Goal: Task Accomplishment & Management: Manage account settings

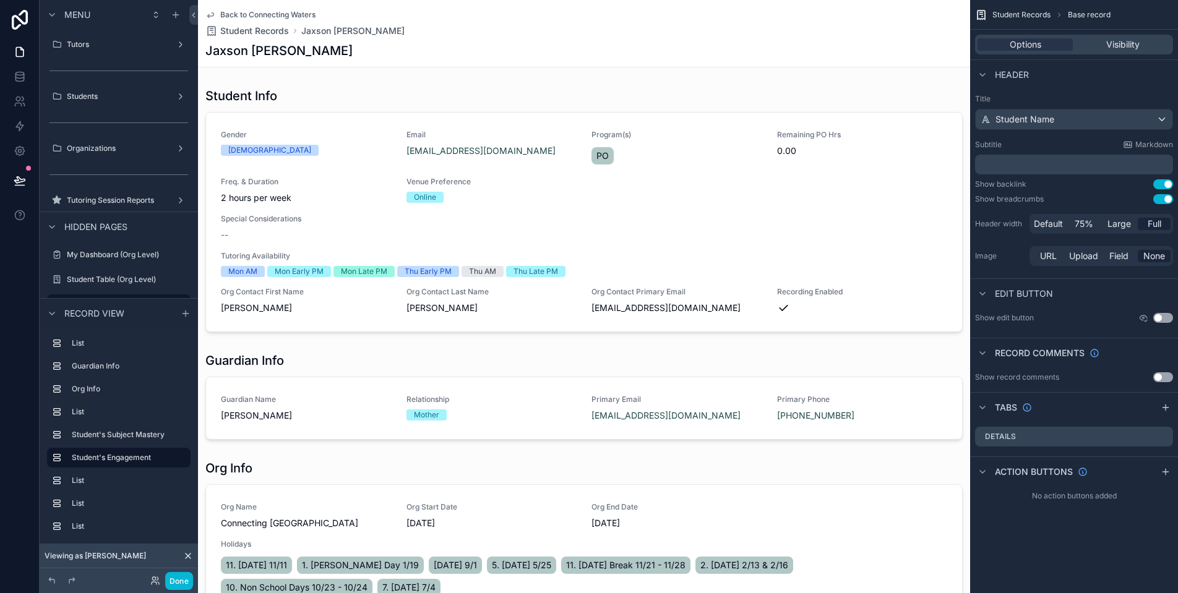
scroll to position [3, 0]
click at [137, 150] on div "Organizations" at bounding box center [119, 145] width 104 height 15
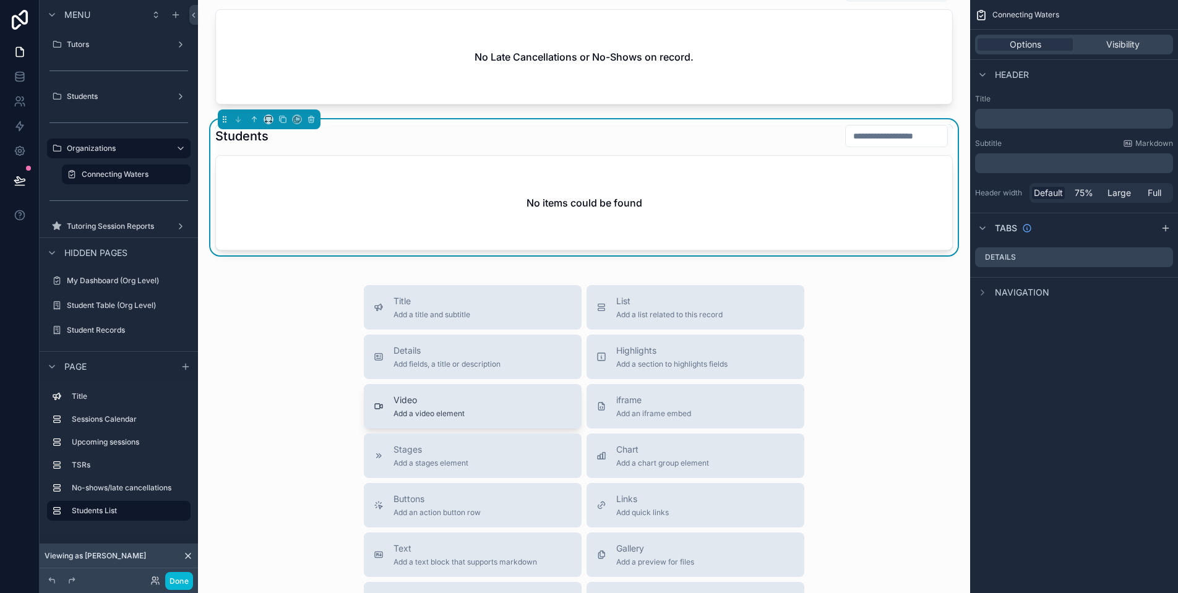
scroll to position [1026, 0]
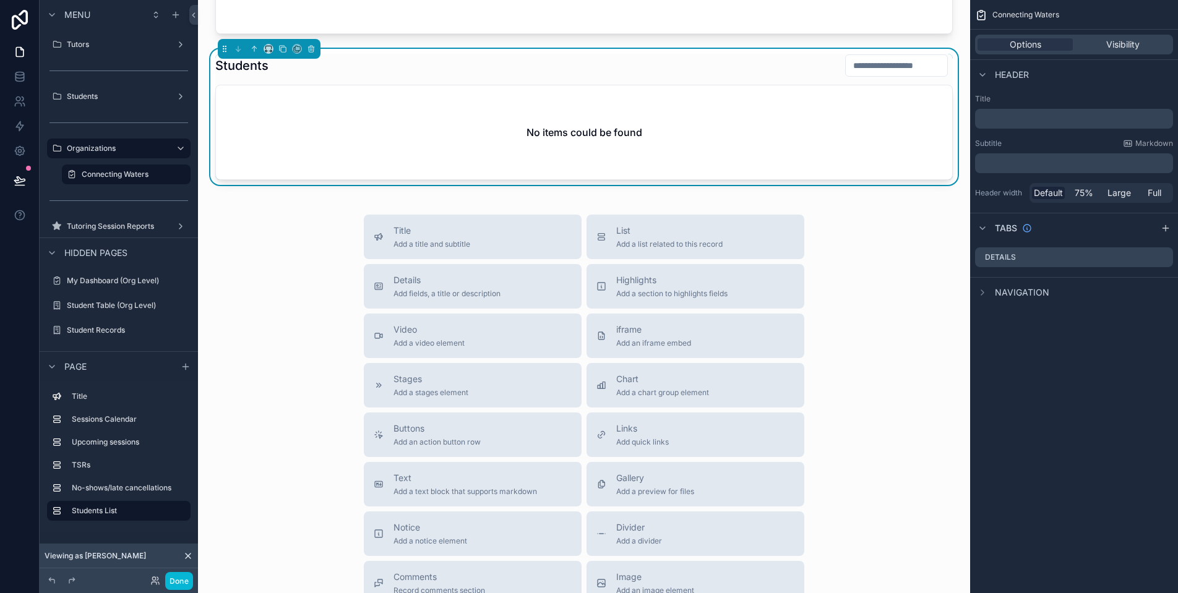
click at [462, 142] on div "No items could be found" at bounding box center [584, 132] width 736 height 94
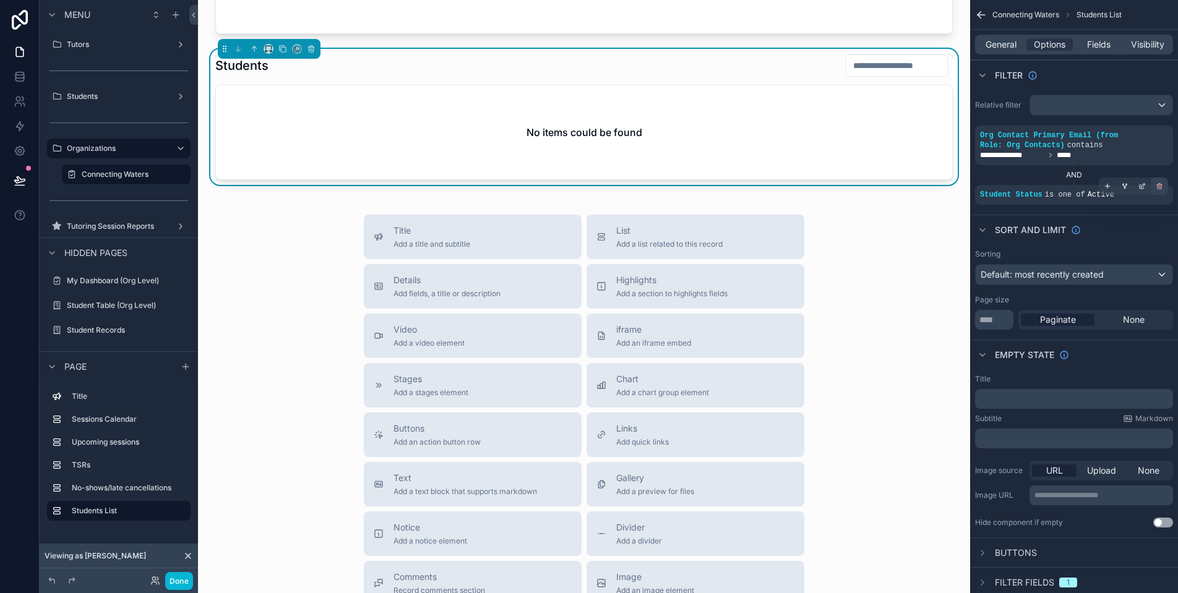
click at [1154, 186] on div "scrollable content" at bounding box center [1159, 186] width 17 height 17
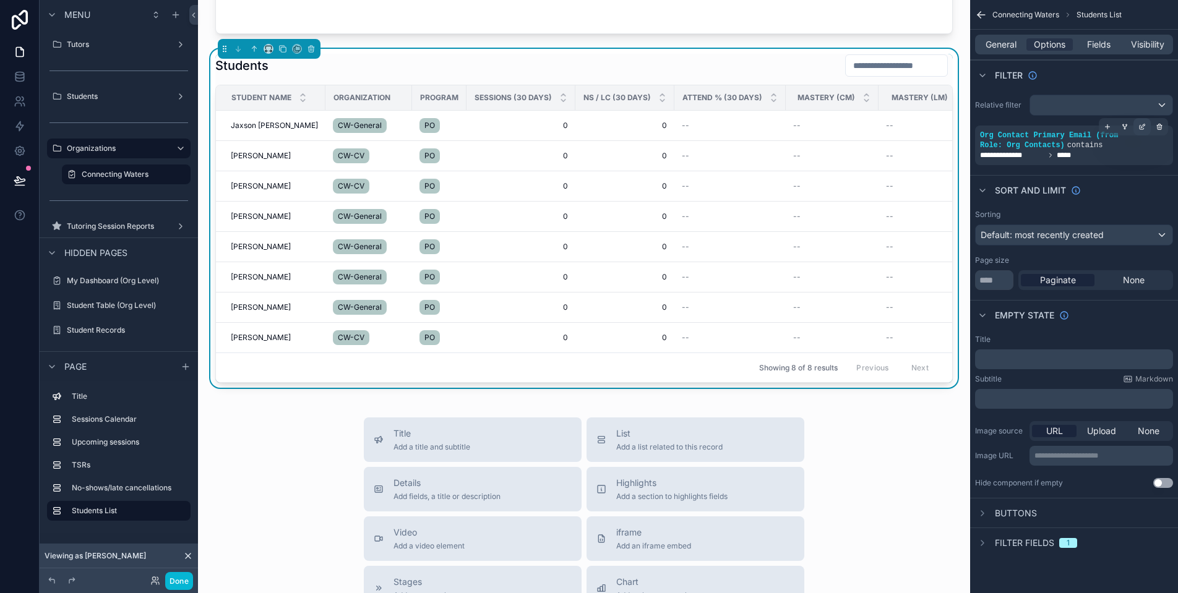
click at [1138, 125] on div "scrollable content" at bounding box center [1141, 126] width 17 height 17
click at [1105, 130] on icon "scrollable content" at bounding box center [1107, 126] width 7 height 7
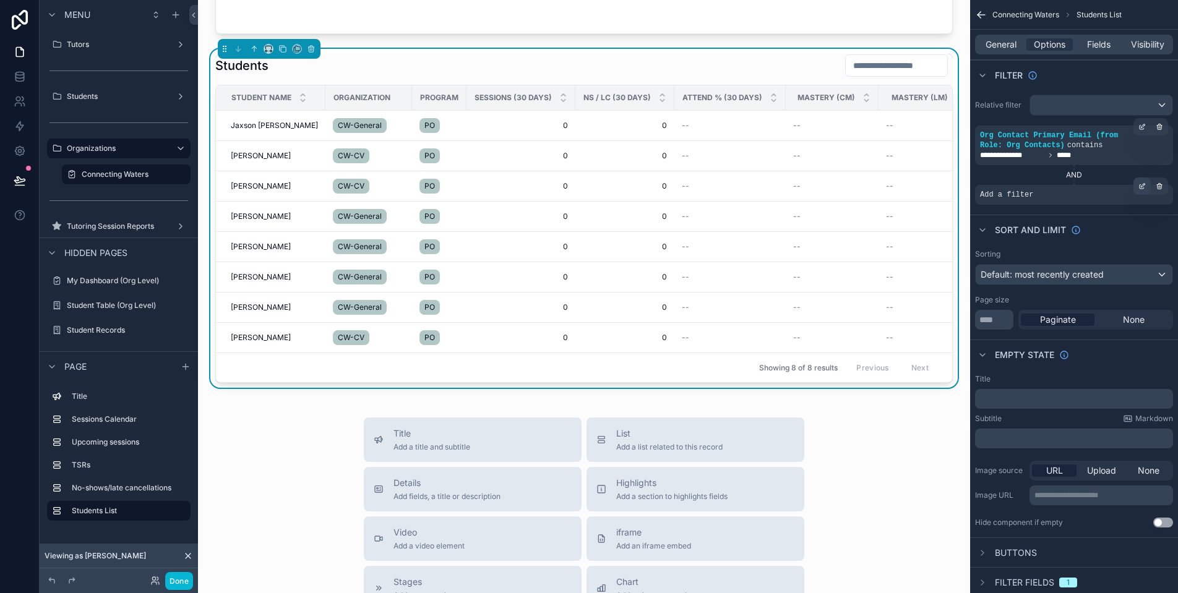
click at [1140, 187] on icon "scrollable content" at bounding box center [1141, 185] width 7 height 7
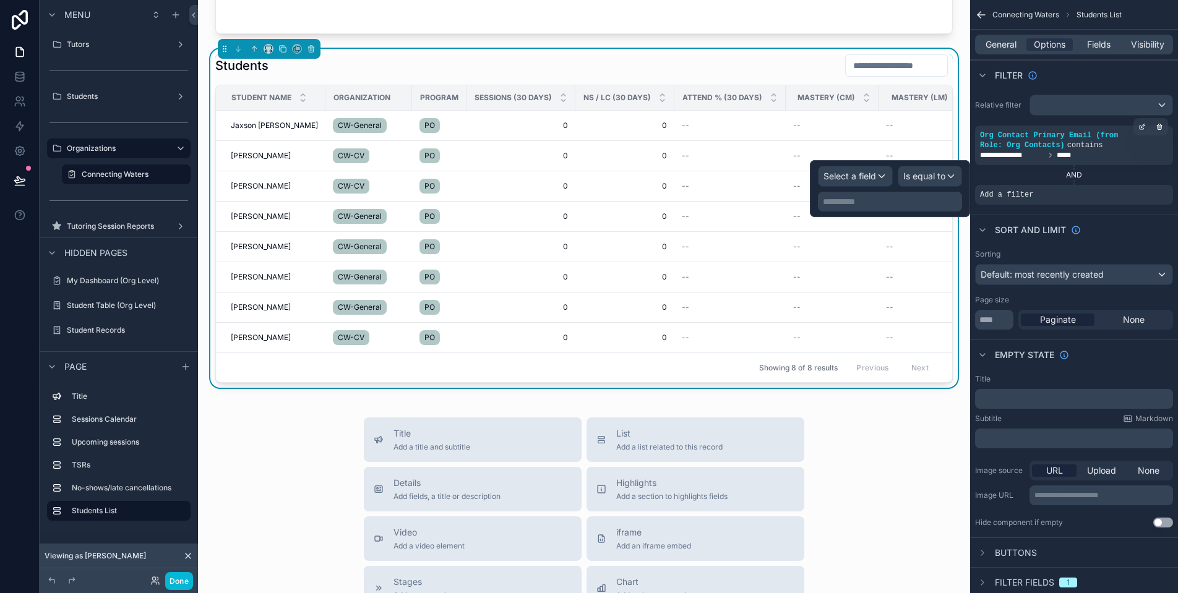
click at [859, 179] on span "Select a field" at bounding box center [849, 176] width 53 height 11
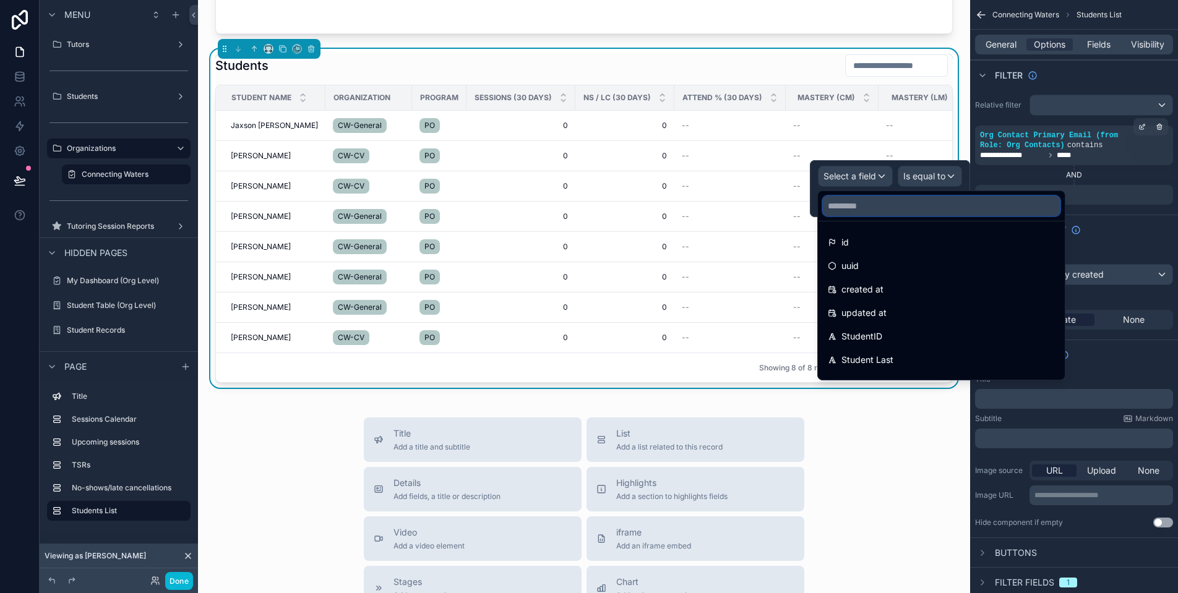
click at [878, 205] on input "text" at bounding box center [941, 206] width 237 height 20
click at [879, 209] on input "text" at bounding box center [941, 206] width 237 height 20
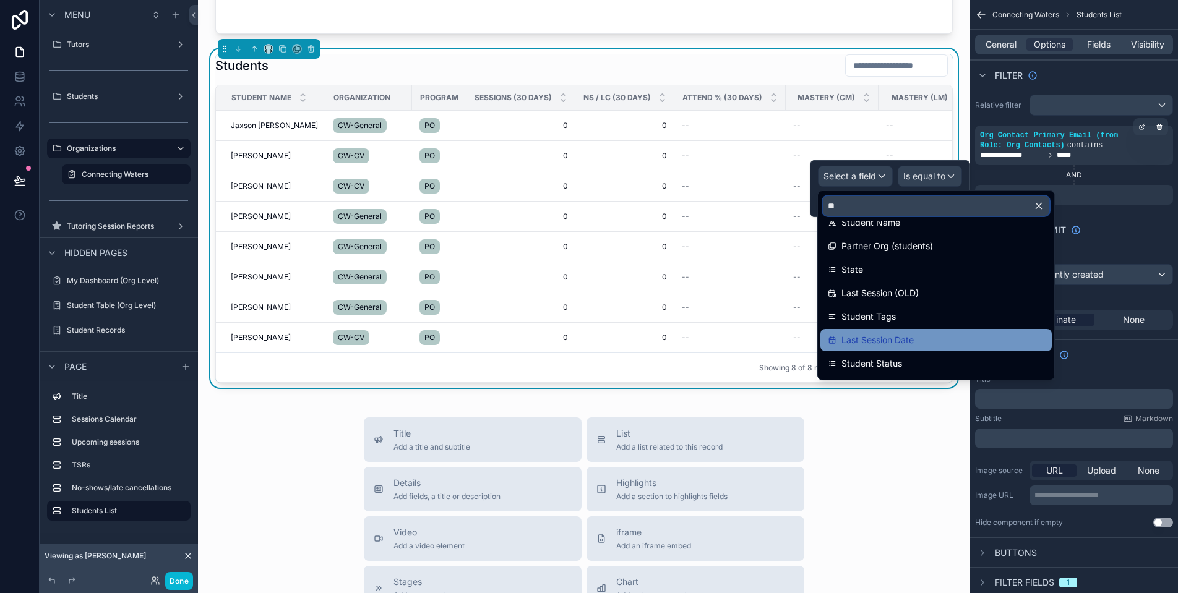
scroll to position [98, 0]
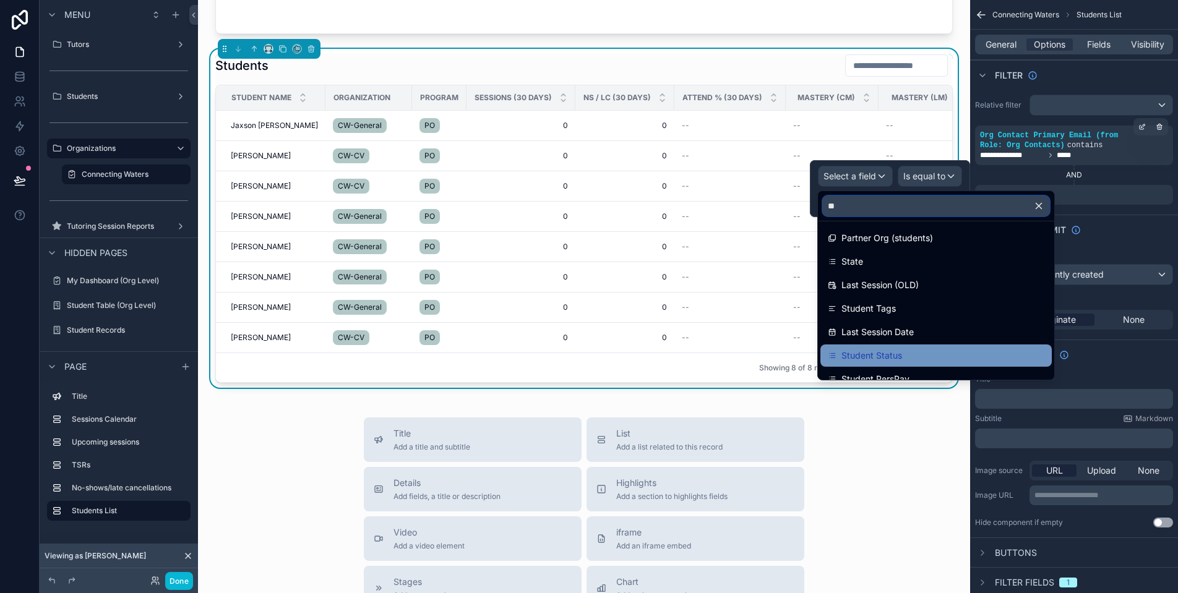
type input "**"
click at [919, 349] on div "Student Status" at bounding box center [936, 355] width 217 height 15
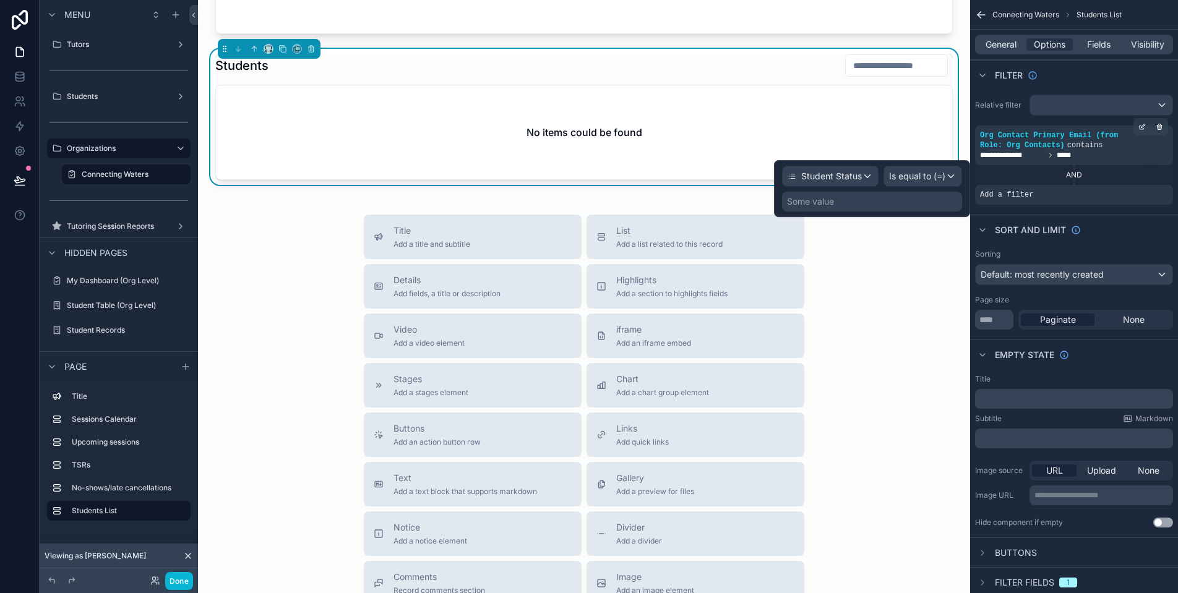
click at [940, 183] on div "Is equal to (=)" at bounding box center [922, 176] width 77 height 20
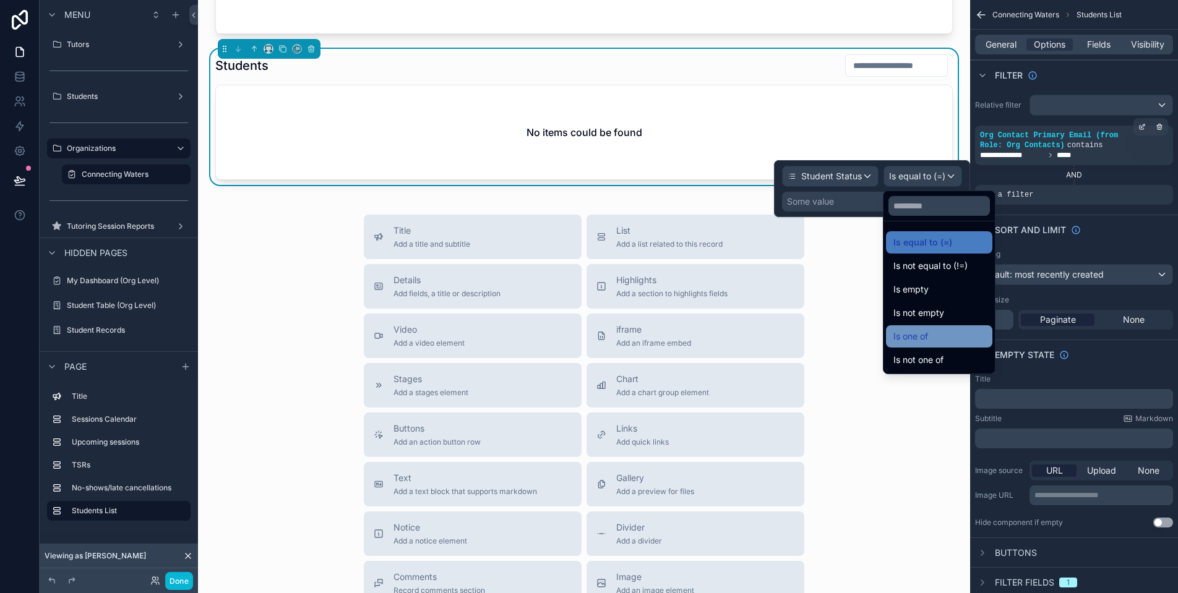
click at [950, 337] on div "Is one of" at bounding box center [939, 336] width 92 height 15
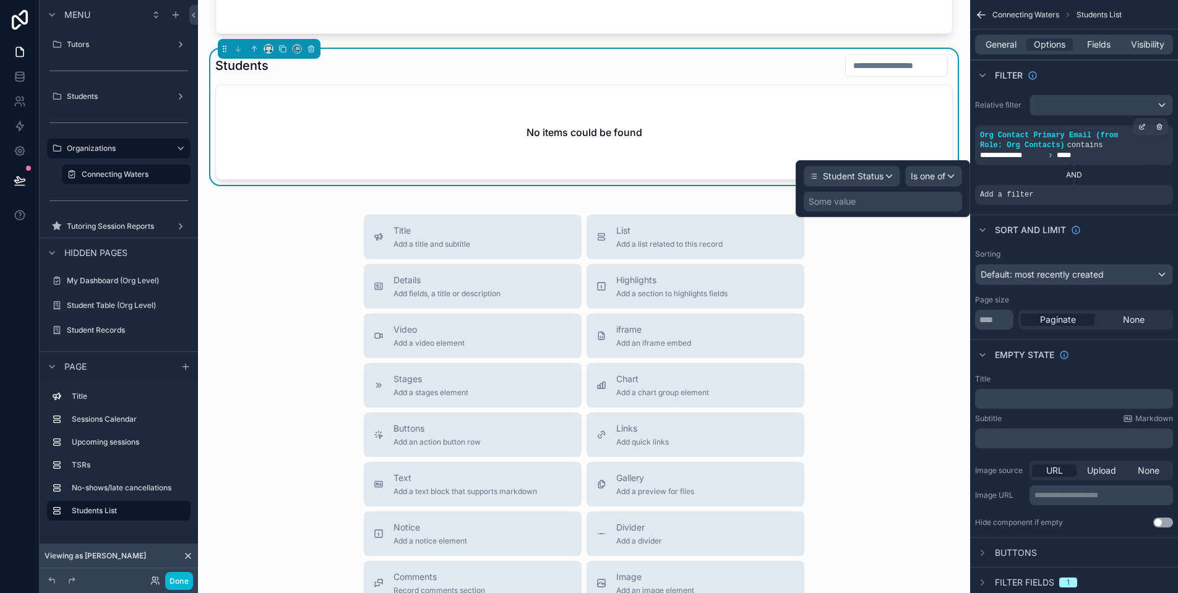
click at [905, 203] on div "Some value" at bounding box center [883, 202] width 158 height 20
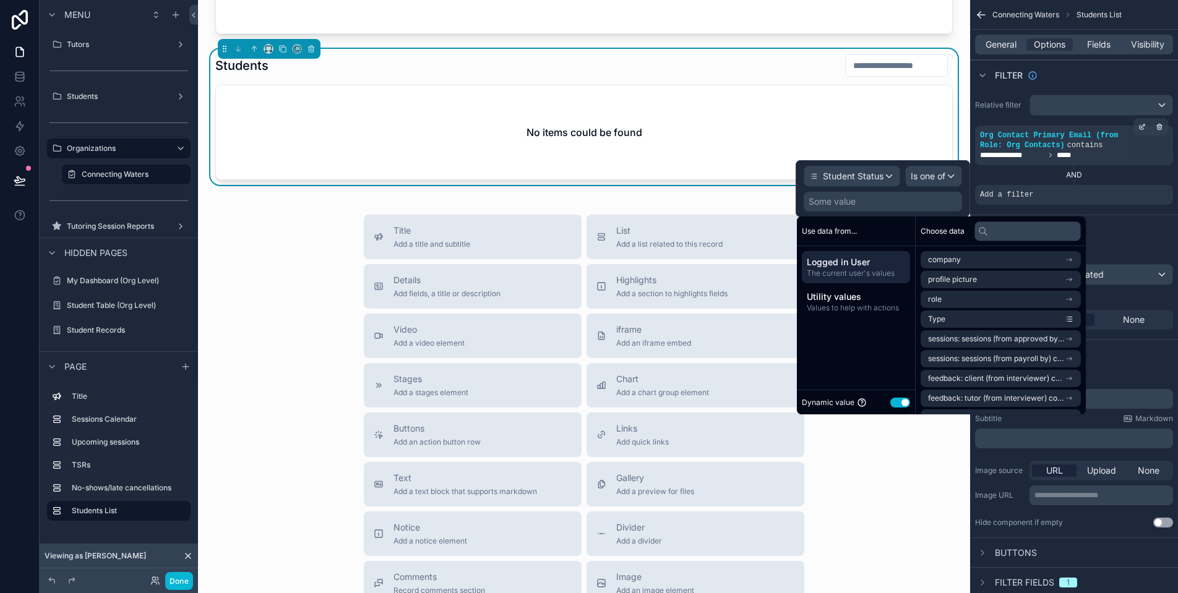
click at [905, 403] on button "Use setting" at bounding box center [900, 403] width 20 height 10
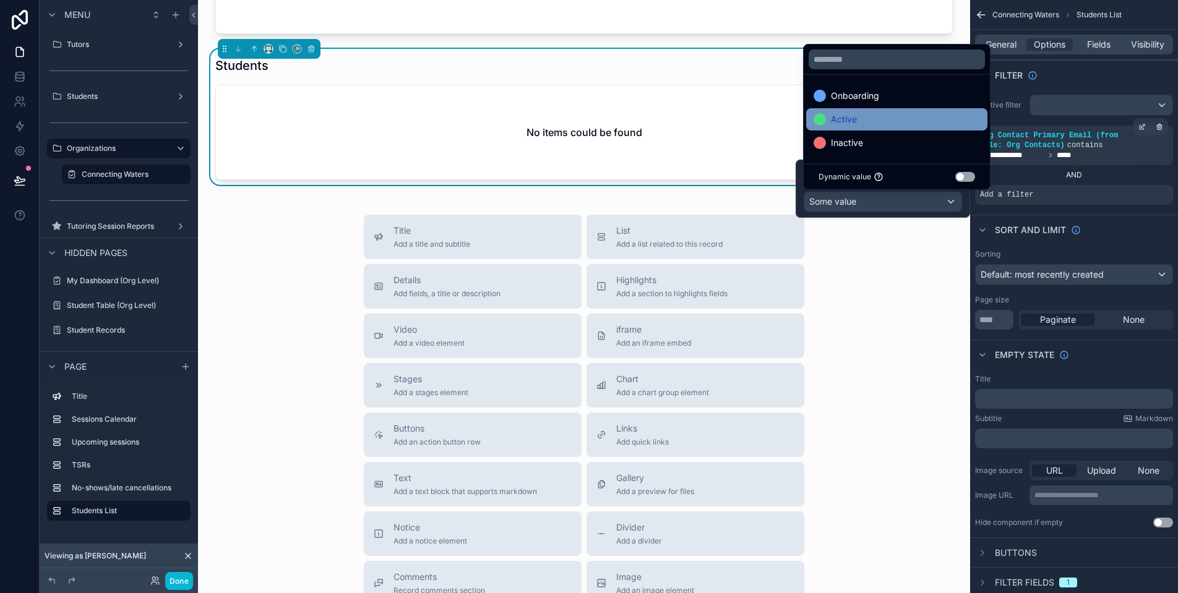
click at [859, 121] on div "Active" at bounding box center [896, 119] width 166 height 15
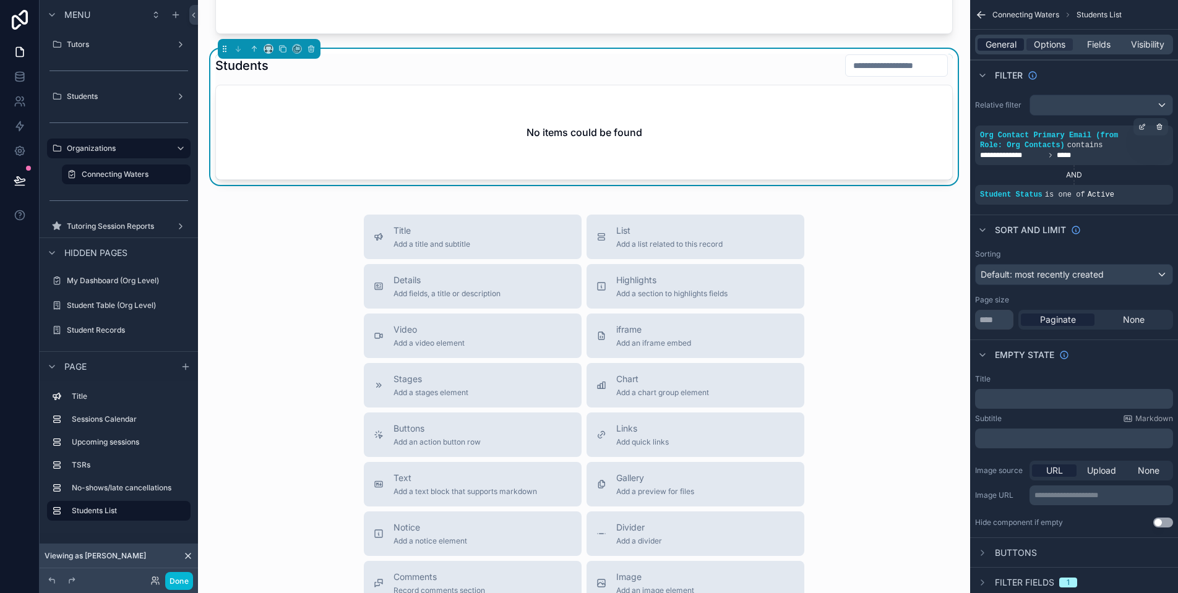
click at [1007, 42] on span "General" at bounding box center [1000, 44] width 31 height 12
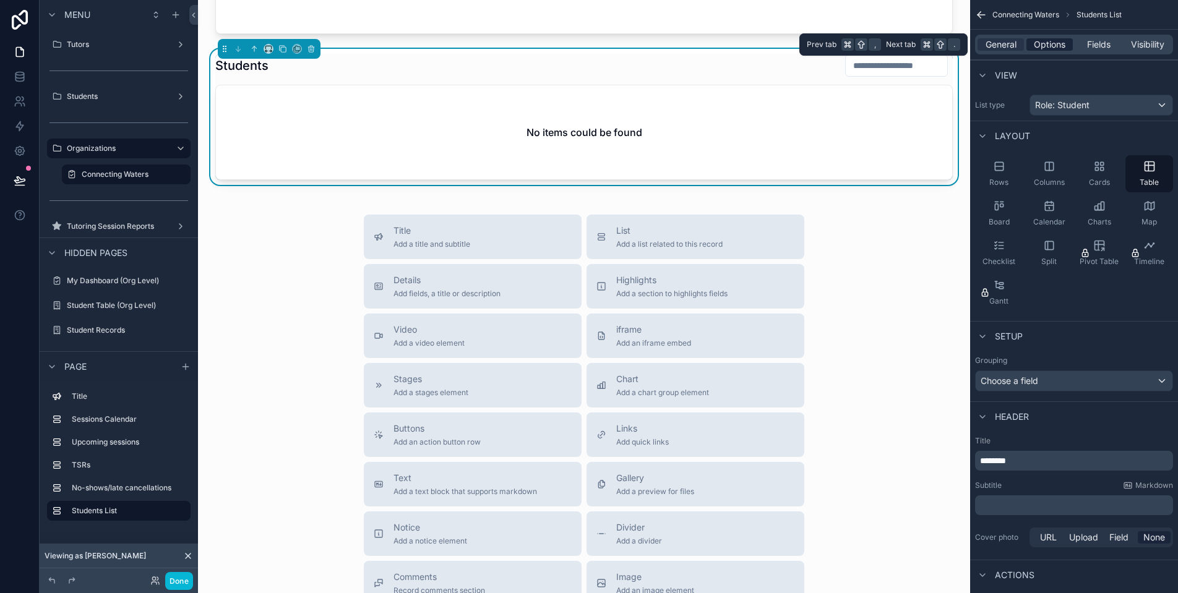
click at [1042, 43] on span "Options" at bounding box center [1050, 44] width 32 height 12
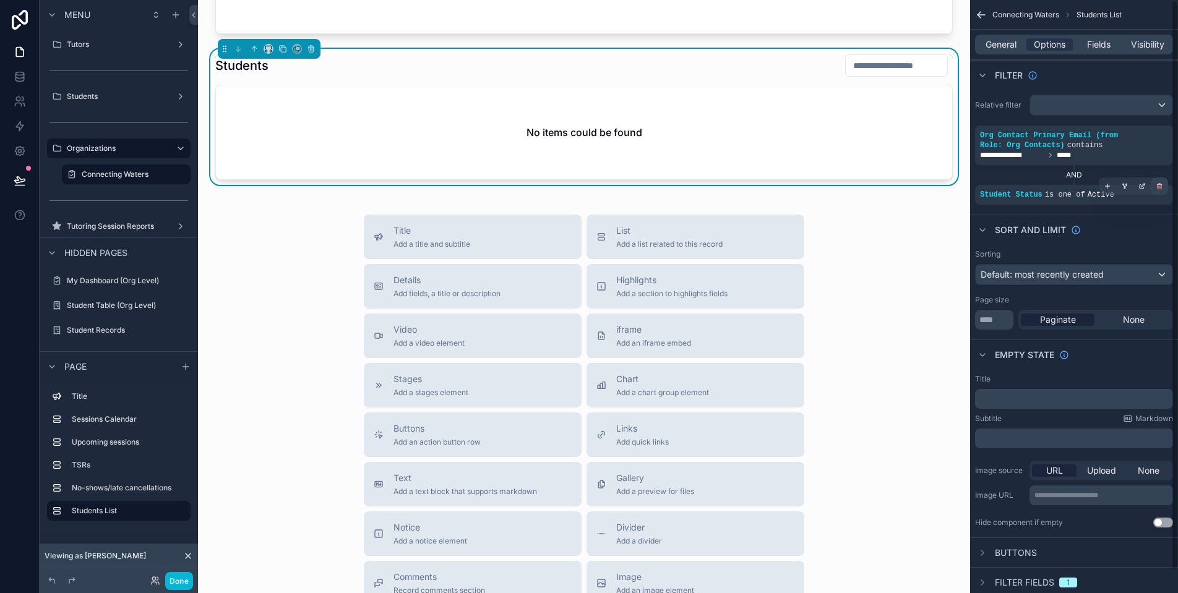
click at [1158, 189] on icon "scrollable content" at bounding box center [1159, 187] width 4 height 4
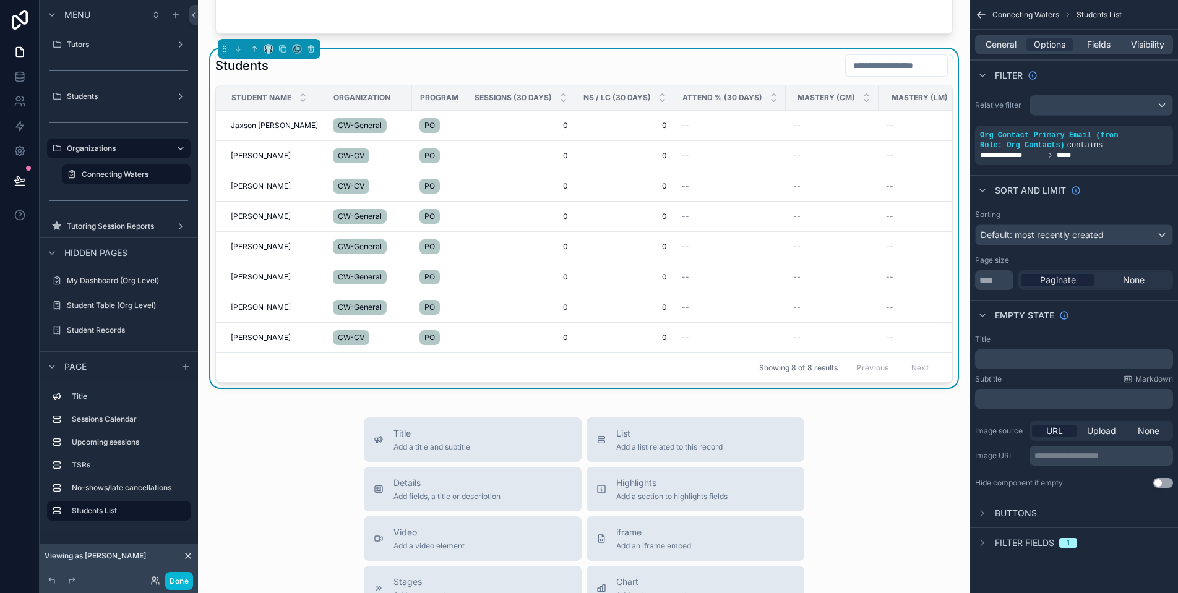
click at [1138, 104] on div "scrollable content" at bounding box center [1101, 105] width 142 height 20
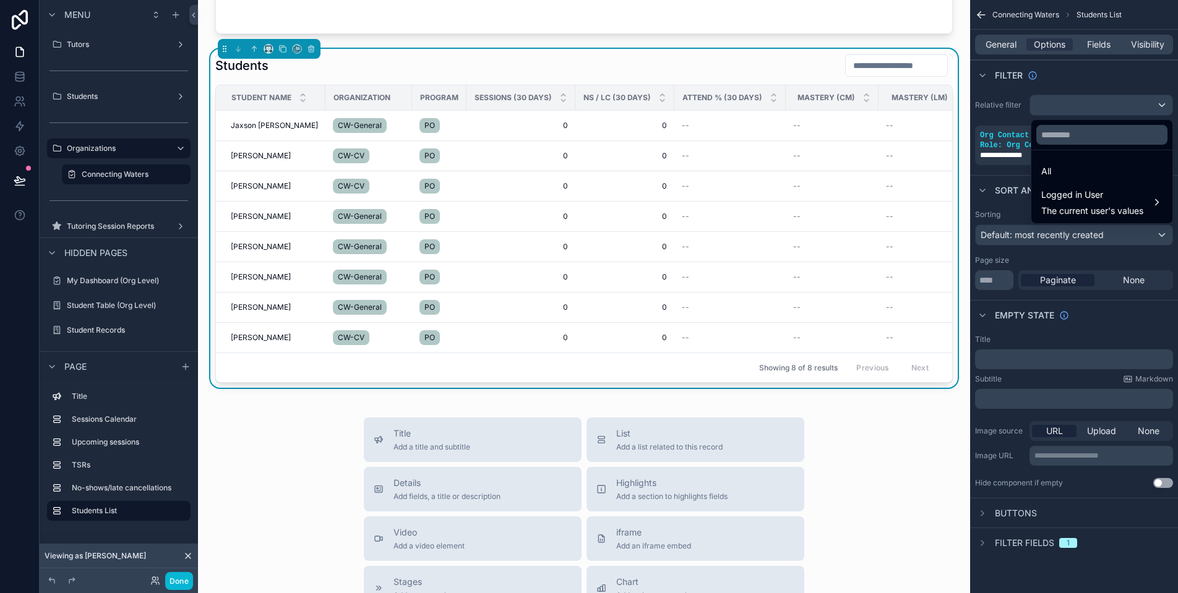
click at [93, 335] on div "scrollable content" at bounding box center [589, 296] width 1178 height 593
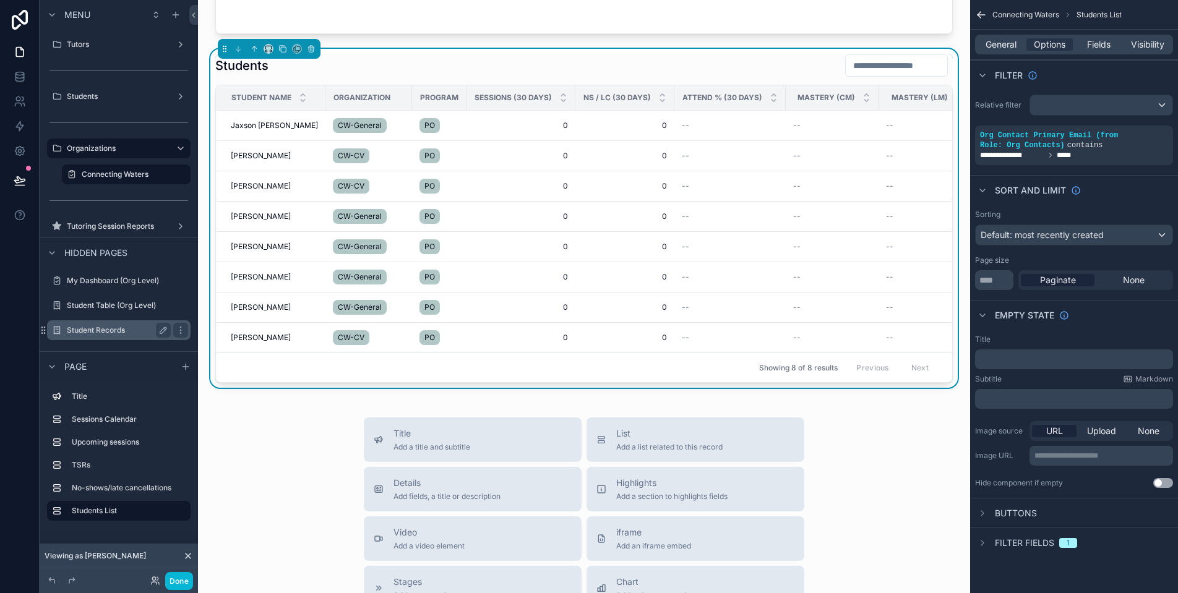
click at [106, 328] on label "Student Records" at bounding box center [116, 330] width 99 height 10
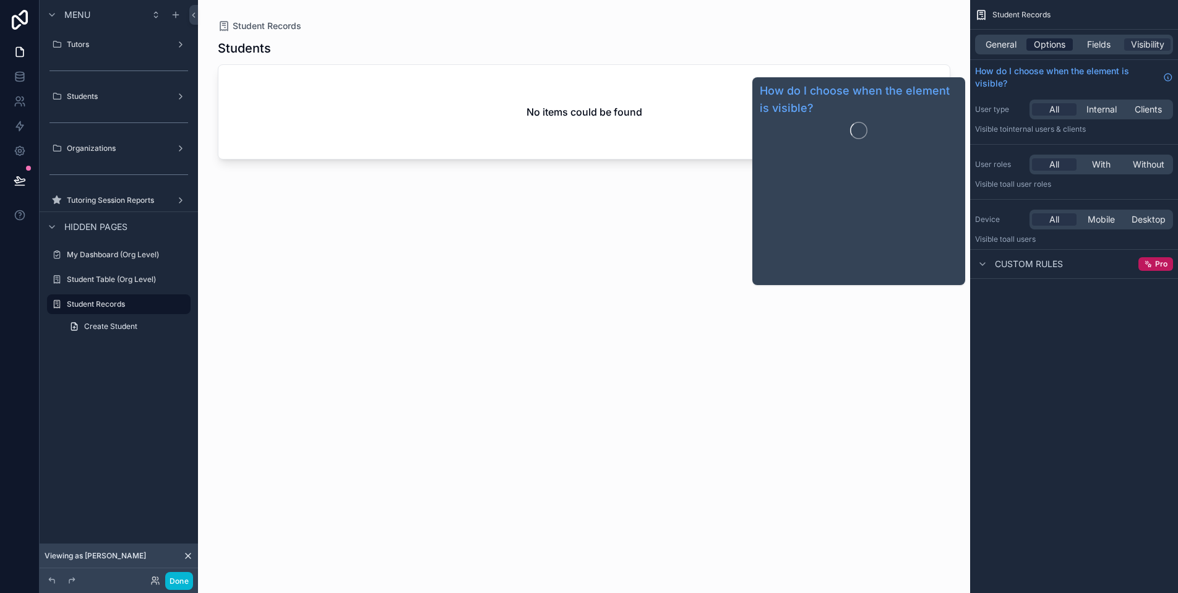
click at [1042, 48] on span "Options" at bounding box center [1050, 44] width 32 height 12
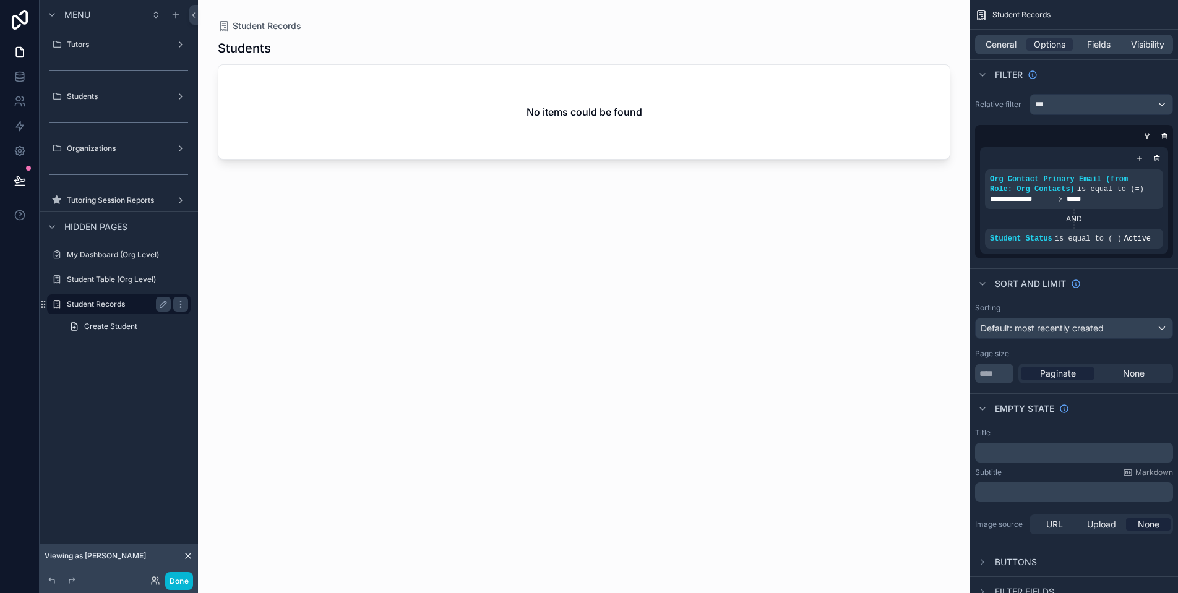
click at [114, 309] on label "Student Records" at bounding box center [116, 304] width 99 height 10
click at [110, 48] on label "Tutors" at bounding box center [116, 45] width 99 height 10
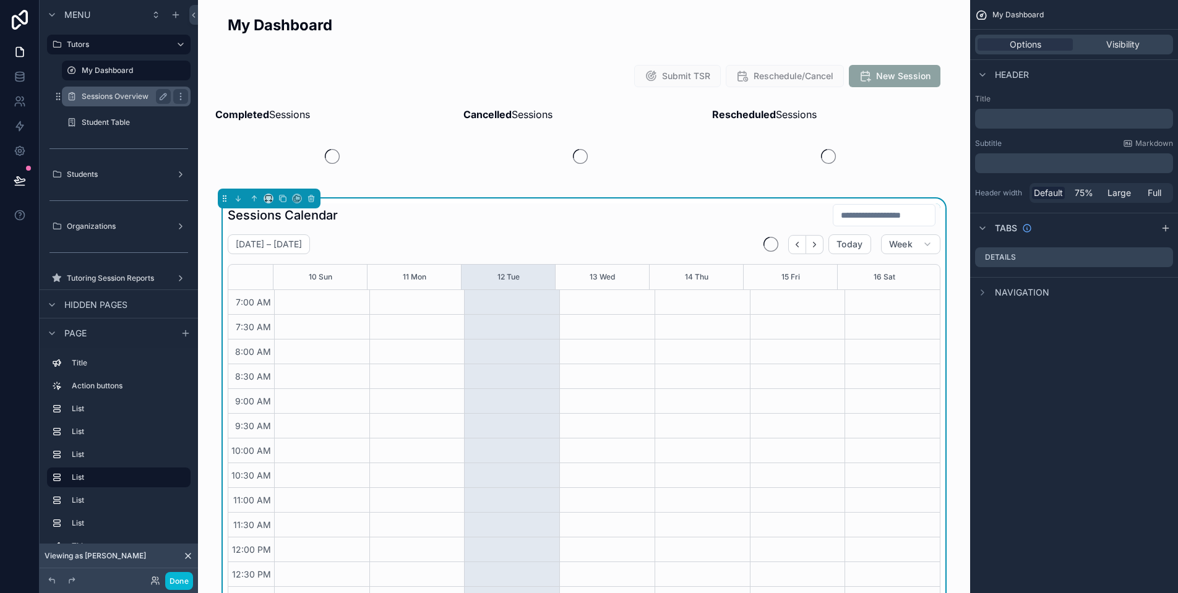
scroll to position [286, 0]
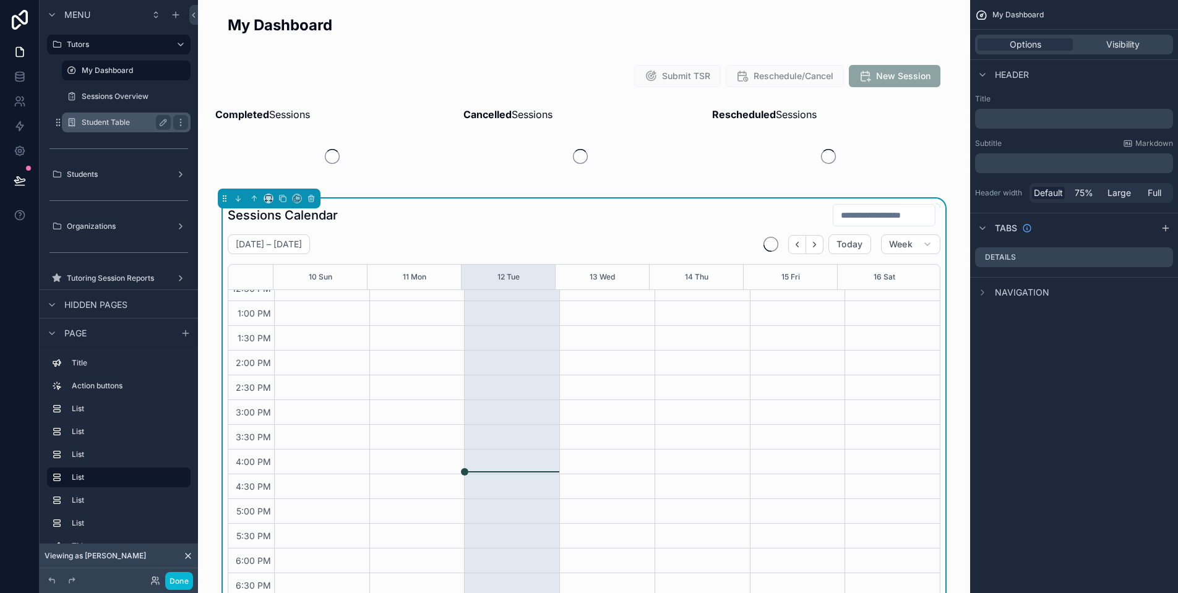
click at [116, 119] on label "Student Table" at bounding box center [124, 123] width 84 height 10
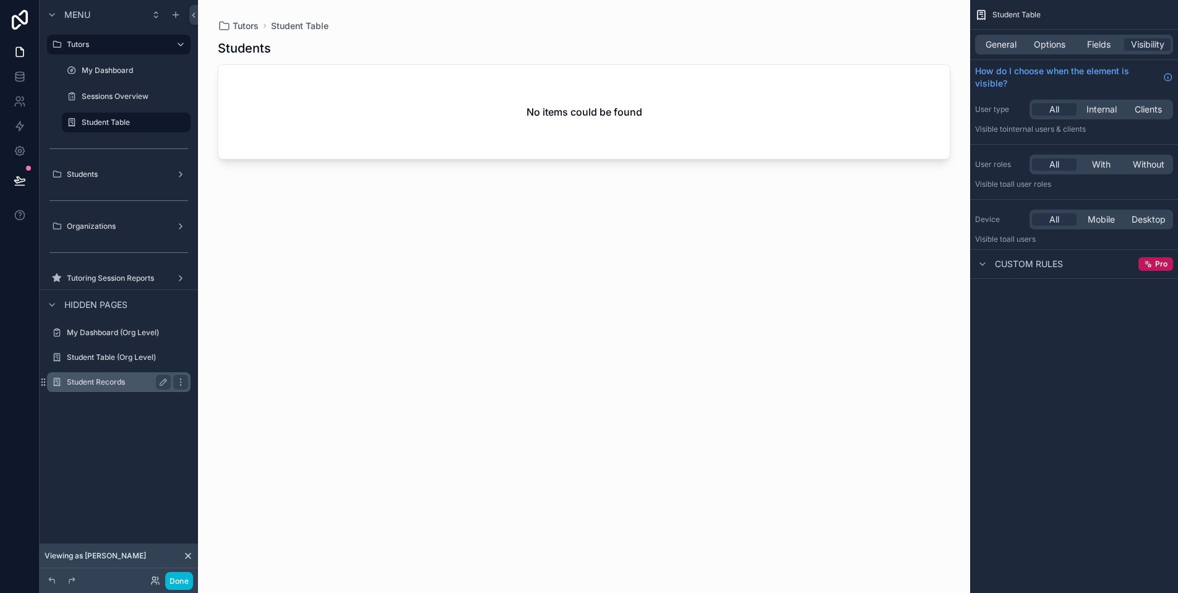
click at [109, 382] on label "Student Records" at bounding box center [116, 382] width 99 height 10
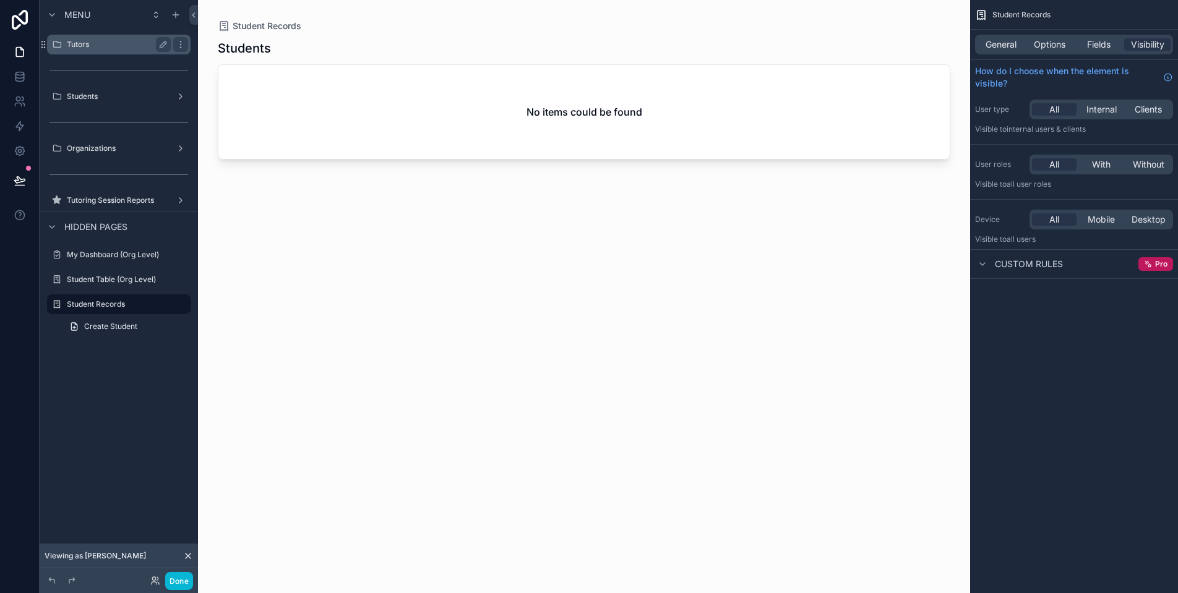
click at [131, 41] on label "Tutors" at bounding box center [116, 45] width 99 height 10
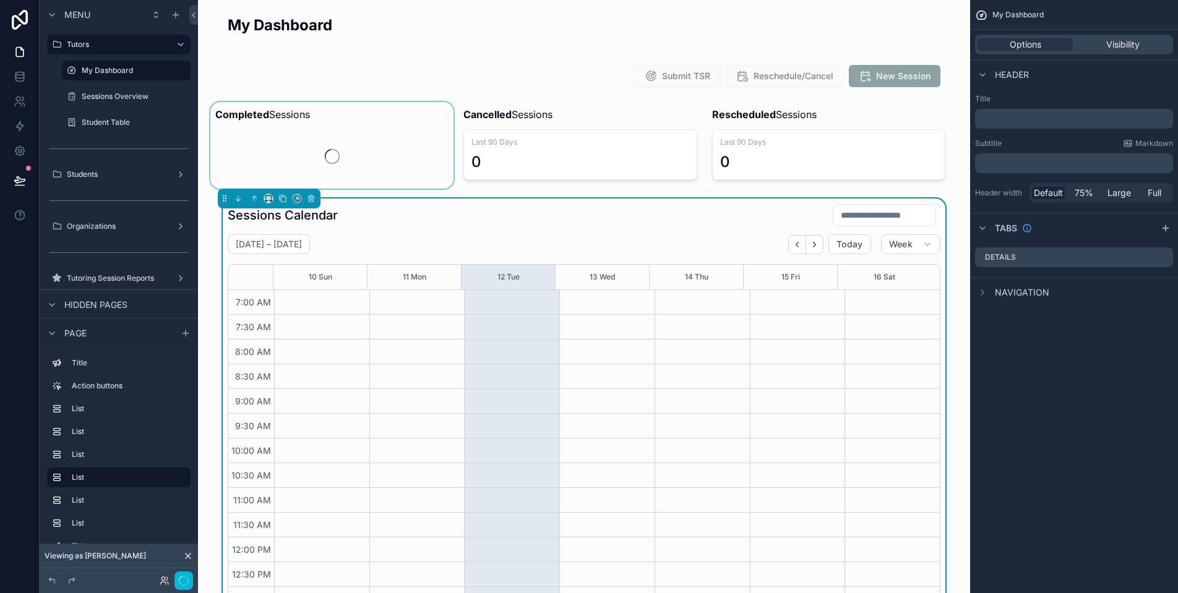
scroll to position [286, 0]
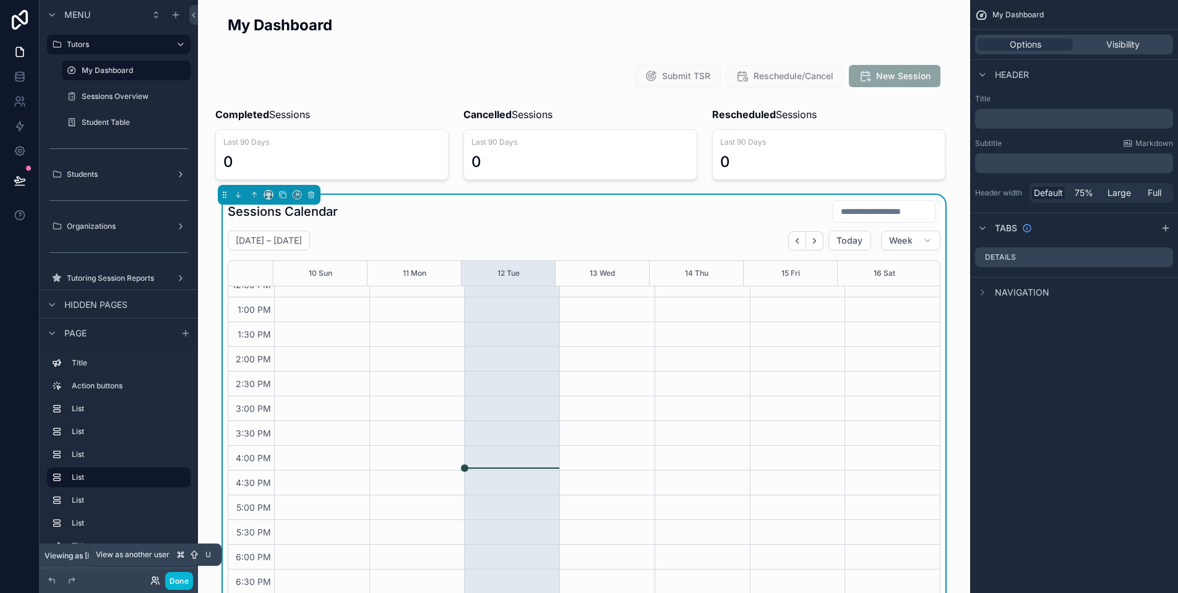
click at [152, 583] on icon at bounding box center [155, 581] width 10 height 10
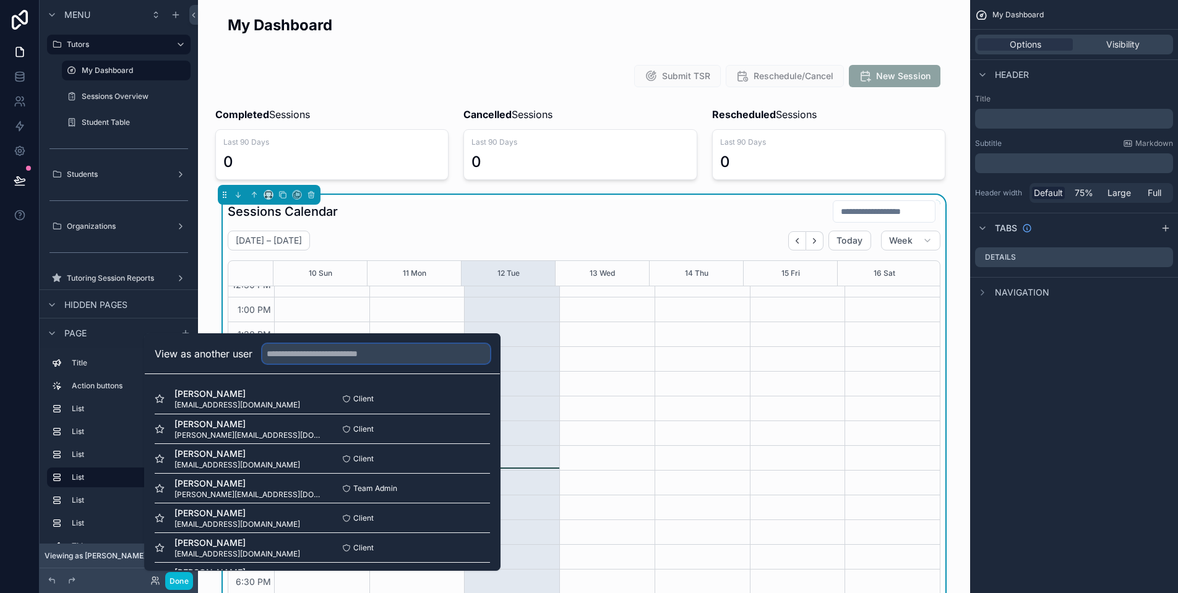
click at [380, 355] on input "text" at bounding box center [376, 354] width 228 height 20
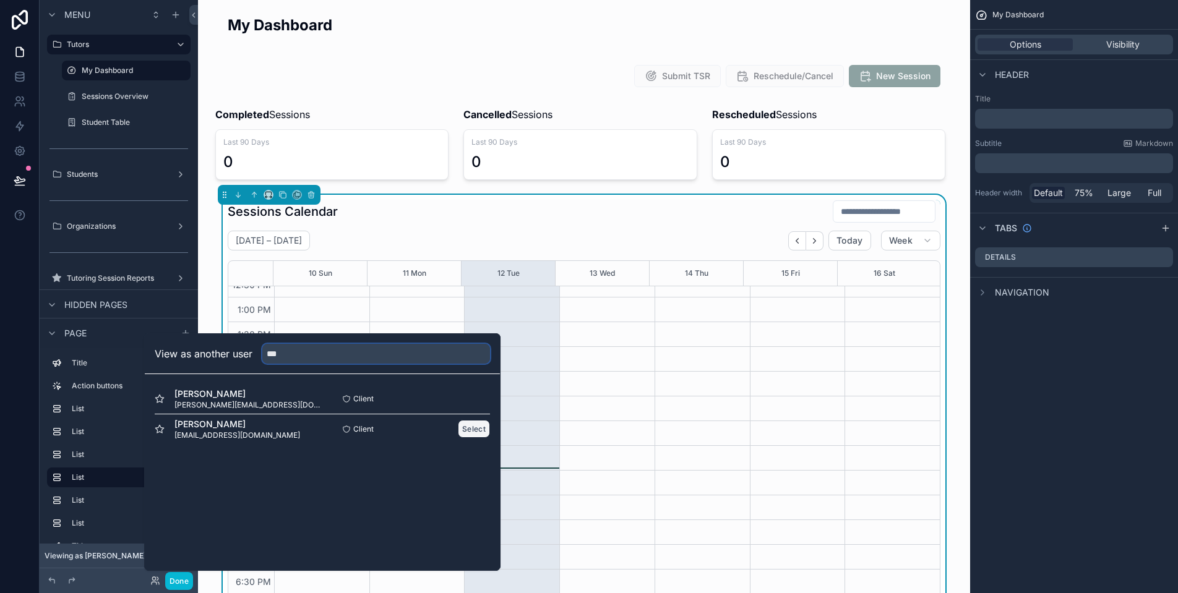
type input "***"
click at [468, 429] on button "Select" at bounding box center [474, 429] width 32 height 18
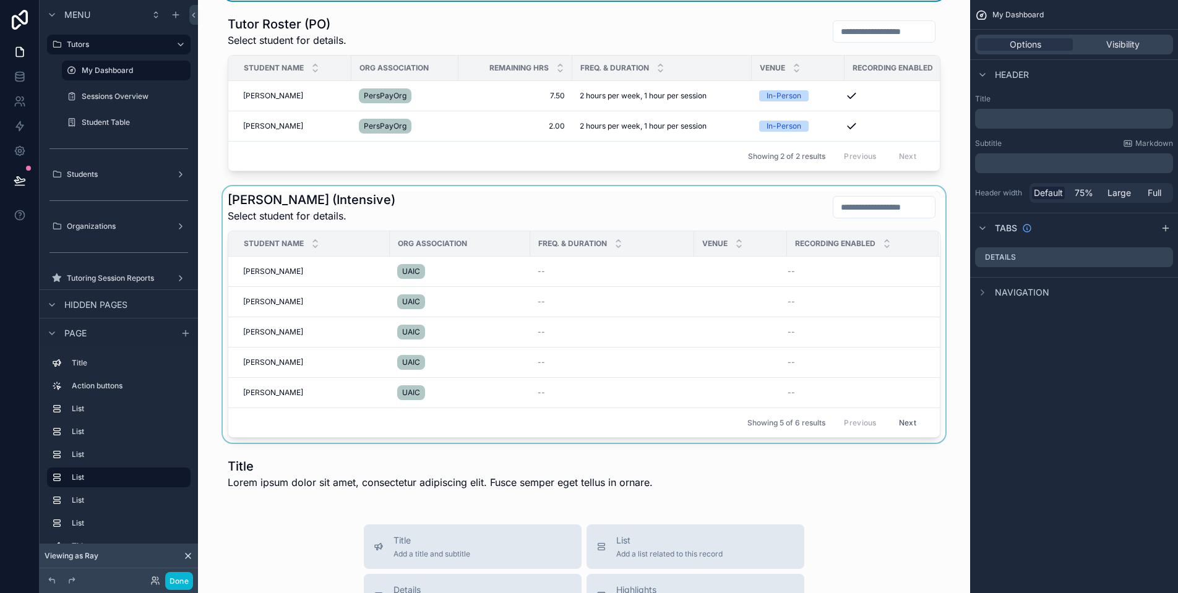
scroll to position [719, 0]
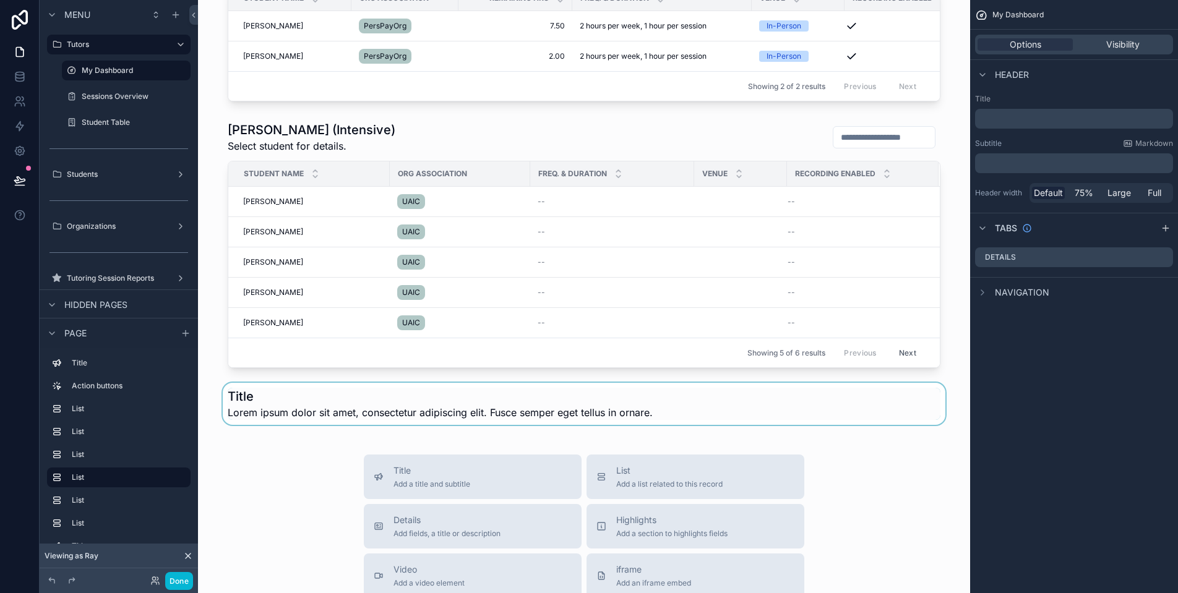
click at [304, 411] on div "scrollable content" at bounding box center [584, 404] width 752 height 42
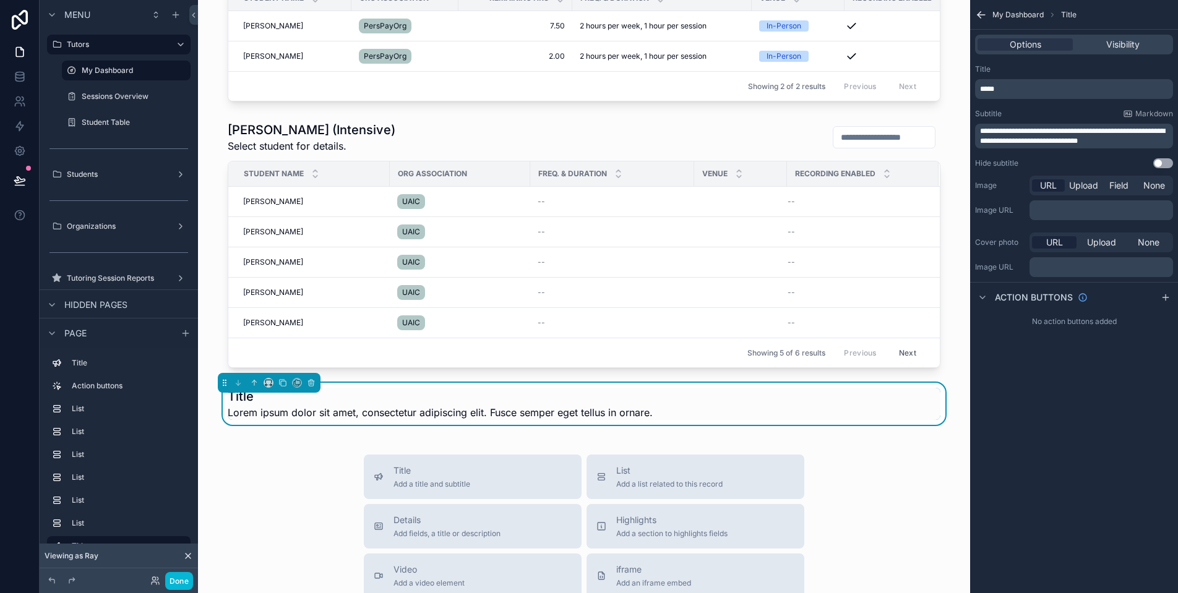
scroll to position [286, 0]
click at [311, 386] on icon "scrollable content" at bounding box center [311, 383] width 5 height 5
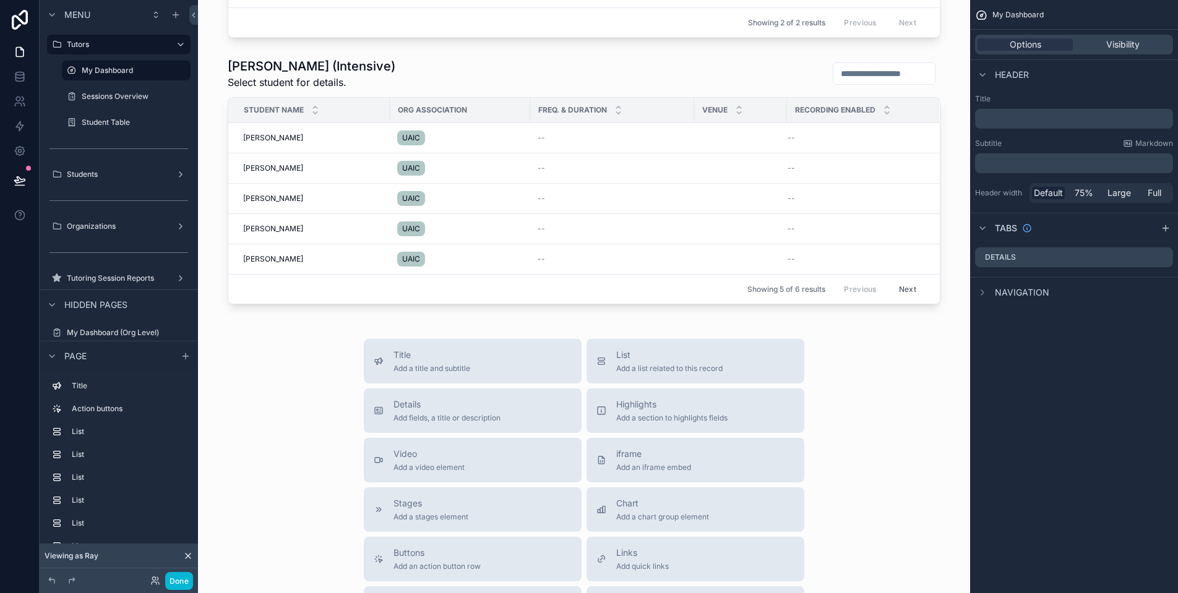
scroll to position [565, 0]
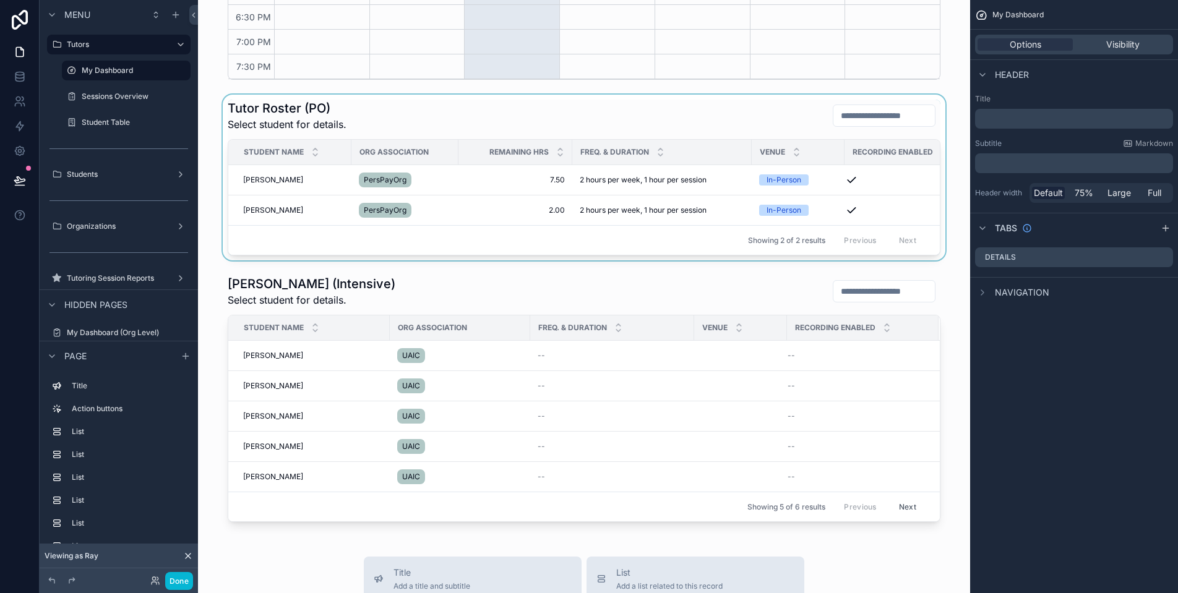
click at [267, 178] on div "scrollable content" at bounding box center [584, 178] width 752 height 166
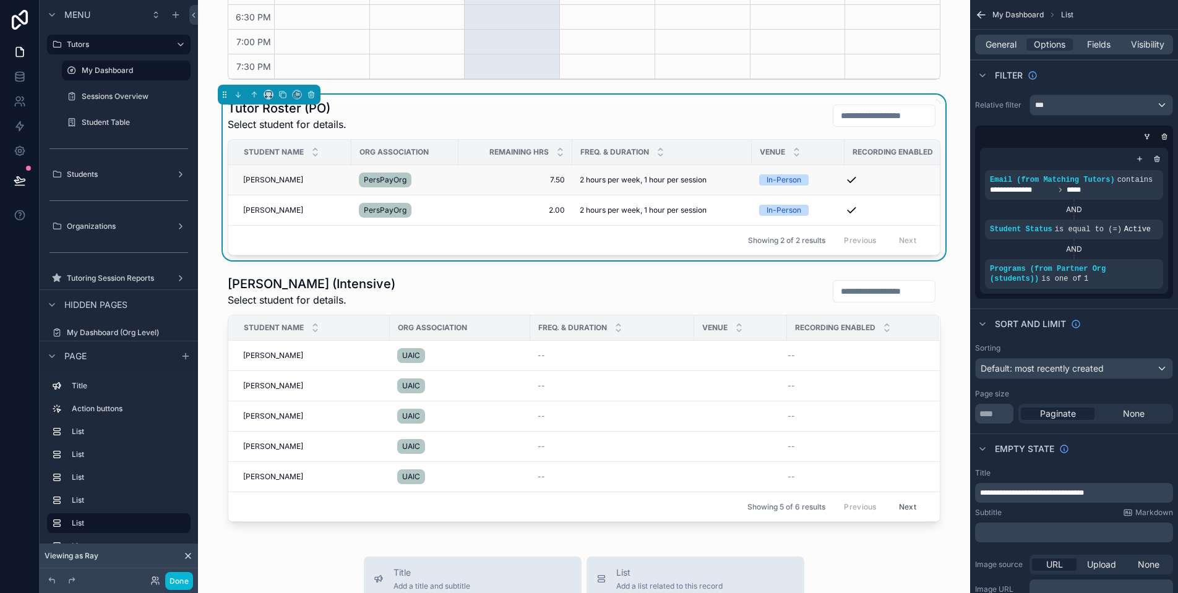
scroll to position [286, 0]
click at [265, 178] on span "Sara Saylors" at bounding box center [273, 180] width 60 height 10
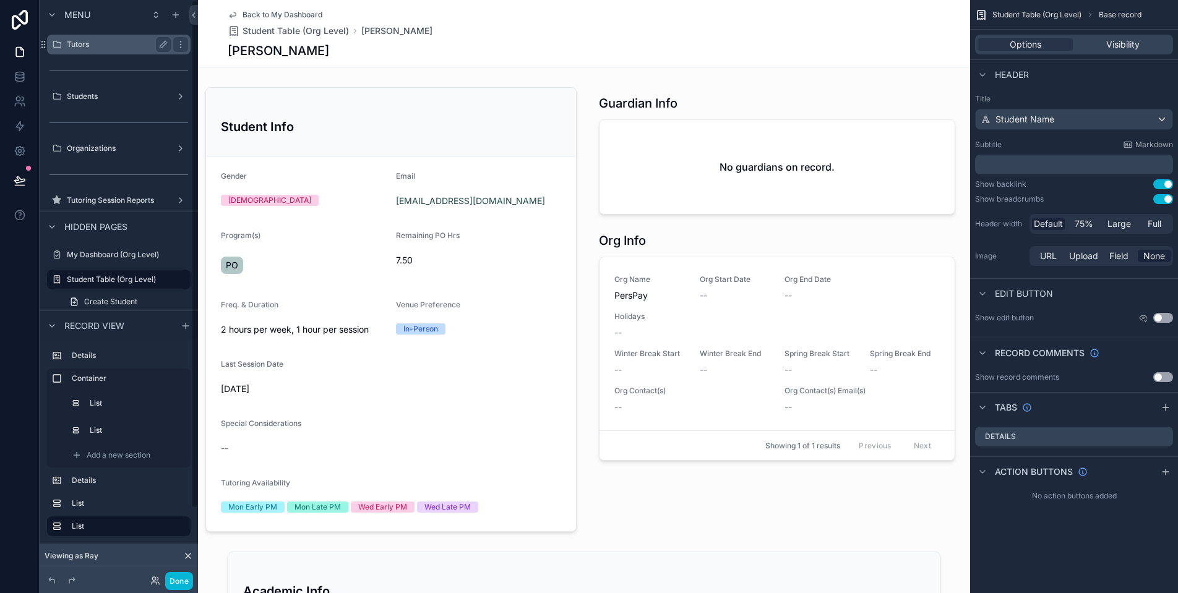
click at [144, 49] on div "Tutors" at bounding box center [119, 44] width 104 height 15
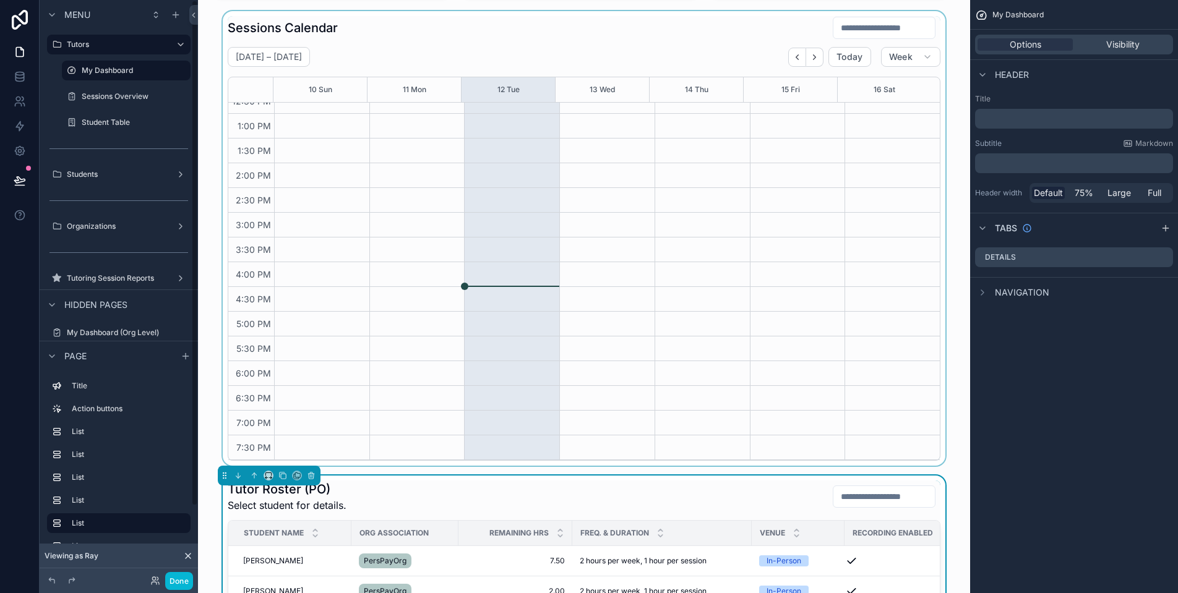
scroll to position [395, 0]
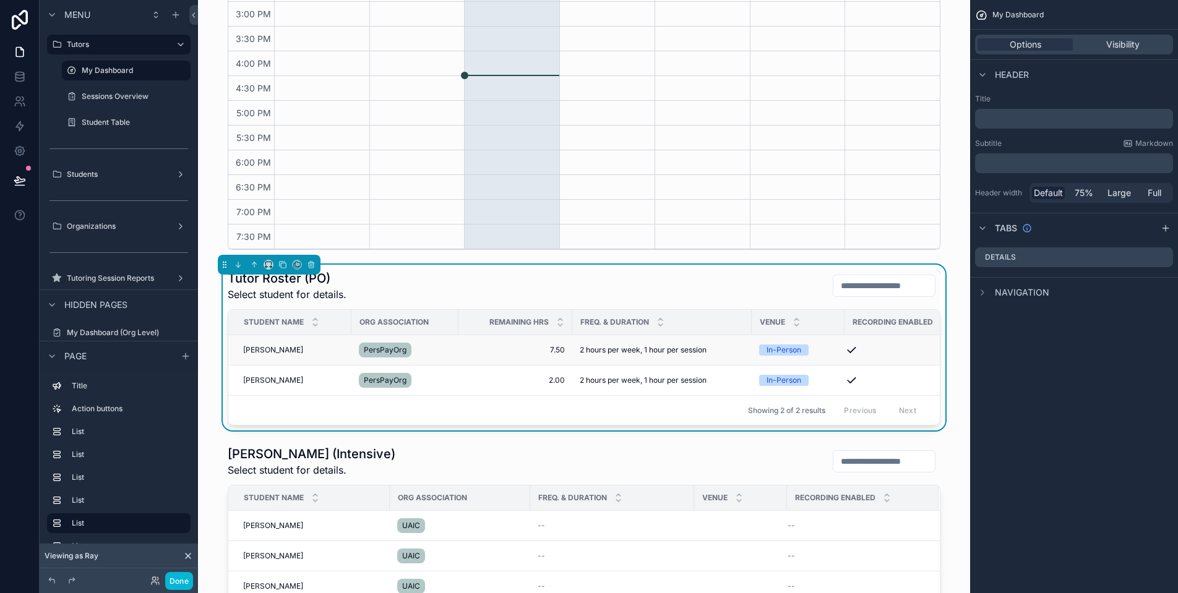
click at [311, 346] on div "Sara Saylors Sara Saylors" at bounding box center [293, 350] width 101 height 10
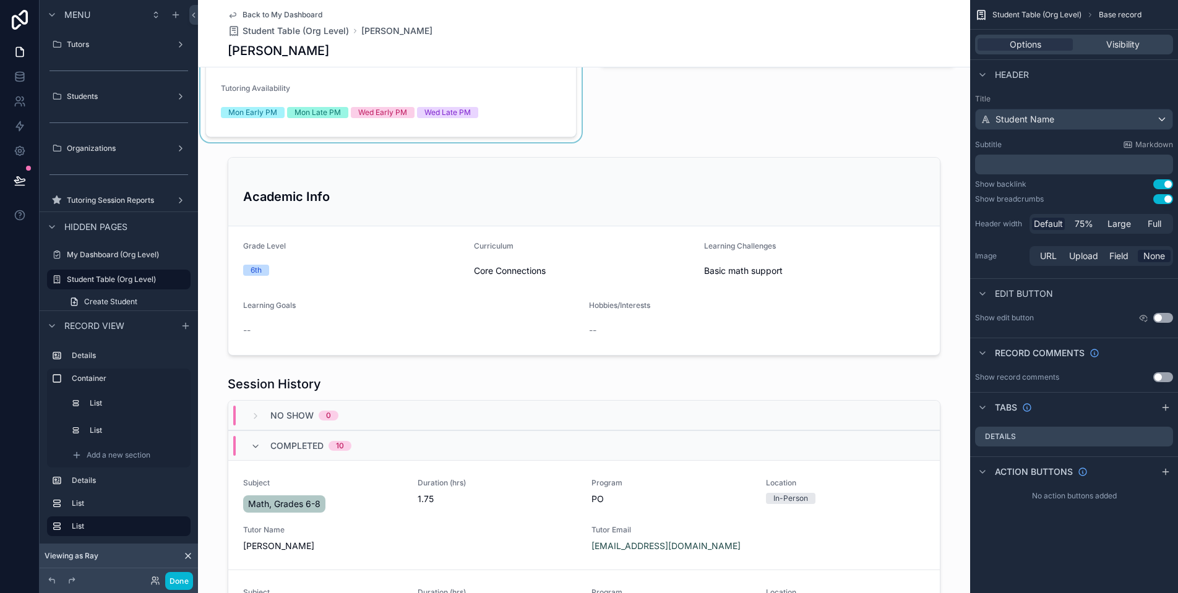
scroll to position [48, 0]
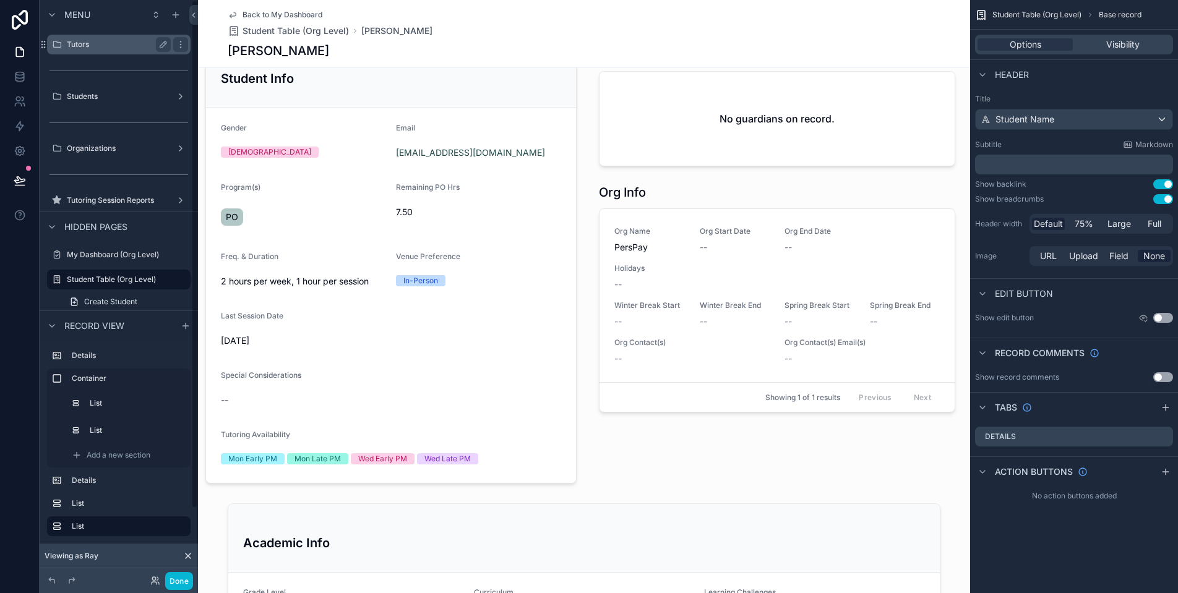
click at [137, 36] on div "Tutors" at bounding box center [118, 45] width 139 height 20
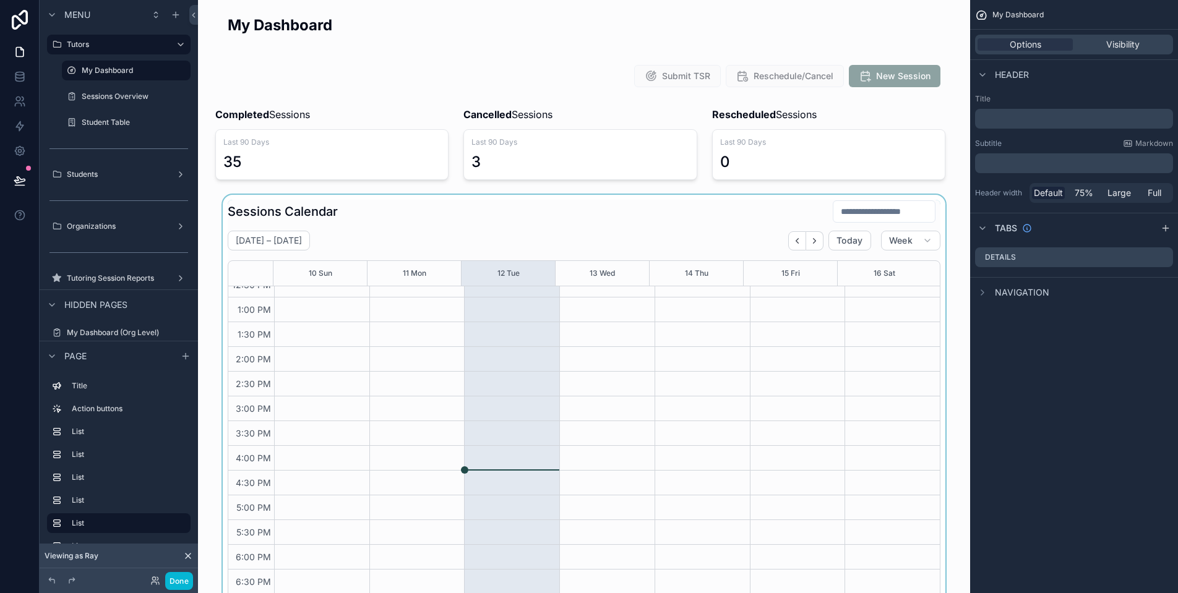
scroll to position [356, 0]
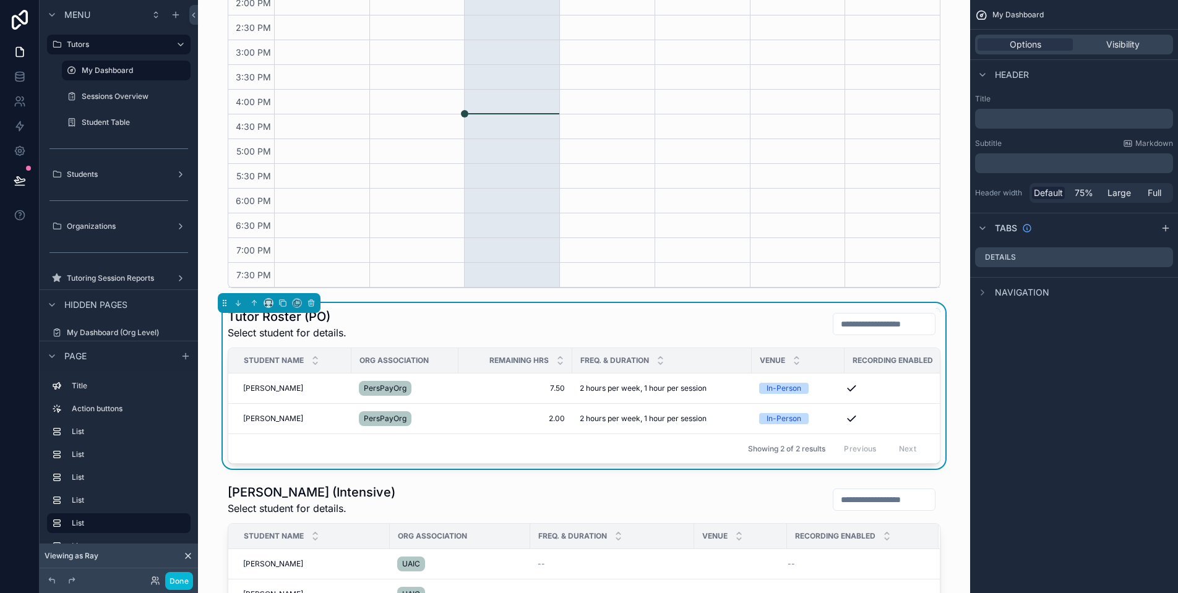
click at [486, 328] on div "Tutor Roster (PO) Select student for details." at bounding box center [584, 324] width 713 height 32
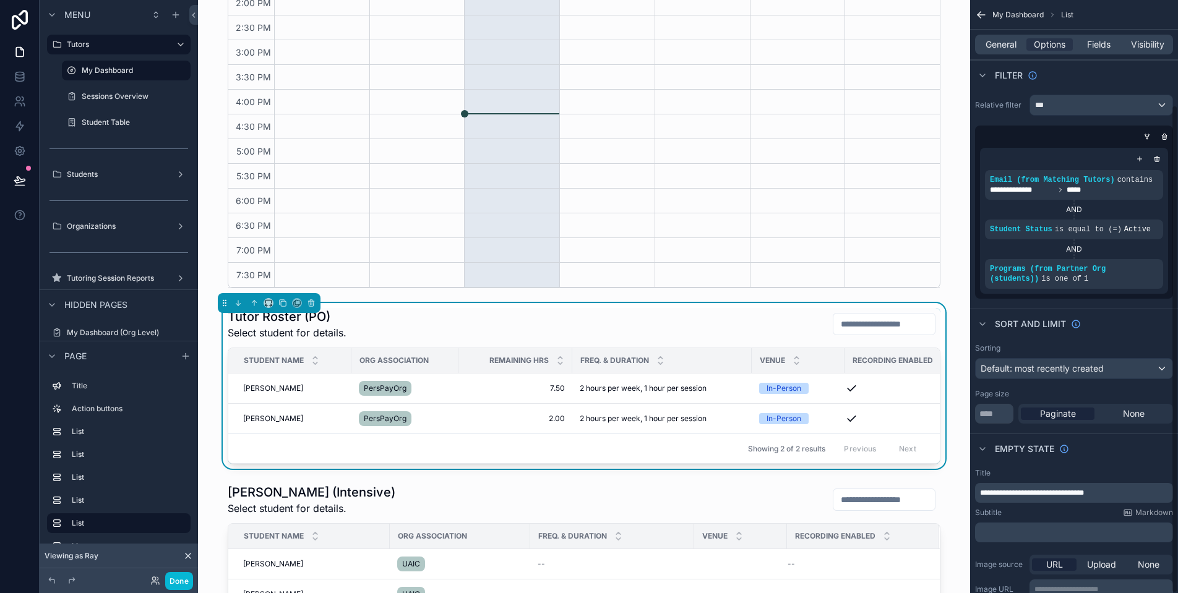
scroll to position [127, 0]
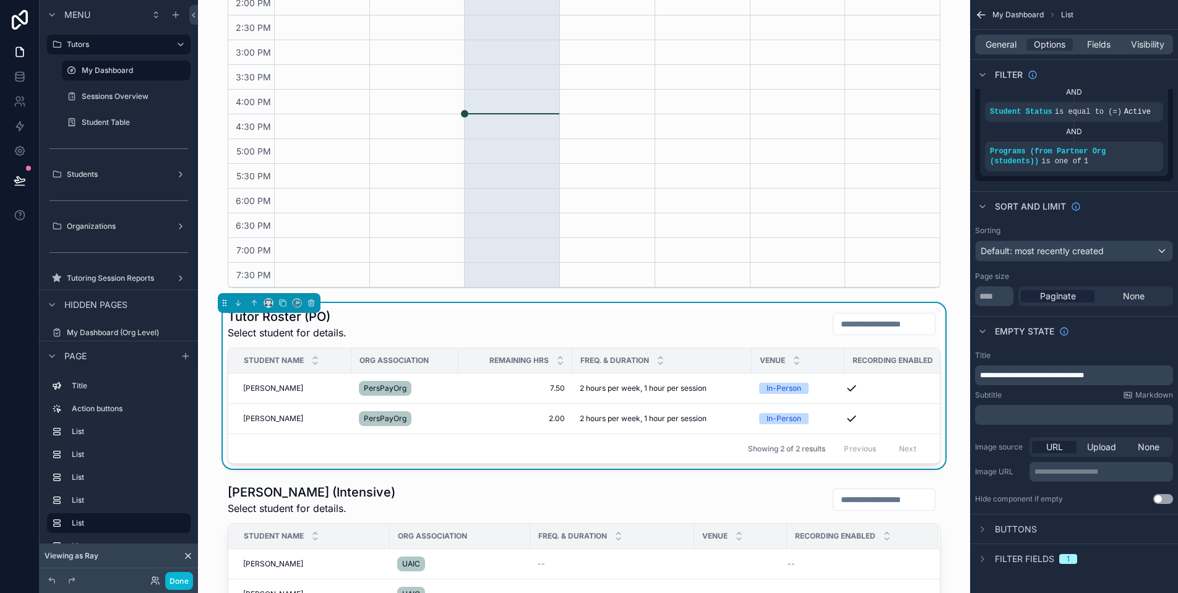
click at [993, 37] on div "General Options Fields Visibility" at bounding box center [1074, 45] width 198 height 20
click at [996, 41] on span "General" at bounding box center [1000, 44] width 31 height 12
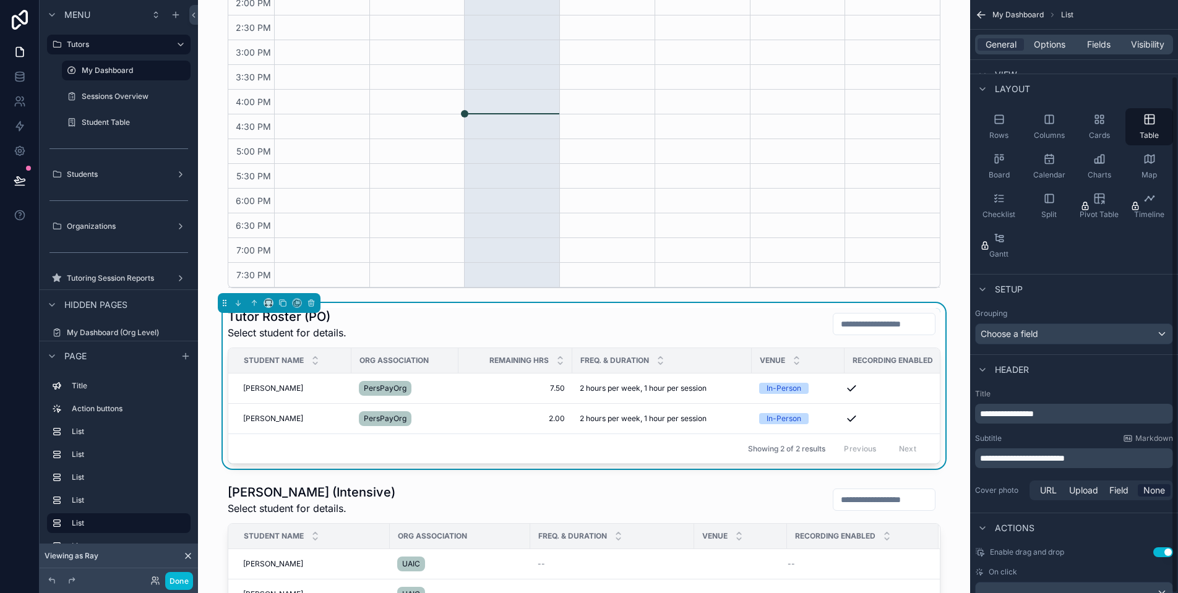
scroll to position [87, 0]
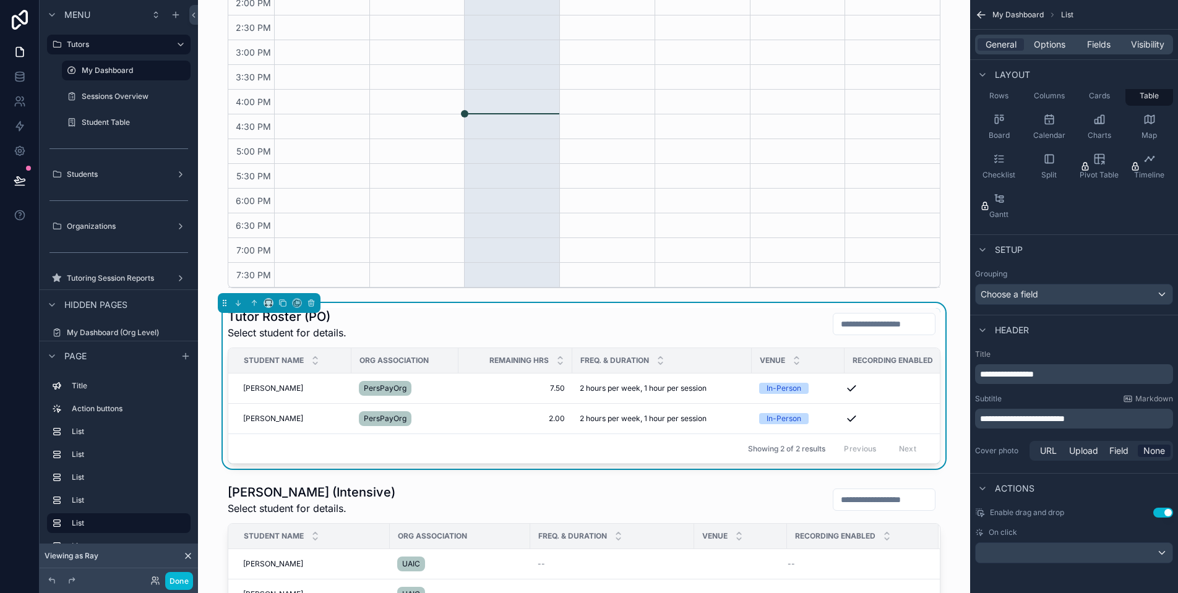
click at [1062, 552] on div "scrollable content" at bounding box center [1074, 553] width 197 height 20
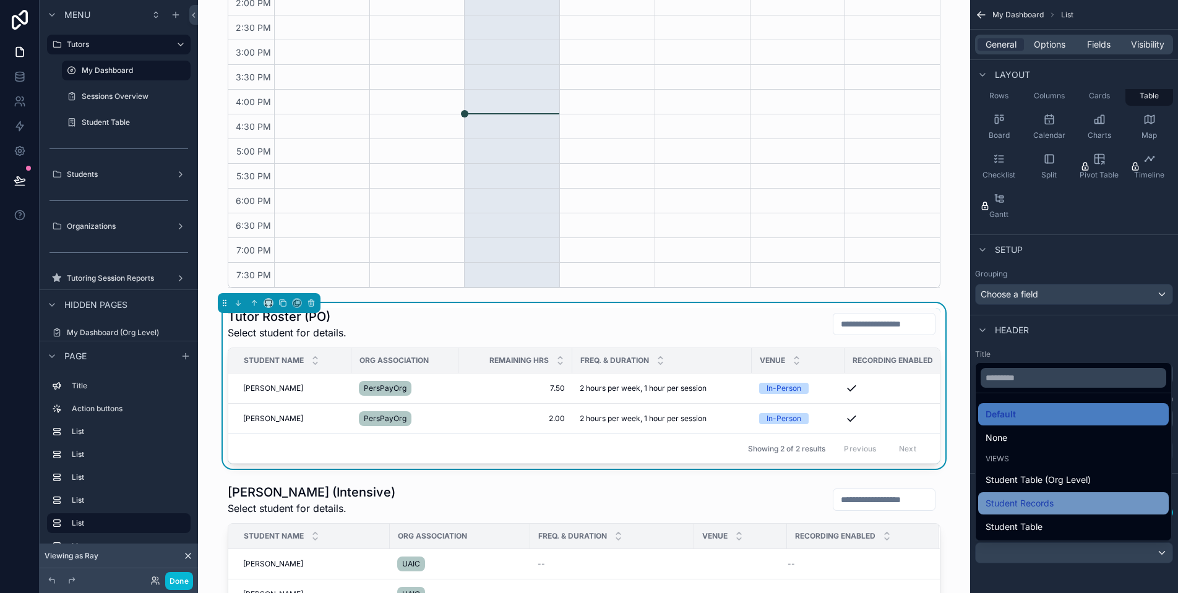
click at [1058, 503] on div "Student Records" at bounding box center [1073, 503] width 176 height 15
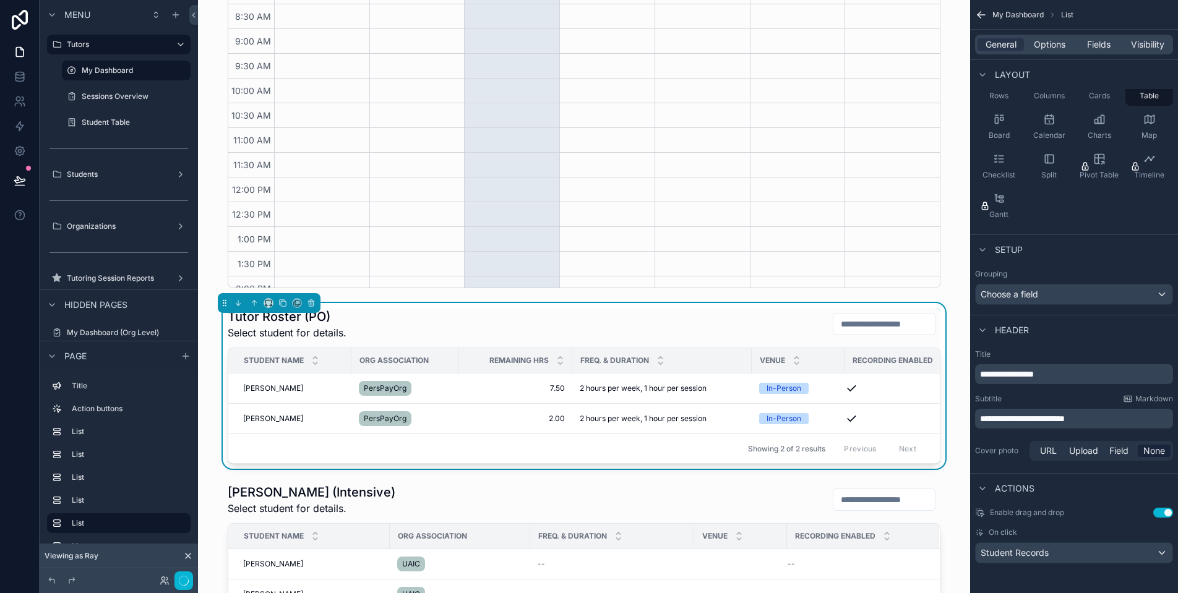
scroll to position [286, 0]
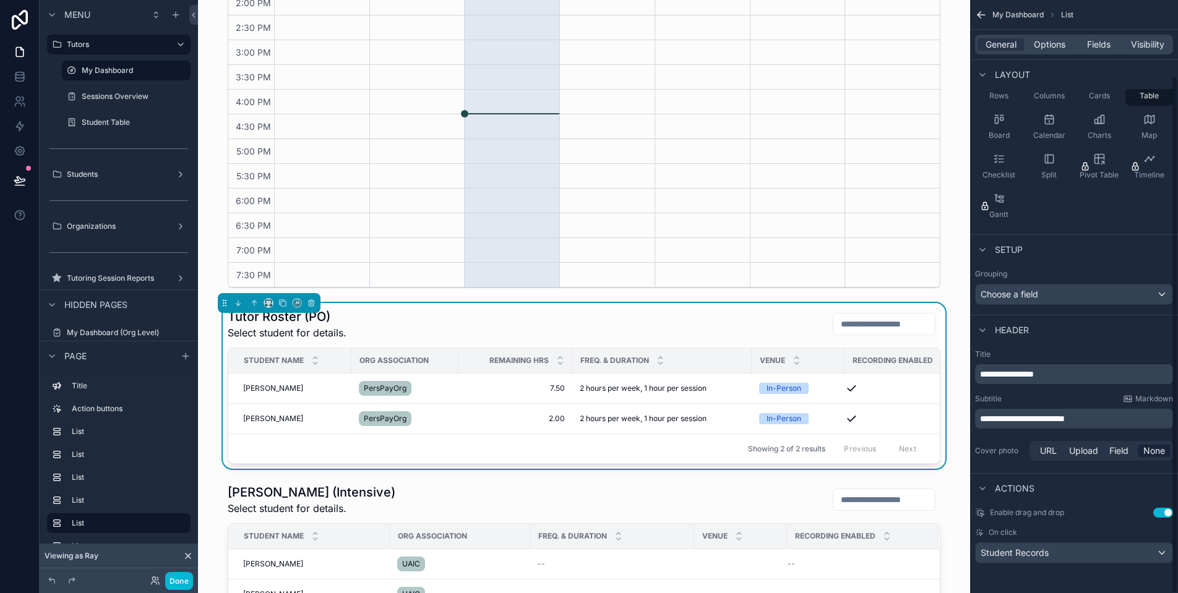
click at [1097, 547] on div "Student Records" at bounding box center [1074, 553] width 197 height 20
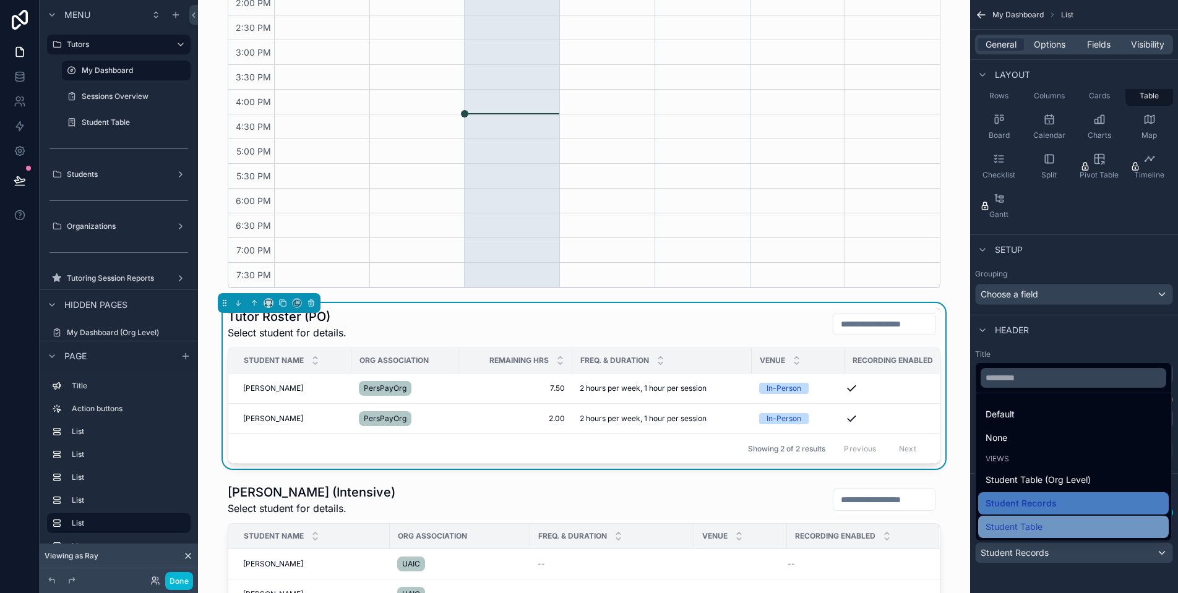
click at [1069, 525] on div "Student Table" at bounding box center [1073, 527] width 176 height 15
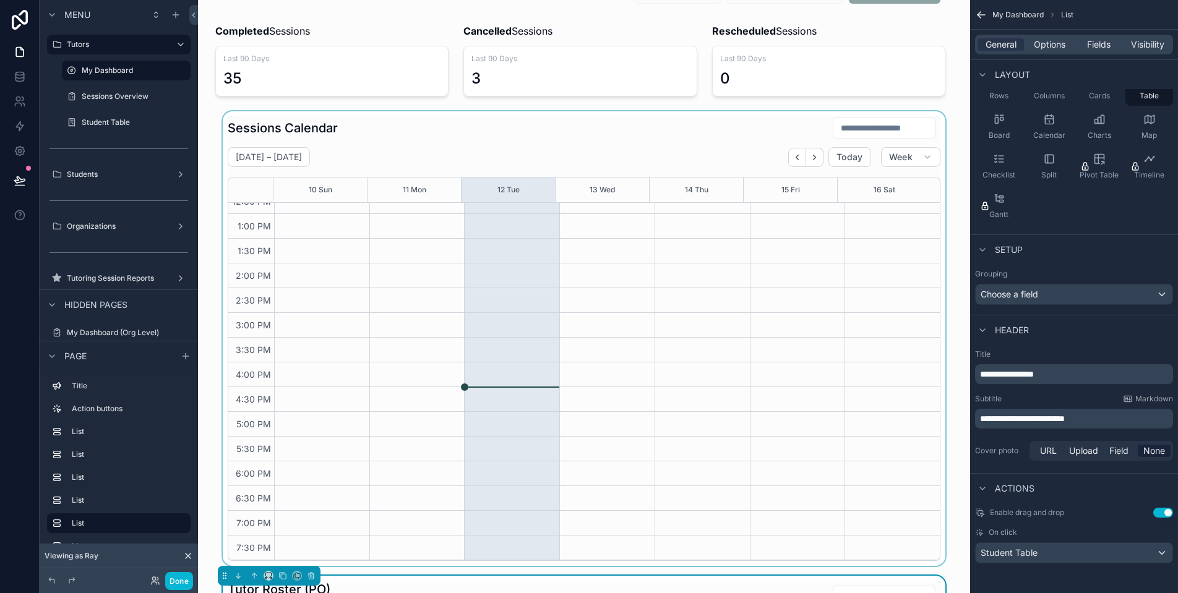
scroll to position [0, 0]
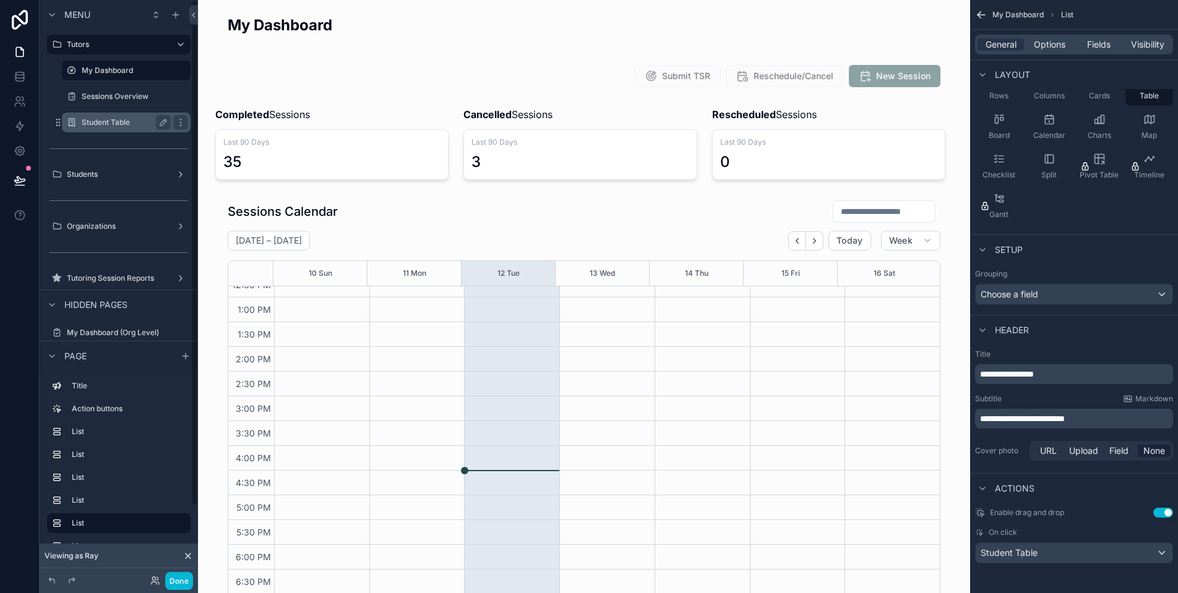
click at [127, 126] on label "Student Table" at bounding box center [124, 123] width 84 height 10
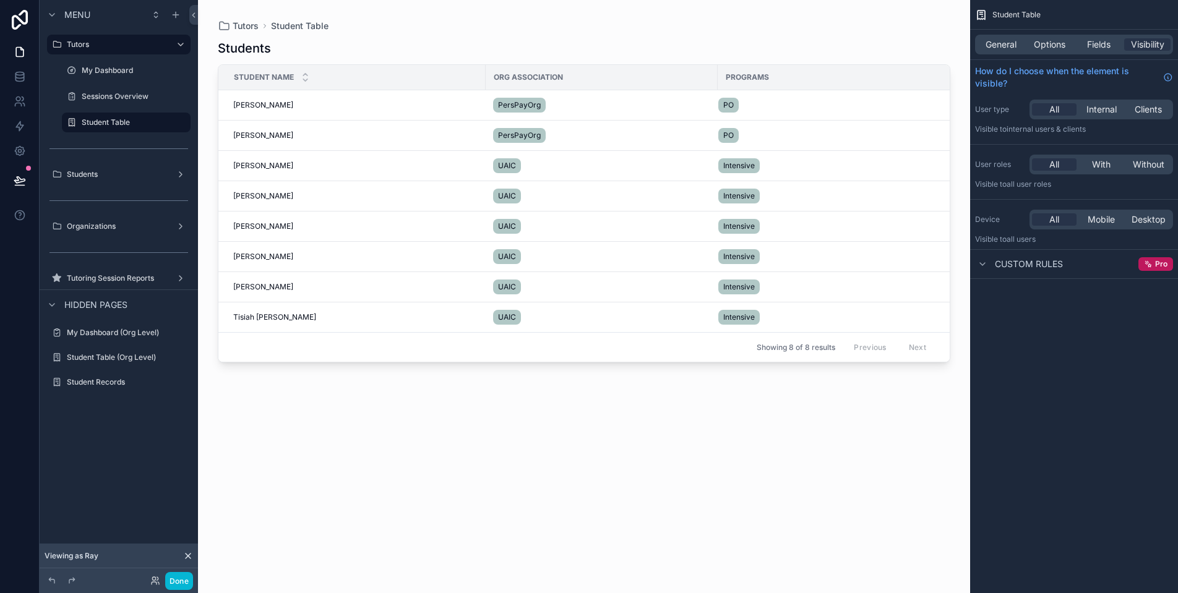
click at [252, 105] on div "scrollable content" at bounding box center [584, 289] width 772 height 578
click at [259, 105] on span "Sara Saylors" at bounding box center [263, 105] width 60 height 10
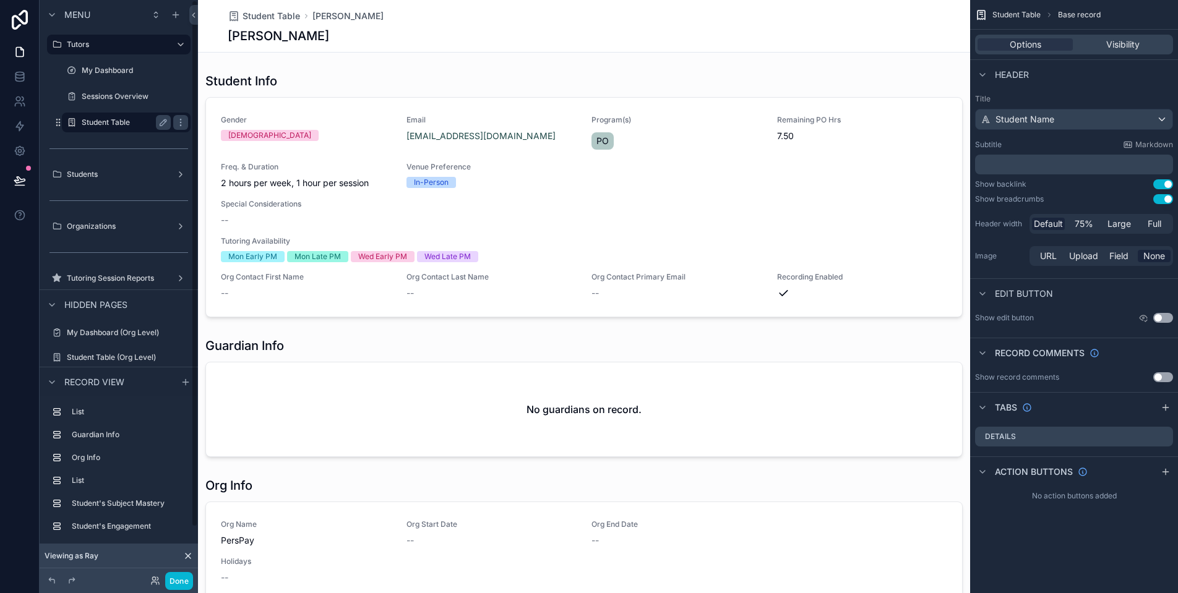
click at [132, 122] on label "Student Table" at bounding box center [124, 123] width 84 height 10
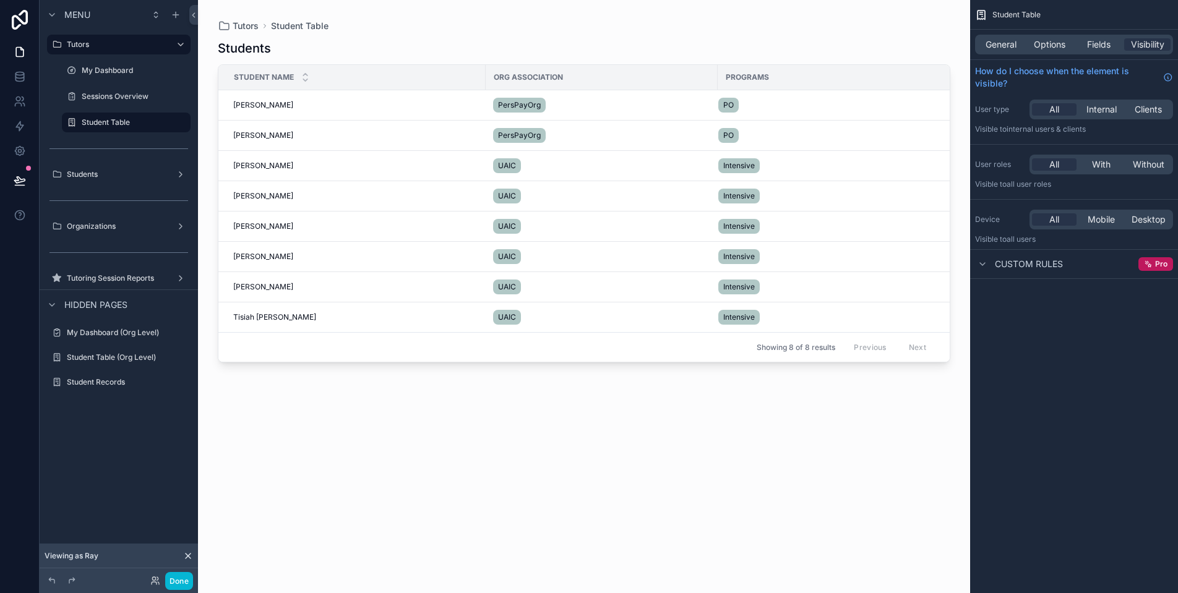
click at [640, 73] on div "Org Association" at bounding box center [601, 77] width 231 height 20
click at [1011, 43] on span "General" at bounding box center [1000, 44] width 31 height 12
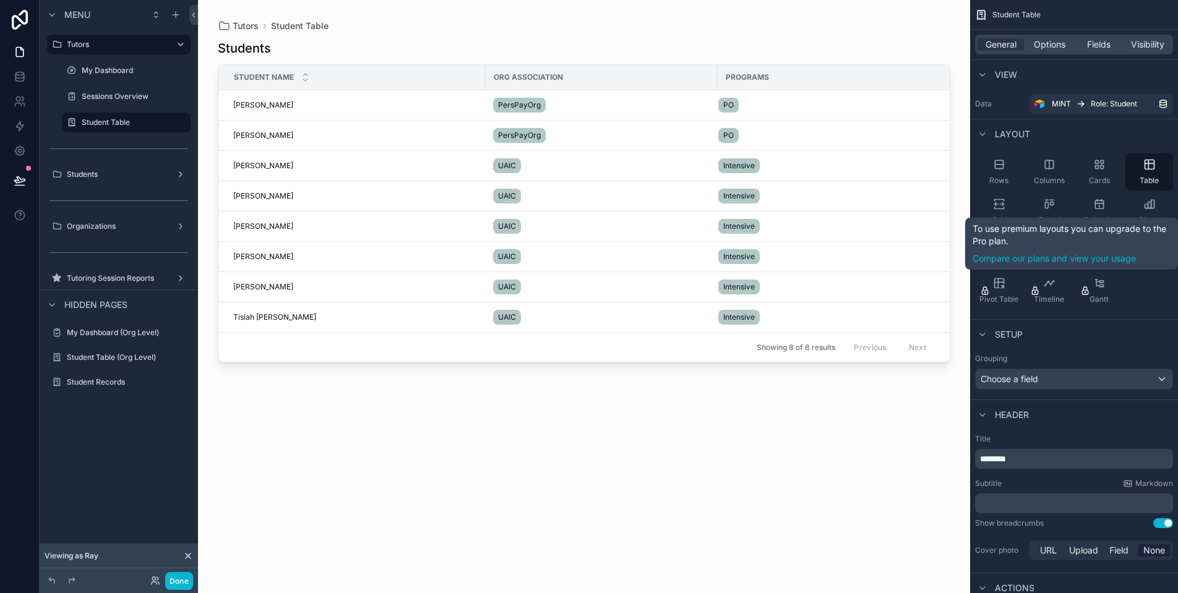
scroll to position [154, 0]
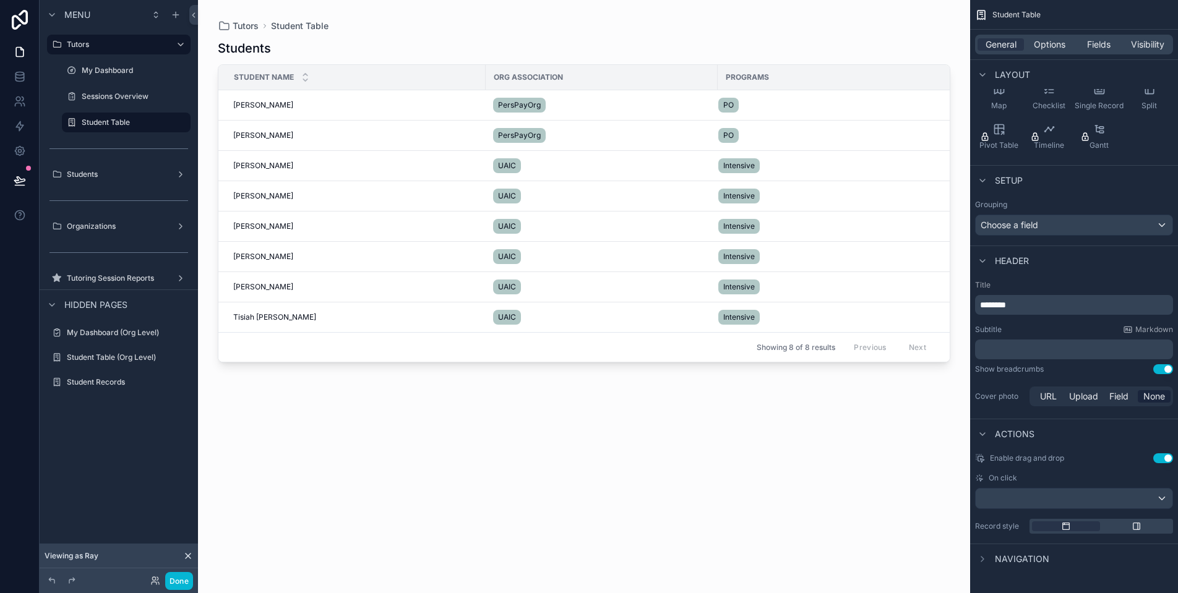
click at [1095, 510] on div "Enable drag and drop Use setting On click Record style" at bounding box center [1074, 494] width 208 height 90
click at [1098, 504] on div "scrollable content" at bounding box center [1074, 499] width 197 height 20
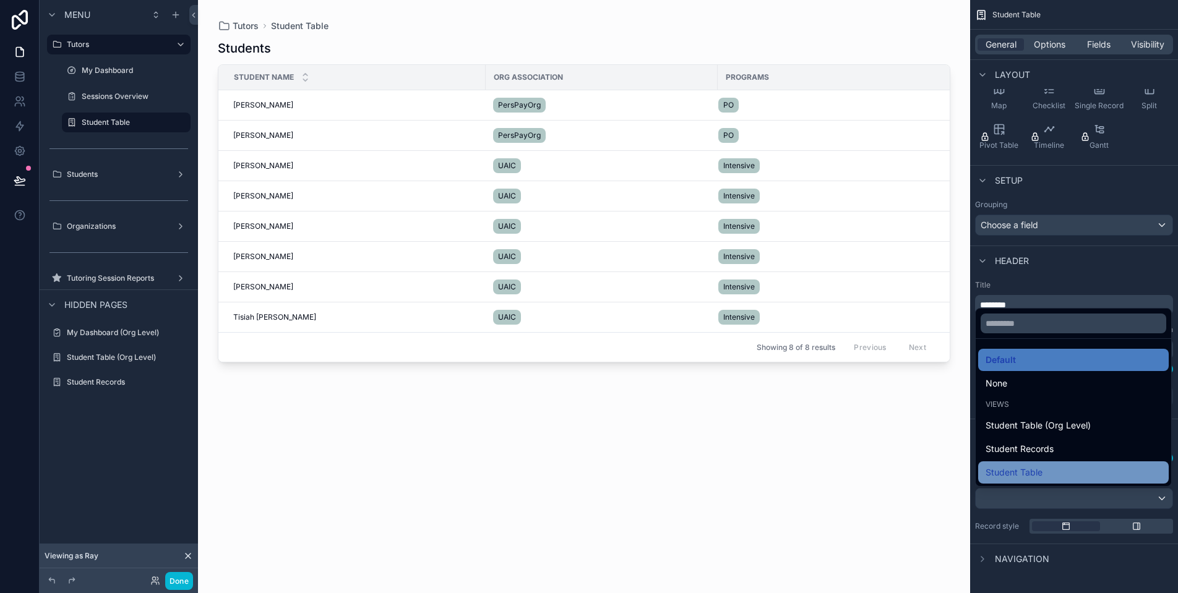
click at [1094, 466] on div "Student Table" at bounding box center [1073, 472] width 176 height 15
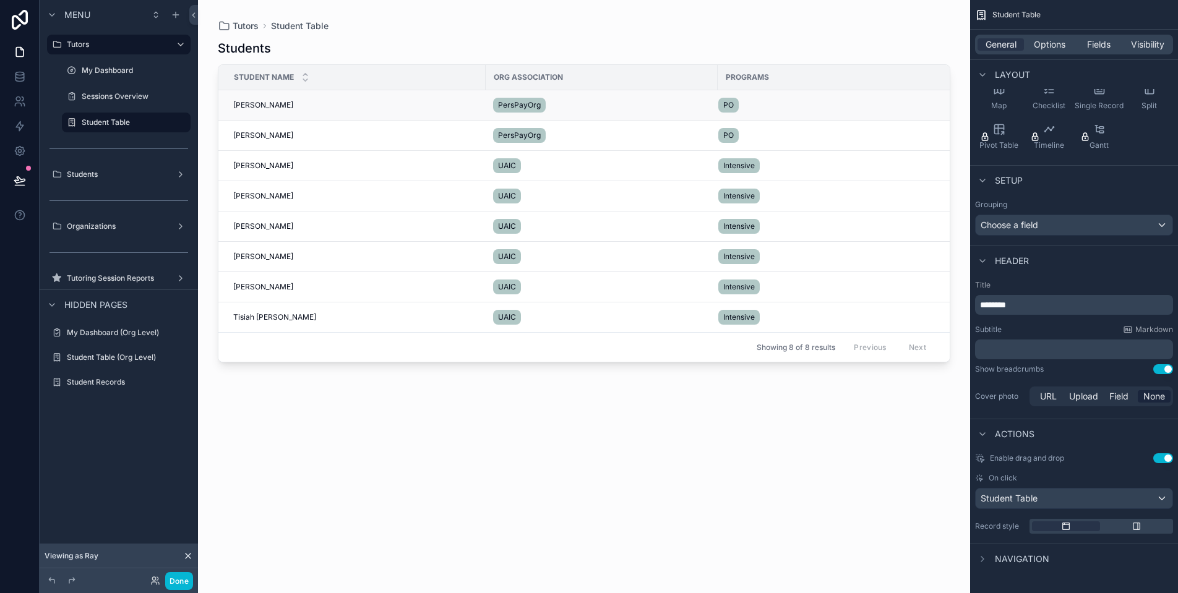
click at [269, 105] on span "Sara Saylors" at bounding box center [263, 105] width 60 height 10
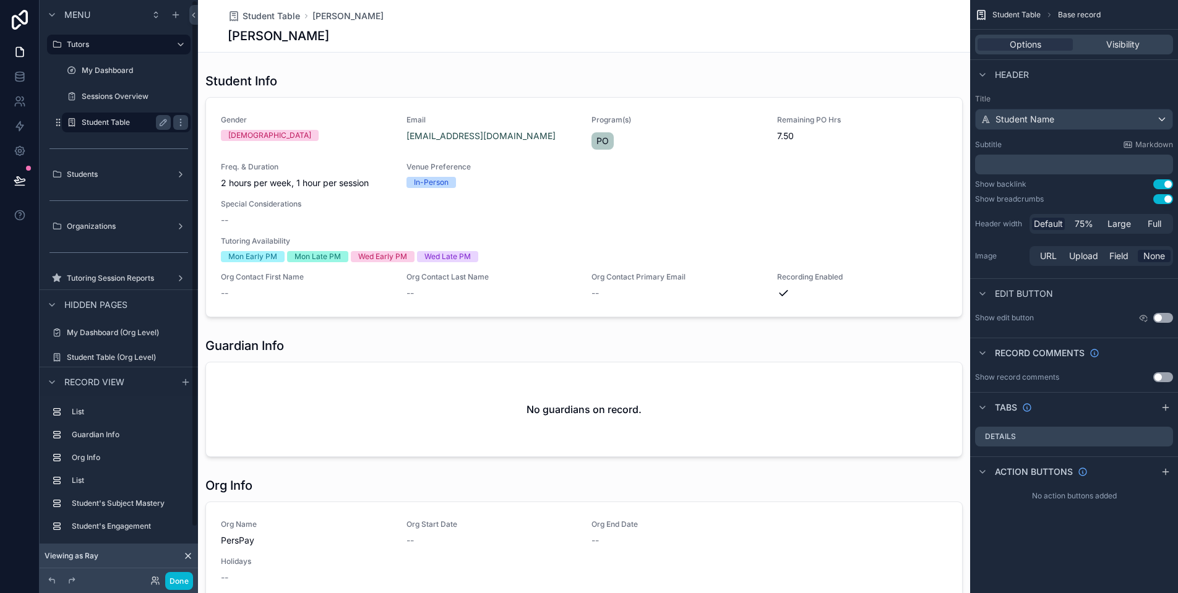
click at [144, 125] on label "Student Table" at bounding box center [124, 123] width 84 height 10
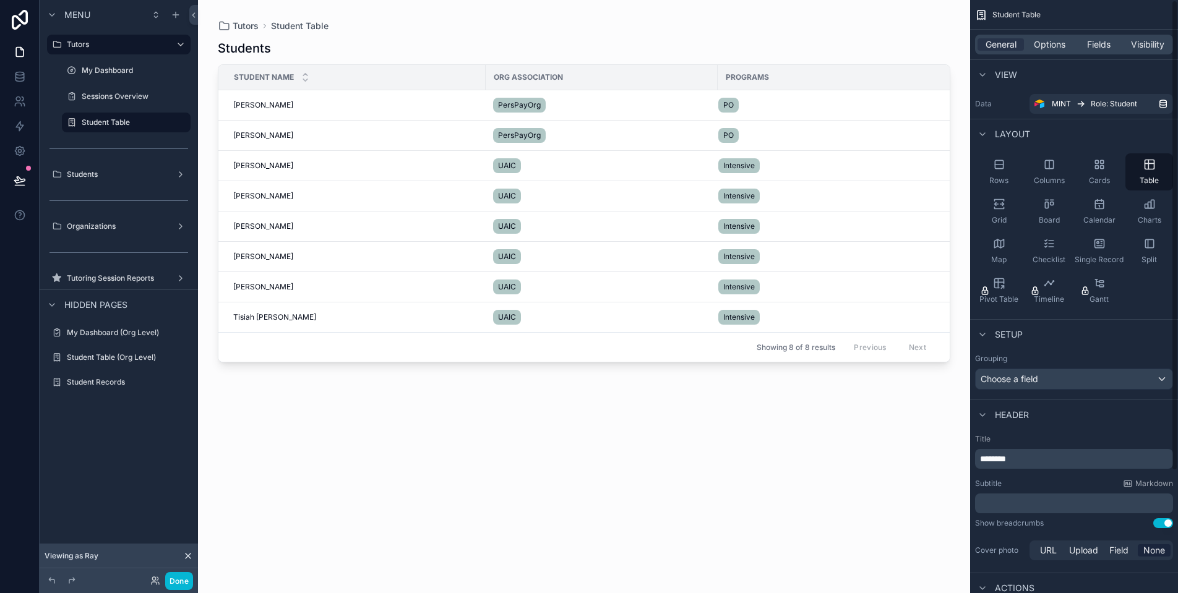
scroll to position [154, 0]
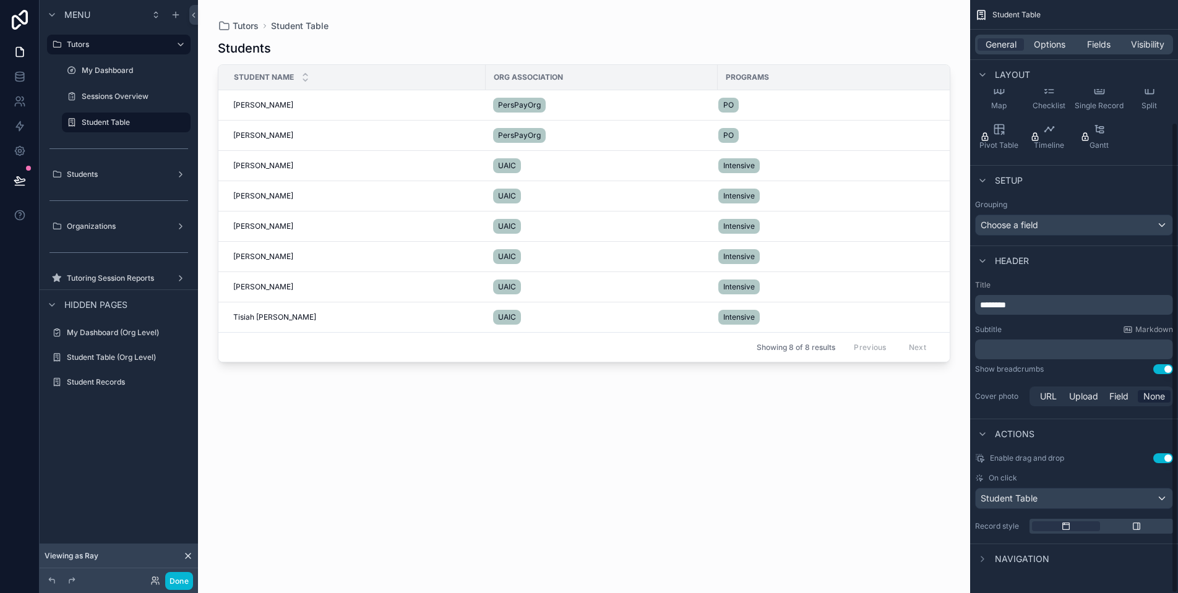
click at [1099, 488] on button "Student Table" at bounding box center [1074, 498] width 198 height 21
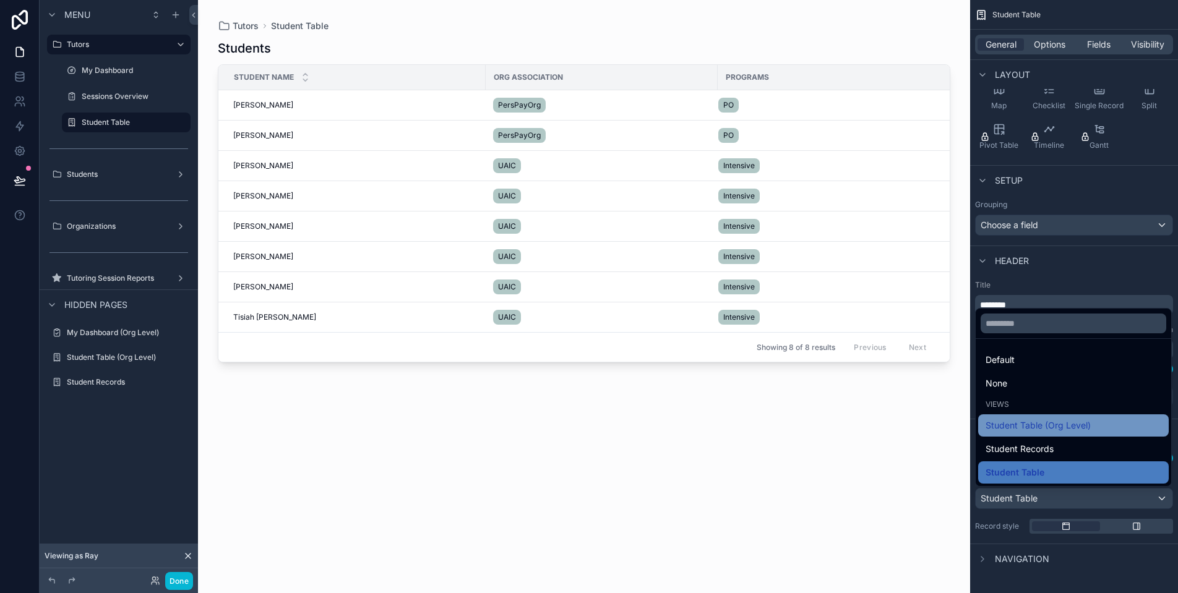
click at [1048, 432] on span "Student Table (Org Level)" at bounding box center [1037, 425] width 105 height 15
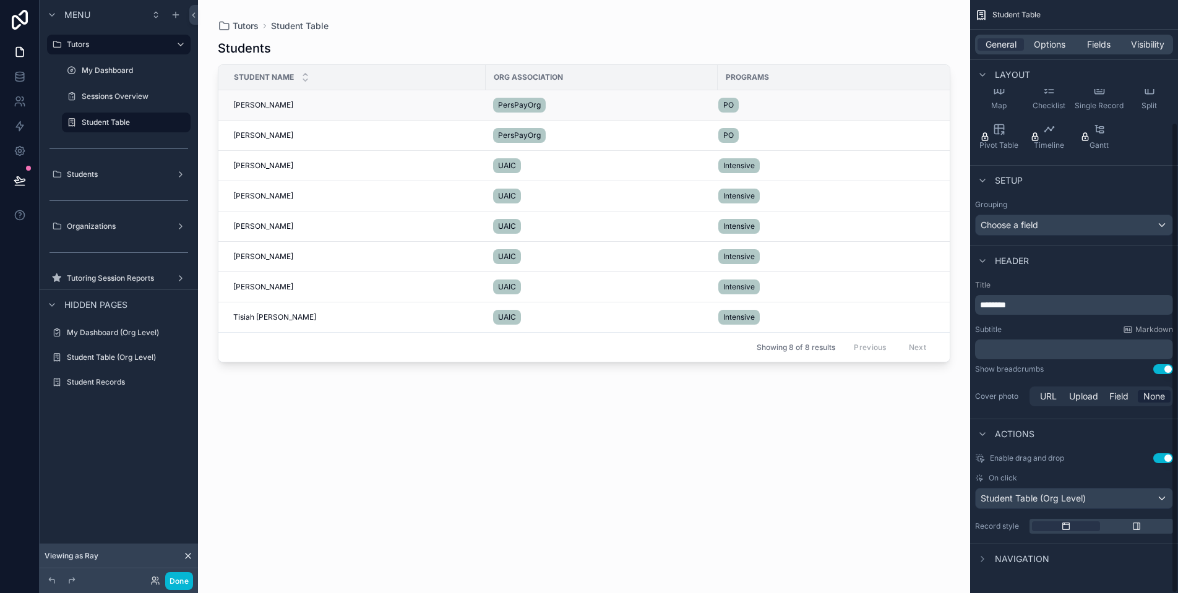
click at [248, 108] on span "Sara Saylors" at bounding box center [263, 105] width 60 height 10
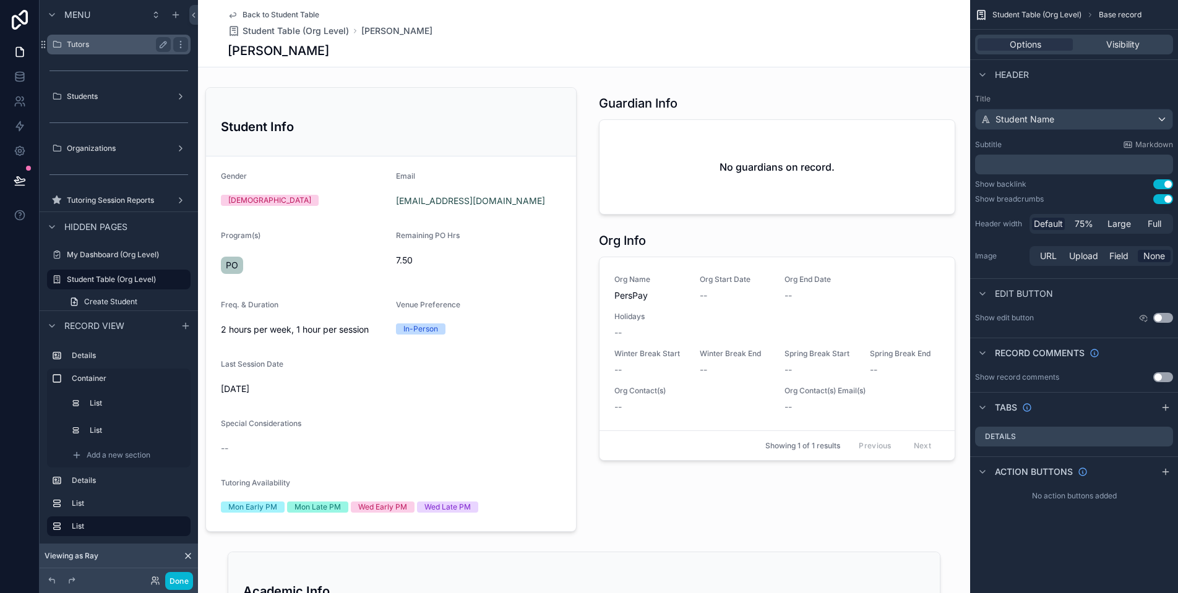
click at [109, 51] on div "Tutors" at bounding box center [119, 44] width 104 height 15
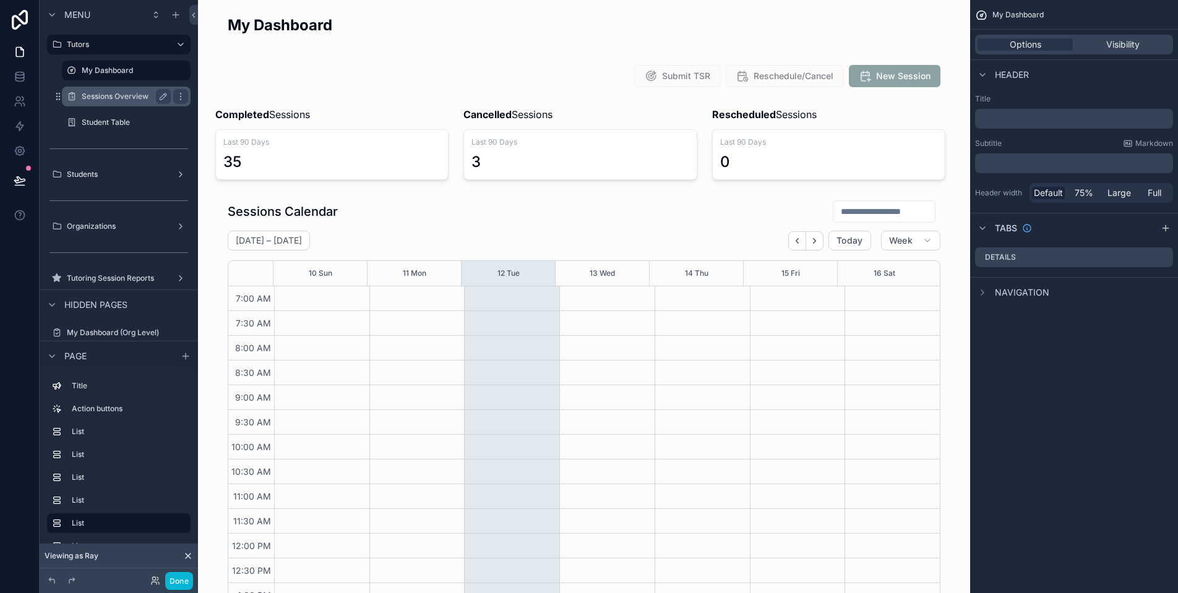
scroll to position [286, 0]
click at [122, 122] on label "Student Table" at bounding box center [124, 123] width 84 height 10
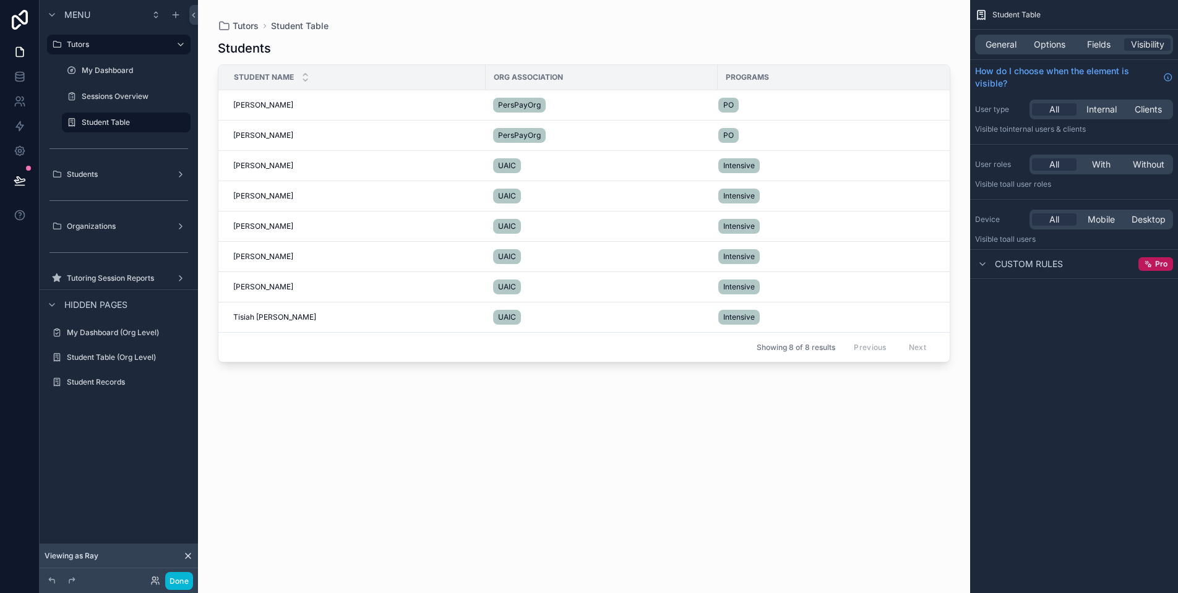
click at [439, 87] on div "Student Name" at bounding box center [352, 78] width 266 height 24
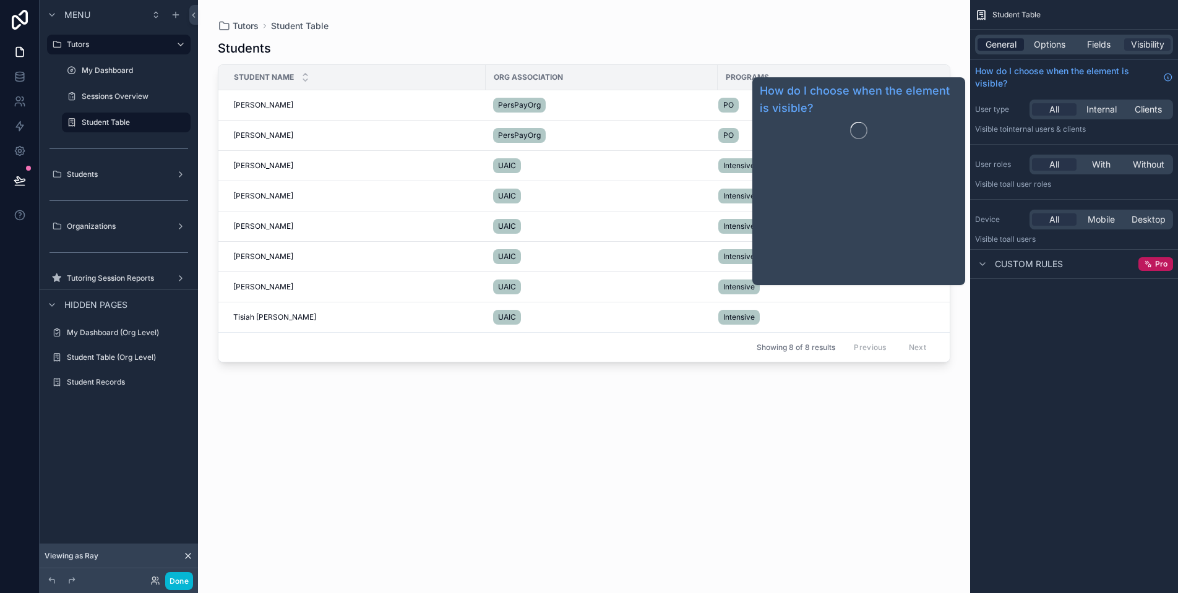
click at [1012, 49] on span "General" at bounding box center [1000, 44] width 31 height 12
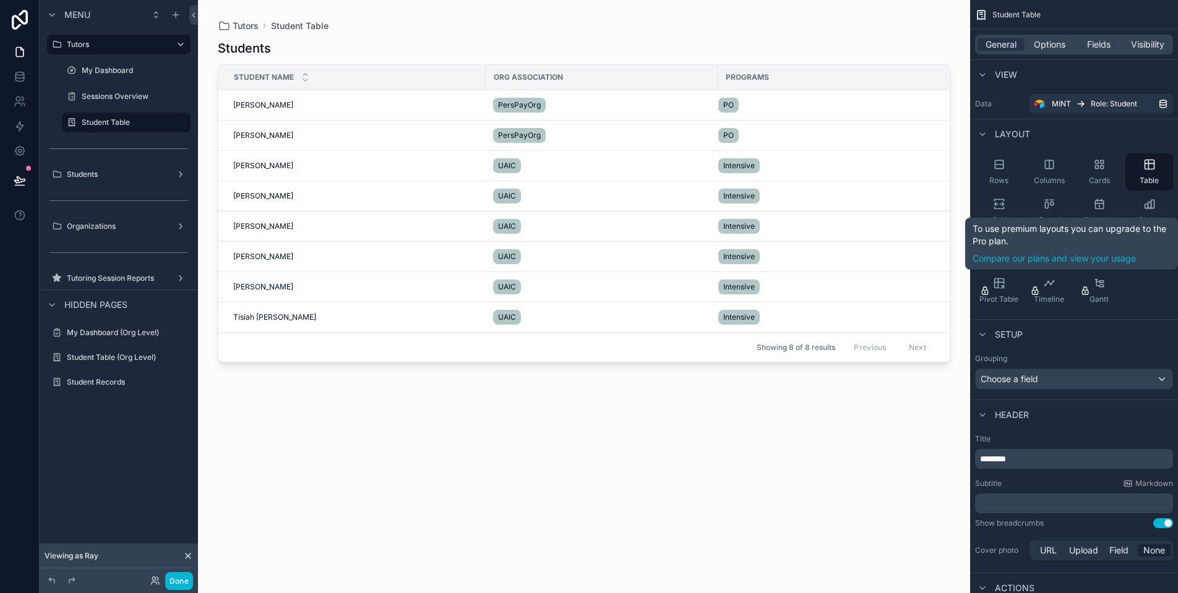
scroll to position [154, 0]
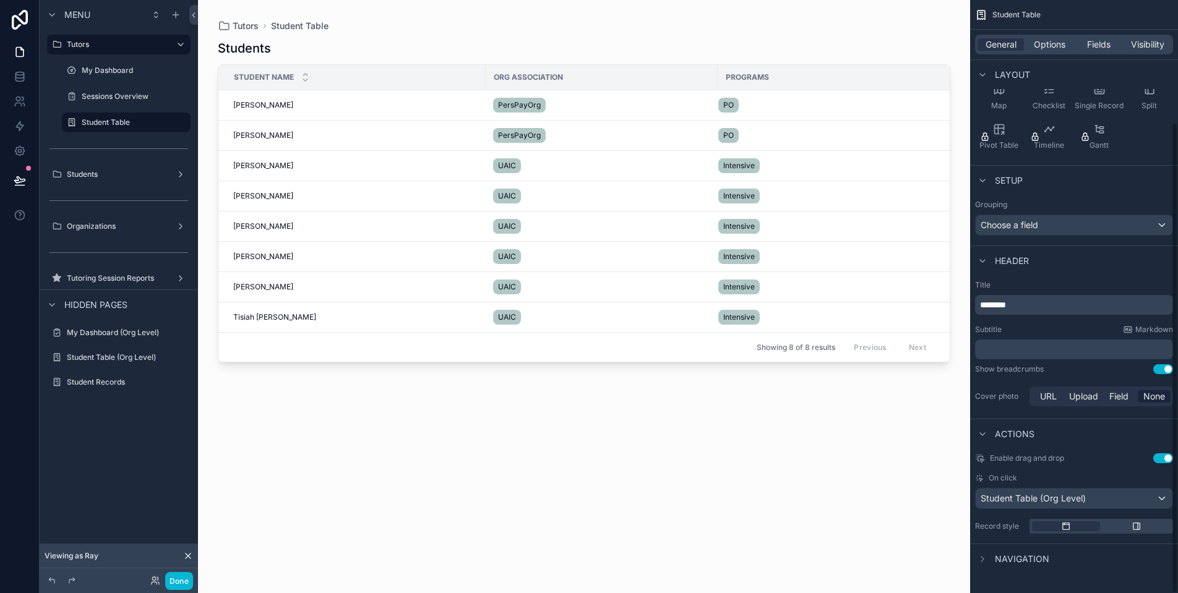
click at [1126, 500] on div "Student Table (Org Level)" at bounding box center [1074, 499] width 197 height 20
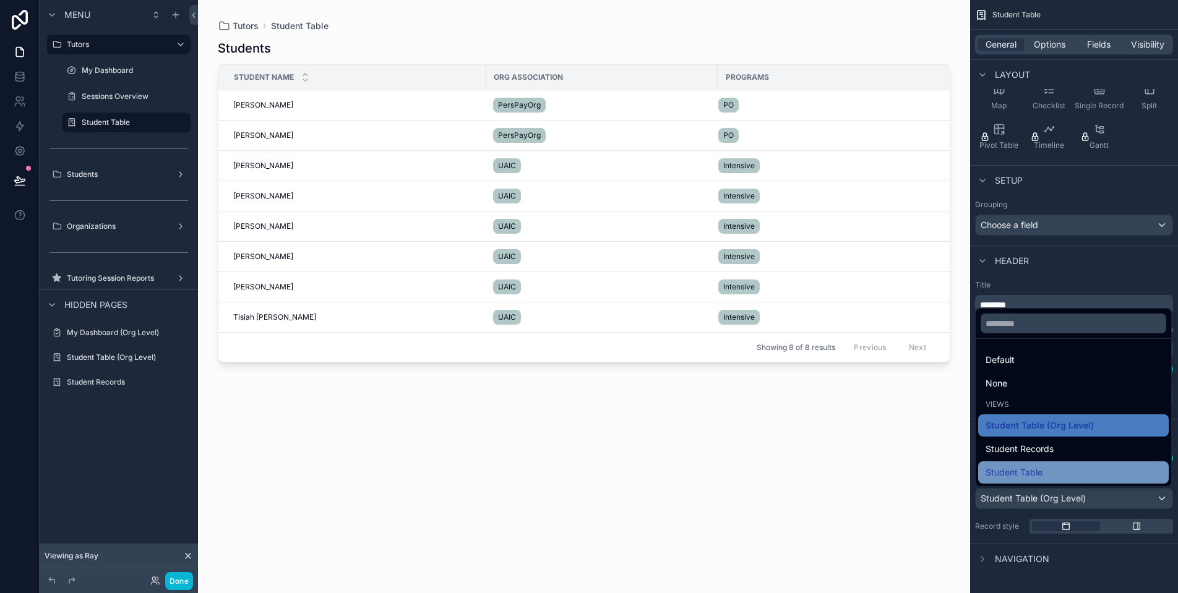
click at [1062, 474] on div "Student Table" at bounding box center [1073, 472] width 176 height 15
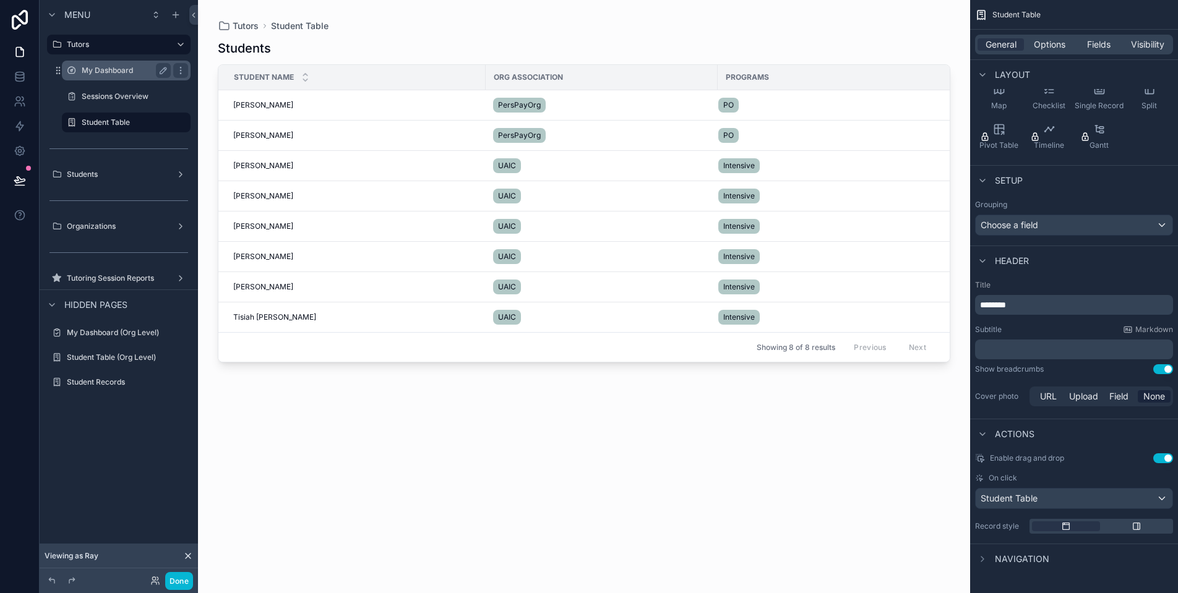
click at [86, 74] on label "My Dashboard" at bounding box center [124, 71] width 84 height 10
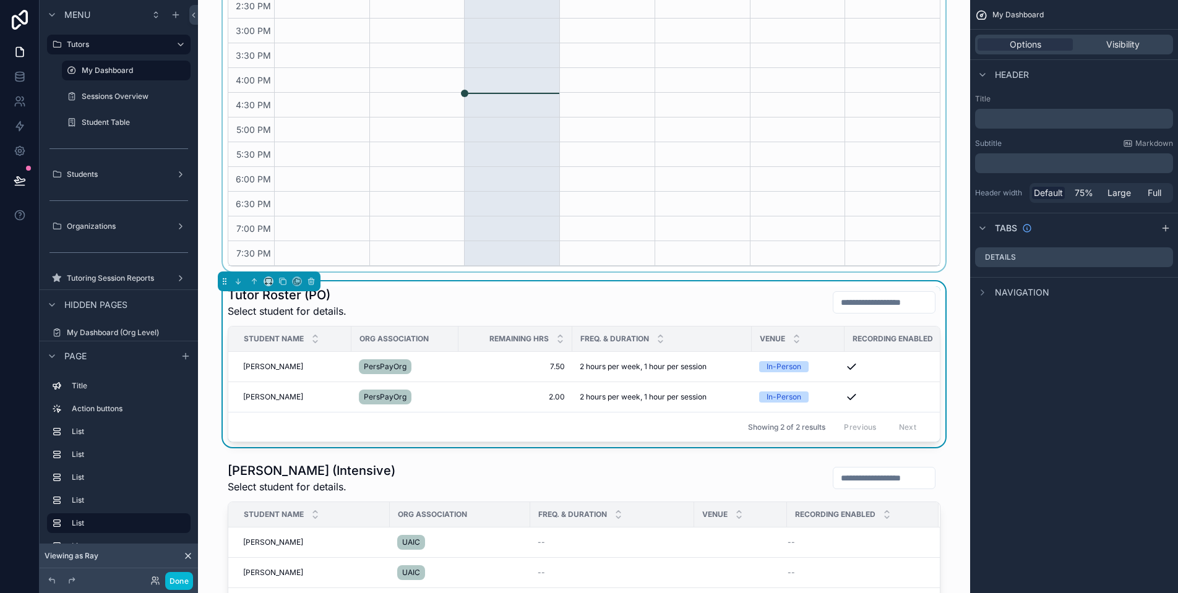
scroll to position [589, 0]
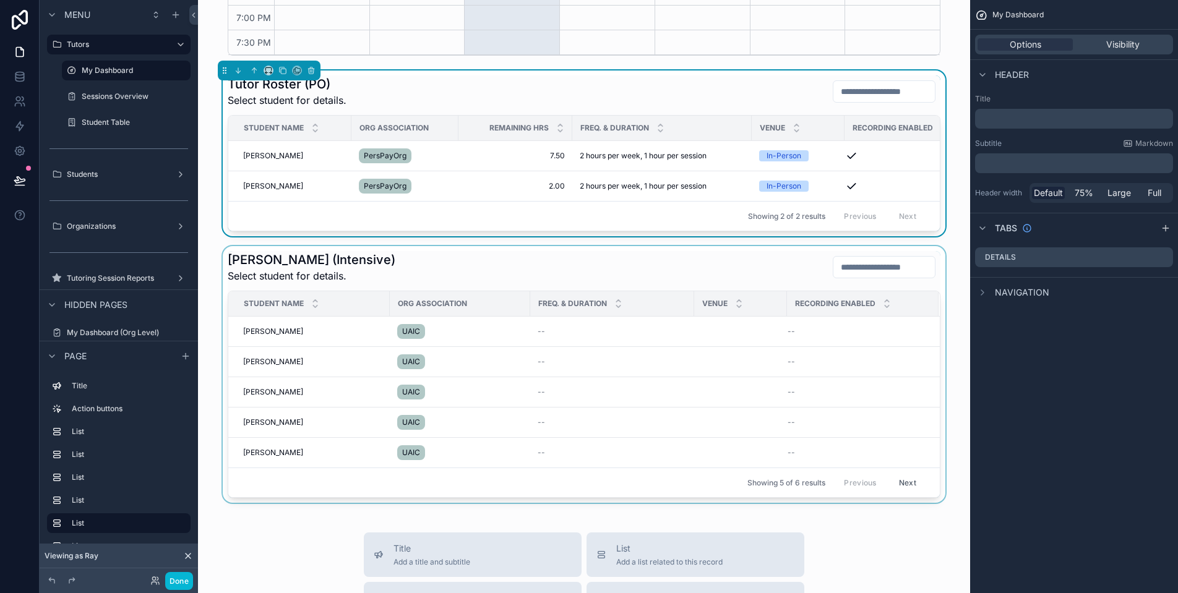
click at [272, 343] on div "scrollable content" at bounding box center [584, 374] width 752 height 257
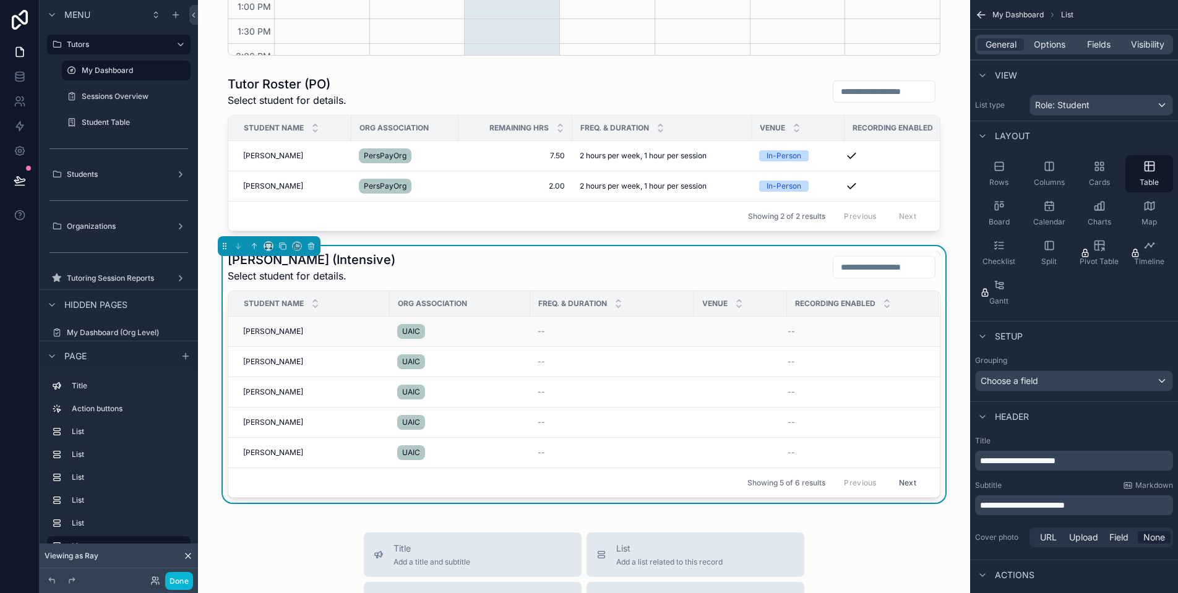
scroll to position [286, 0]
click at [270, 337] on span "Dezie Vollmer" at bounding box center [273, 332] width 60 height 10
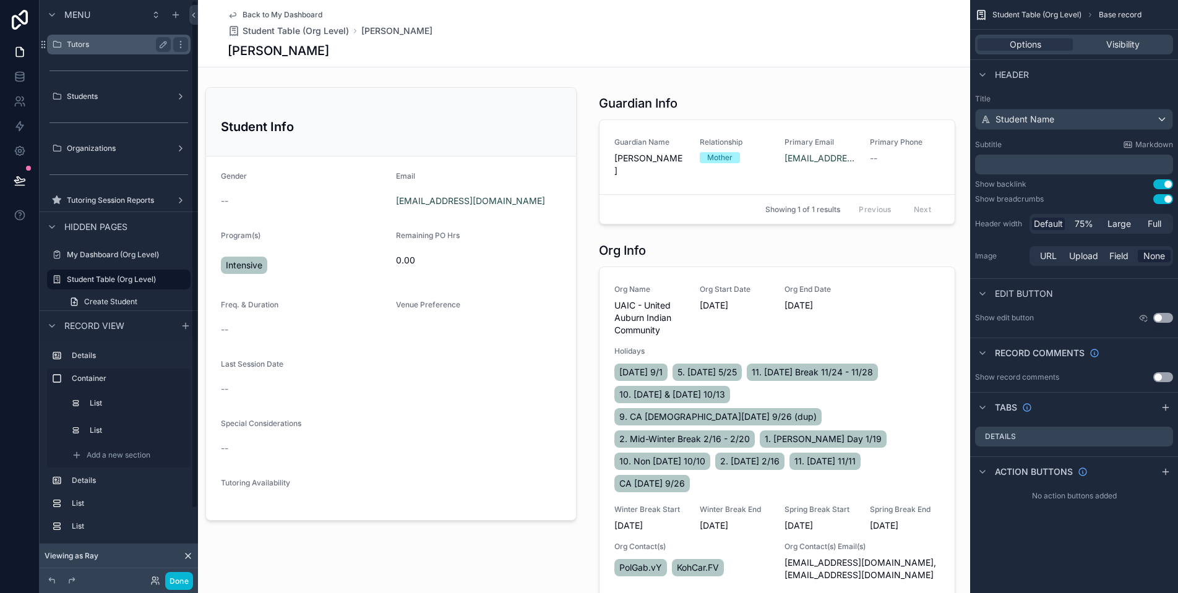
click at [123, 48] on label "Tutors" at bounding box center [116, 45] width 99 height 10
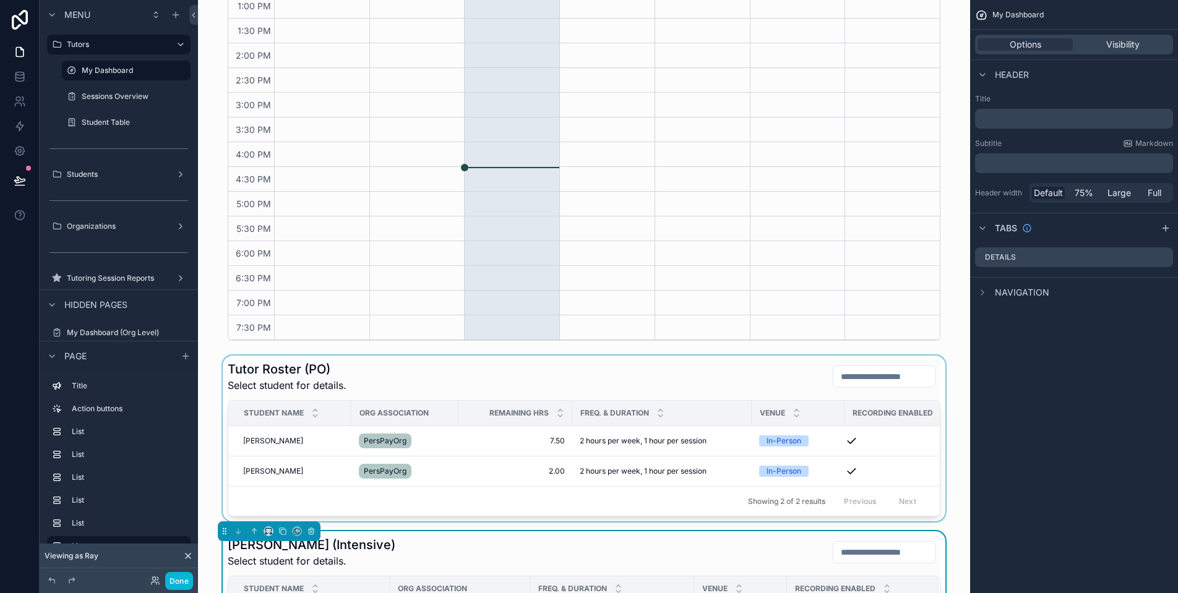
scroll to position [427, 0]
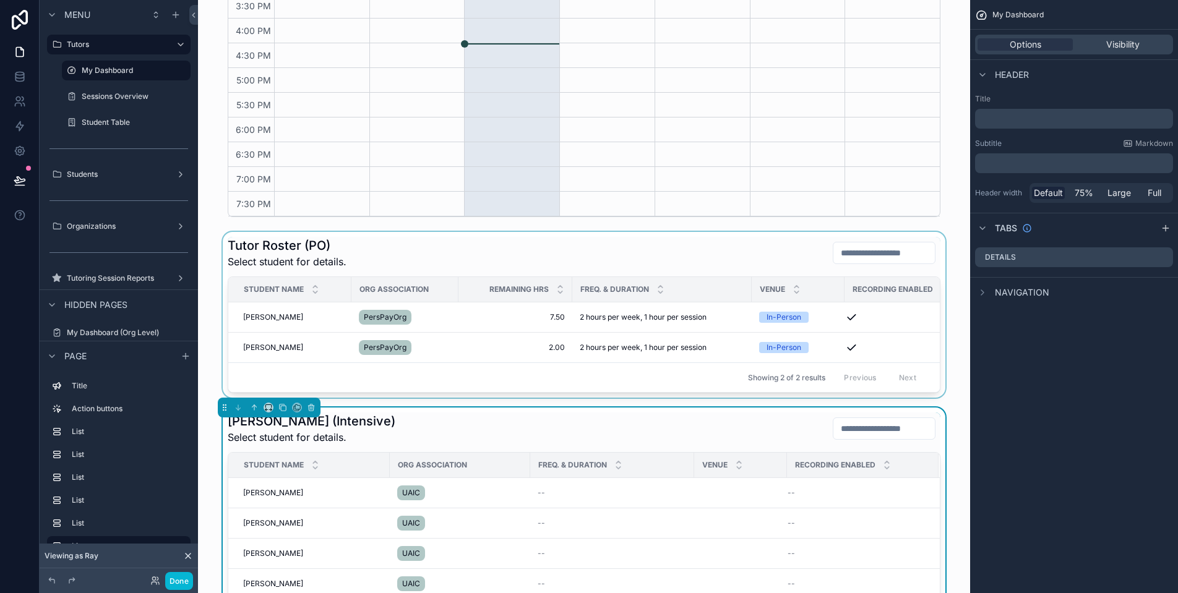
click at [389, 245] on div "scrollable content" at bounding box center [584, 315] width 752 height 166
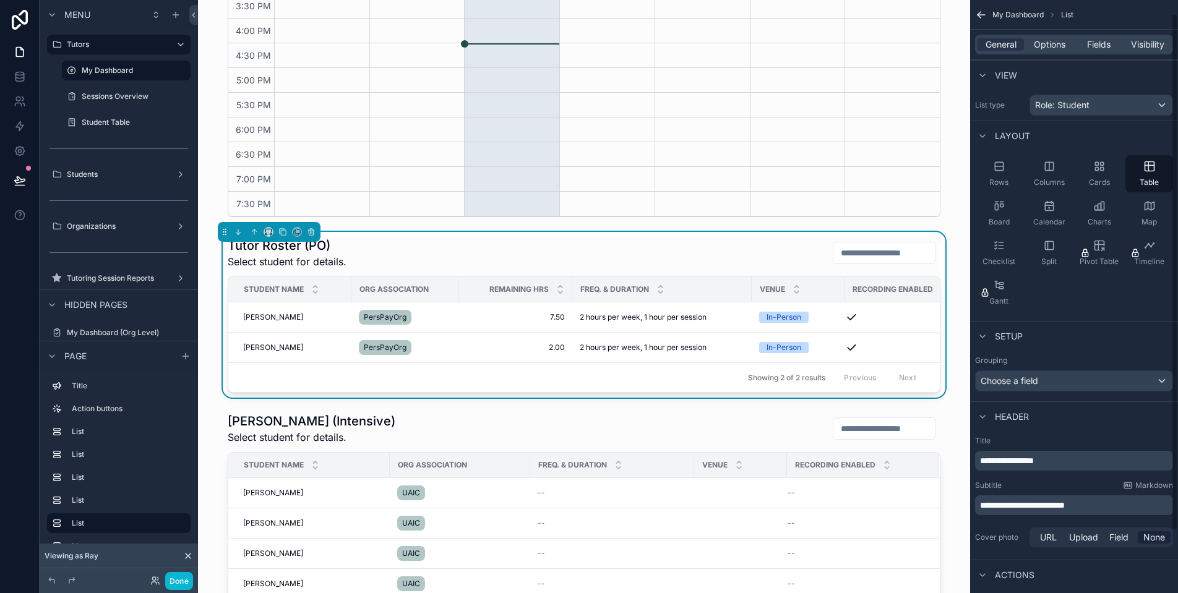
scroll to position [87, 0]
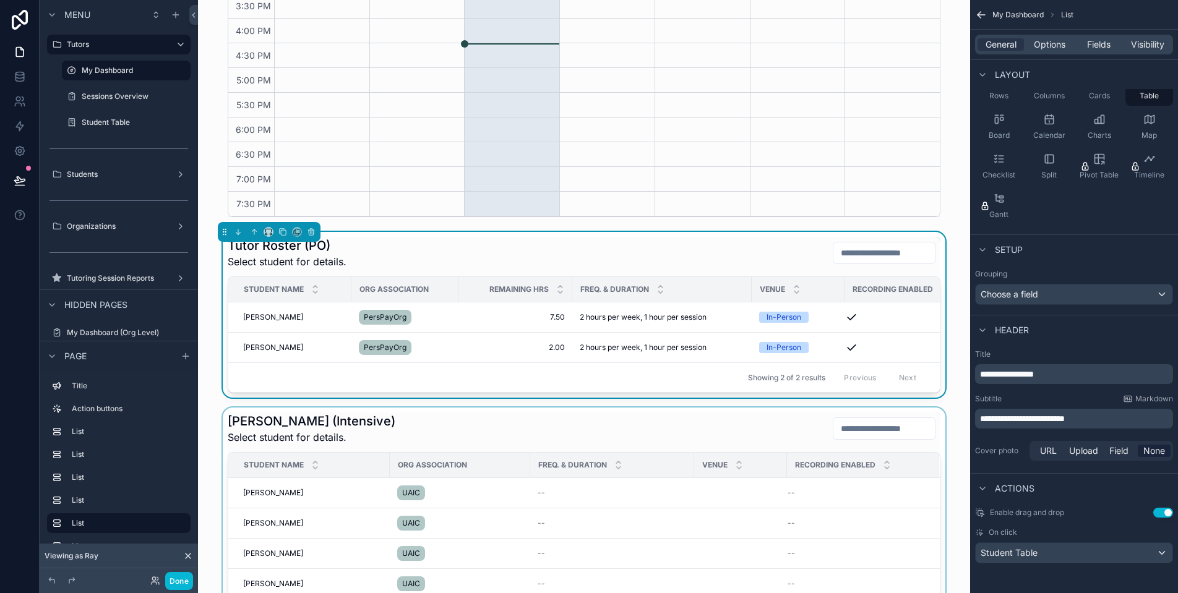
click at [367, 437] on div "scrollable content" at bounding box center [584, 536] width 752 height 257
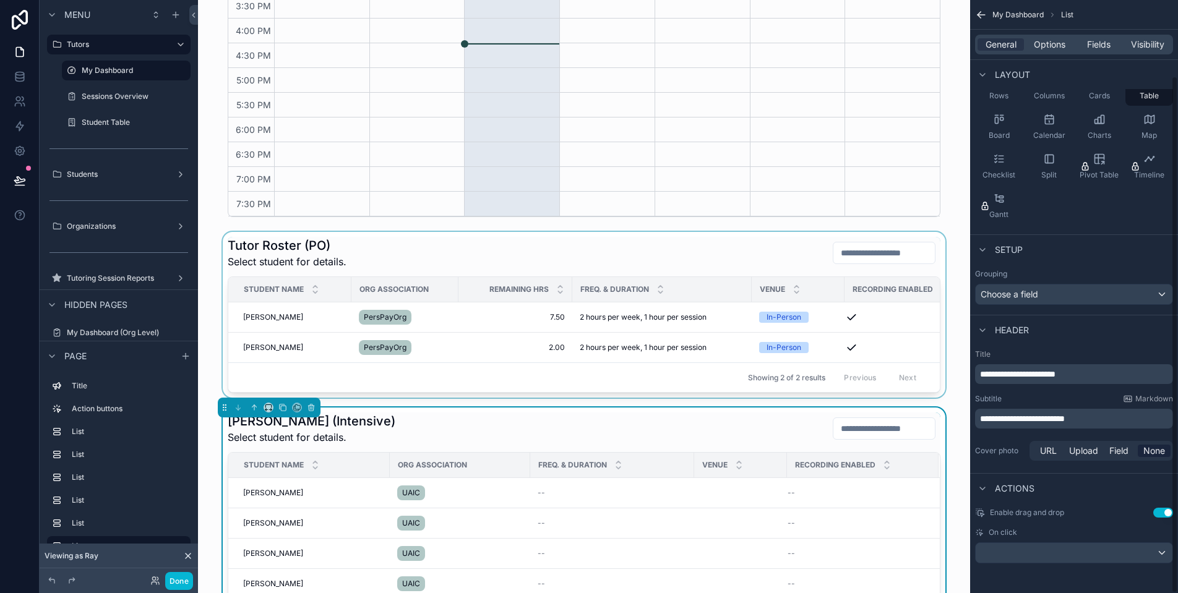
click at [1094, 546] on div "scrollable content" at bounding box center [1074, 553] width 197 height 20
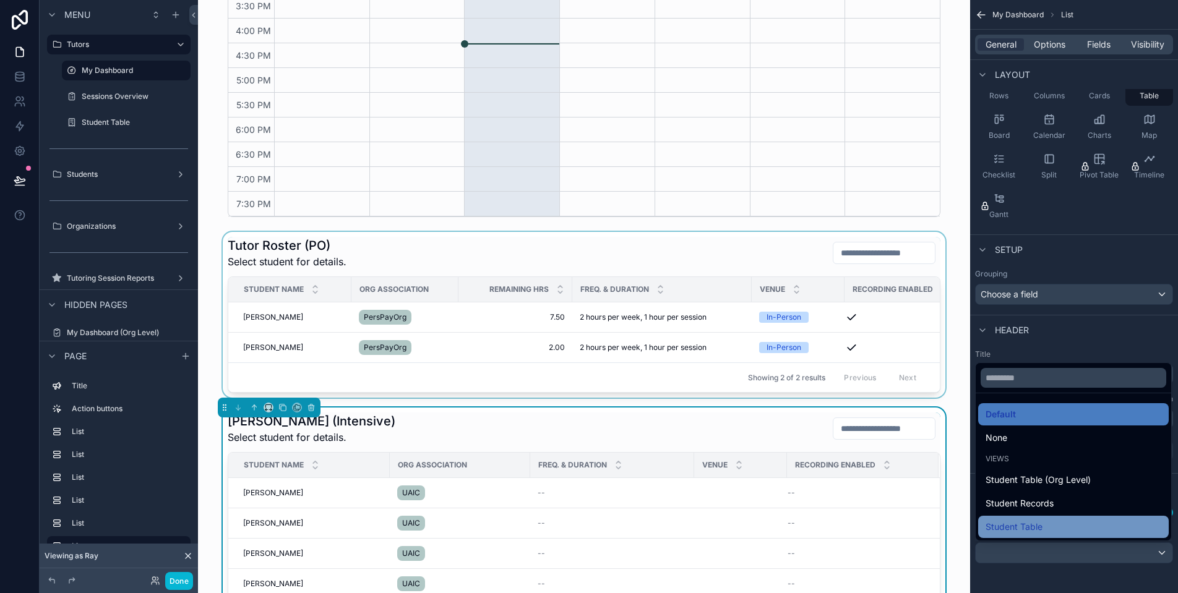
click at [1060, 523] on div "Student Table" at bounding box center [1073, 527] width 176 height 15
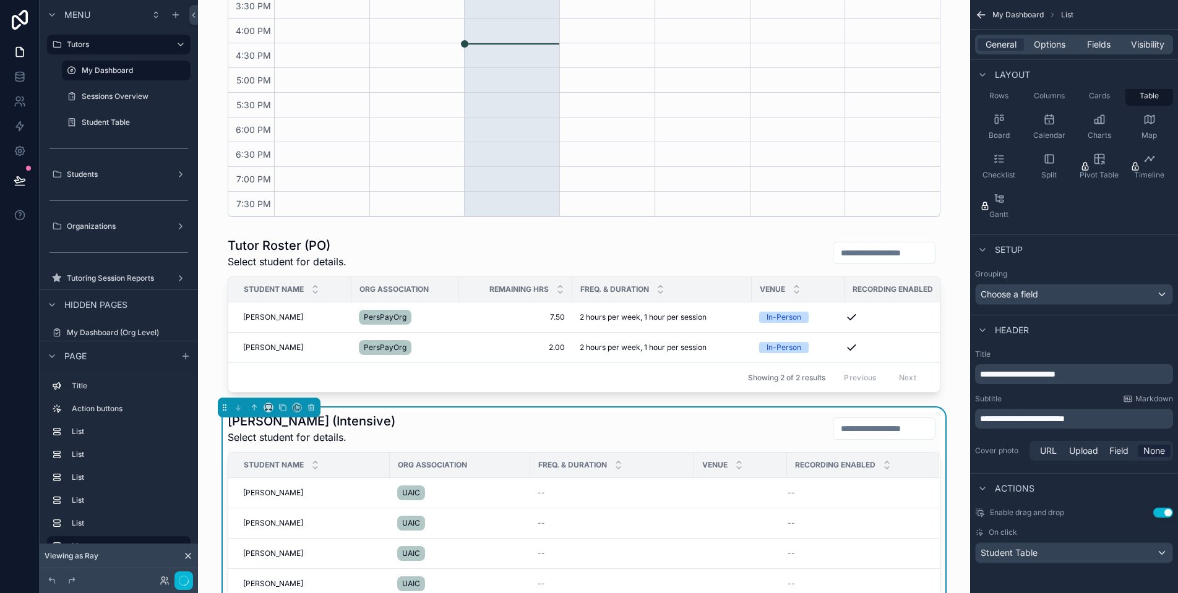
scroll to position [286, 0]
click at [266, 323] on div "scrollable content" at bounding box center [584, 315] width 752 height 166
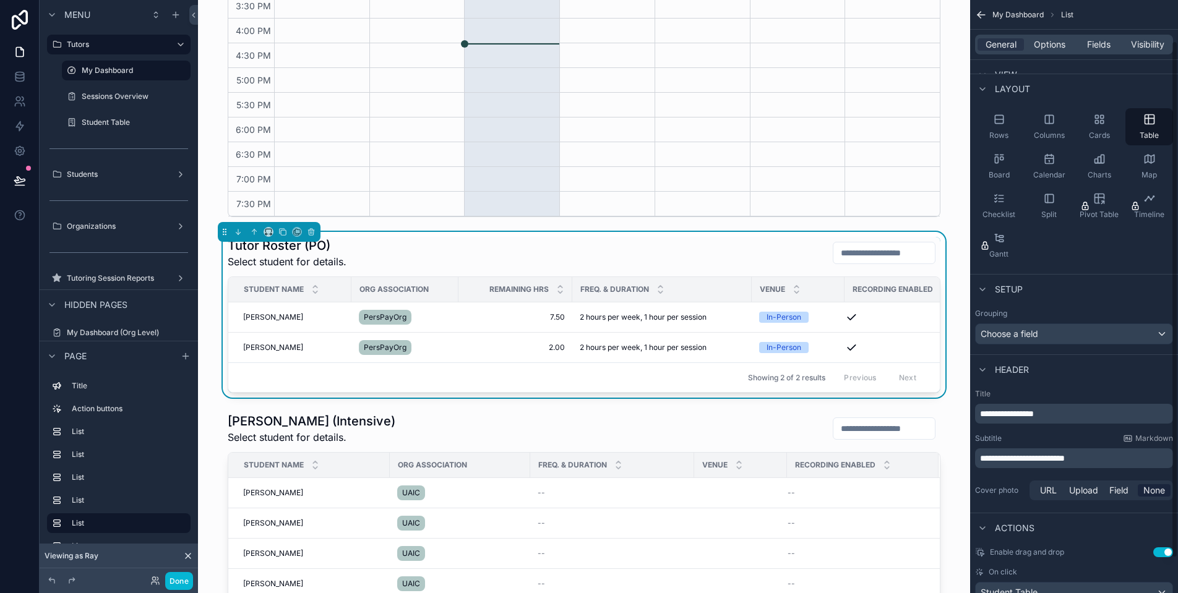
click at [266, 317] on span "Sara Saylors" at bounding box center [273, 317] width 60 height 10
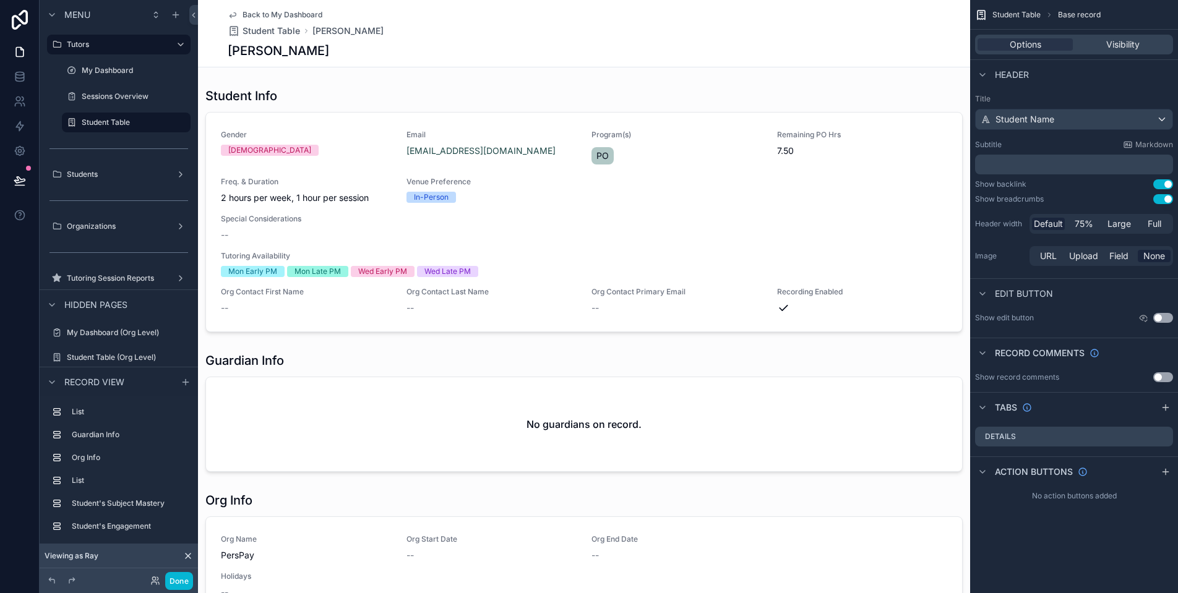
click at [359, 56] on div "Sara Saylors" at bounding box center [584, 50] width 713 height 17
click at [1154, 226] on span "Full" at bounding box center [1155, 224] width 14 height 12
click at [114, 128] on div "Student Table" at bounding box center [126, 122] width 89 height 15
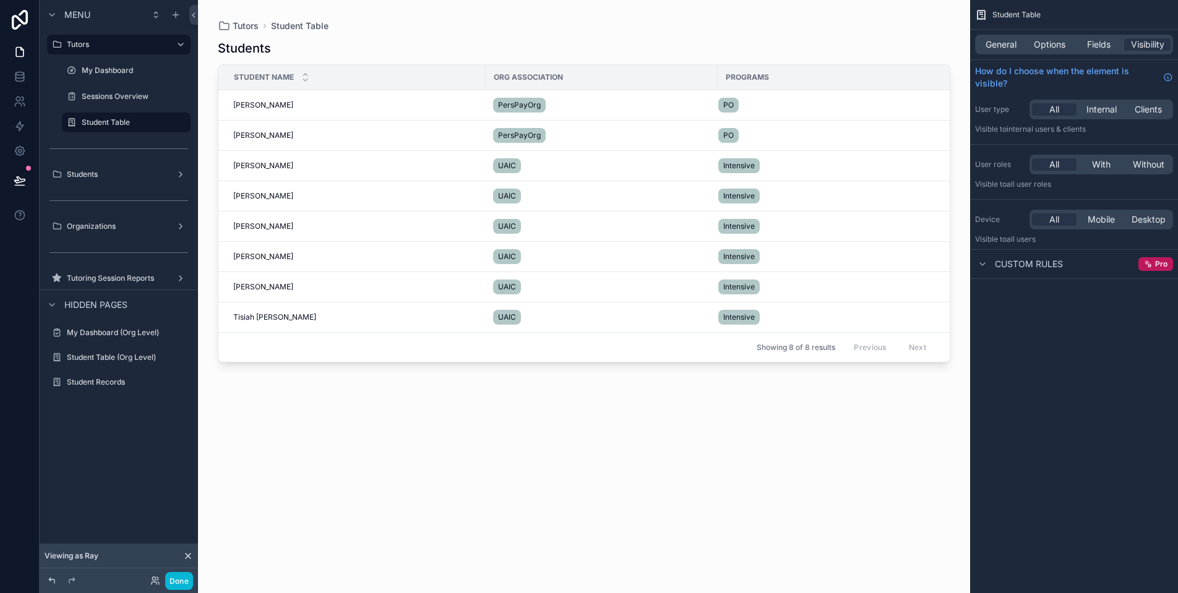
click at [121, 74] on label "My Dashboard" at bounding box center [135, 71] width 106 height 10
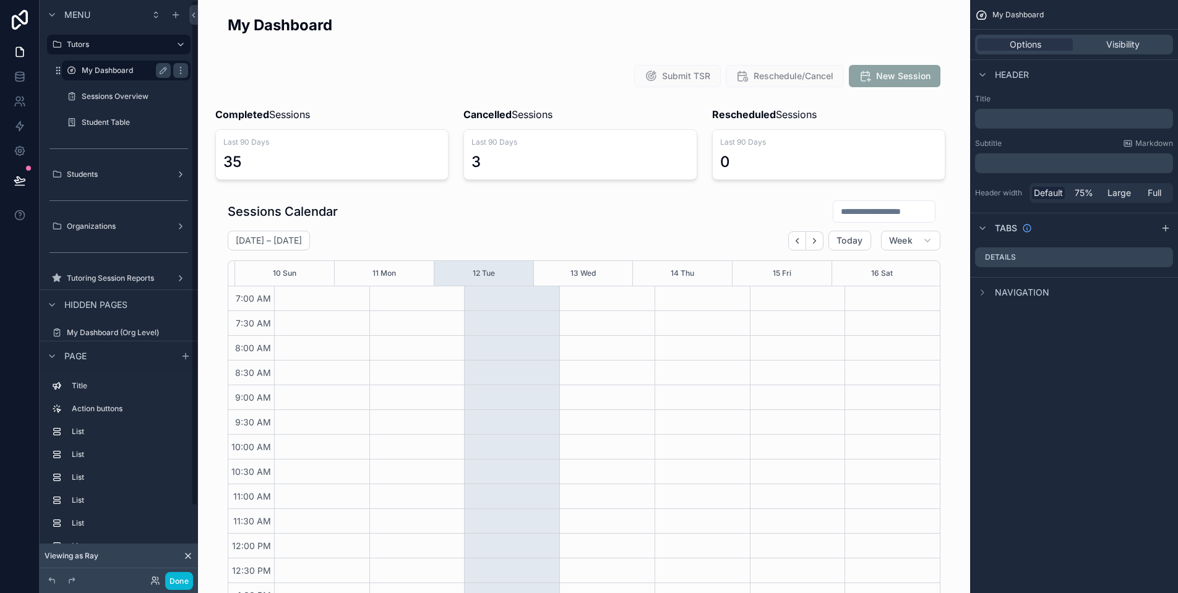
scroll to position [286, 0]
click at [129, 72] on label "My Dashboard" at bounding box center [124, 71] width 84 height 10
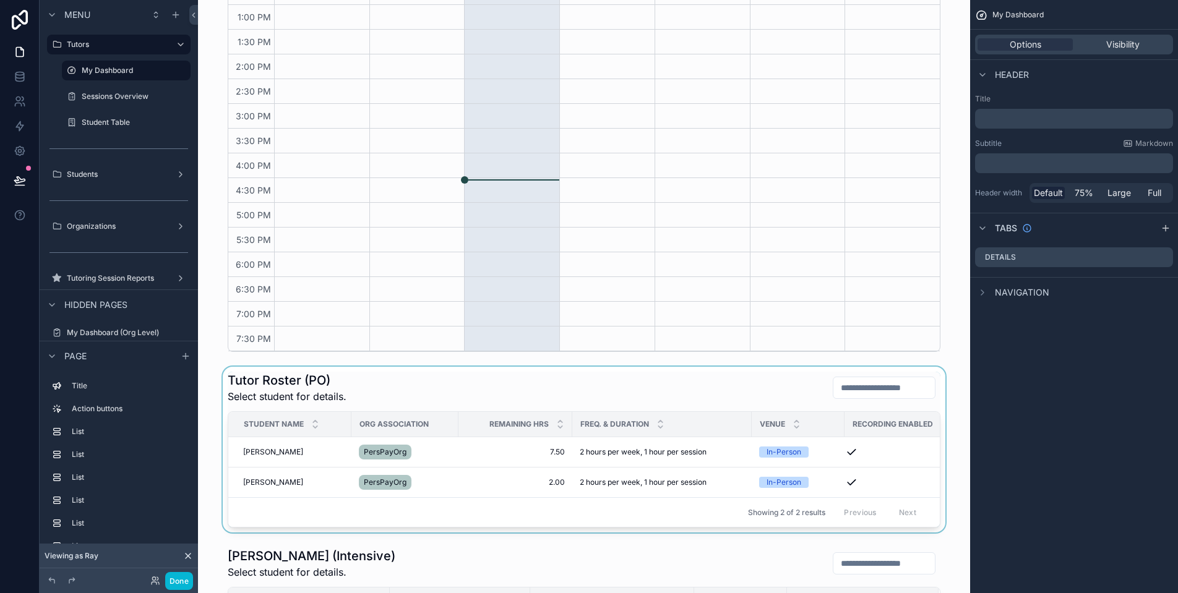
scroll to position [363, 0]
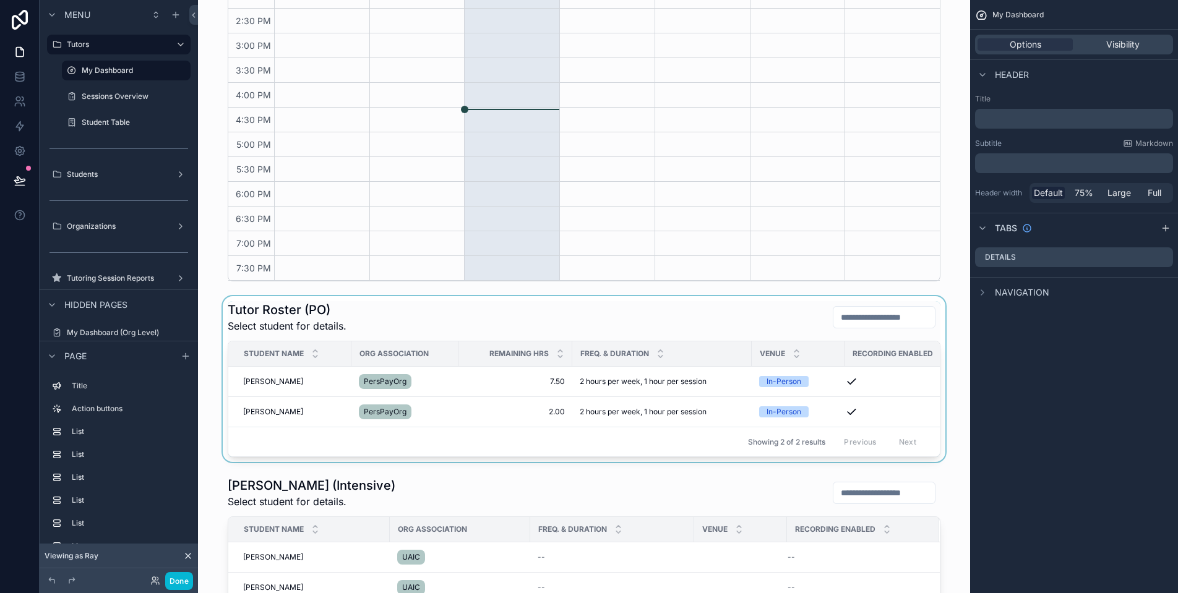
click at [262, 386] on div "scrollable content" at bounding box center [584, 379] width 752 height 166
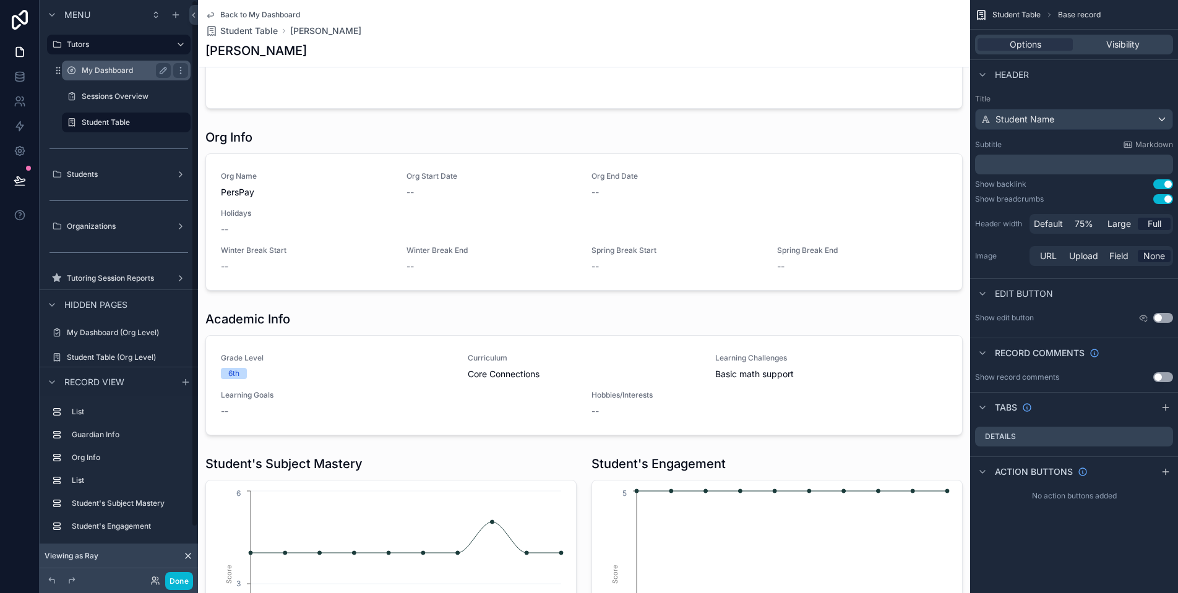
click at [114, 71] on label "My Dashboard" at bounding box center [124, 71] width 84 height 10
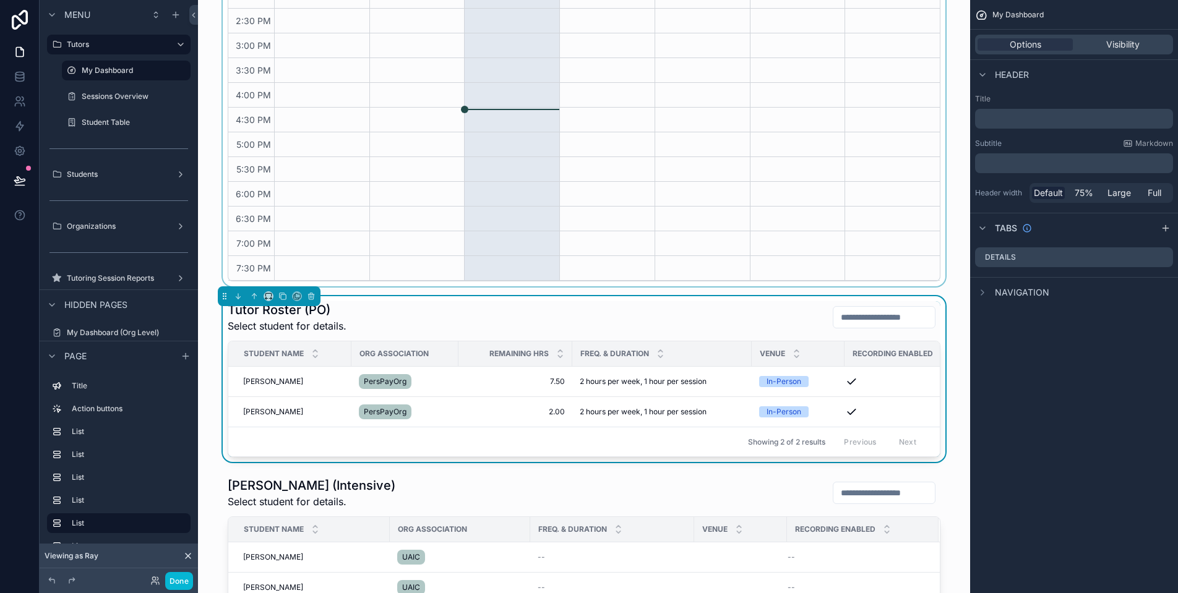
scroll to position [55, 0]
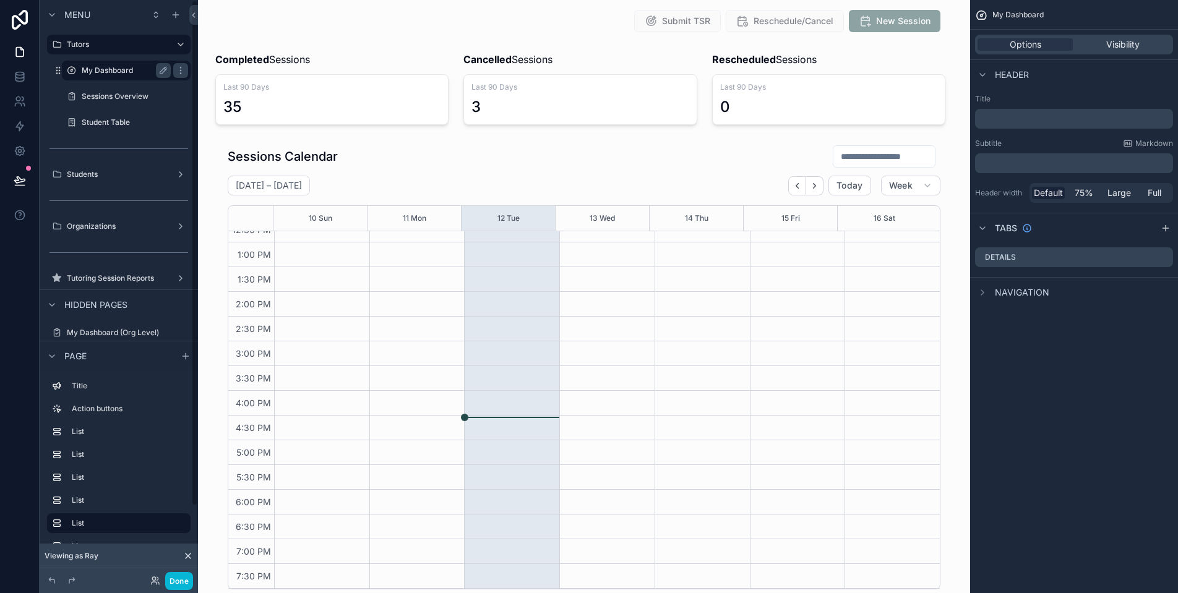
click at [126, 72] on label "My Dashboard" at bounding box center [124, 71] width 84 height 10
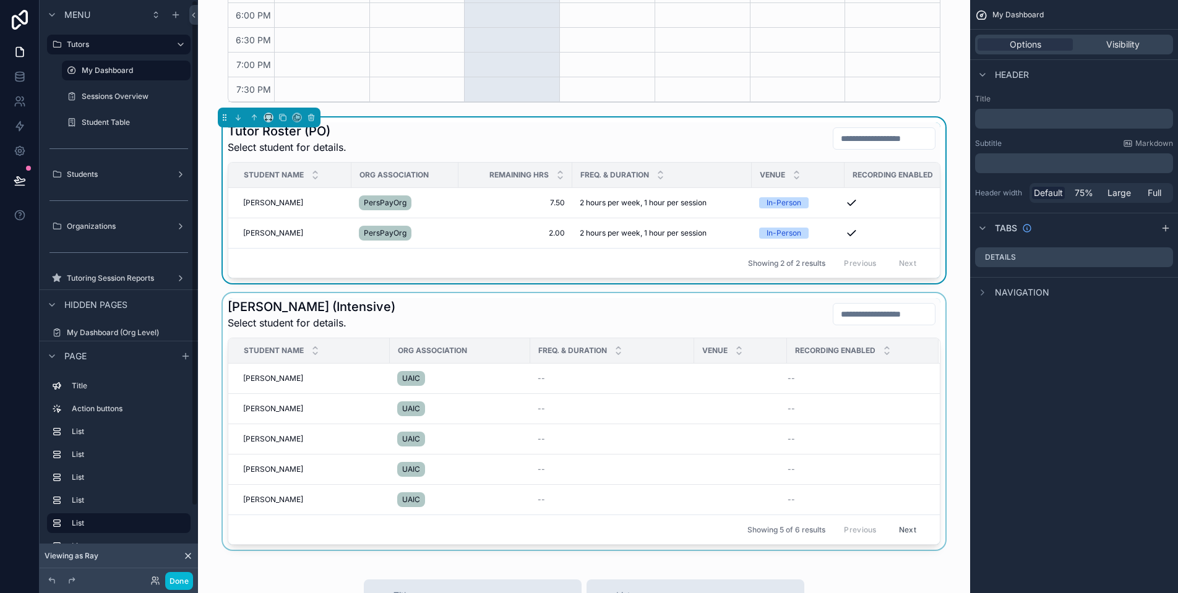
scroll to position [682, 0]
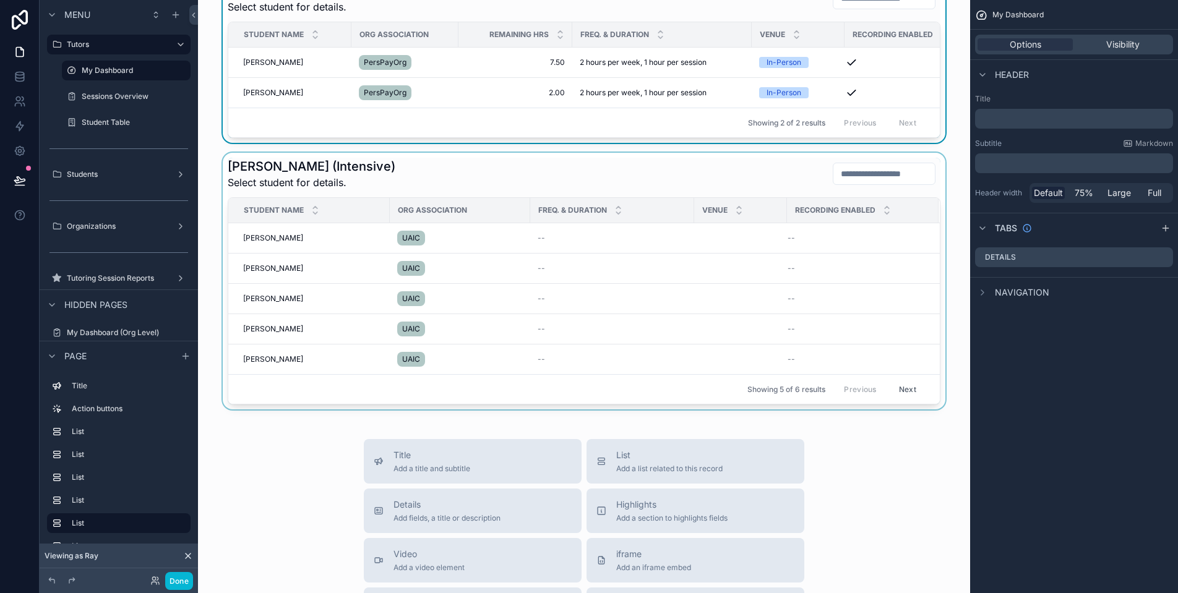
click at [285, 248] on div "scrollable content" at bounding box center [584, 281] width 752 height 257
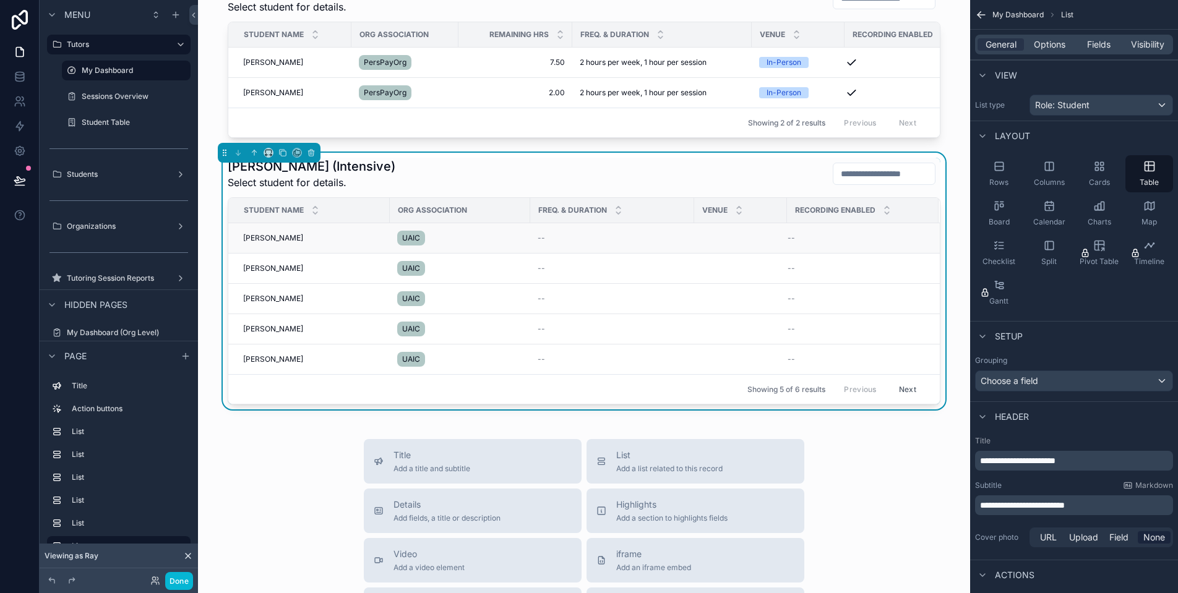
click at [265, 243] on span "Dezie Vollmer" at bounding box center [273, 238] width 60 height 10
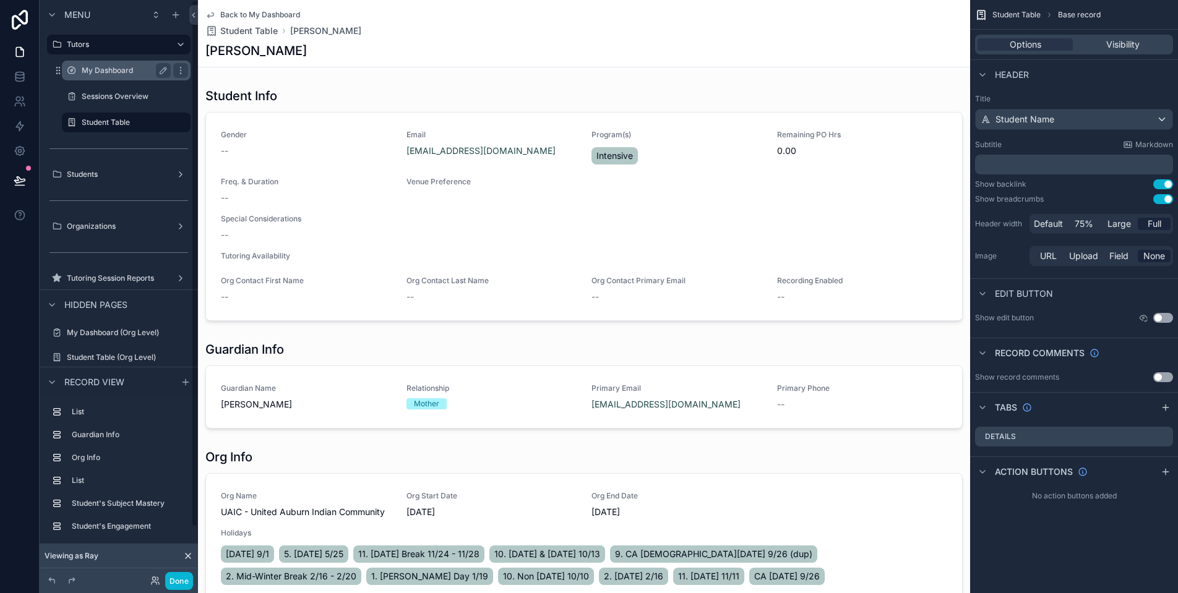
click at [131, 69] on label "My Dashboard" at bounding box center [124, 71] width 84 height 10
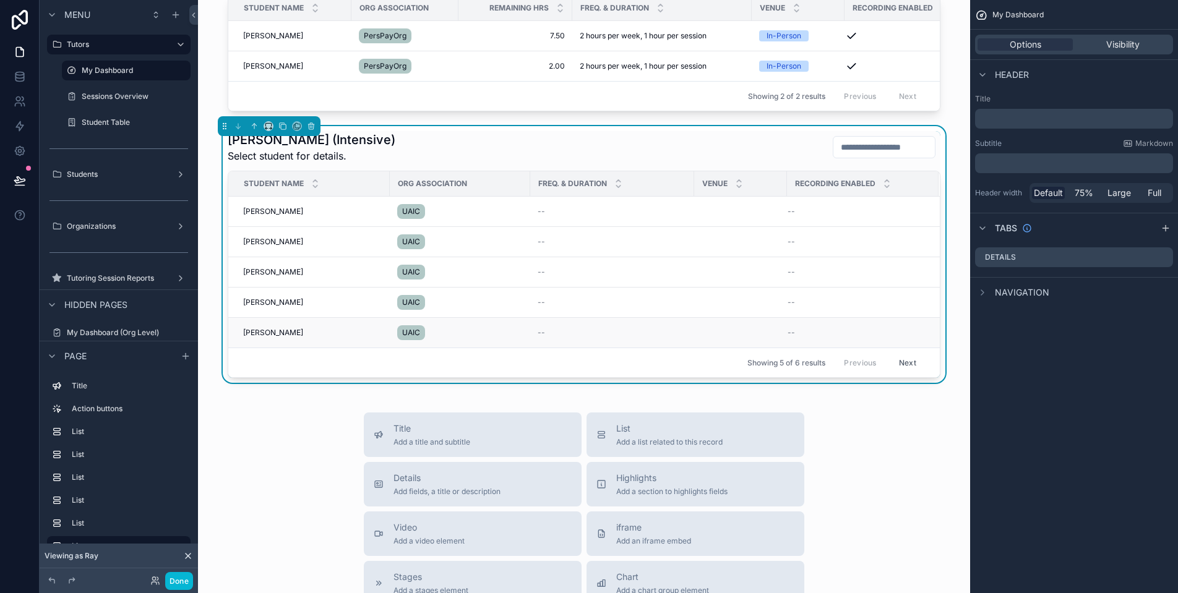
scroll to position [647, 0]
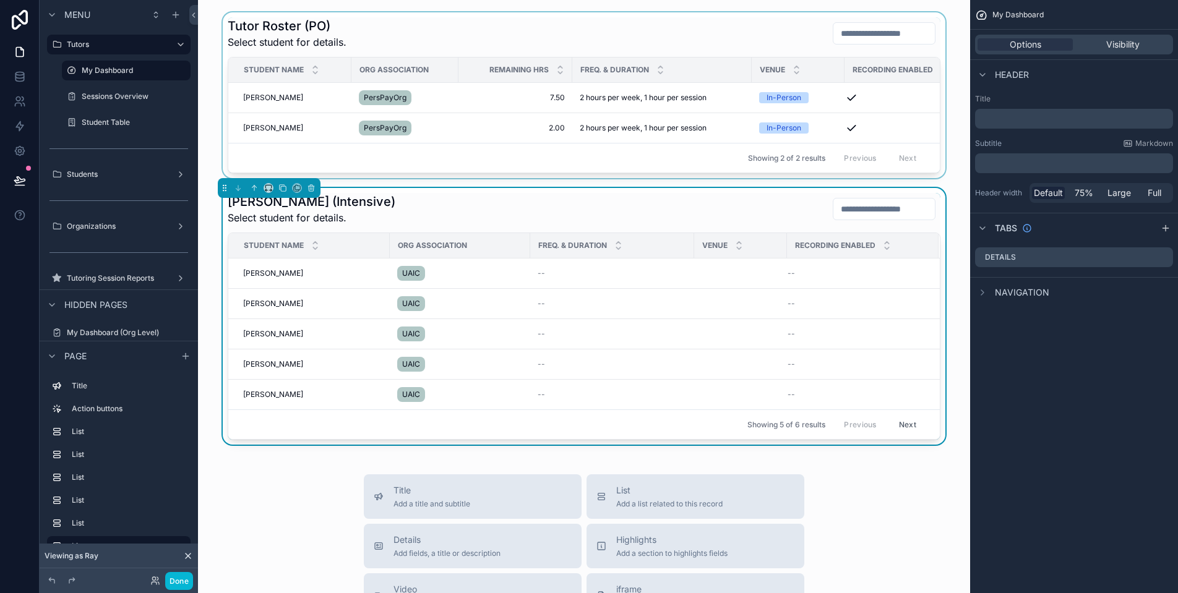
click at [260, 105] on div "scrollable content" at bounding box center [584, 95] width 752 height 166
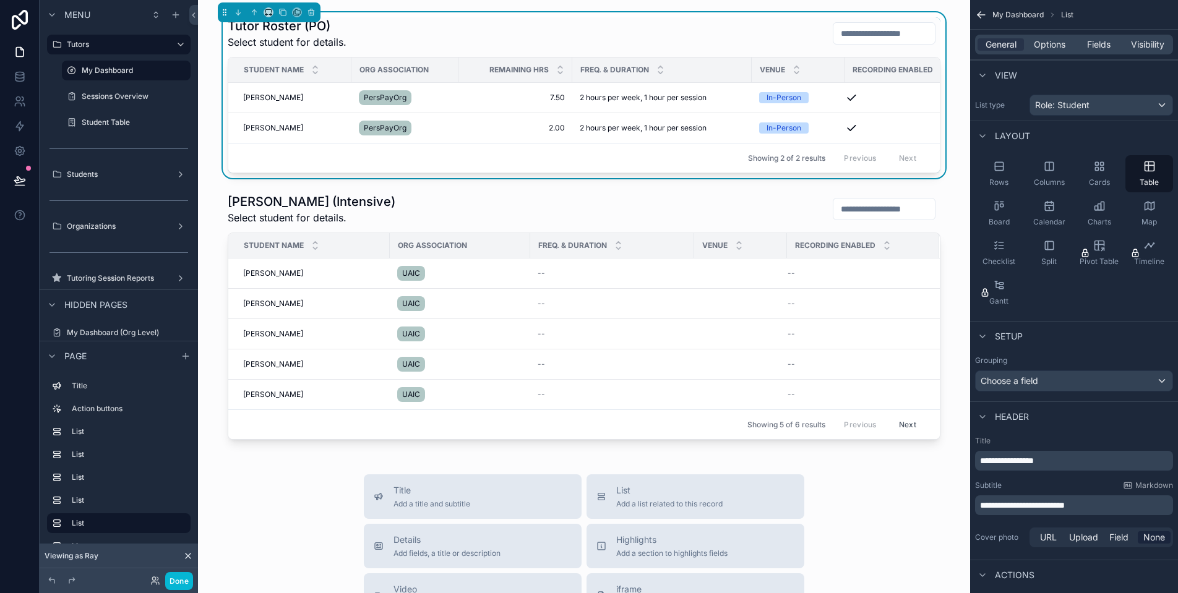
click at [264, 100] on span "Sara Saylors" at bounding box center [273, 98] width 60 height 10
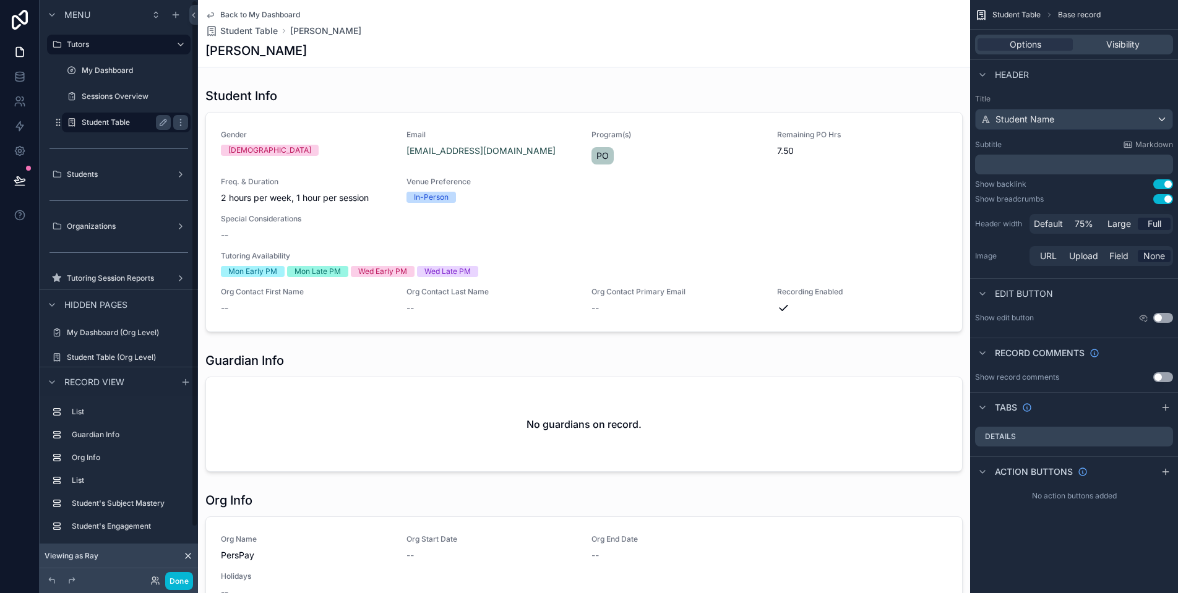
click at [139, 121] on label "Student Table" at bounding box center [124, 123] width 84 height 10
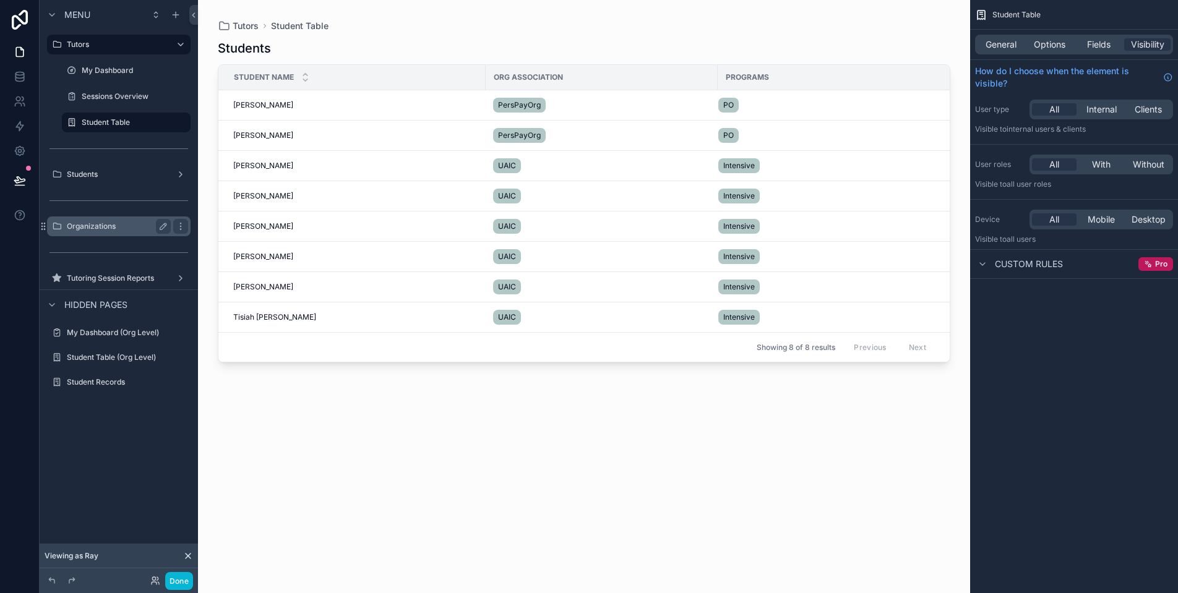
click at [140, 231] on div "Organizations" at bounding box center [119, 226] width 104 height 15
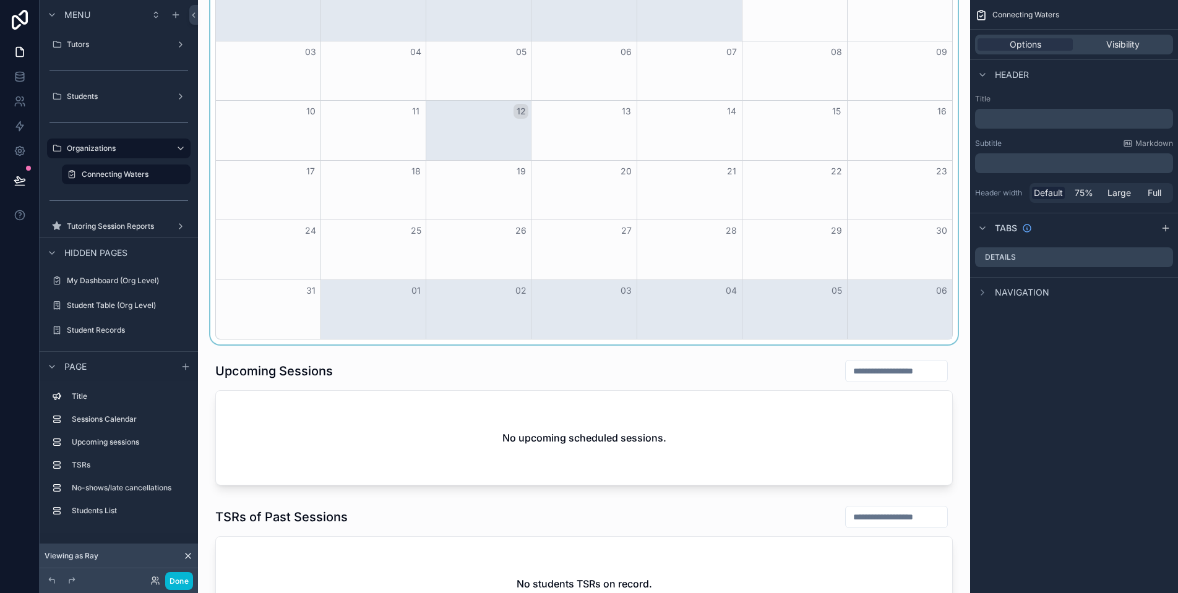
scroll to position [14, 0]
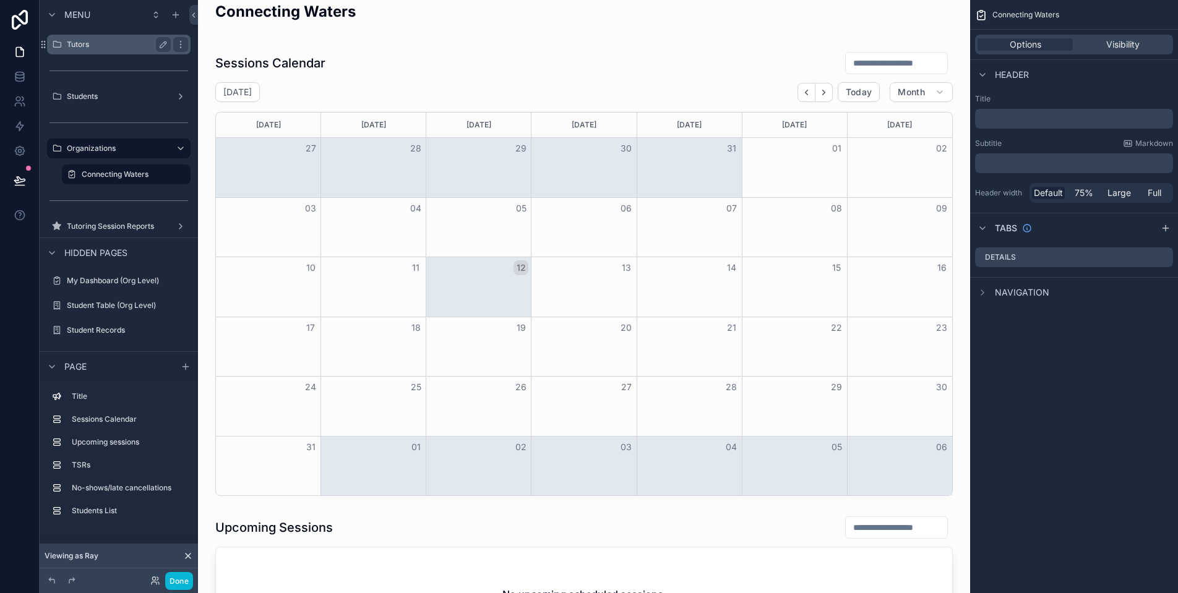
click at [100, 43] on label "Tutors" at bounding box center [116, 45] width 99 height 10
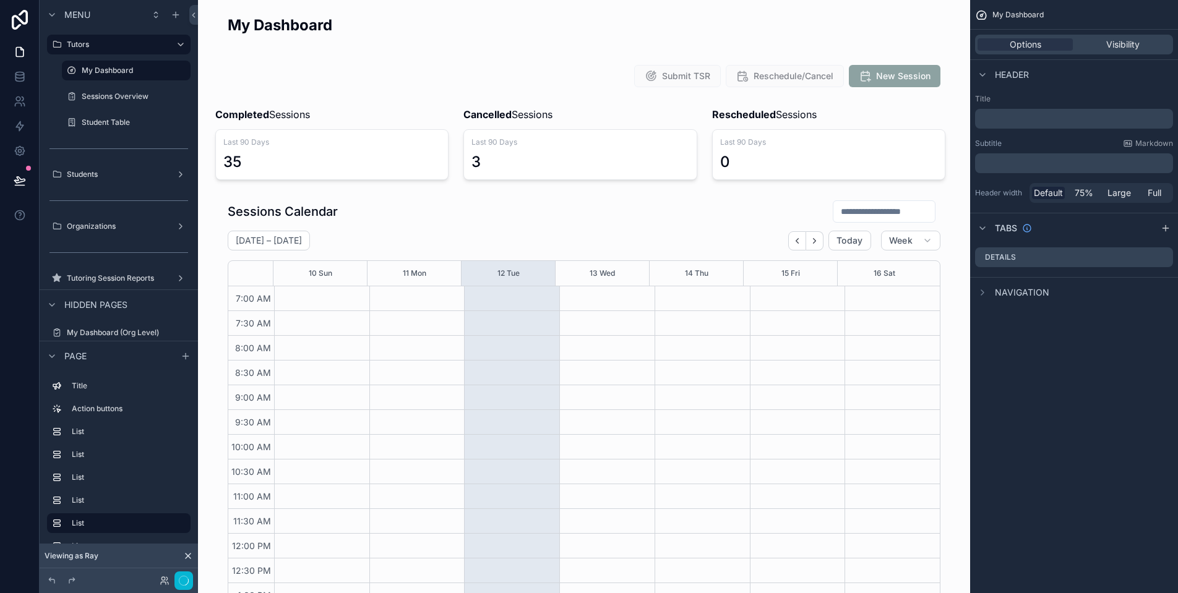
scroll to position [286, 0]
click at [22, 182] on icon at bounding box center [20, 180] width 12 height 12
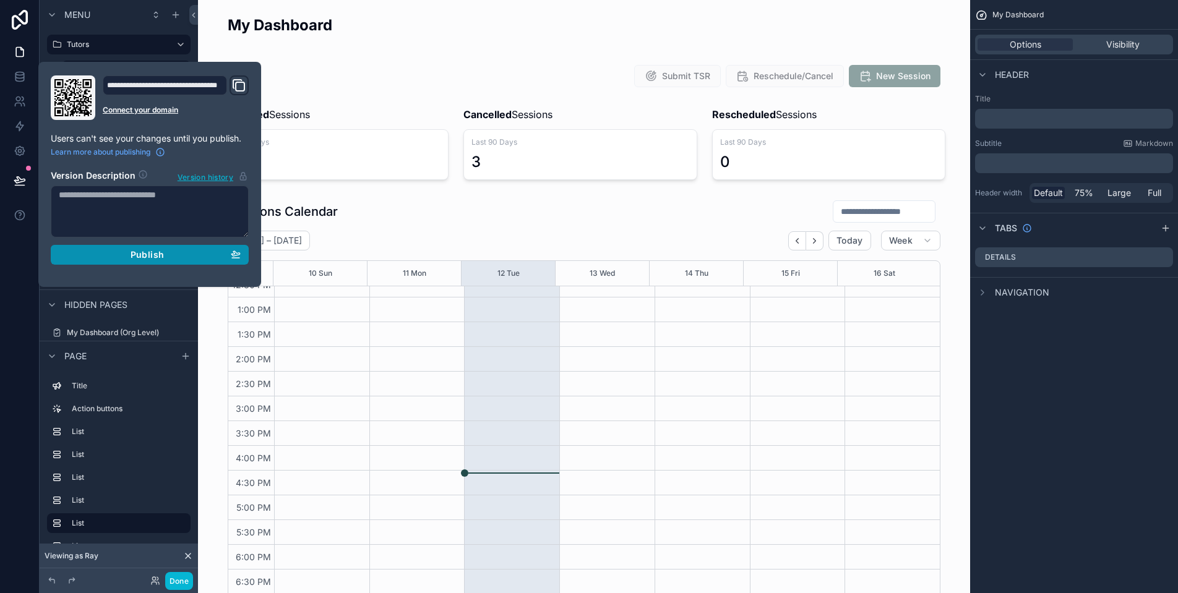
click at [163, 254] on span "Publish" at bounding box center [147, 254] width 33 height 11
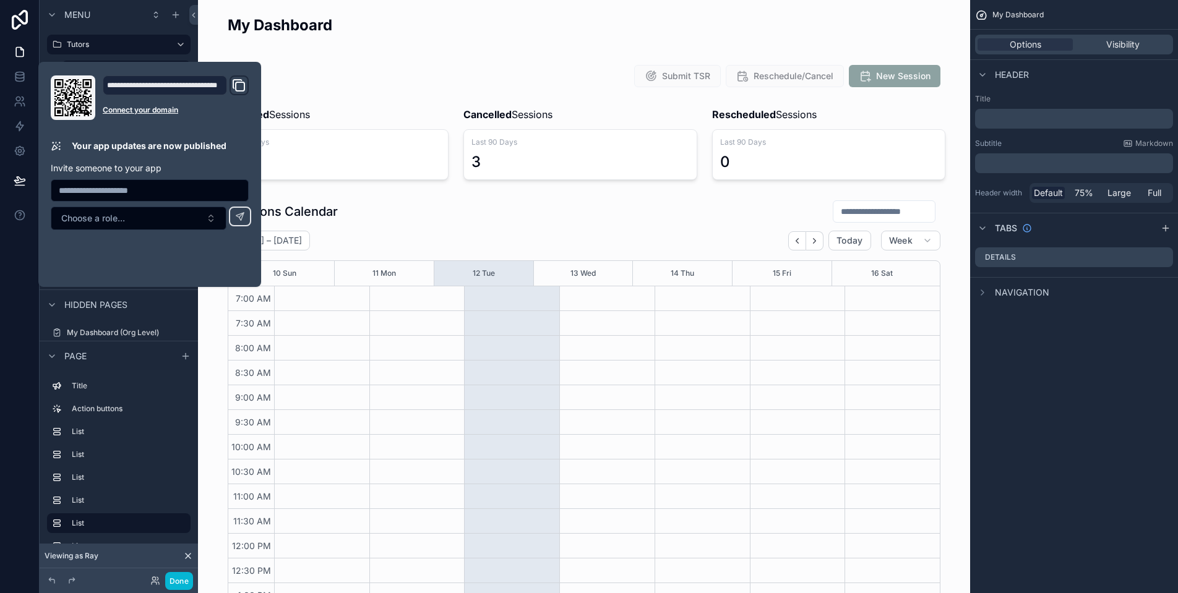
scroll to position [286, 0]
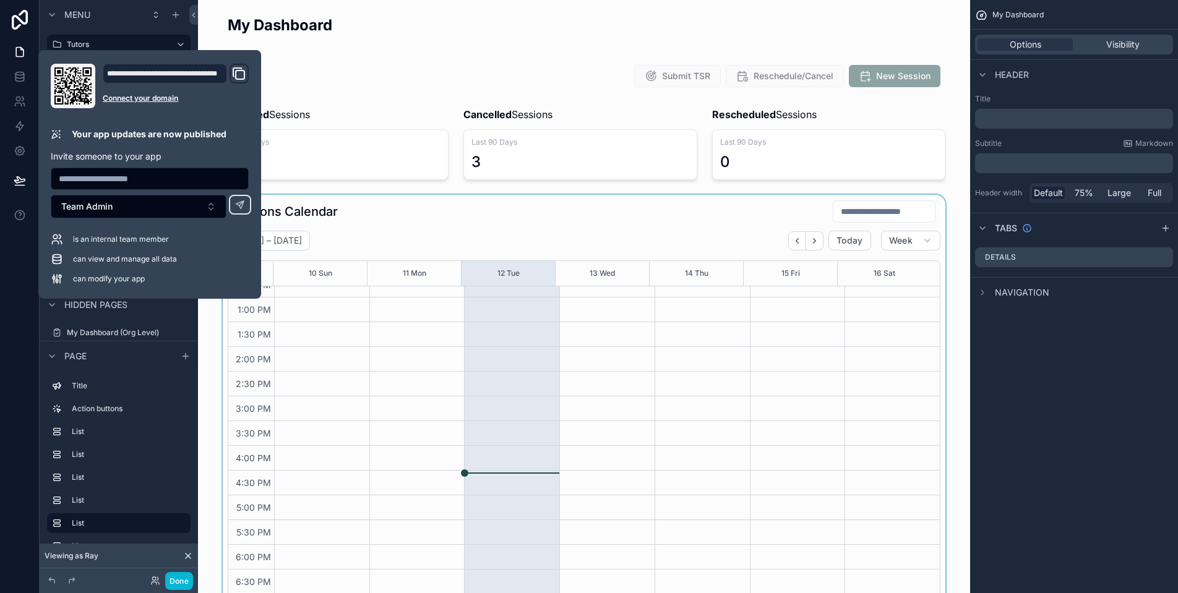
click at [209, 362] on div "scrollable content" at bounding box center [584, 422] width 752 height 455
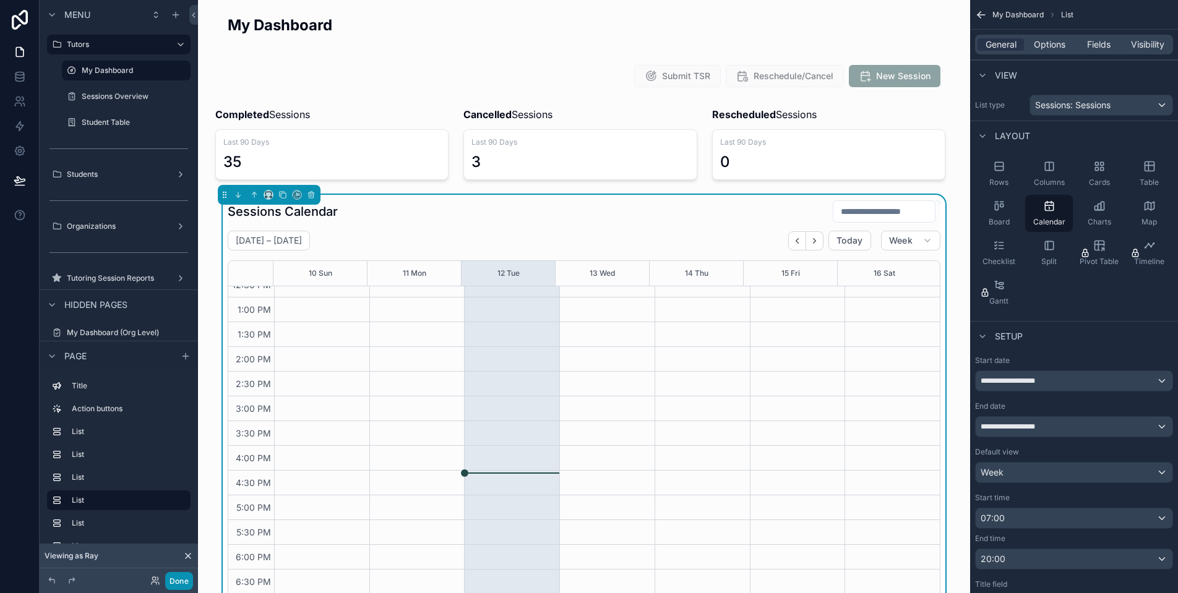
click at [177, 589] on button "Done" at bounding box center [179, 581] width 28 height 18
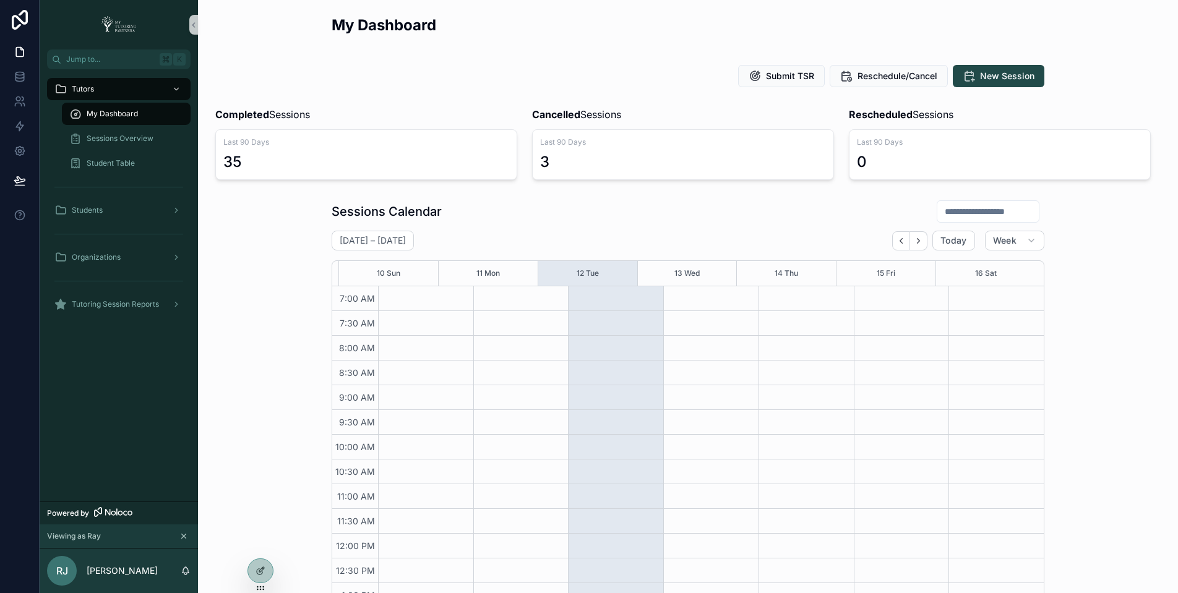
scroll to position [286, 0]
click at [123, 118] on span "My Dashboard" at bounding box center [112, 114] width 51 height 10
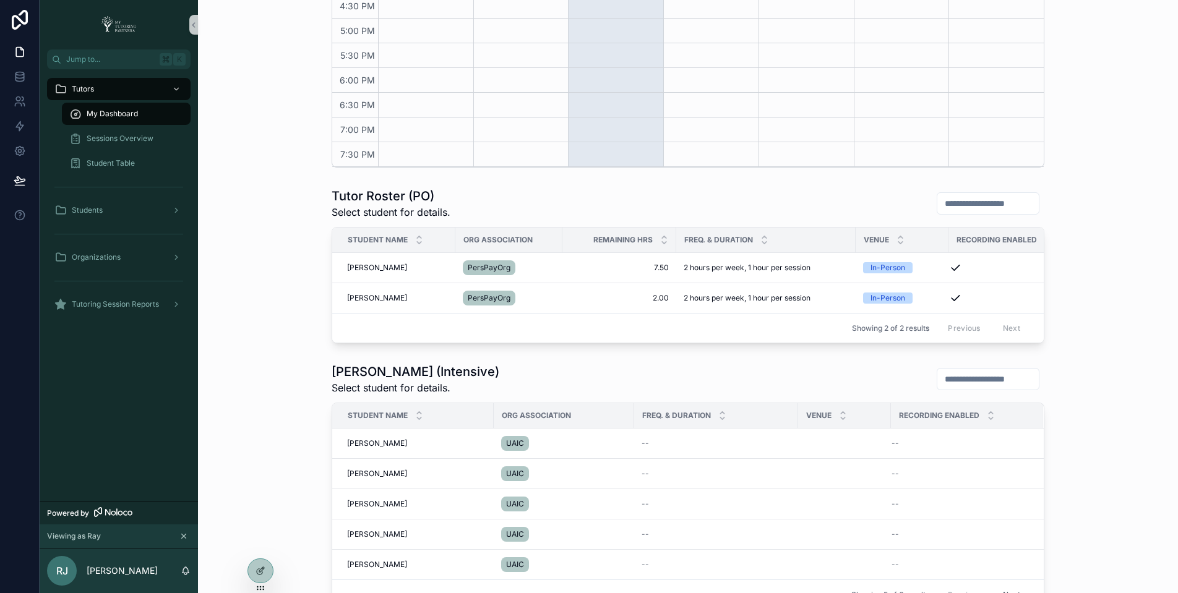
scroll to position [547, 0]
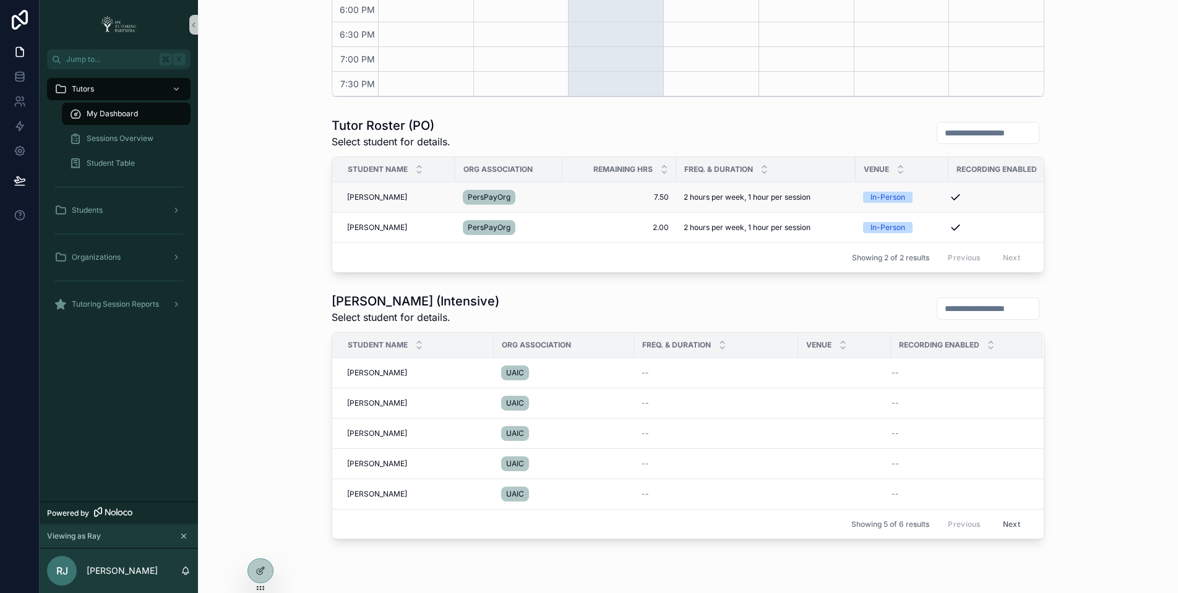
click at [369, 194] on span "Sara Saylors" at bounding box center [377, 197] width 60 height 10
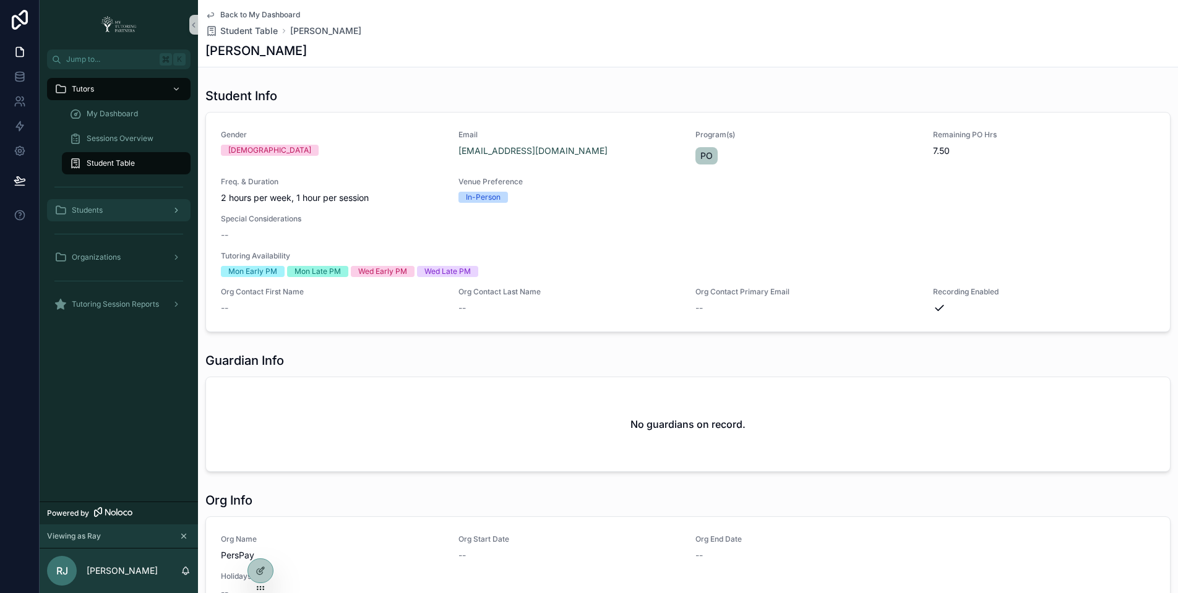
click at [117, 214] on div "Students" at bounding box center [118, 210] width 129 height 20
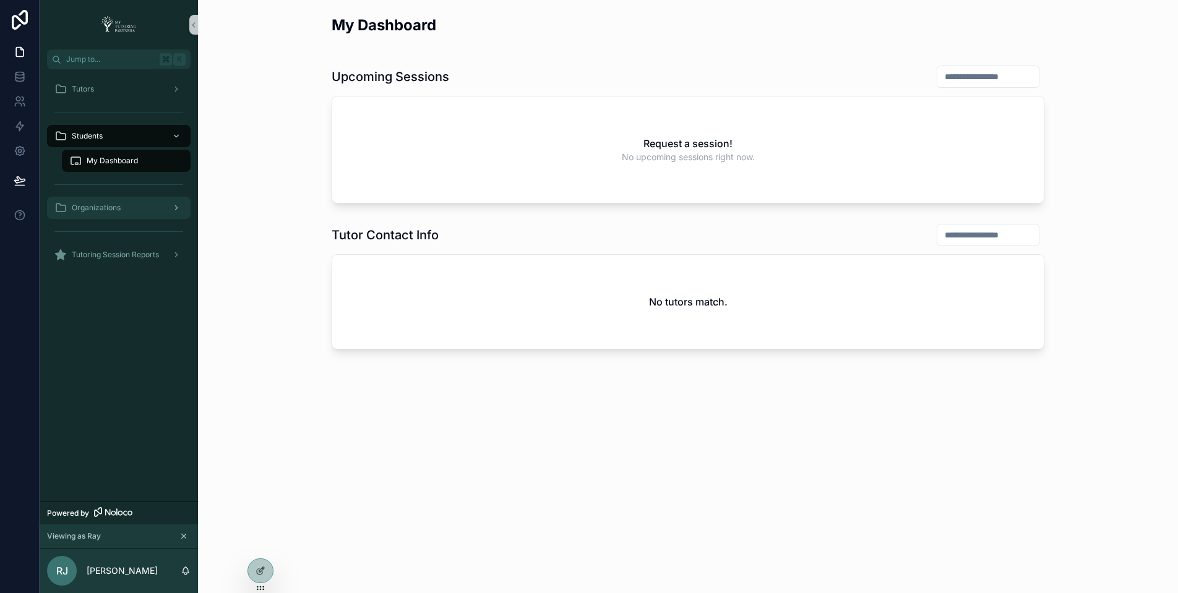
click at [113, 206] on span "Organizations" at bounding box center [96, 208] width 49 height 10
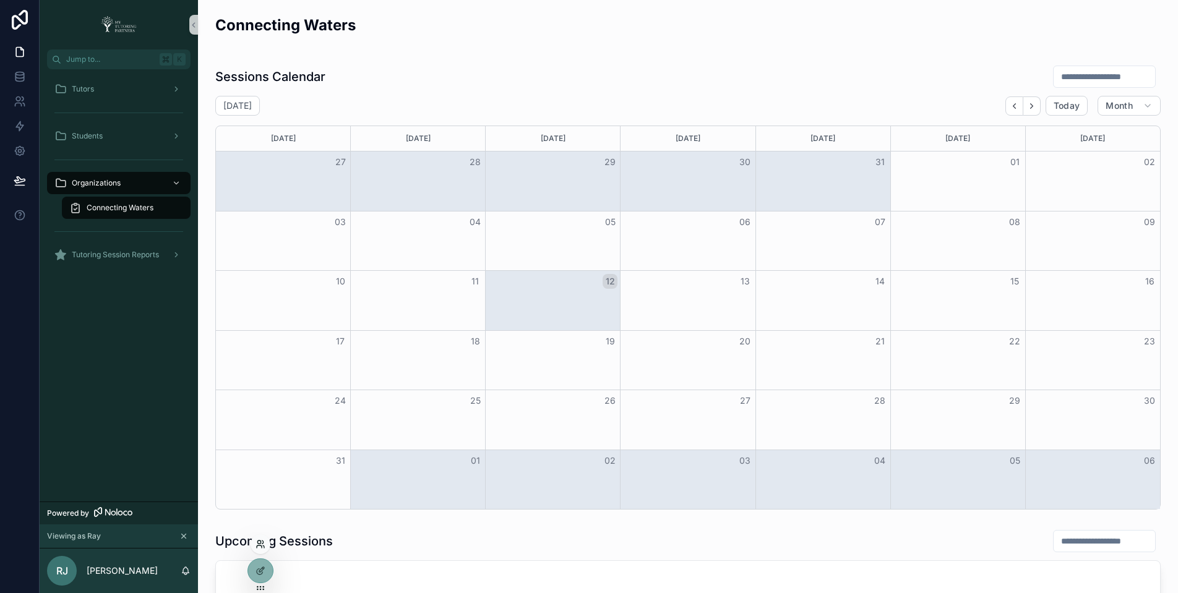
click at [263, 544] on icon at bounding box center [260, 544] width 10 height 10
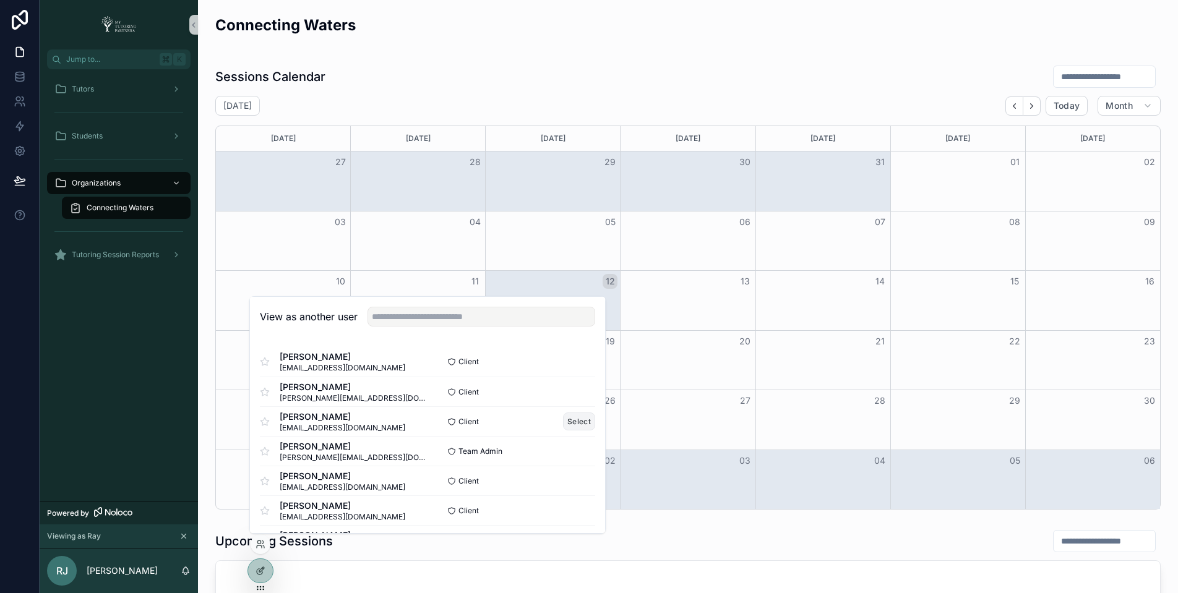
click at [565, 423] on button "Select" at bounding box center [579, 422] width 32 height 18
click at [575, 421] on button "Select" at bounding box center [579, 422] width 32 height 18
click at [368, 199] on div "Month View" at bounding box center [417, 181] width 135 height 59
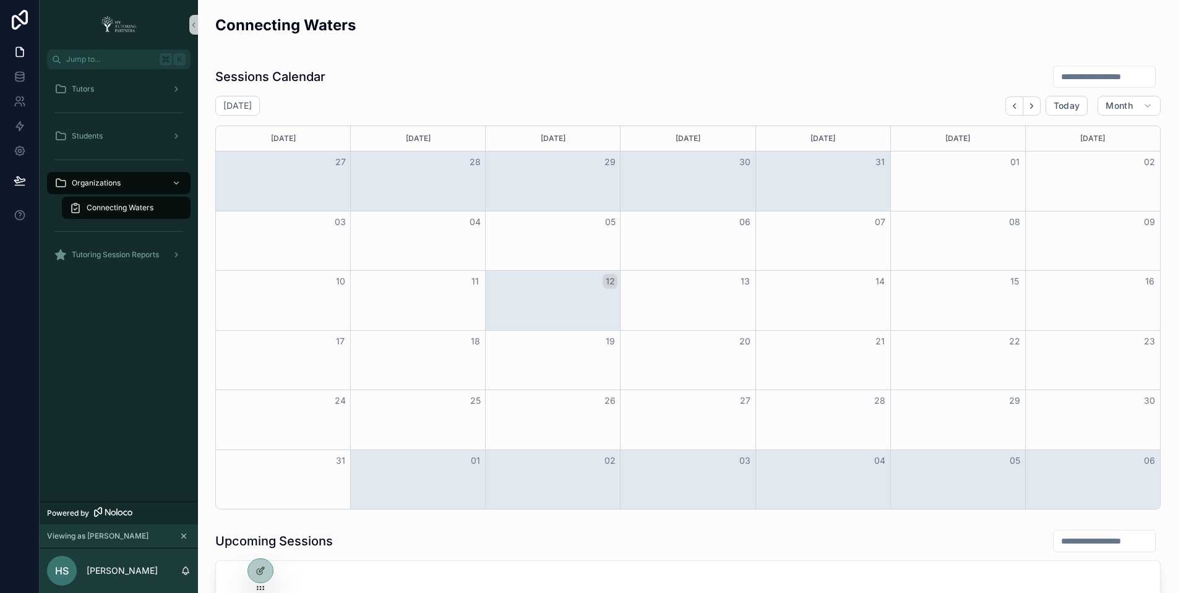
scroll to position [482, 0]
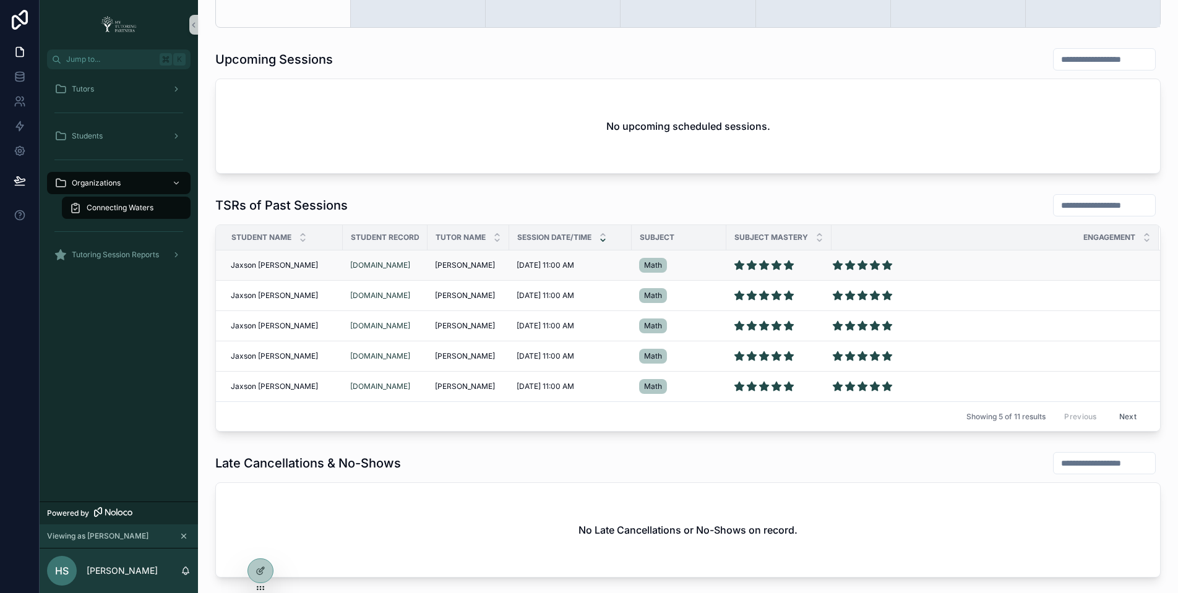
click at [262, 264] on span "Jaxson [PERSON_NAME]" at bounding box center [274, 265] width 87 height 10
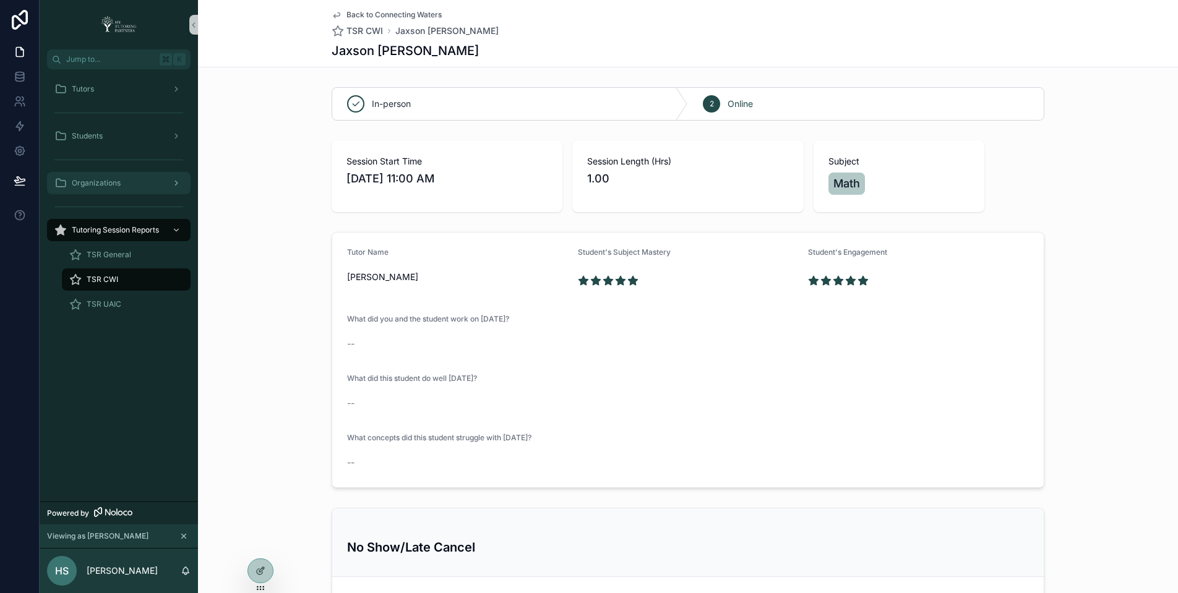
click at [104, 183] on span "Organizations" at bounding box center [96, 183] width 49 height 10
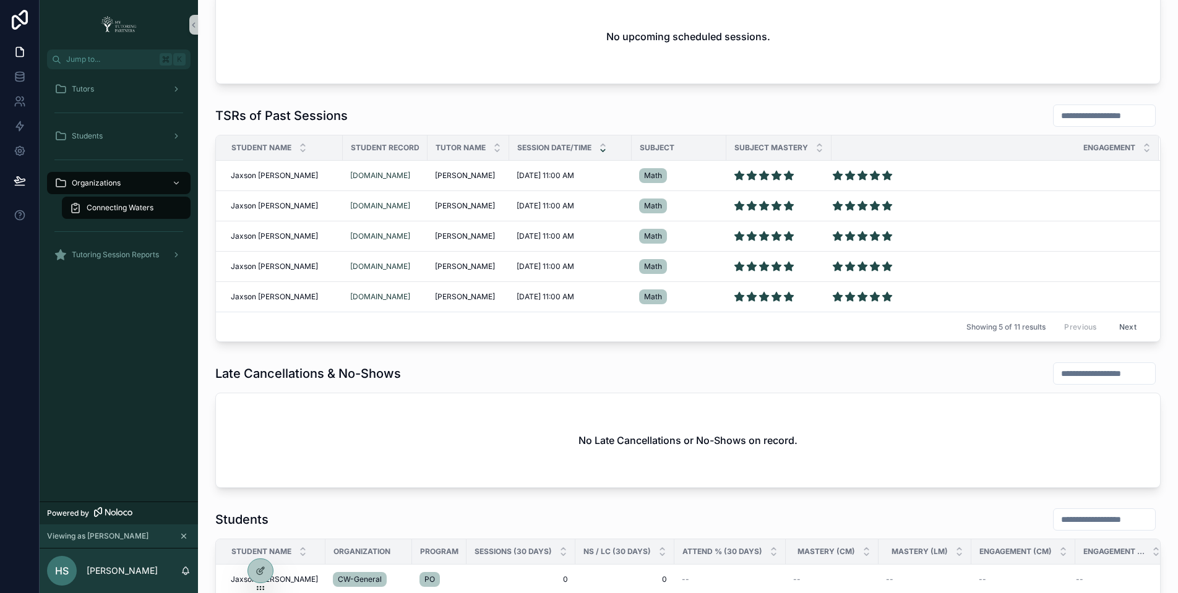
scroll to position [283, 0]
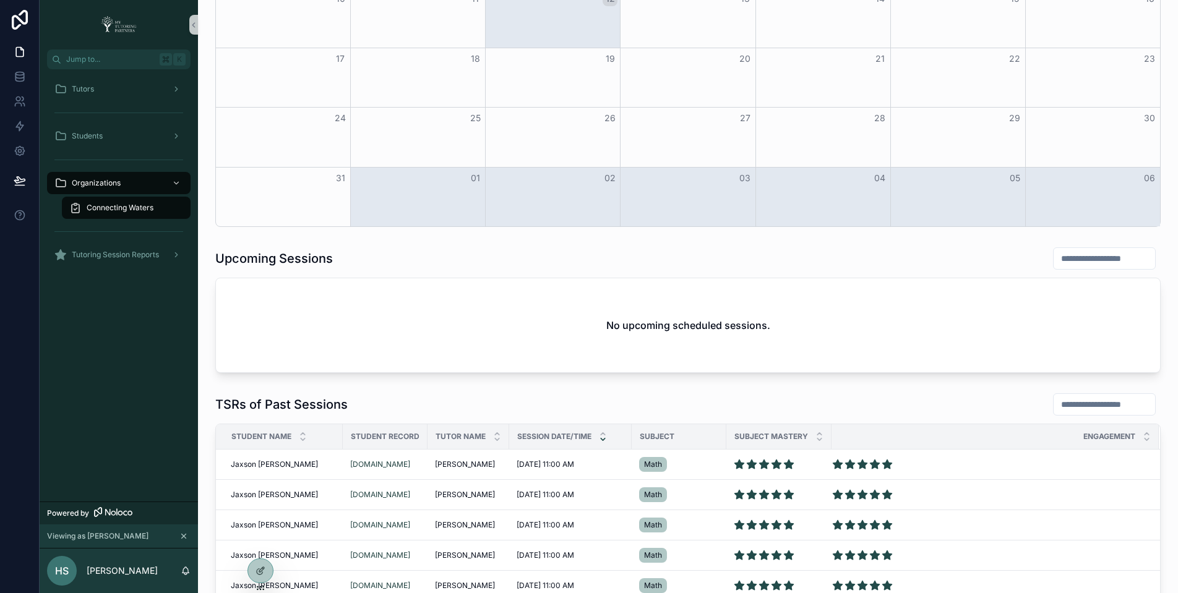
click at [262, 571] on icon at bounding box center [261, 569] width 5 height 5
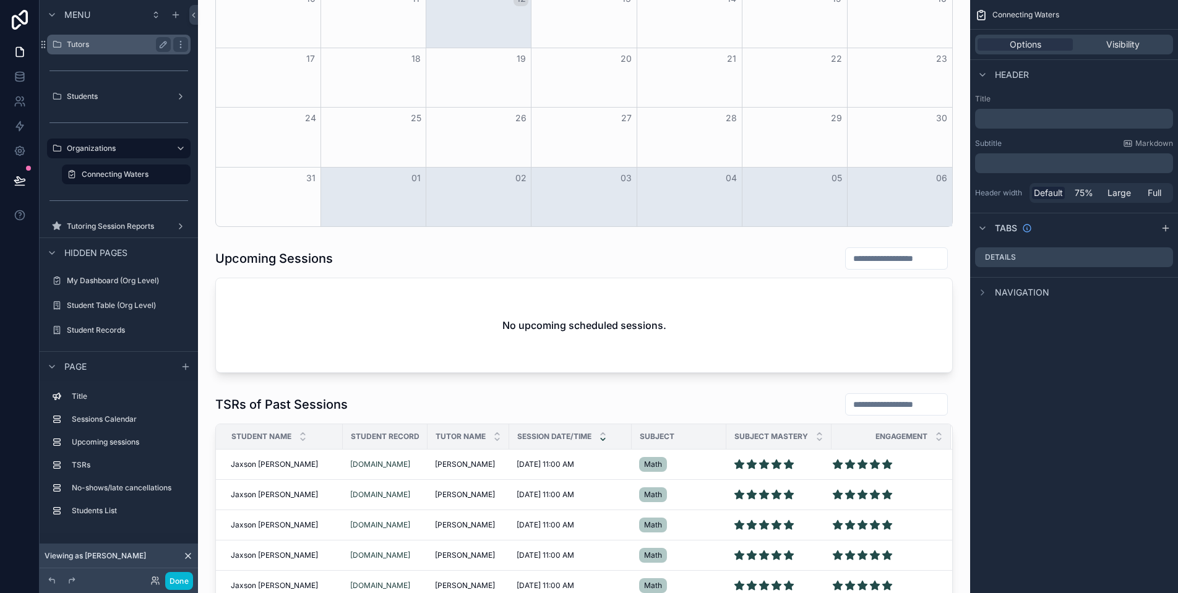
click at [113, 36] on div "Tutors" at bounding box center [118, 45] width 139 height 20
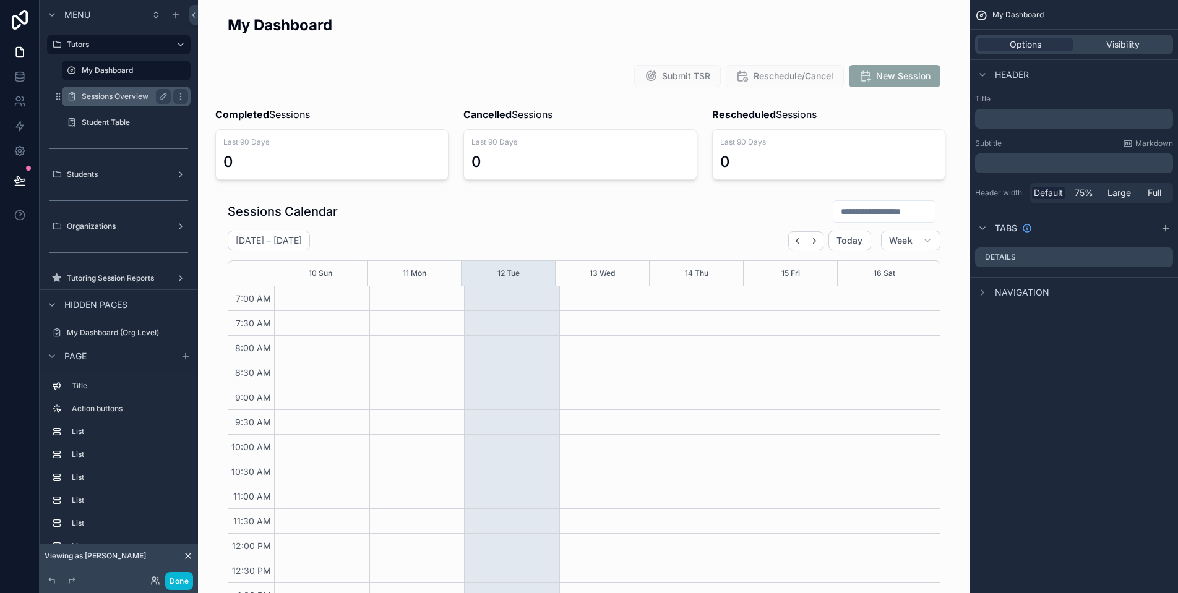
scroll to position [286, 0]
click at [124, 119] on label "Student Table" at bounding box center [124, 123] width 84 height 10
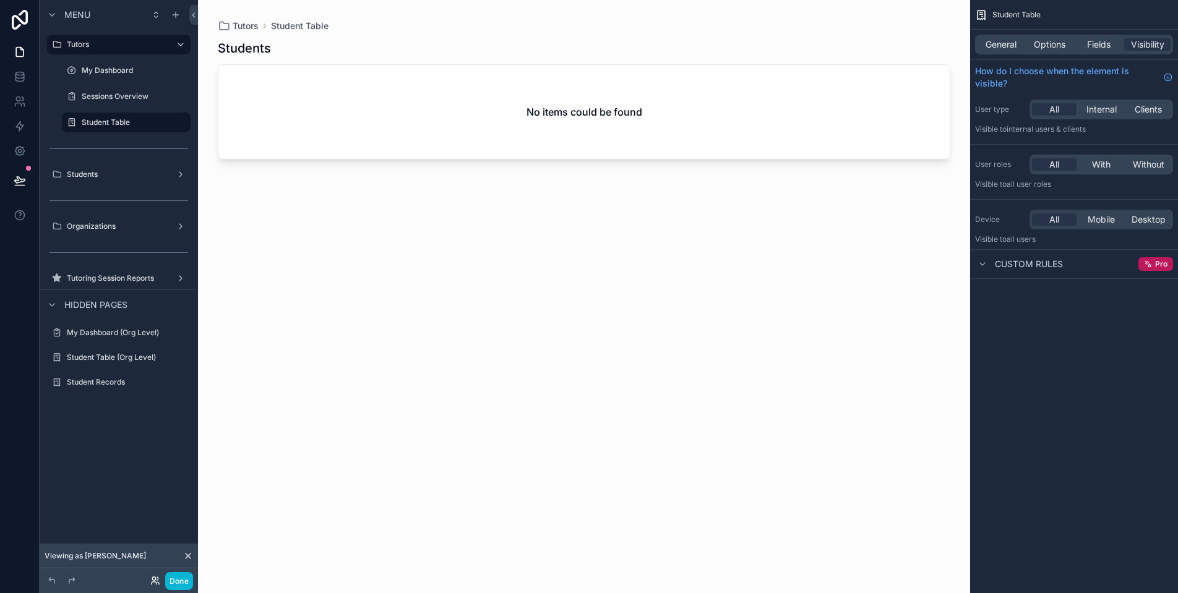
click at [150, 582] on div "Done" at bounding box center [168, 581] width 49 height 18
click at [152, 583] on icon at bounding box center [154, 583] width 5 height 2
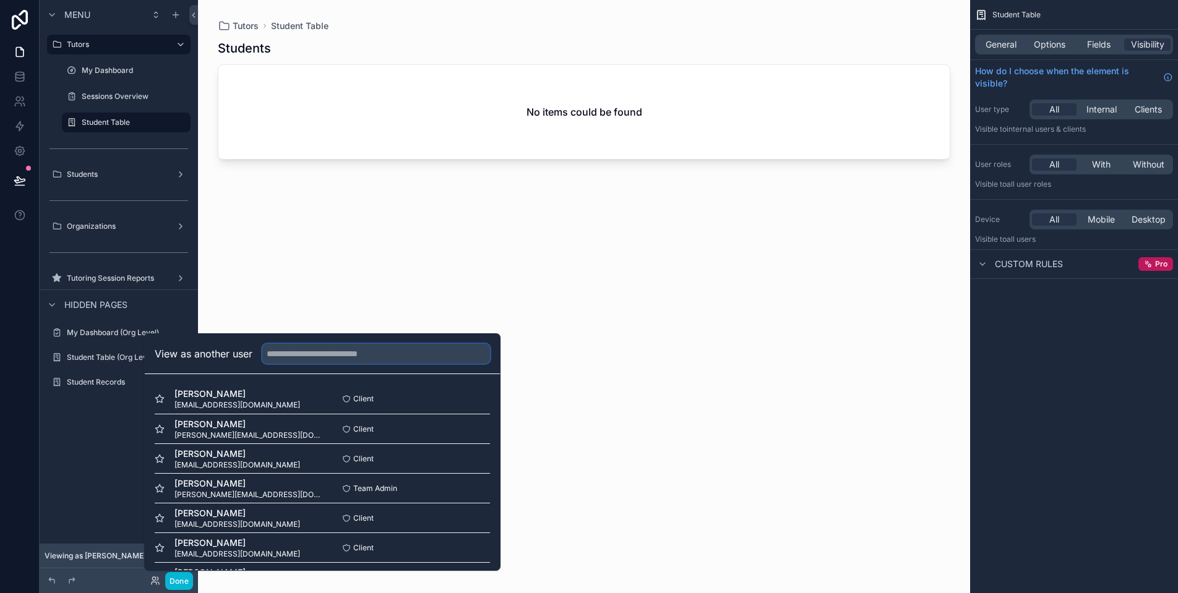
click at [342, 357] on input "text" at bounding box center [376, 354] width 228 height 20
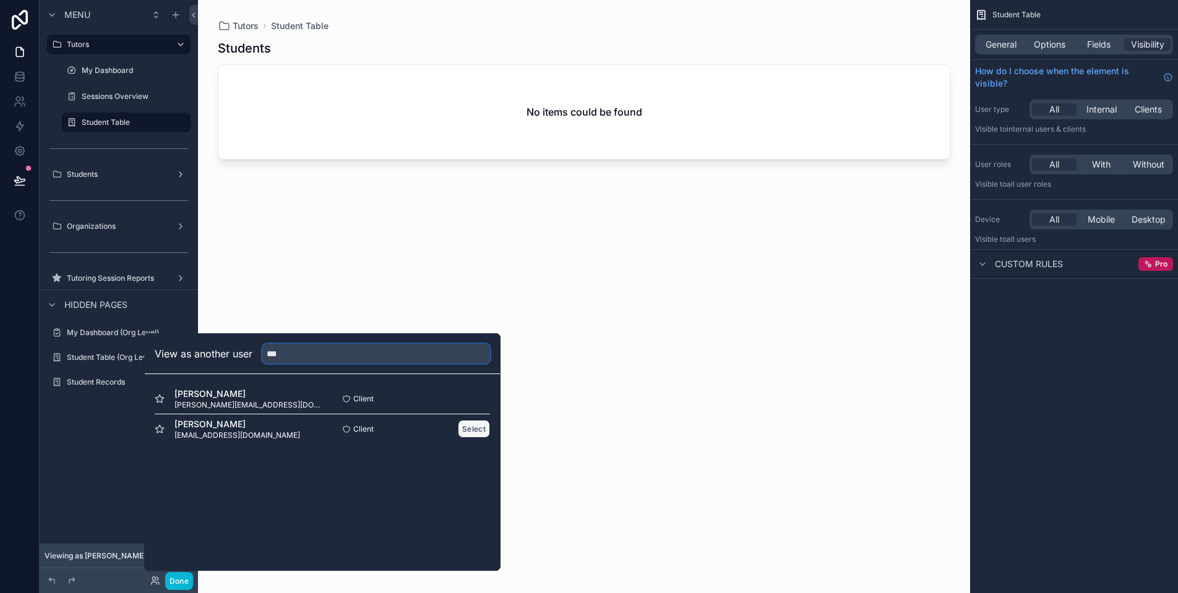
type input "***"
click at [468, 437] on button "Select" at bounding box center [474, 429] width 32 height 18
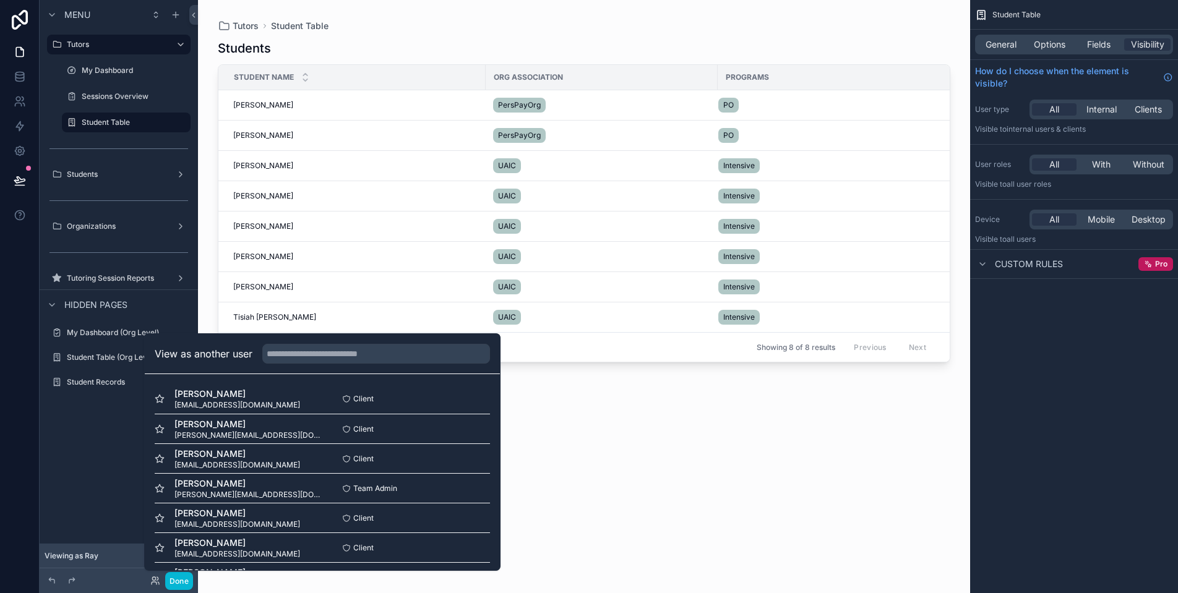
click at [359, 137] on div "scrollable content" at bounding box center [584, 289] width 772 height 578
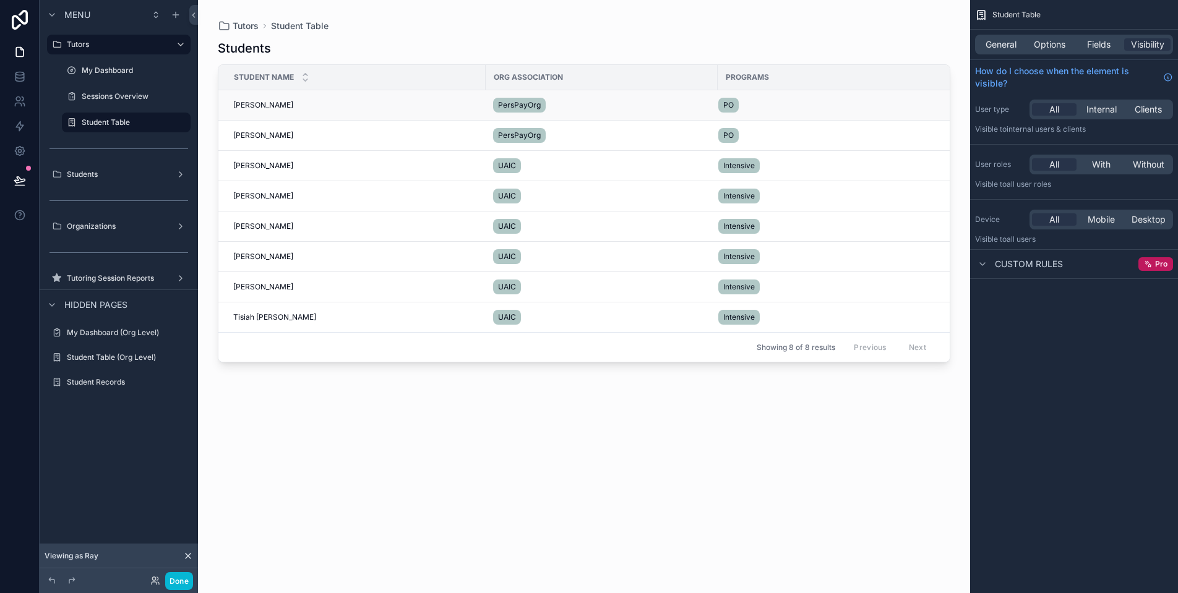
click at [269, 111] on td "Sara Saylors Sara Saylors" at bounding box center [351, 105] width 267 height 30
click at [264, 107] on span "Sara Saylors" at bounding box center [263, 105] width 60 height 10
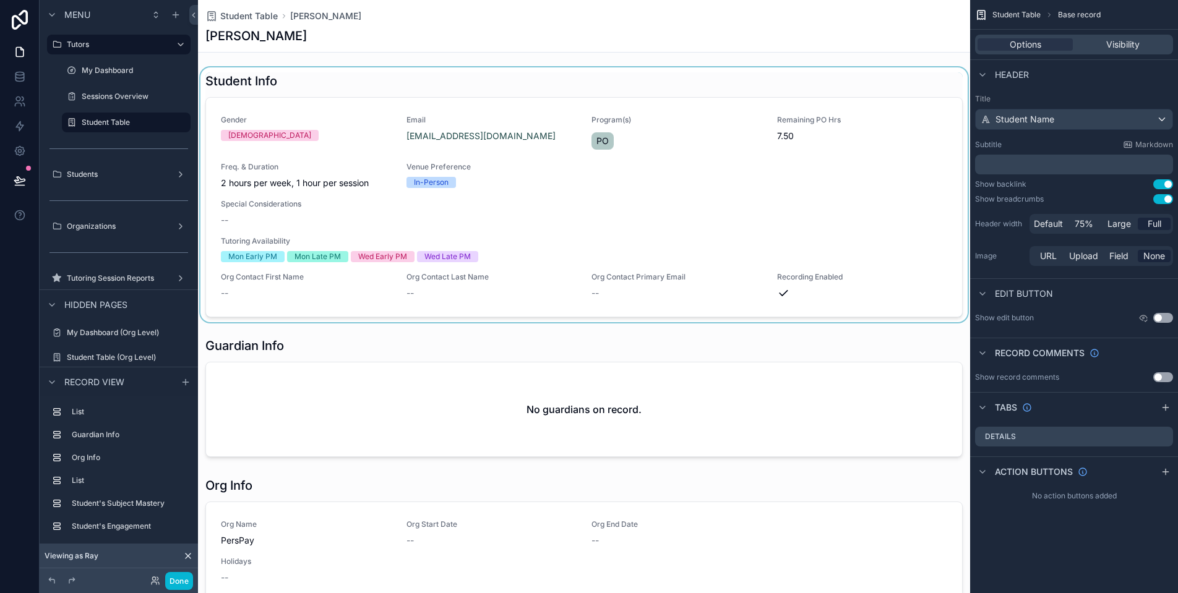
click at [318, 288] on div "scrollable content" at bounding box center [584, 194] width 772 height 255
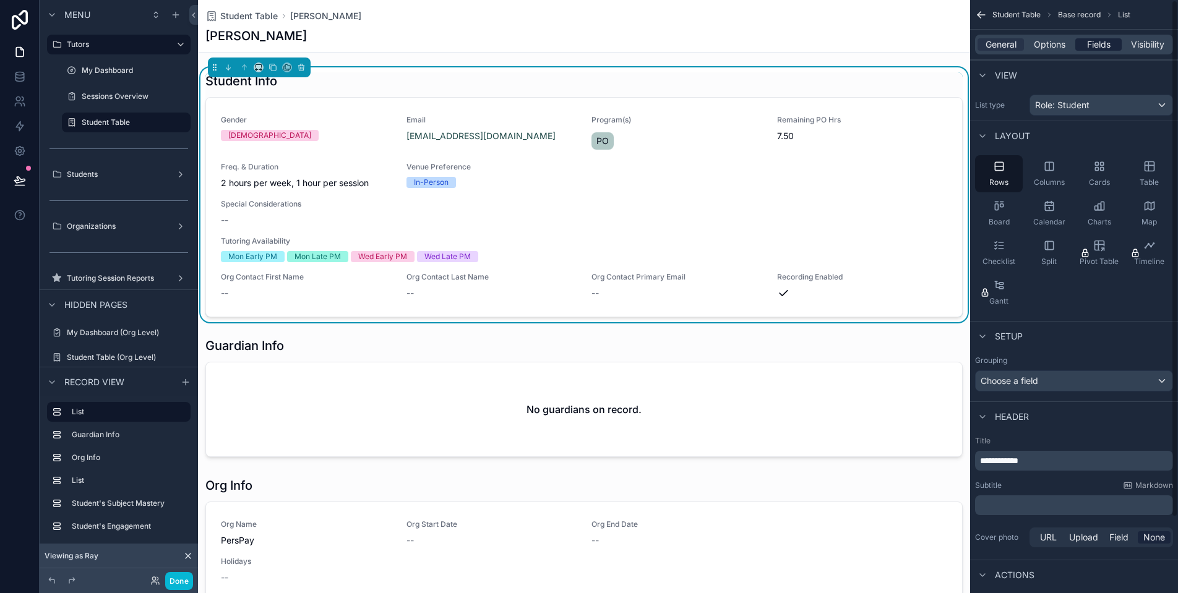
click at [1091, 49] on span "Fields" at bounding box center [1099, 44] width 24 height 12
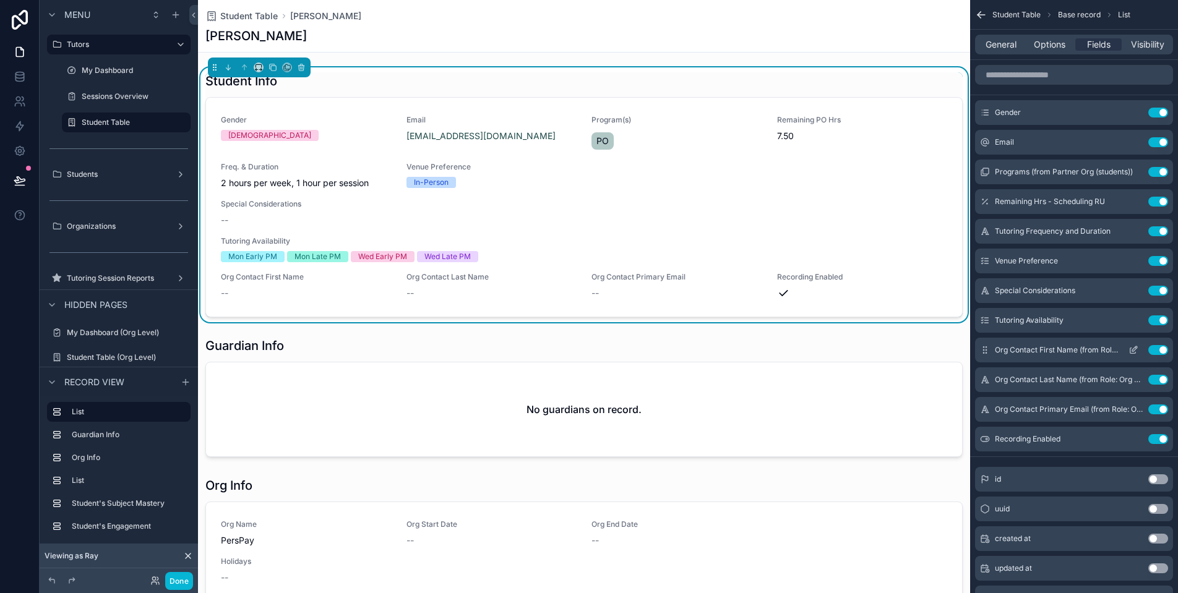
click at [1165, 348] on button "Use setting" at bounding box center [1158, 350] width 20 height 10
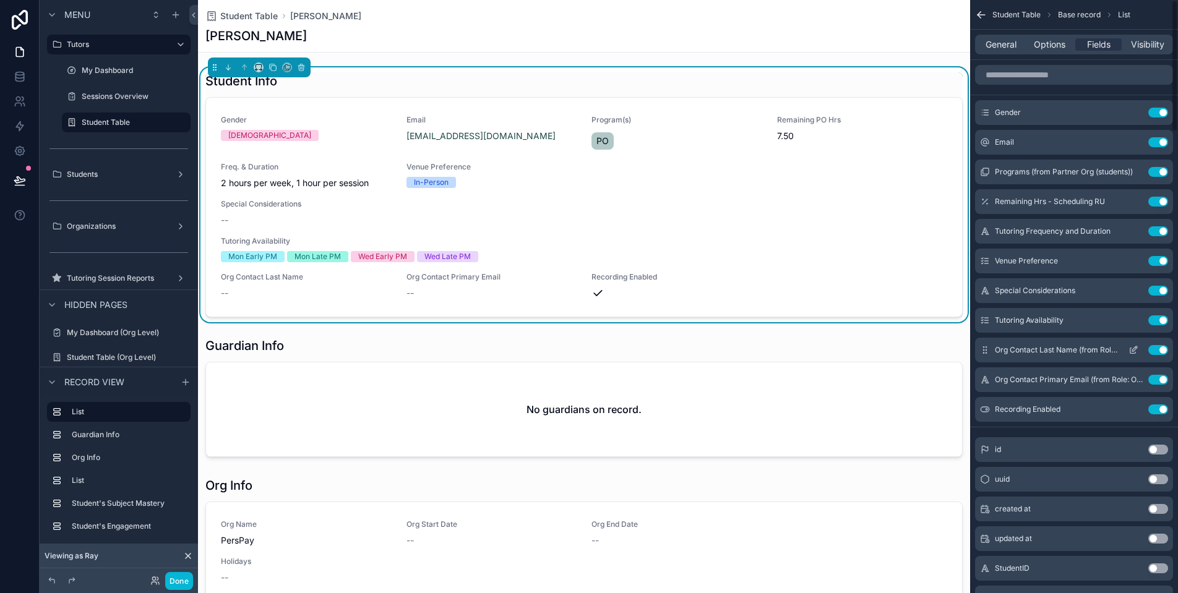
click at [1162, 351] on button "Use setting" at bounding box center [1158, 350] width 20 height 10
click at [1054, 83] on input "scrollable content" at bounding box center [1074, 75] width 198 height 20
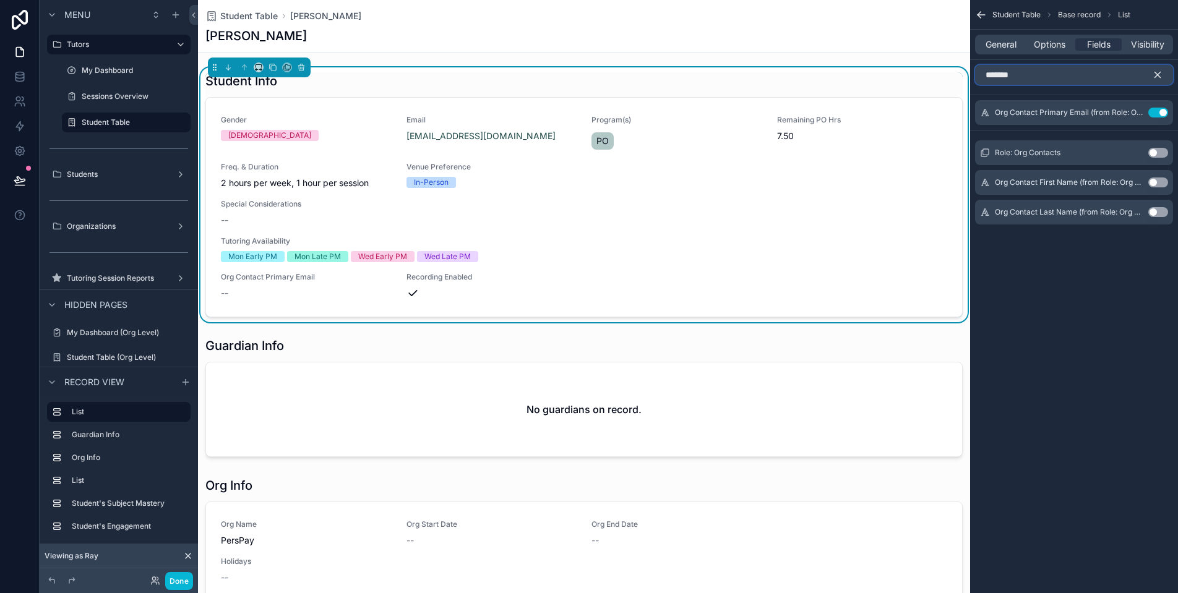
type input "*******"
click at [1001, 51] on div "General Options Fields Visibility" at bounding box center [1074, 45] width 198 height 20
click at [1001, 47] on span "General" at bounding box center [1000, 44] width 31 height 12
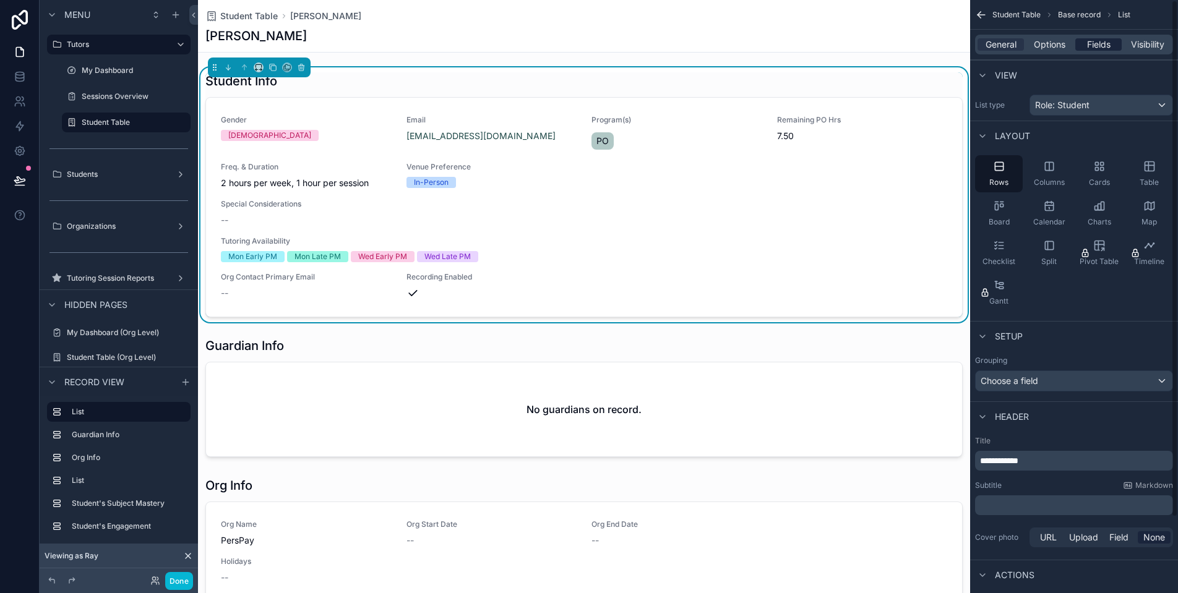
click at [1097, 45] on span "Fields" at bounding box center [1099, 44] width 24 height 12
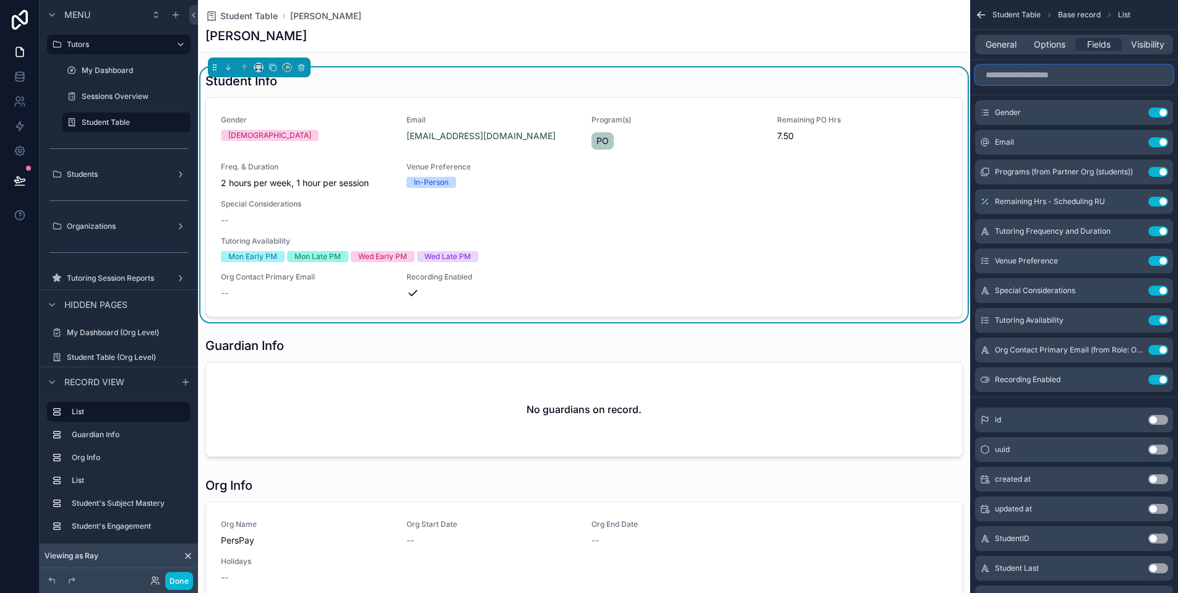
click at [1097, 72] on input "scrollable content" at bounding box center [1074, 75] width 198 height 20
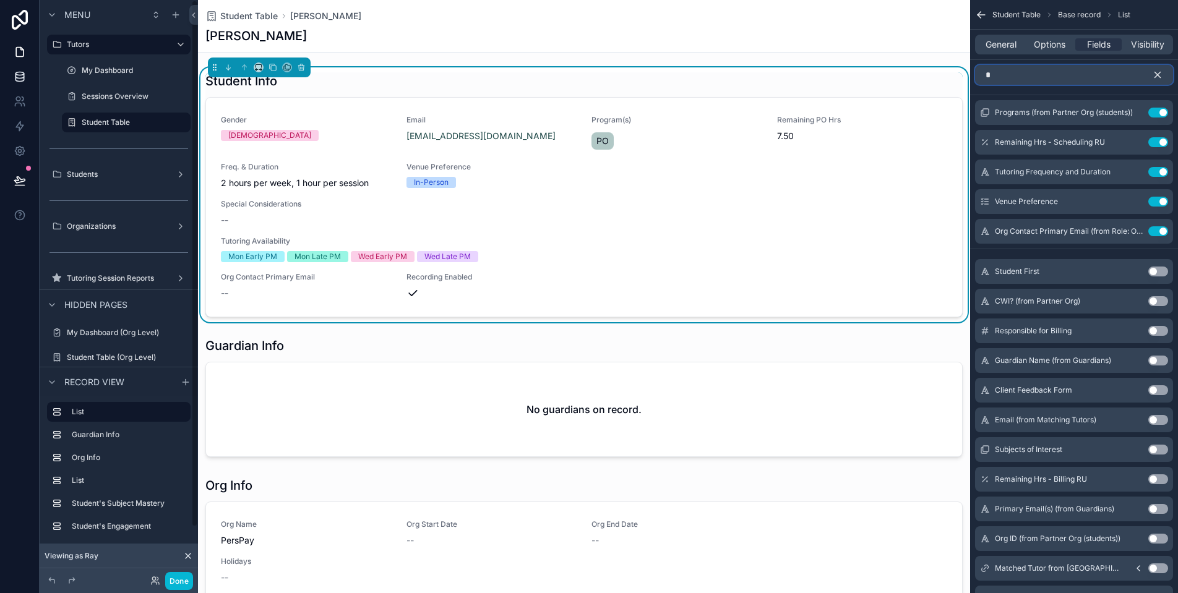
type input "*"
click at [27, 78] on link at bounding box center [19, 76] width 39 height 25
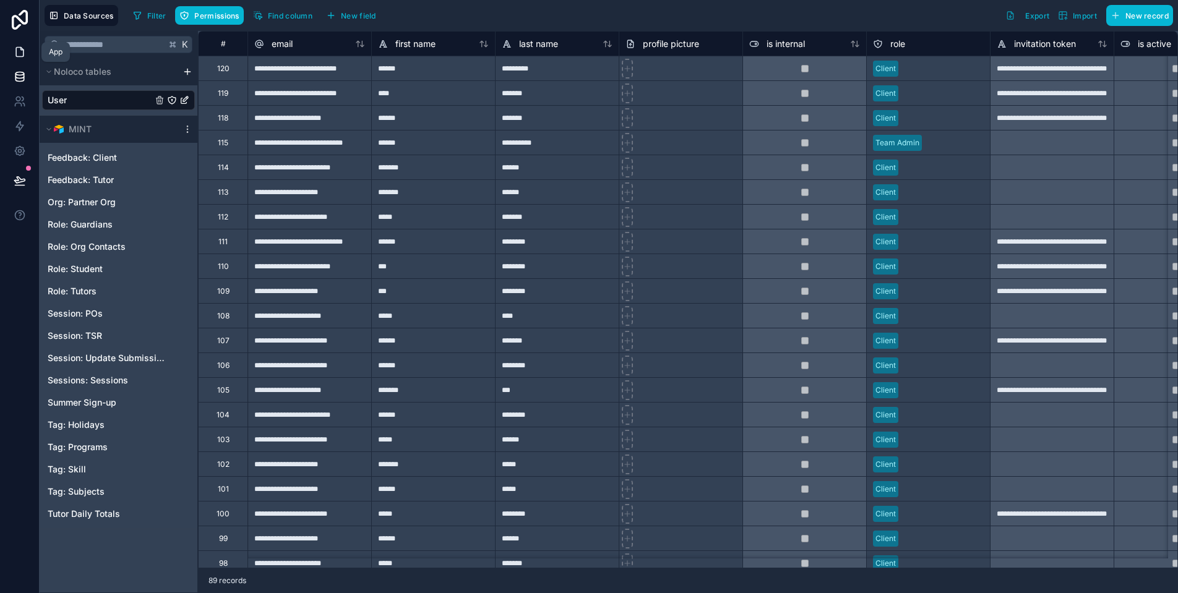
click at [22, 49] on icon at bounding box center [19, 52] width 7 height 9
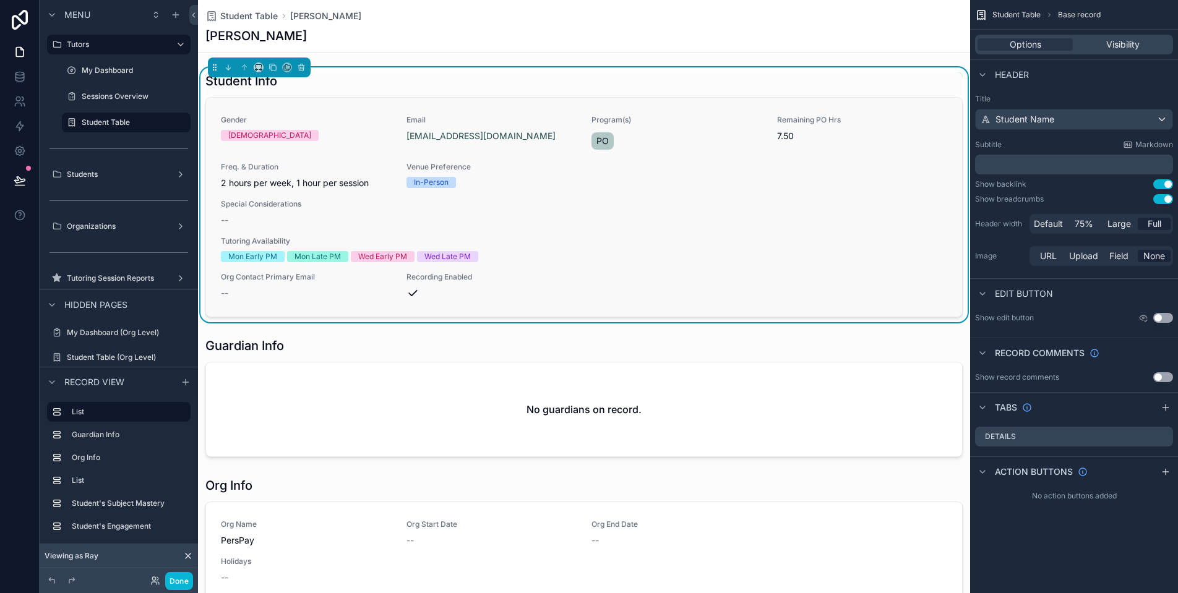
click at [943, 121] on link "Gender Female Email esaylors8@gmail.com Program(s) PO Remaining PO Hrs 7.50 Fre…" at bounding box center [584, 207] width 756 height 219
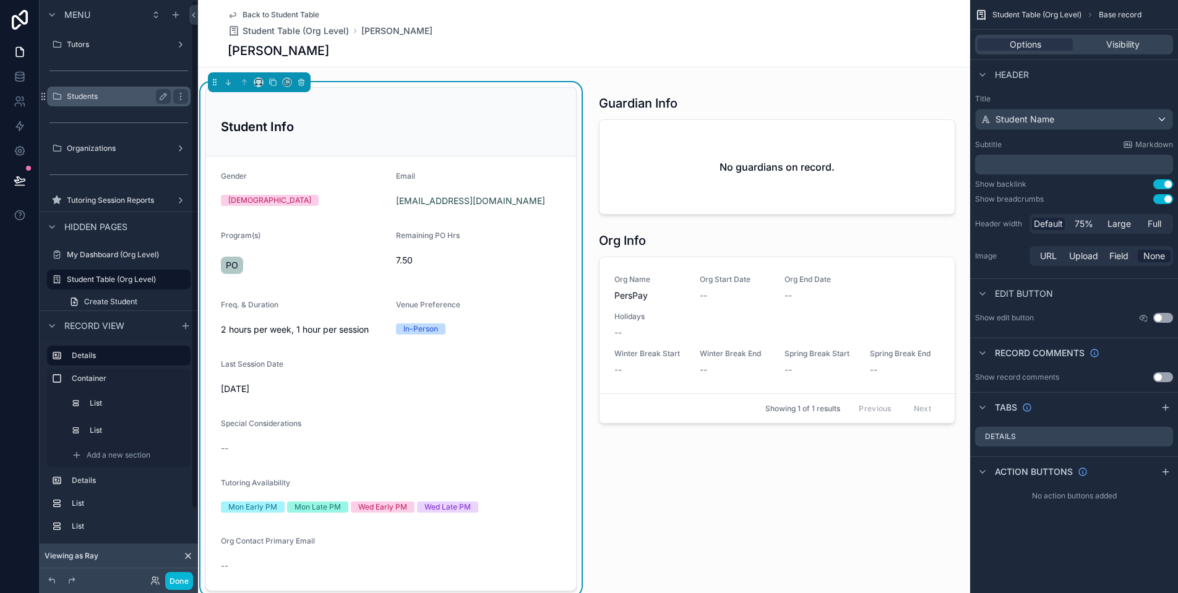
click at [111, 95] on label "Students" at bounding box center [116, 97] width 99 height 10
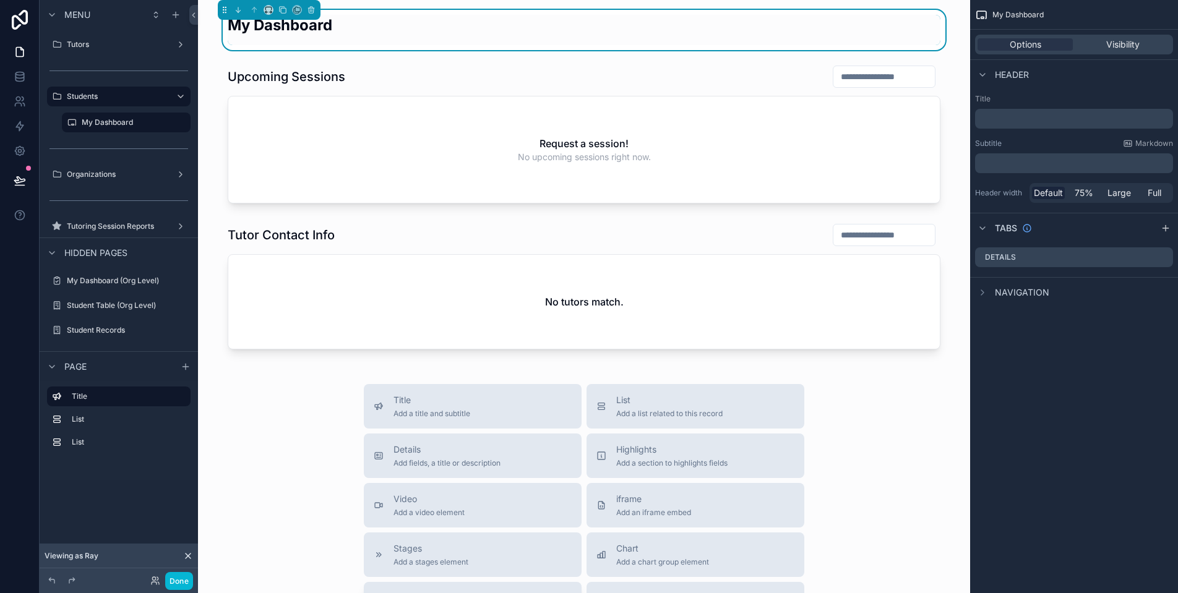
scroll to position [306, 0]
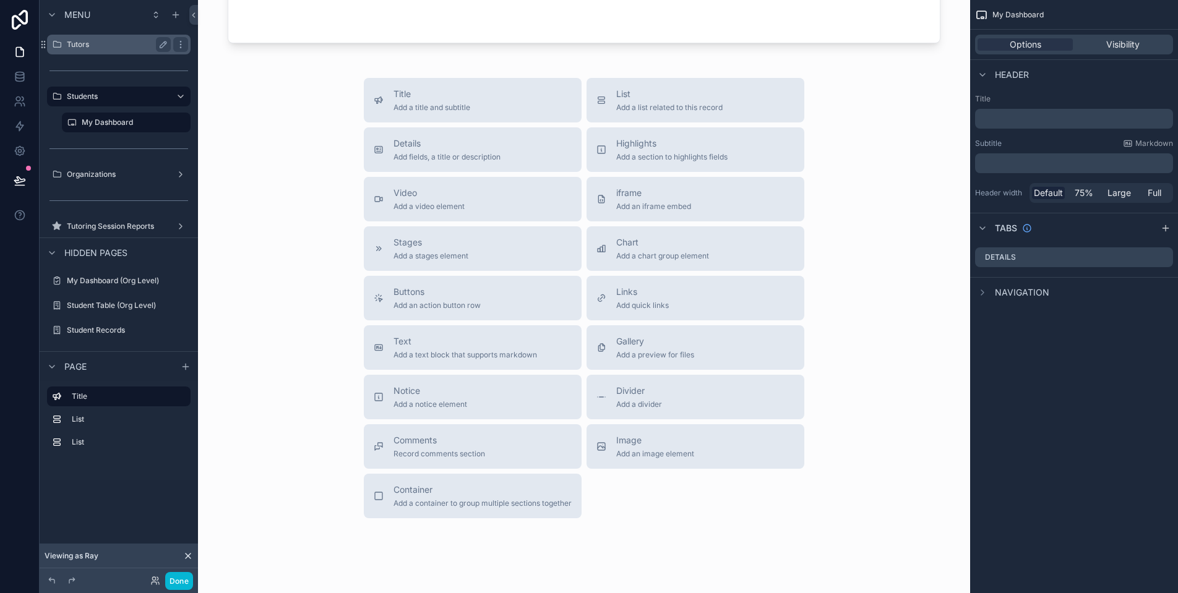
click at [99, 45] on label "Tutors" at bounding box center [116, 45] width 99 height 10
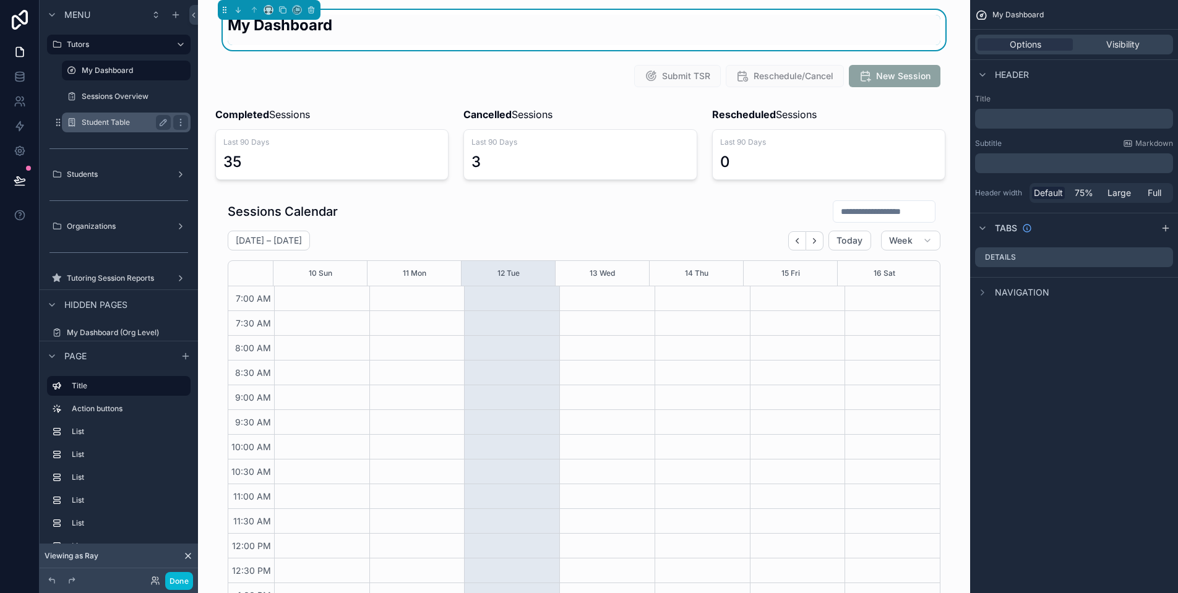
scroll to position [286, 0]
click at [121, 124] on label "Student Table" at bounding box center [124, 123] width 84 height 10
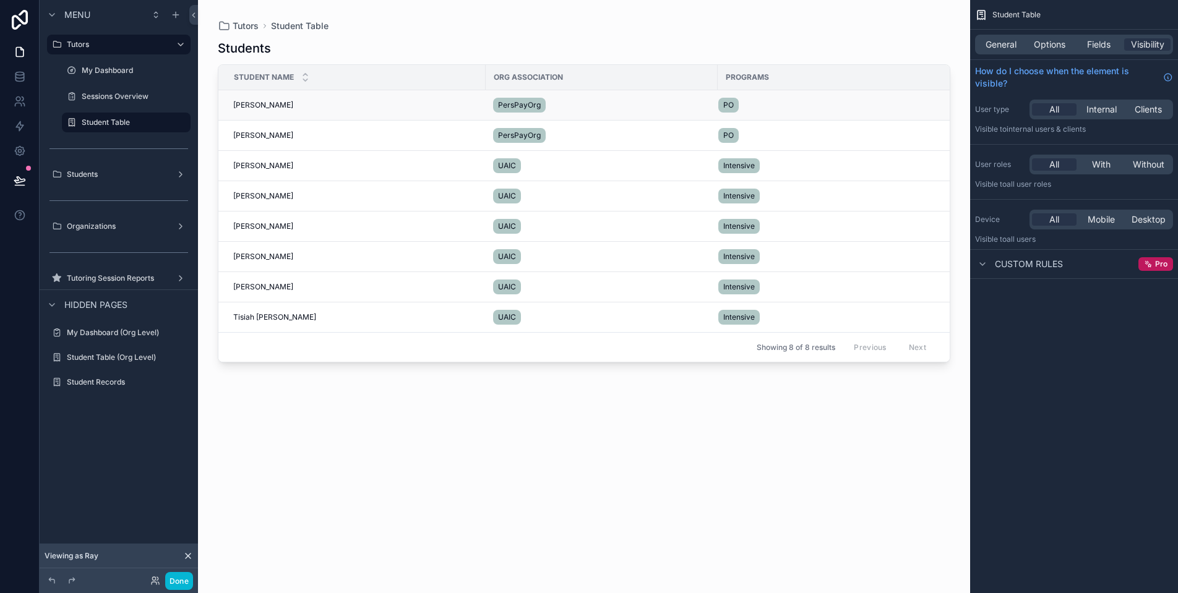
click at [243, 101] on span "Sara Saylors" at bounding box center [263, 105] width 60 height 10
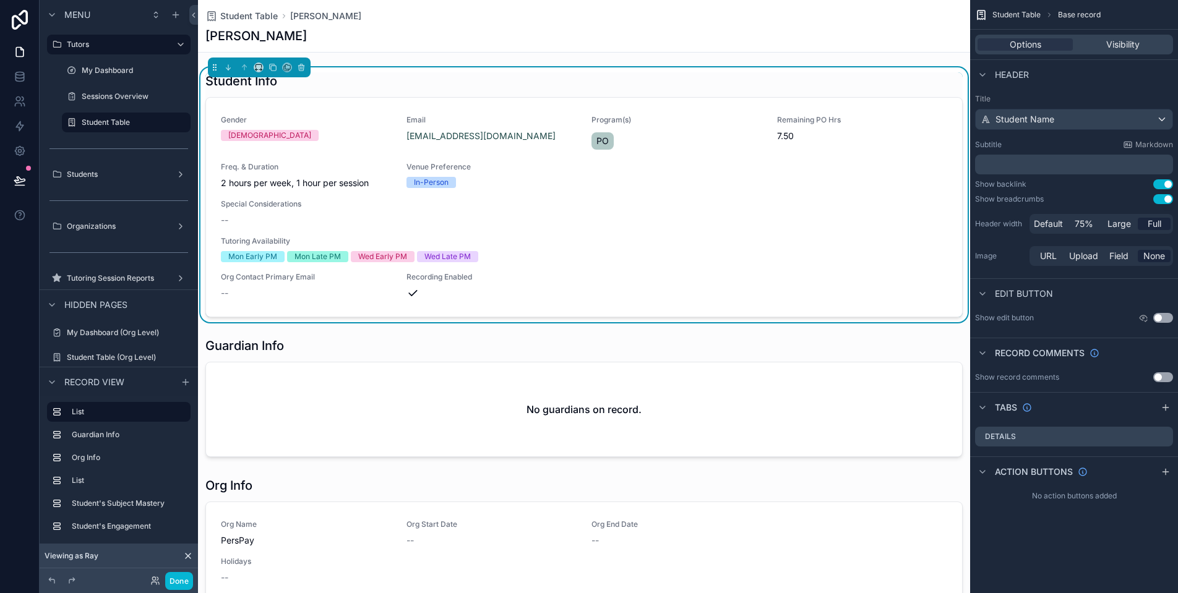
click at [902, 84] on div "Student Info" at bounding box center [583, 80] width 757 height 17
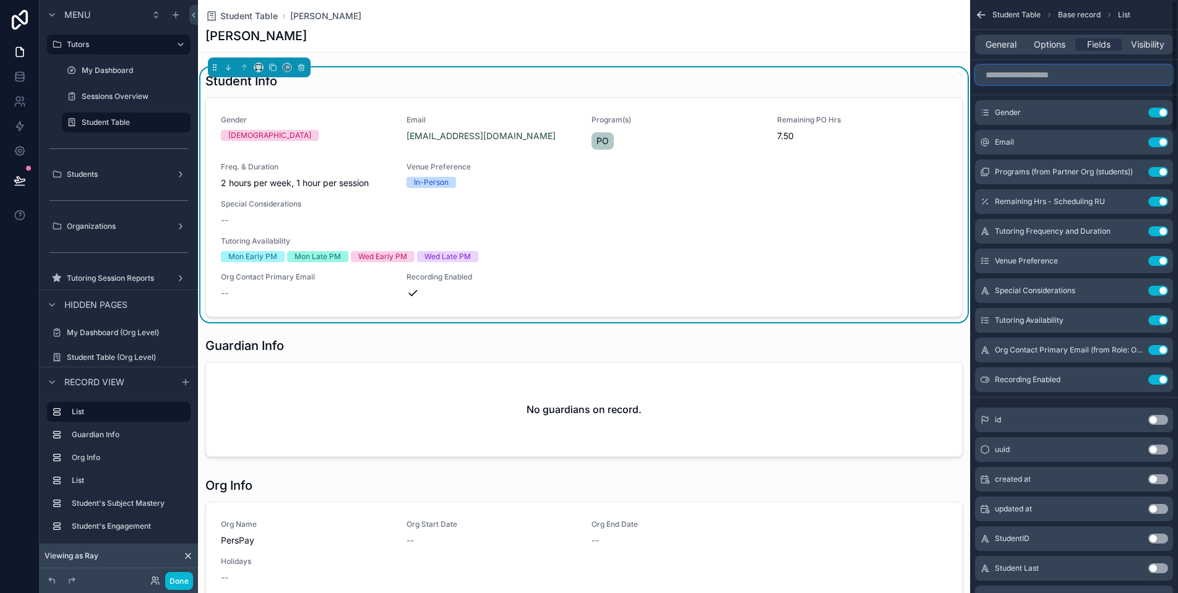
click at [1115, 75] on input "scrollable content" at bounding box center [1074, 75] width 198 height 20
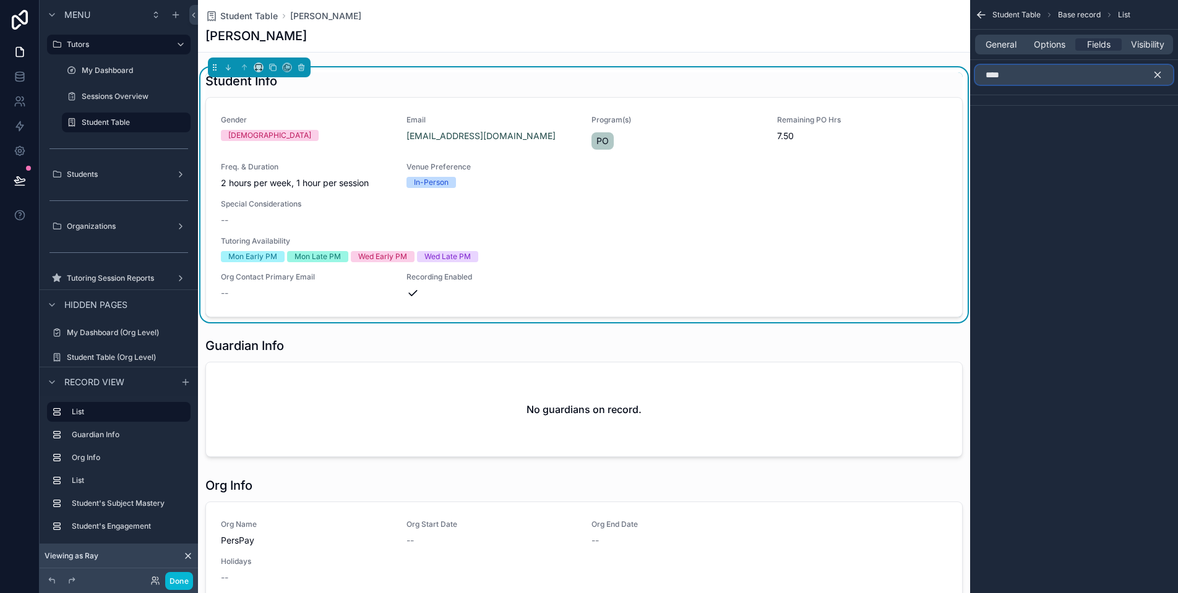
type input "****"
click at [1156, 75] on icon "scrollable content" at bounding box center [1157, 74] width 11 height 11
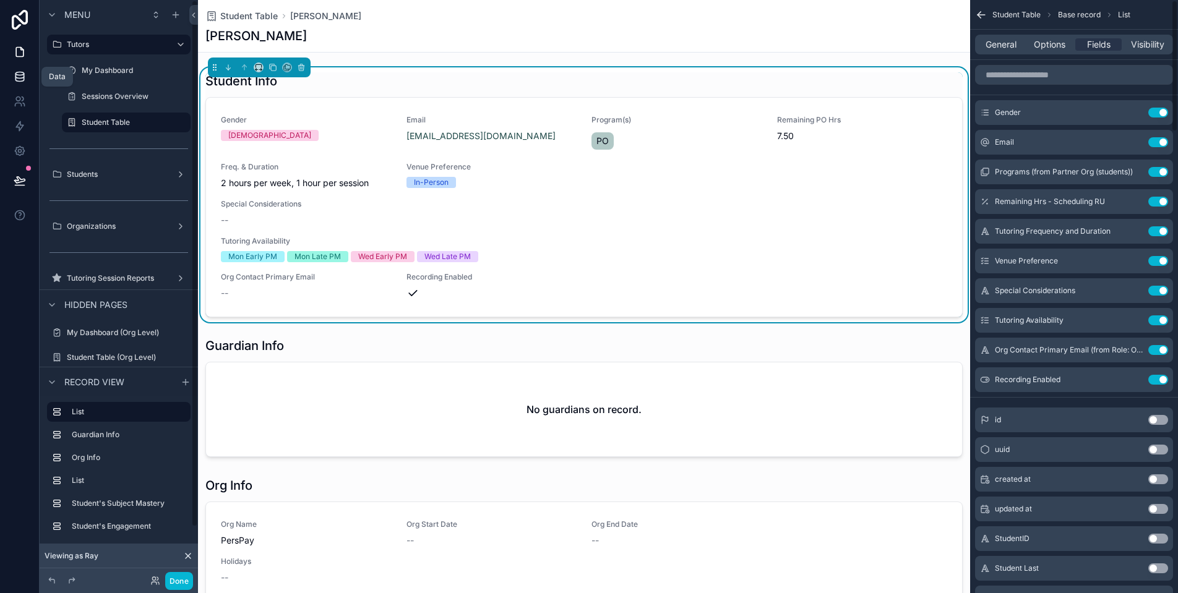
click at [24, 79] on icon at bounding box center [19, 79] width 8 height 5
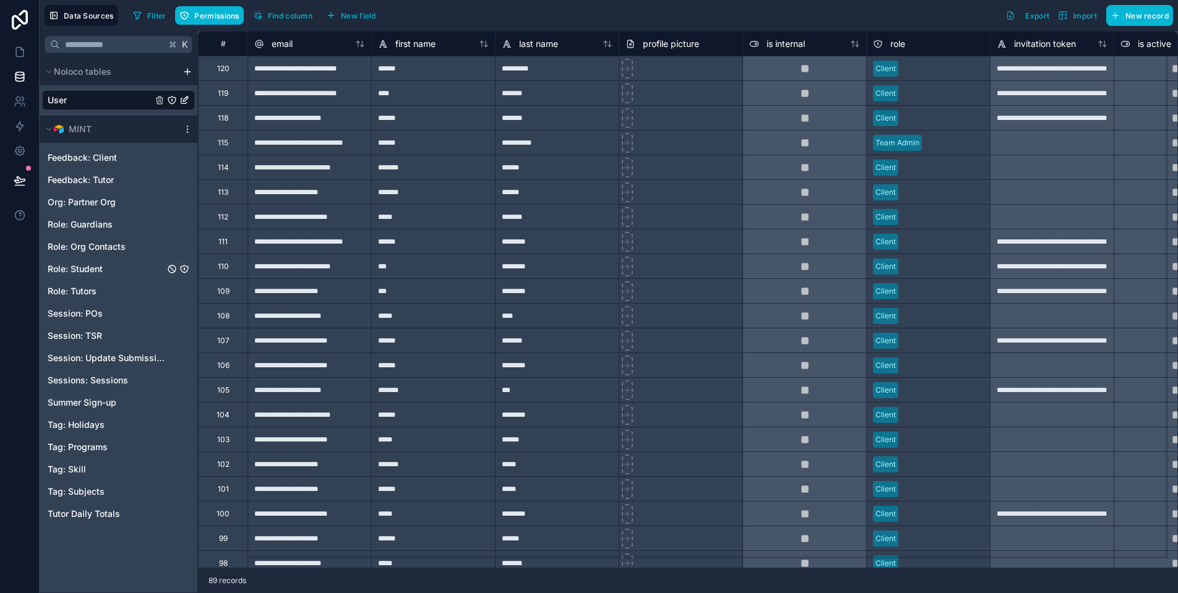
click at [112, 270] on div "Role: Student" at bounding box center [118, 269] width 153 height 20
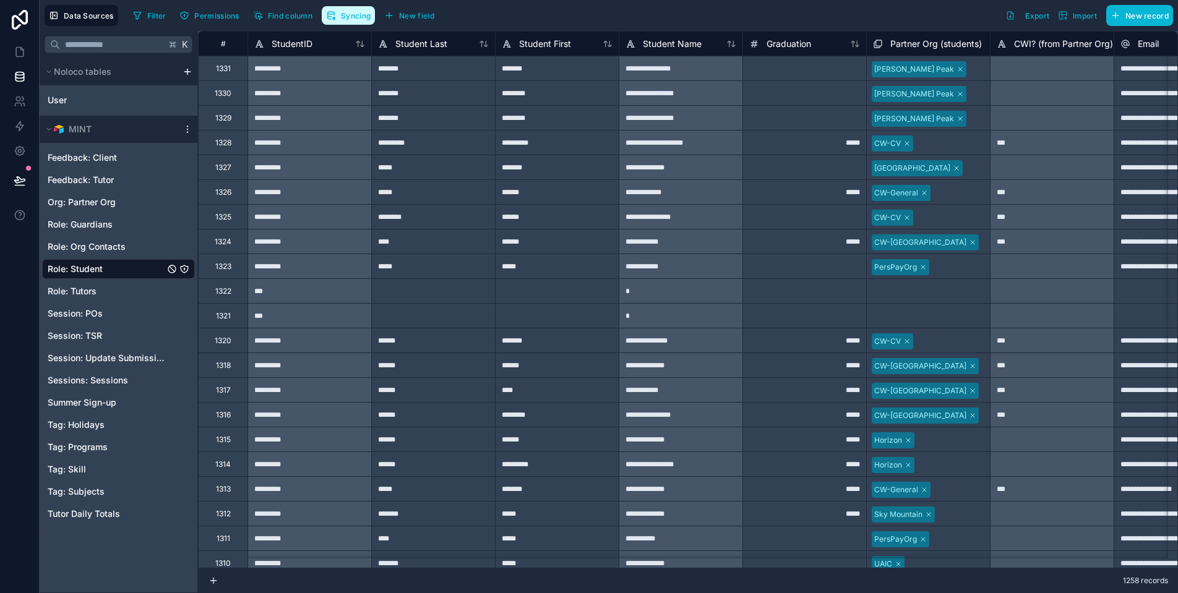
click at [353, 16] on span "Syncing" at bounding box center [356, 15] width 30 height 9
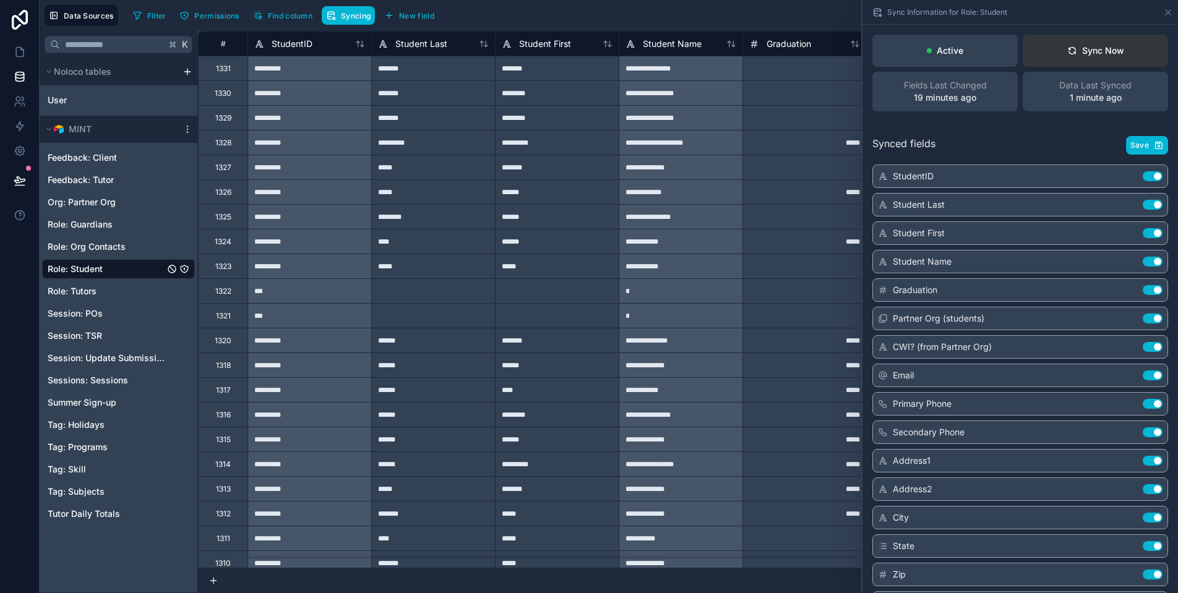
click at [1102, 48] on div "Sync Now" at bounding box center [1095, 51] width 57 height 12
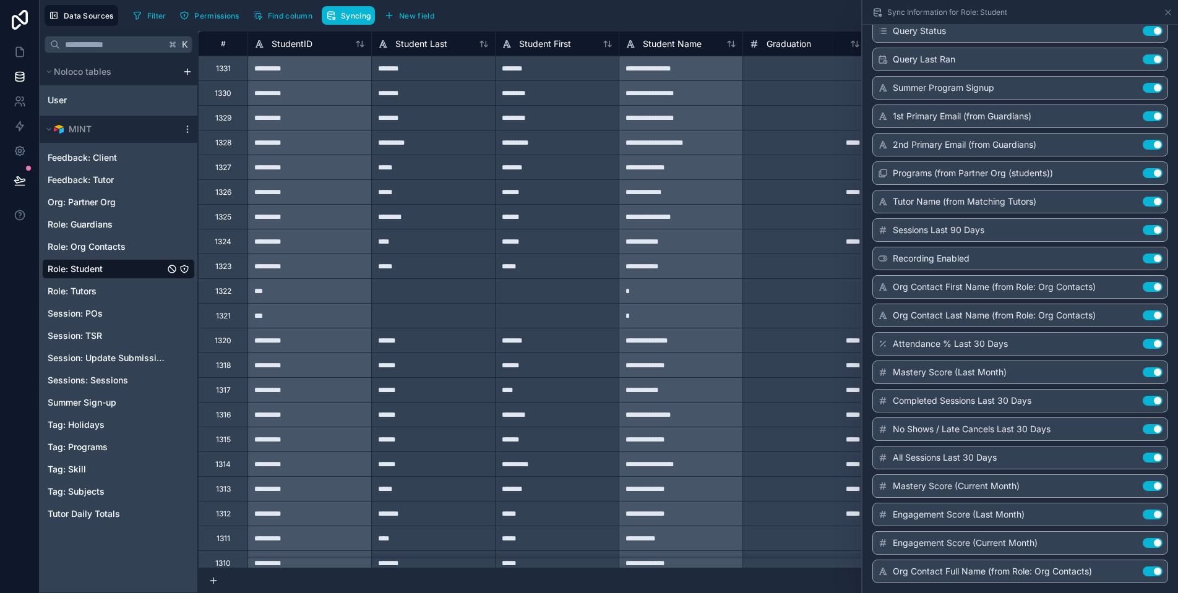
scroll to position [1711, 0]
click at [25, 49] on icon at bounding box center [20, 52] width 12 height 12
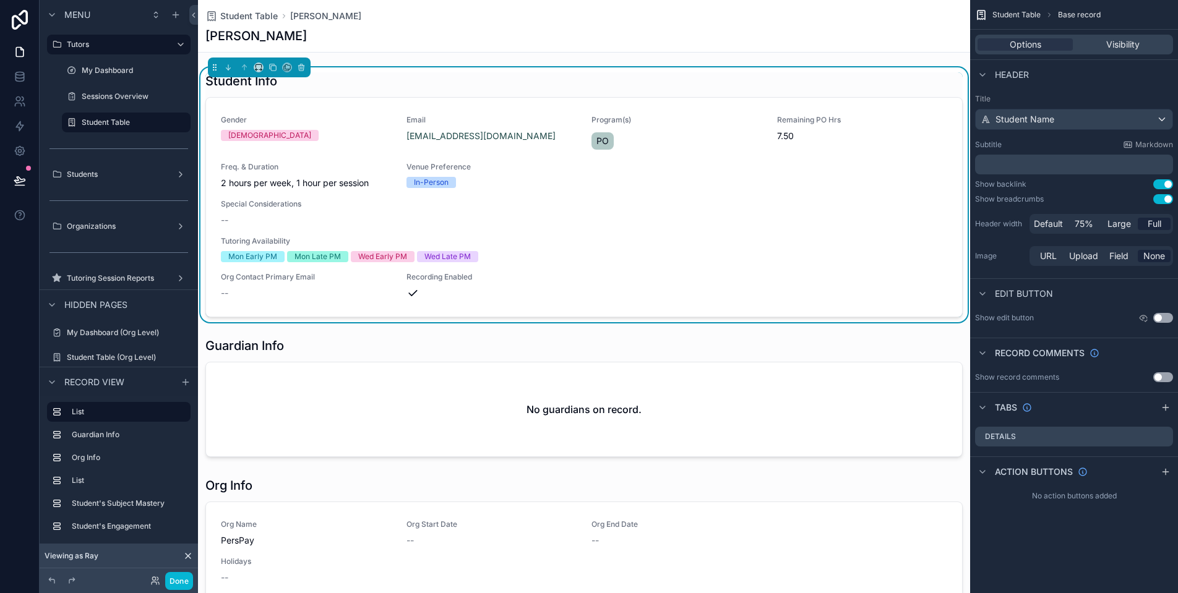
click at [678, 78] on div "Student Info" at bounding box center [583, 80] width 757 height 17
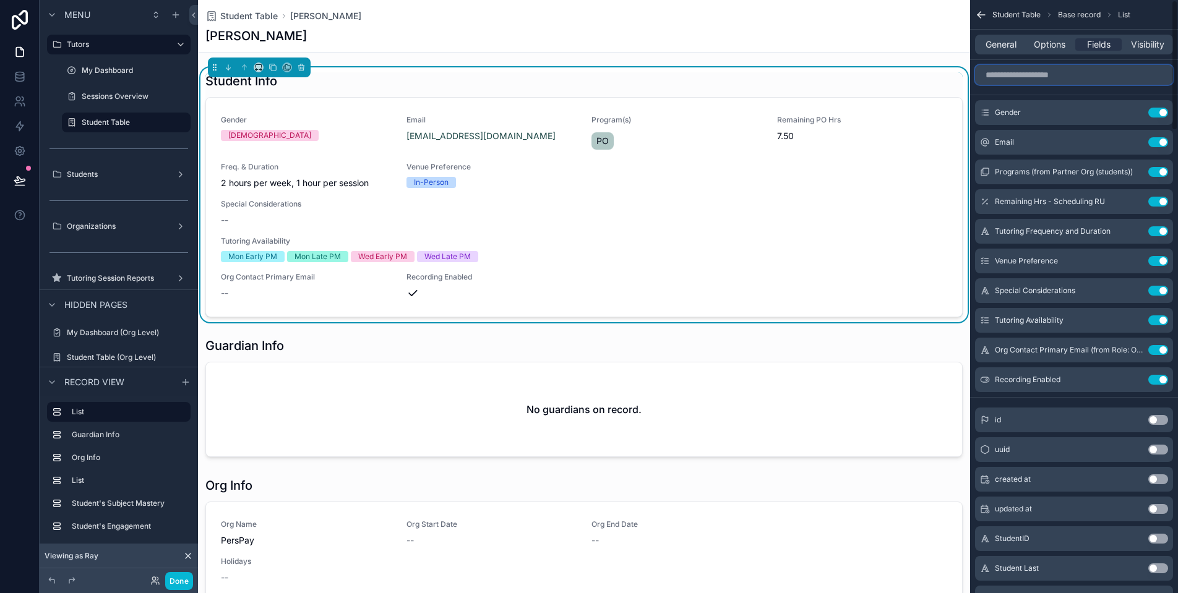
click at [1102, 75] on input "scrollable content" at bounding box center [1074, 75] width 198 height 20
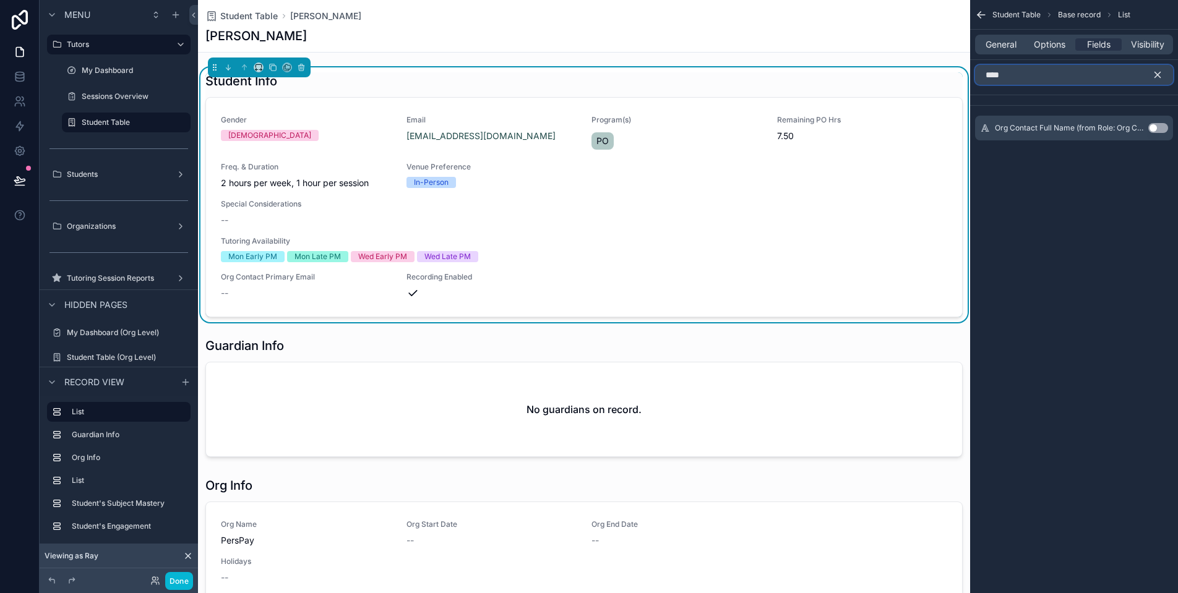
type input "****"
click at [1166, 126] on button "Use setting" at bounding box center [1158, 128] width 20 height 10
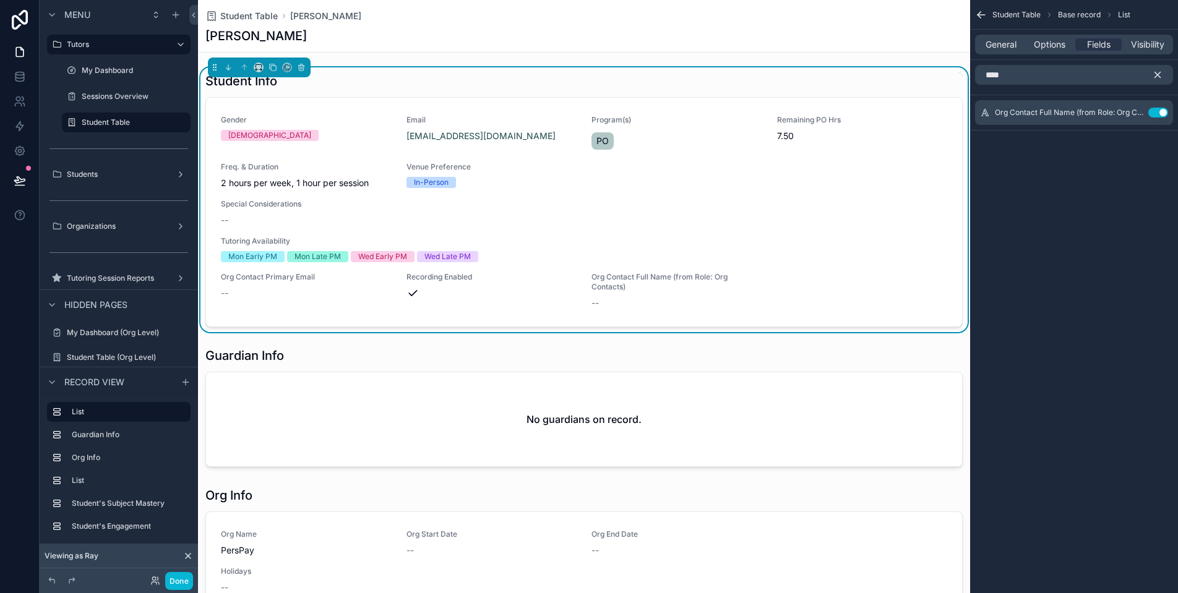
click at [1158, 74] on icon "scrollable content" at bounding box center [1158, 75] width 6 height 6
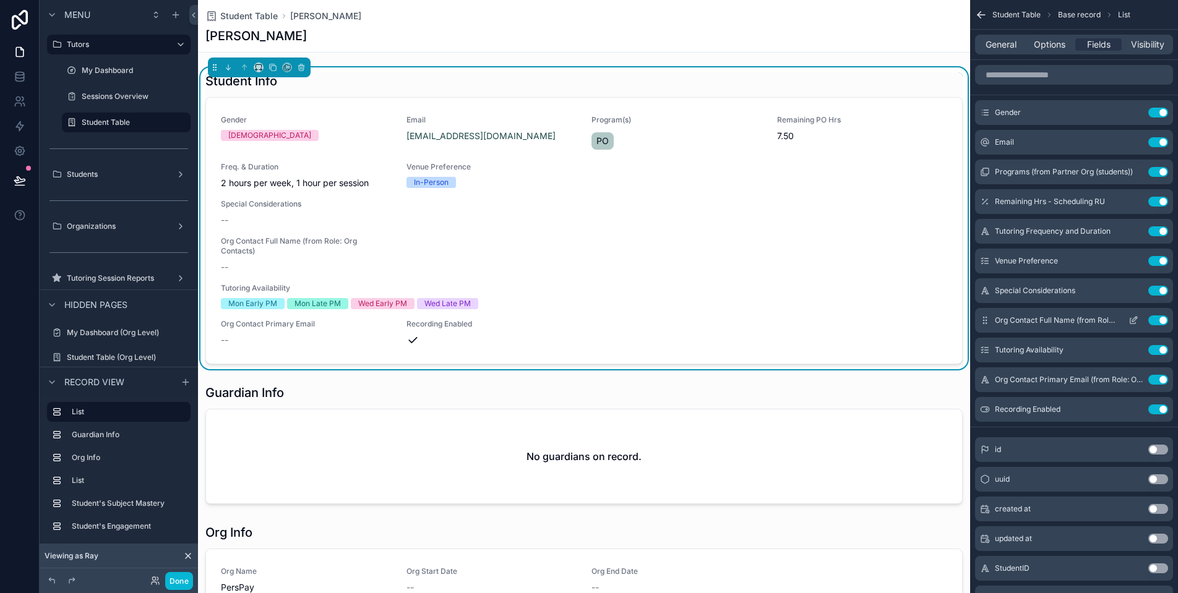
click at [1131, 320] on icon "scrollable content" at bounding box center [1133, 320] width 10 height 10
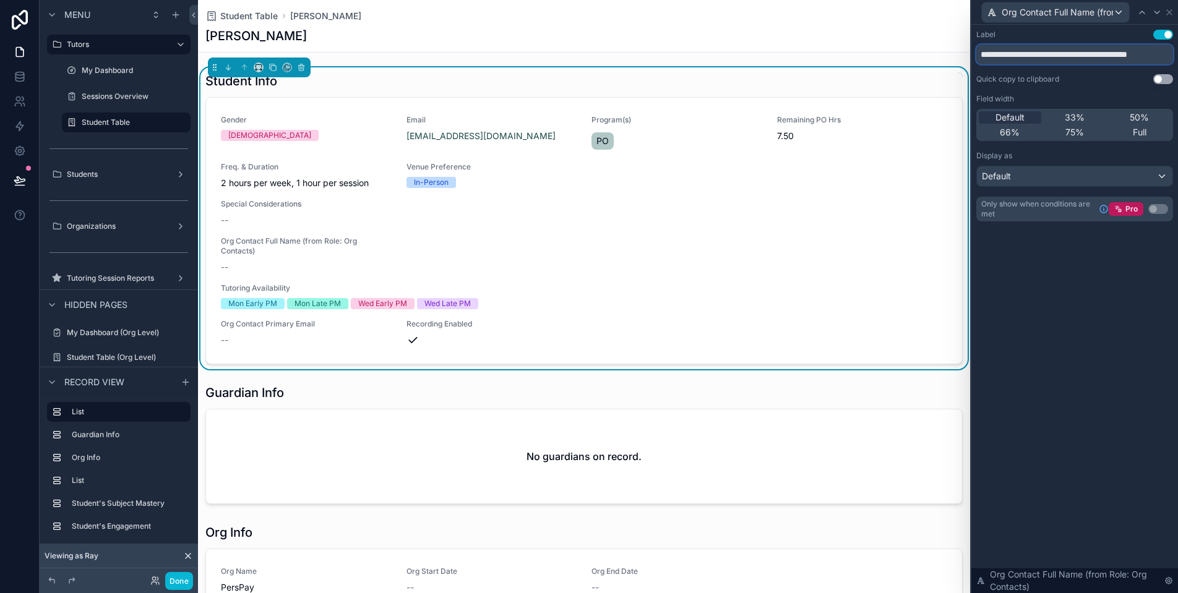
drag, startPoint x: 1076, startPoint y: 54, endPoint x: 1182, endPoint y: 65, distance: 106.9
click at [1177, 65] on html "**********" at bounding box center [589, 296] width 1178 height 593
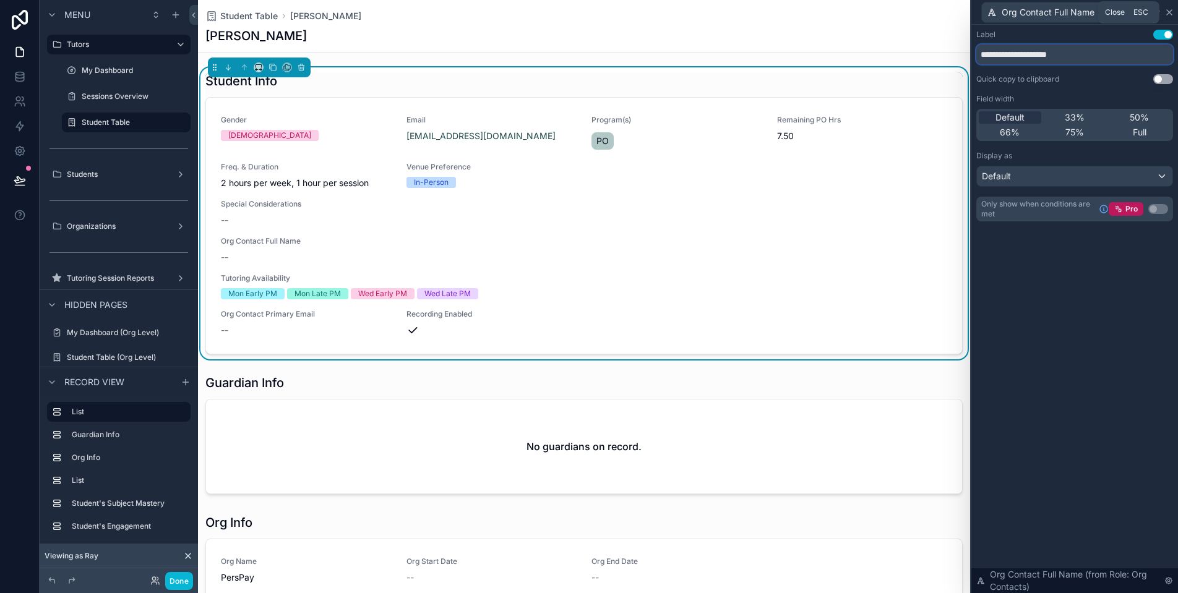
type input "**********"
click at [1170, 11] on icon at bounding box center [1169, 12] width 10 height 10
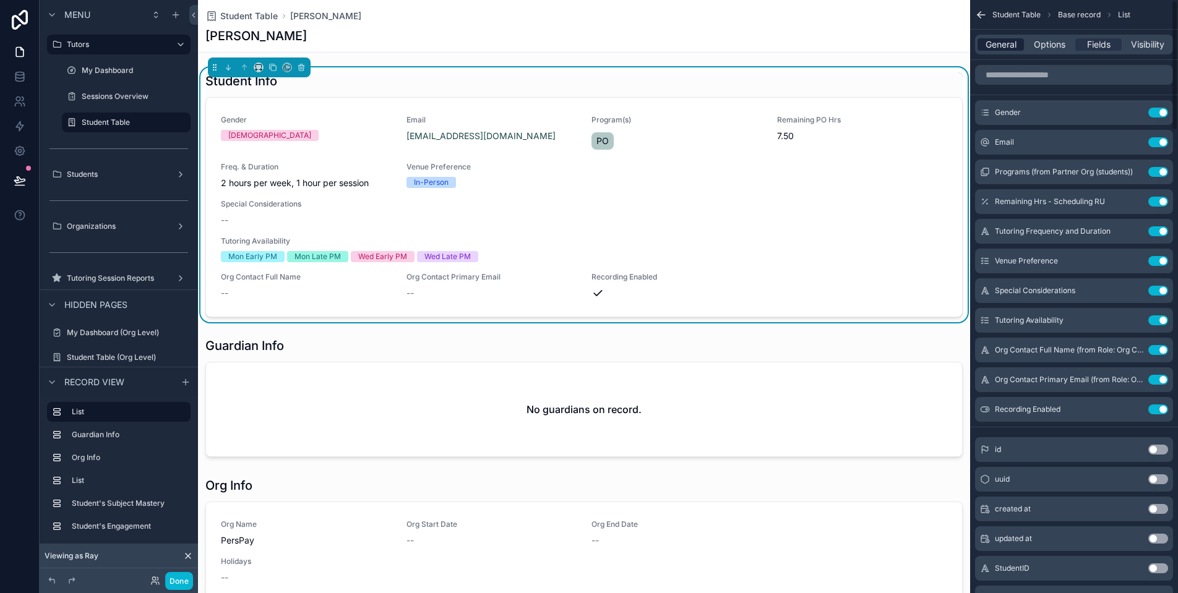
click at [1019, 47] on div "General" at bounding box center [1000, 44] width 46 height 12
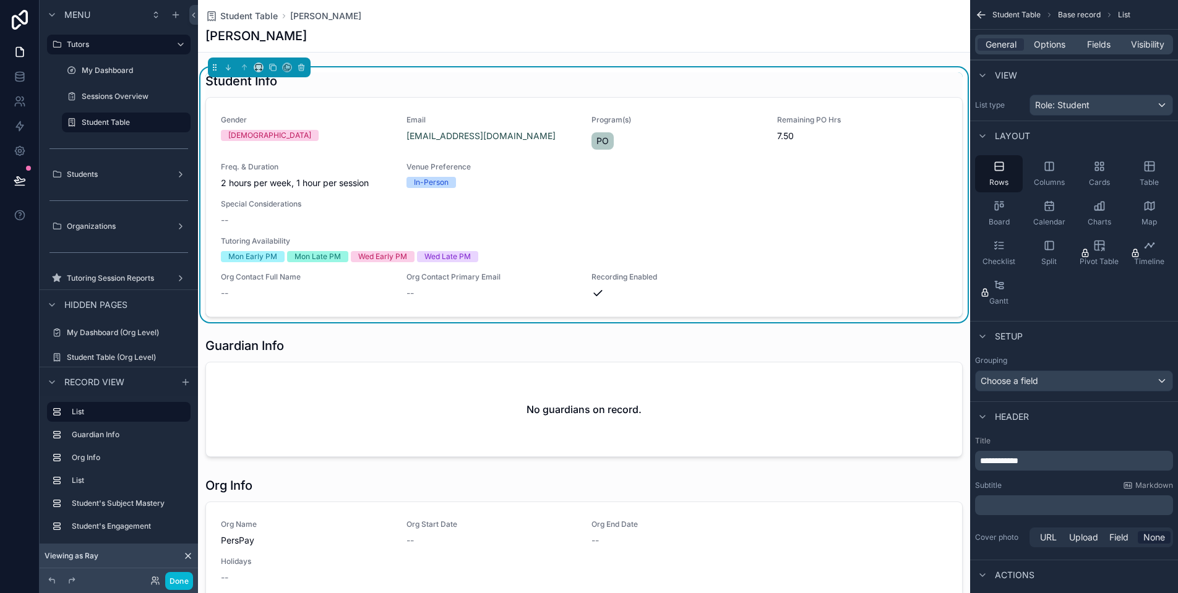
scroll to position [87, 0]
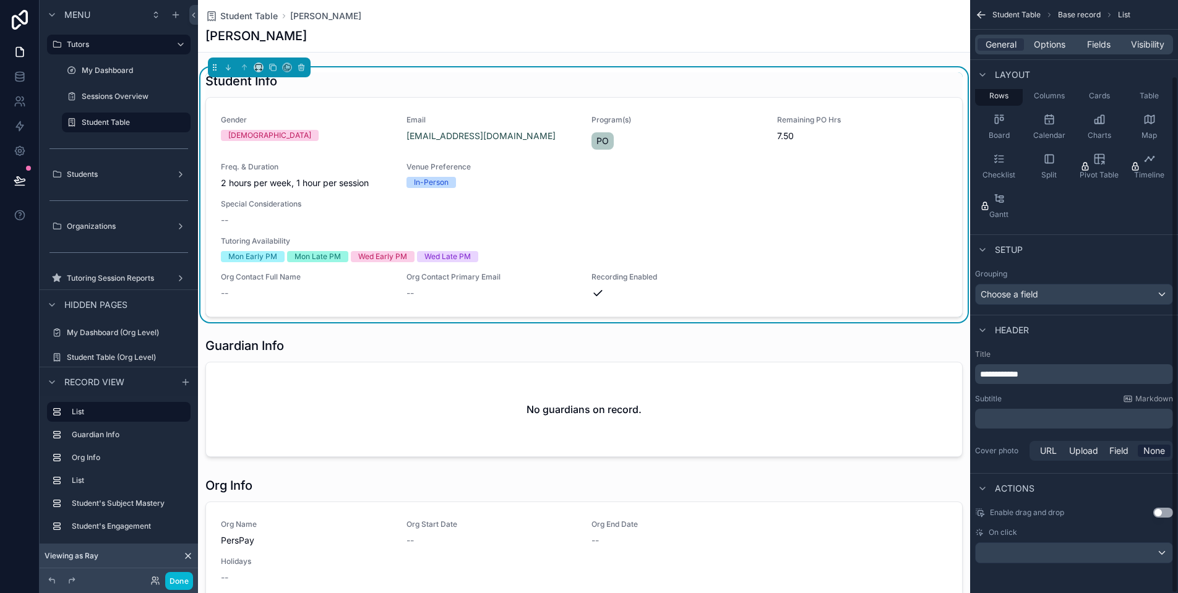
click at [1080, 559] on div "scrollable content" at bounding box center [1074, 553] width 197 height 20
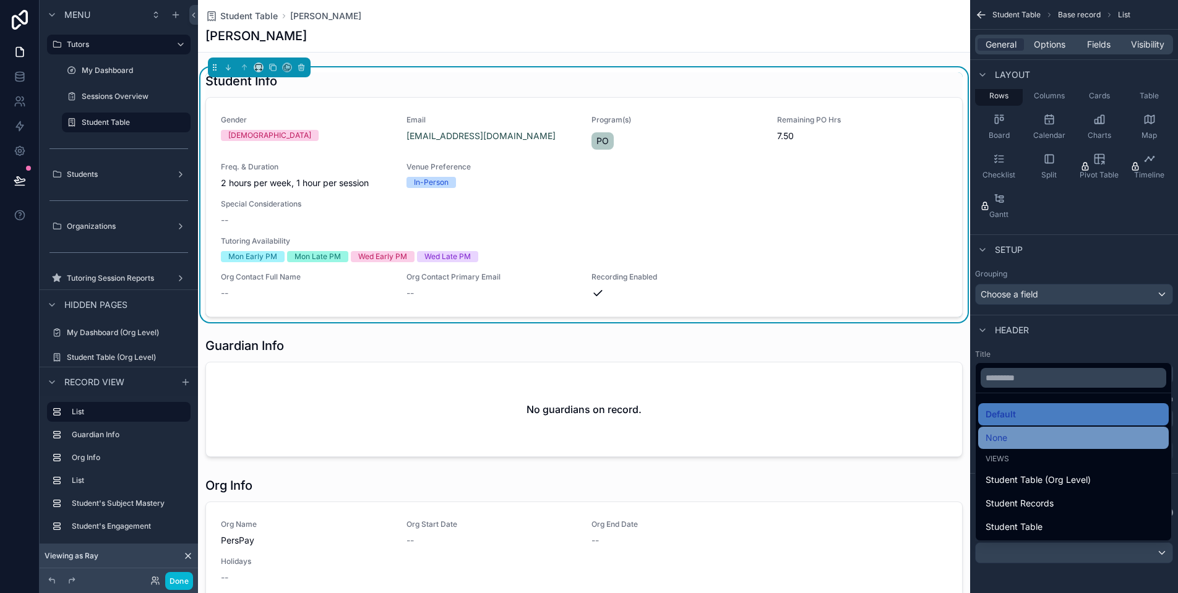
click at [1054, 442] on div "None" at bounding box center [1073, 438] width 176 height 15
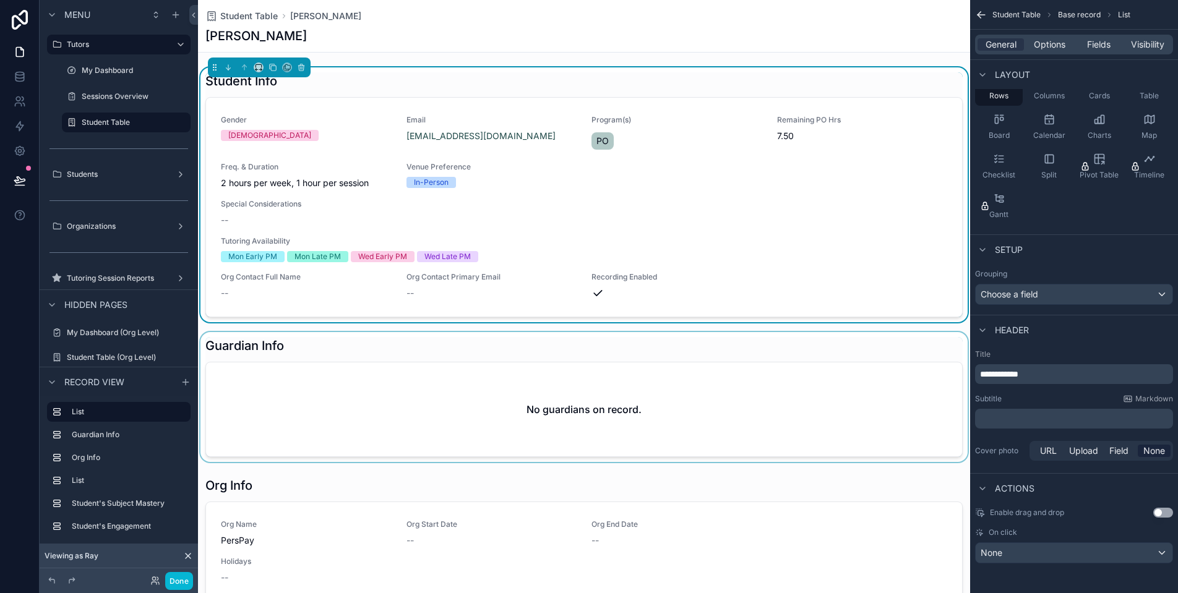
scroll to position [8, 0]
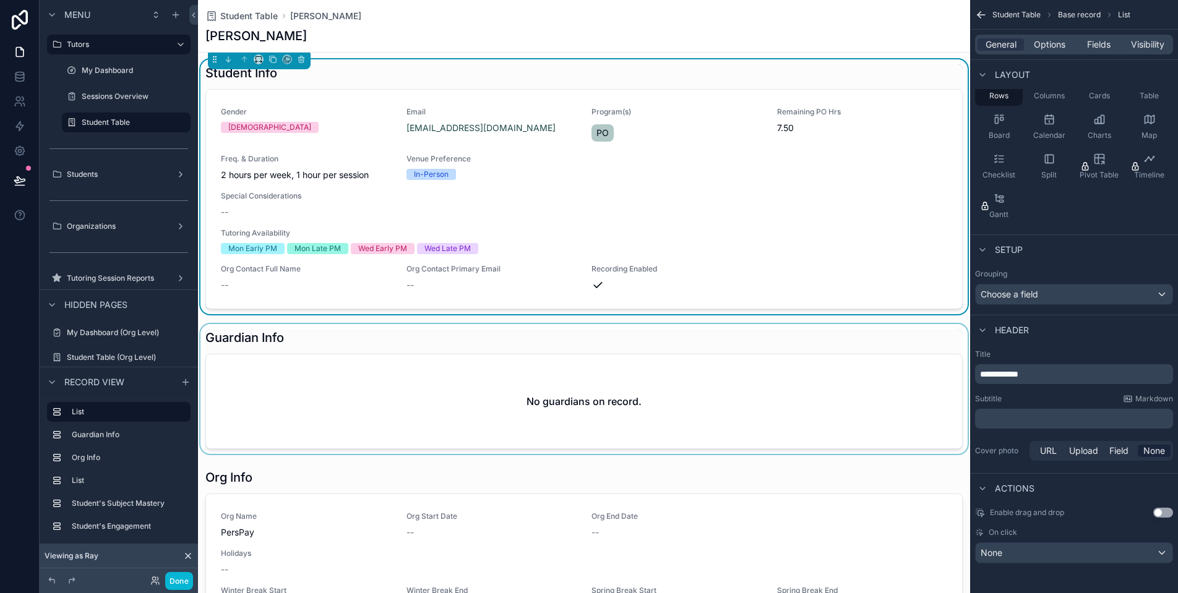
click at [460, 353] on div "scrollable content" at bounding box center [584, 389] width 772 height 130
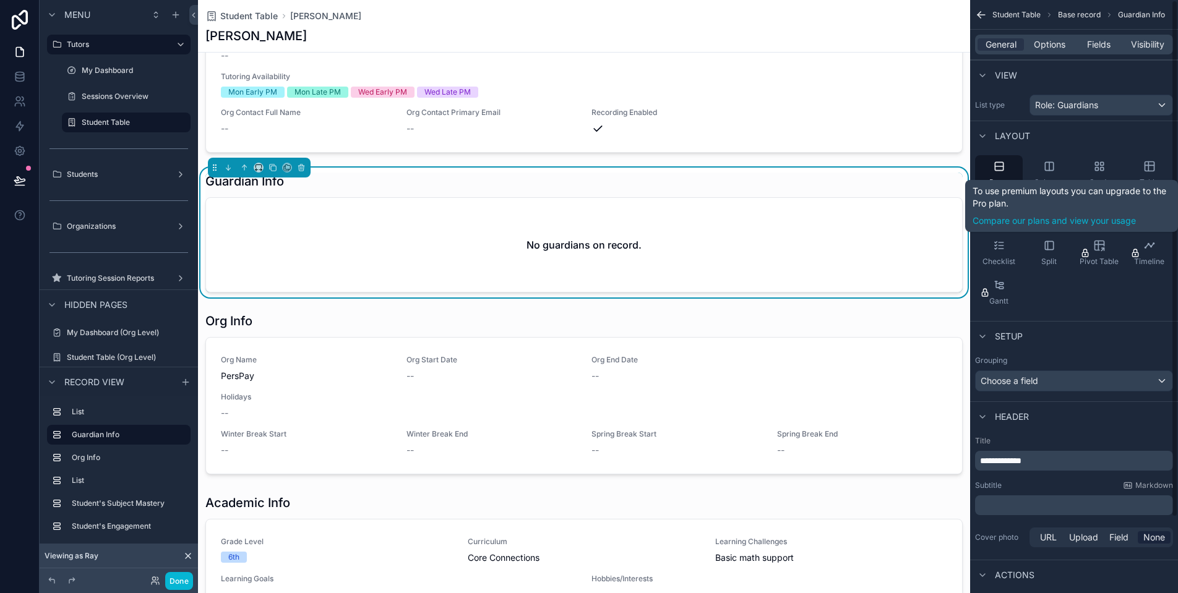
scroll to position [87, 0]
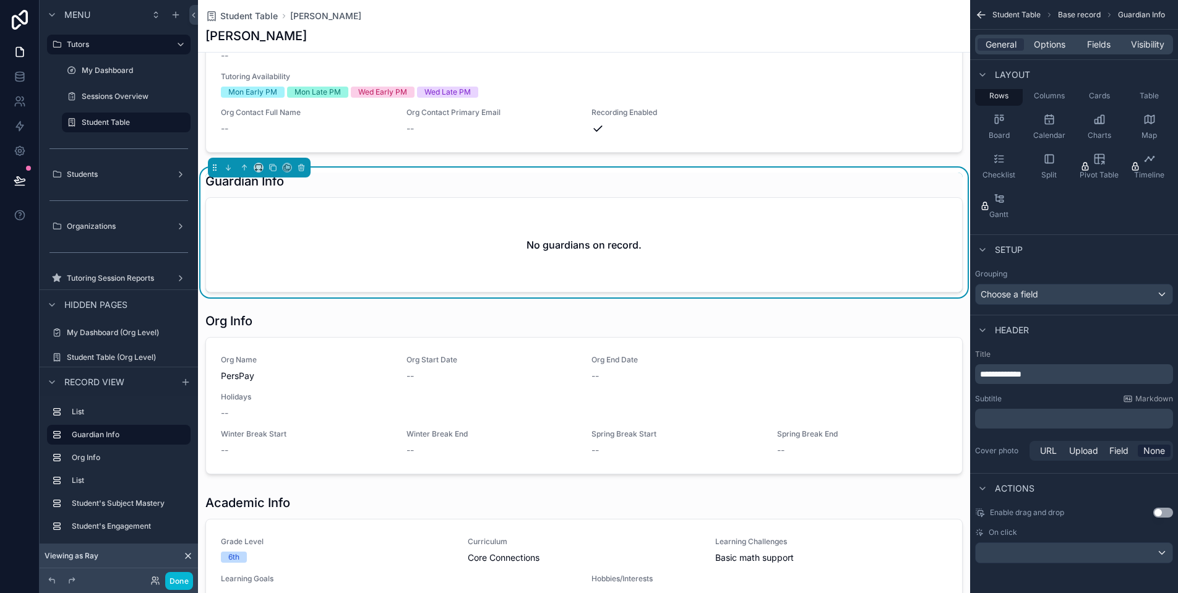
click at [1097, 551] on div "scrollable content" at bounding box center [1074, 553] width 197 height 20
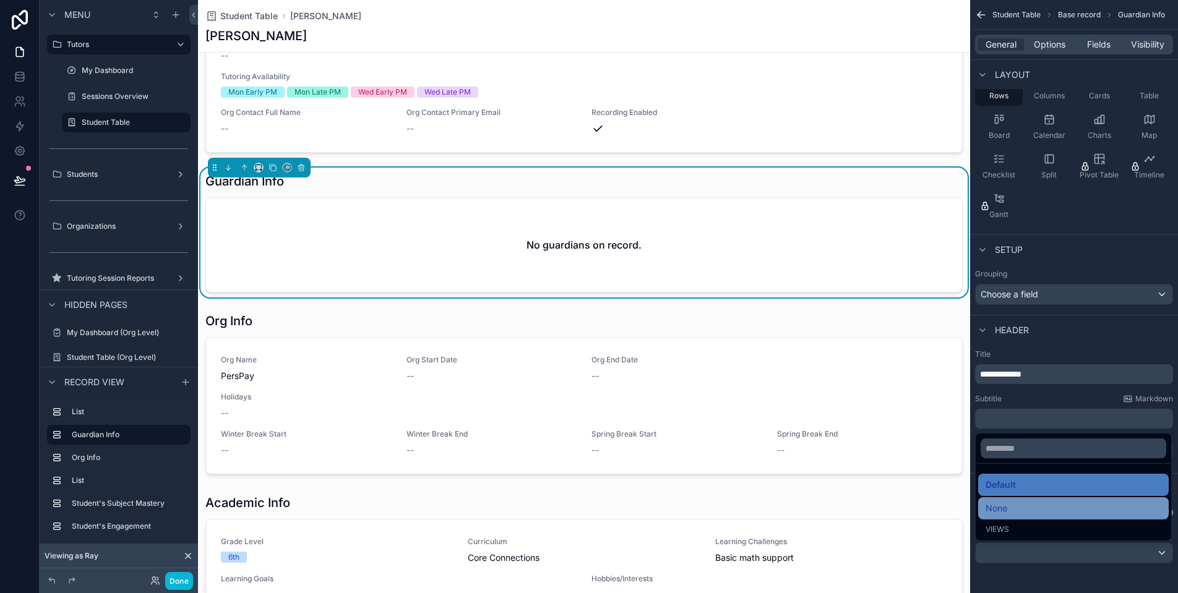
click at [1048, 514] on div "None" at bounding box center [1073, 508] width 176 height 15
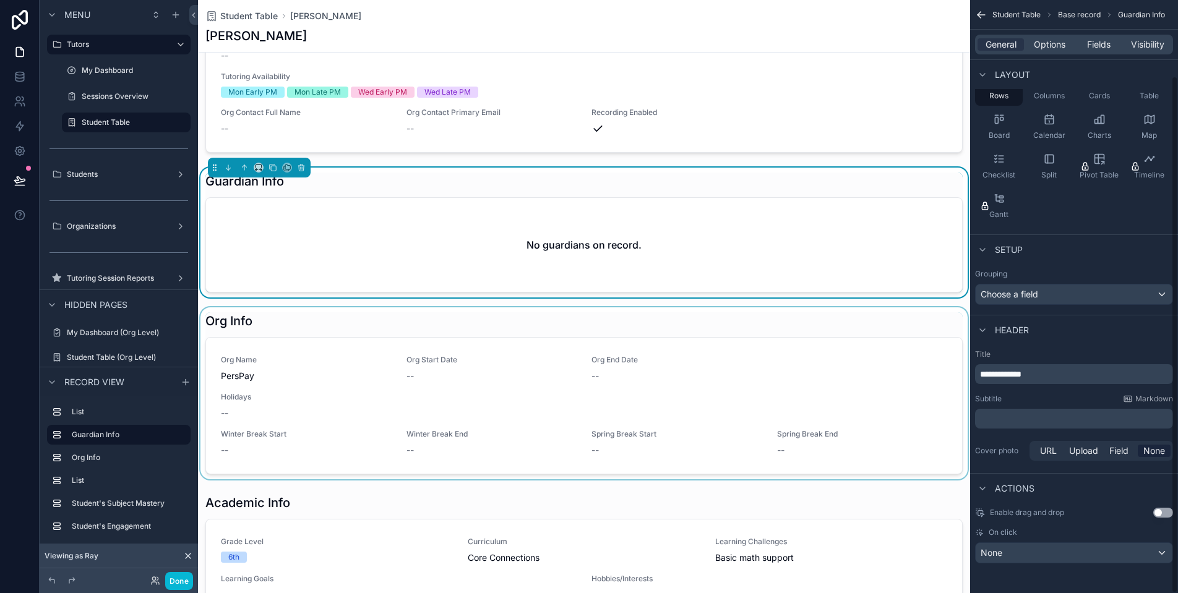
click at [730, 348] on div "scrollable content" at bounding box center [584, 393] width 772 height 172
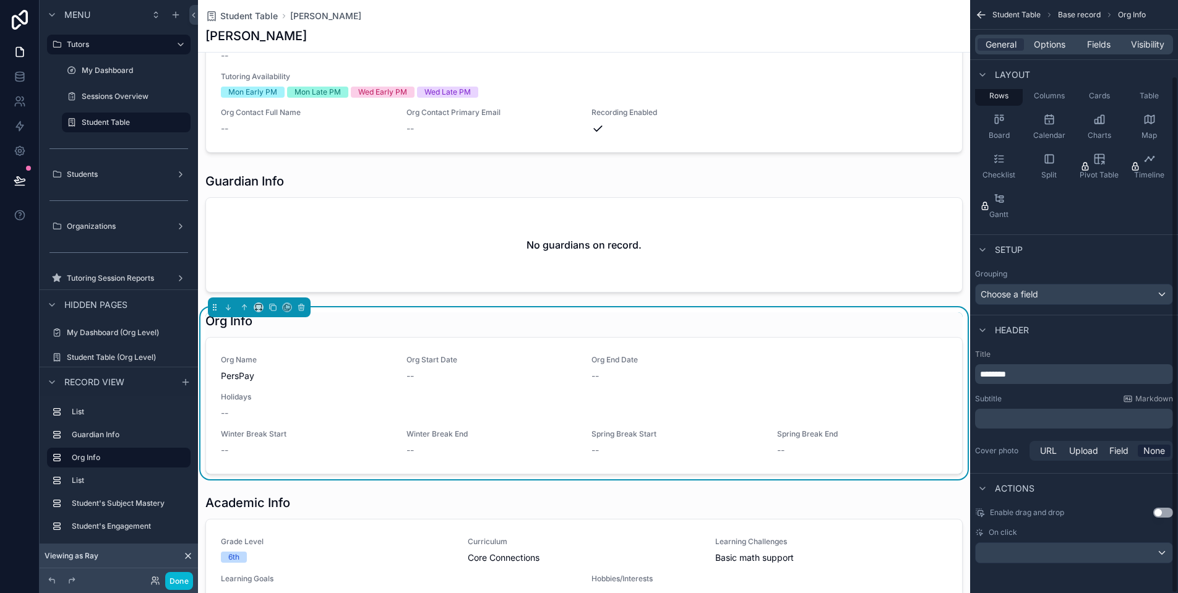
click at [1037, 552] on div "scrollable content" at bounding box center [1074, 553] width 197 height 20
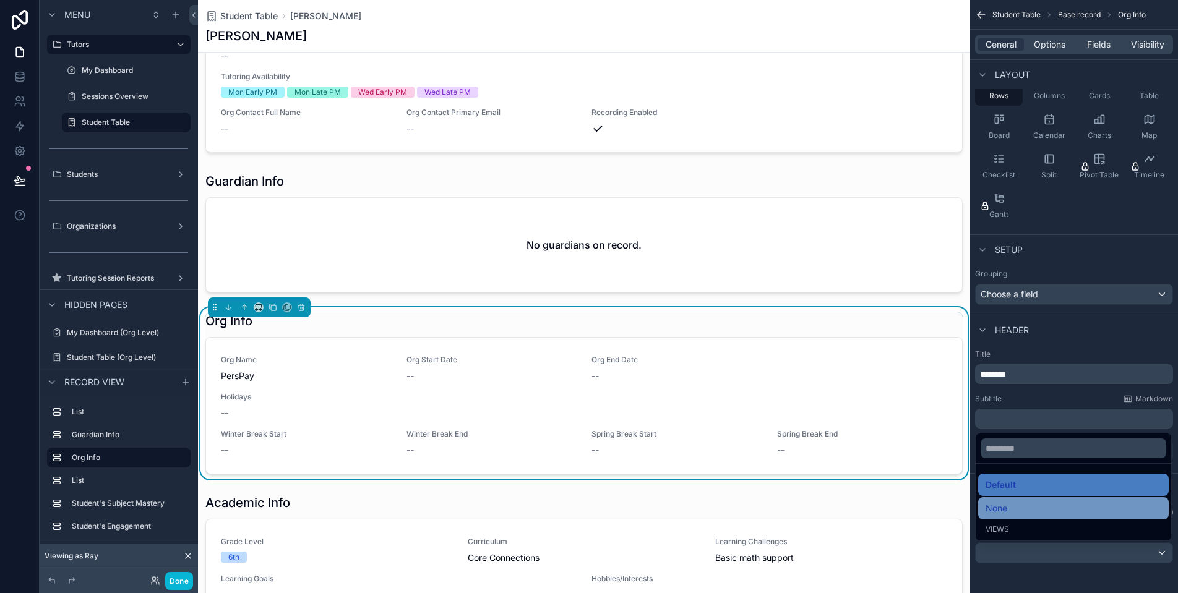
click at [1032, 500] on div "None" at bounding box center [1073, 508] width 191 height 22
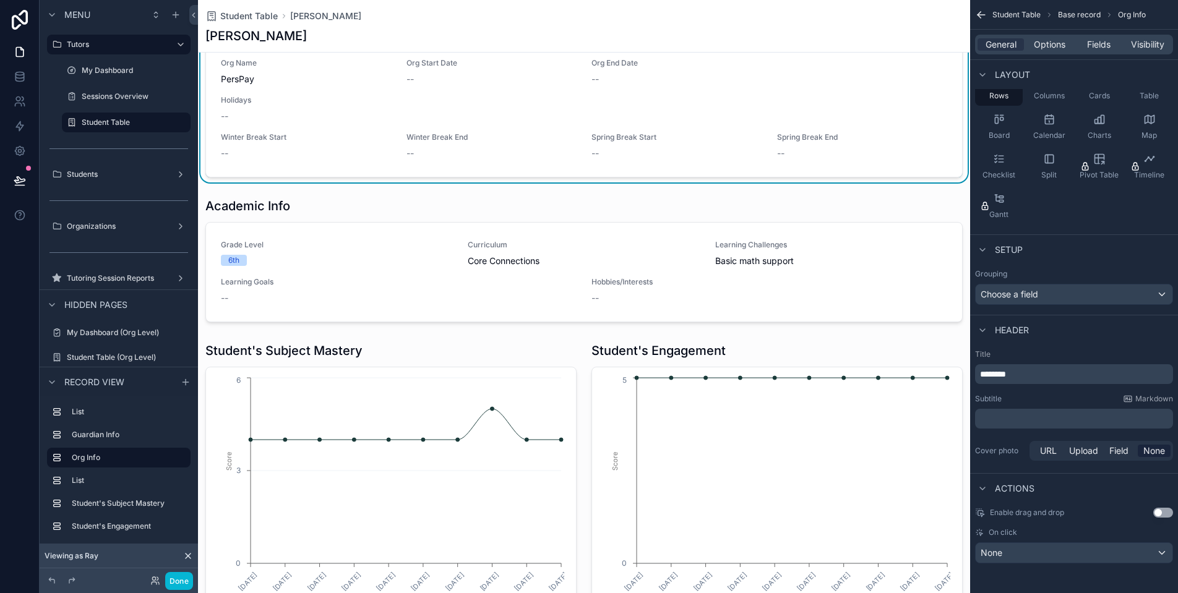
scroll to position [532, 0]
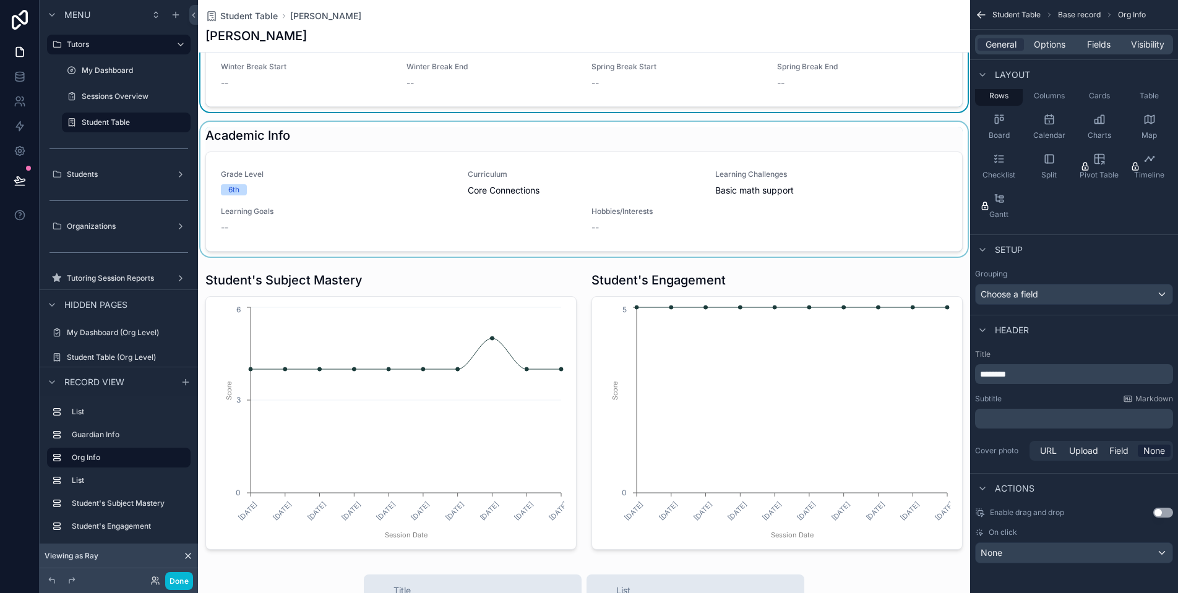
click at [599, 208] on div "scrollable content" at bounding box center [584, 189] width 772 height 135
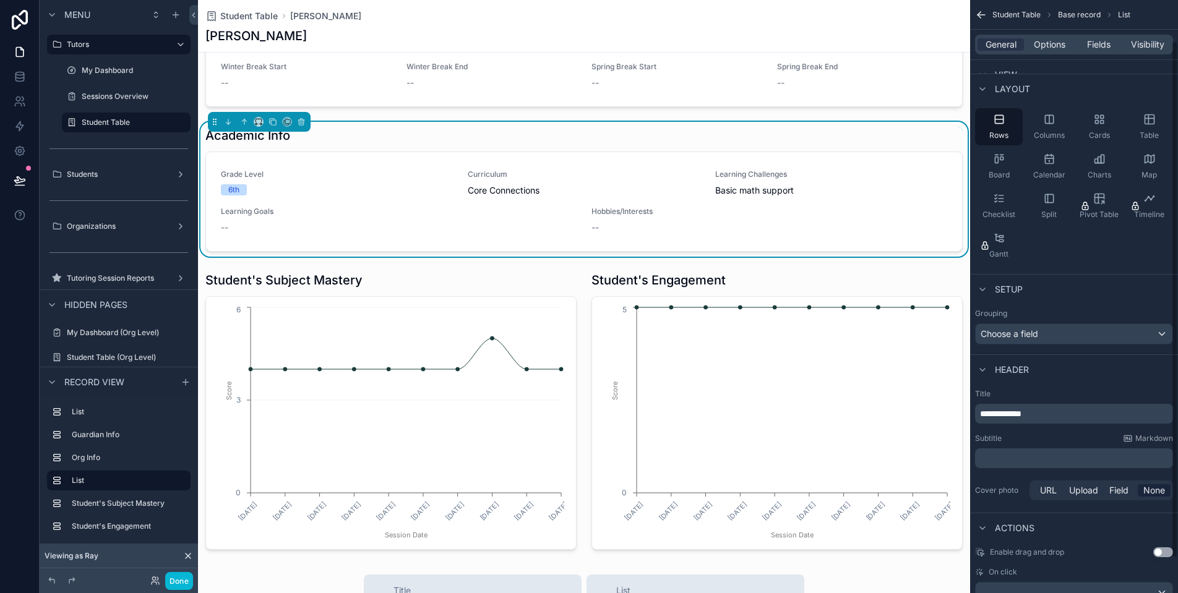
scroll to position [87, 0]
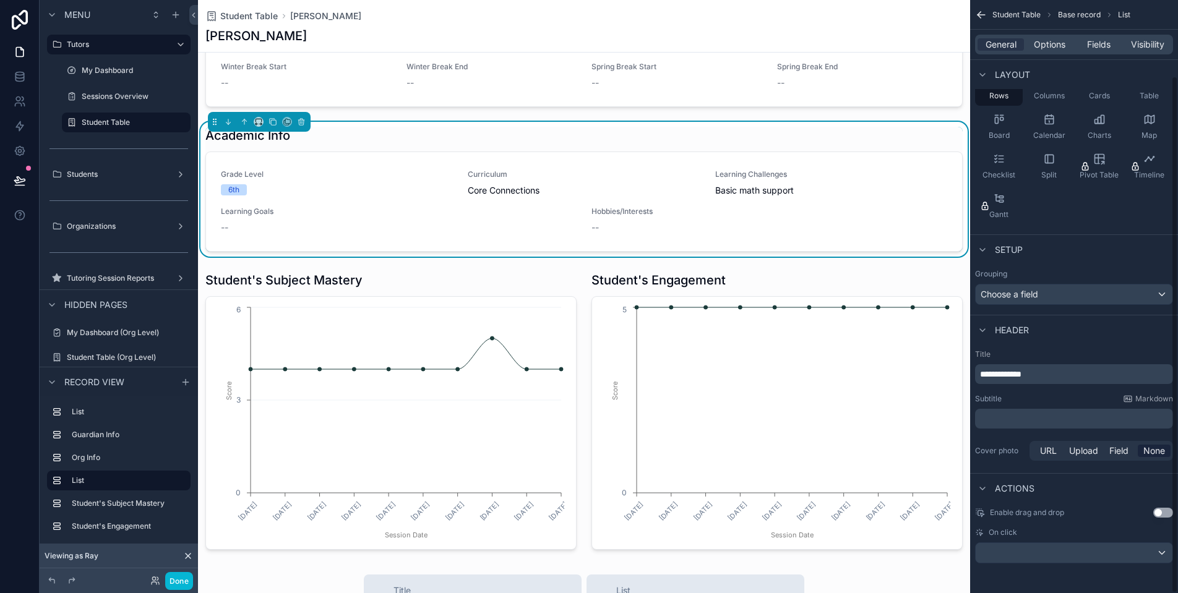
click at [1070, 555] on div "scrollable content" at bounding box center [1074, 553] width 197 height 20
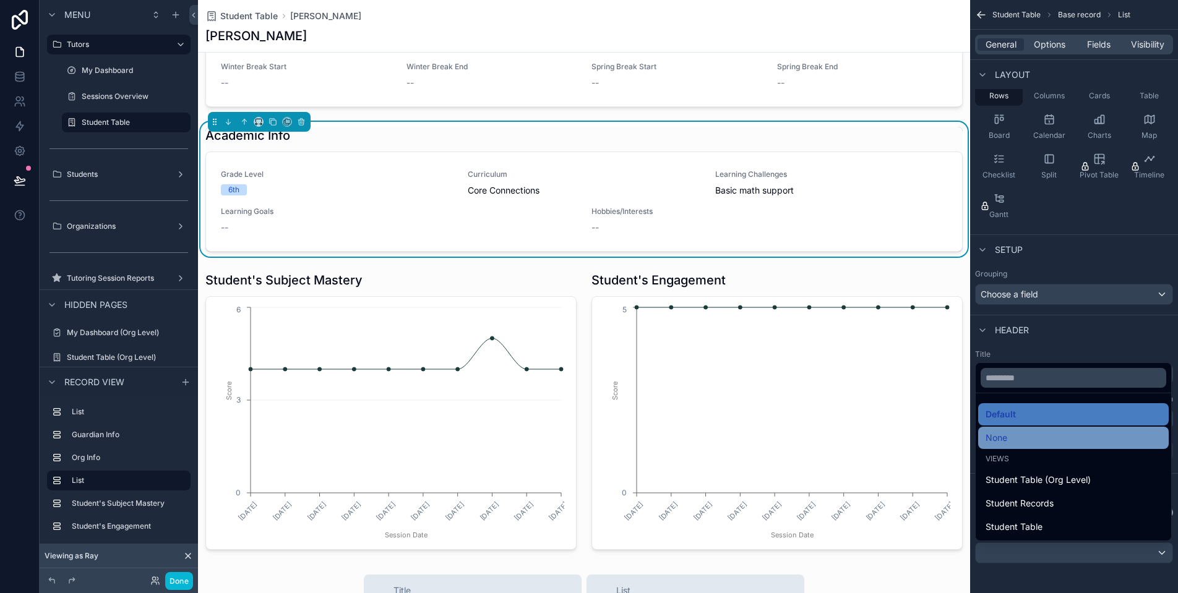
click at [1037, 440] on div "None" at bounding box center [1073, 438] width 176 height 15
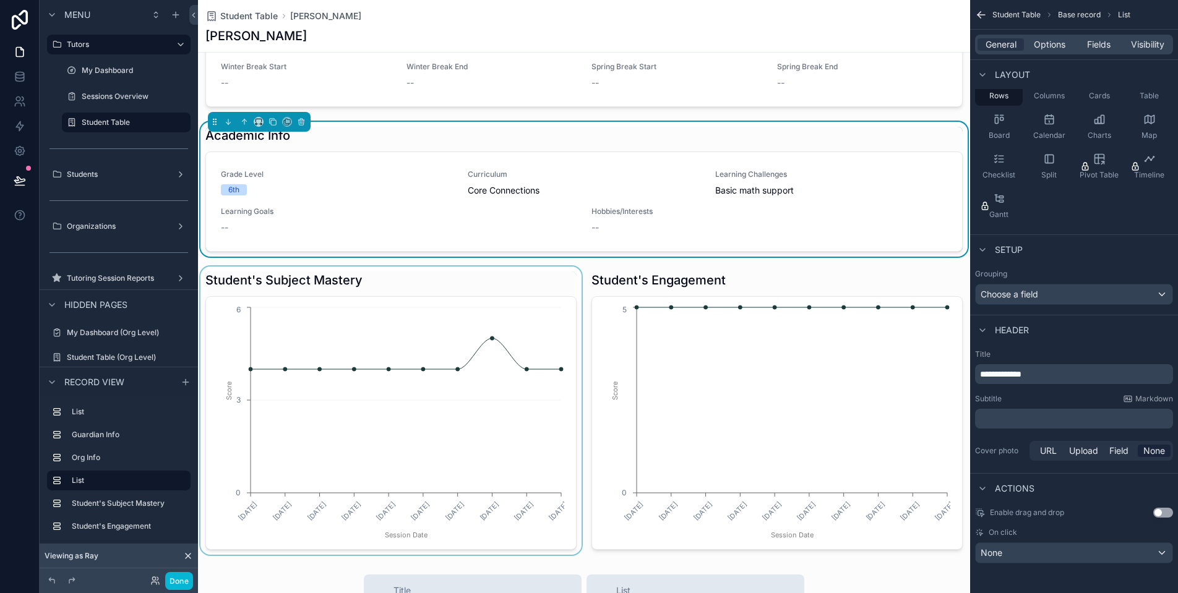
click at [485, 392] on div "scrollable content" at bounding box center [391, 411] width 386 height 288
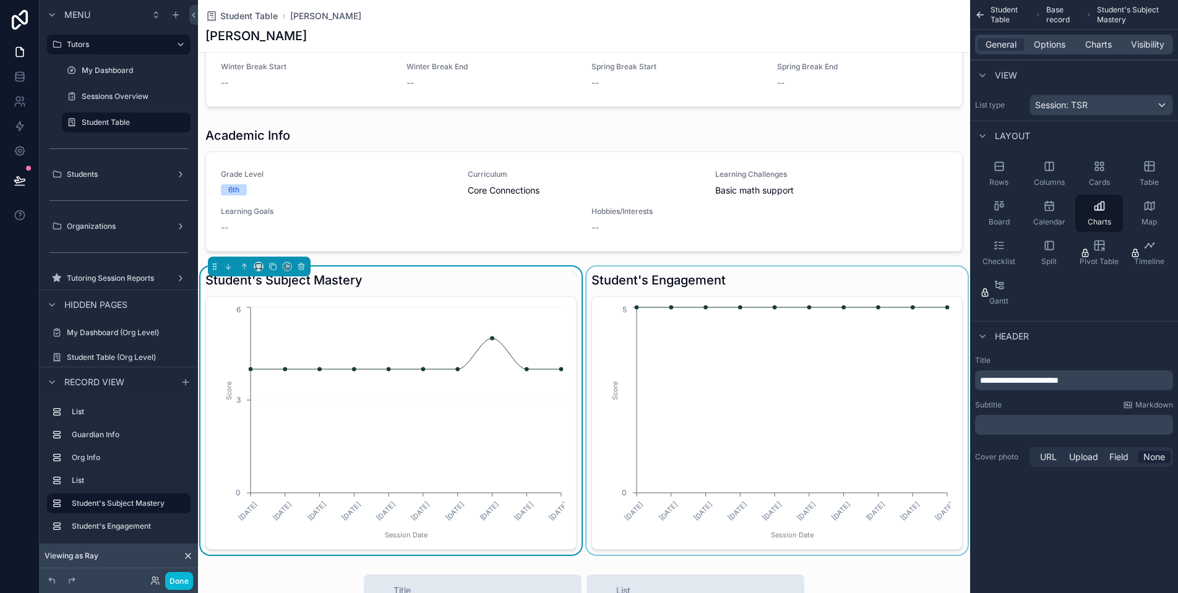
scroll to position [0, 0]
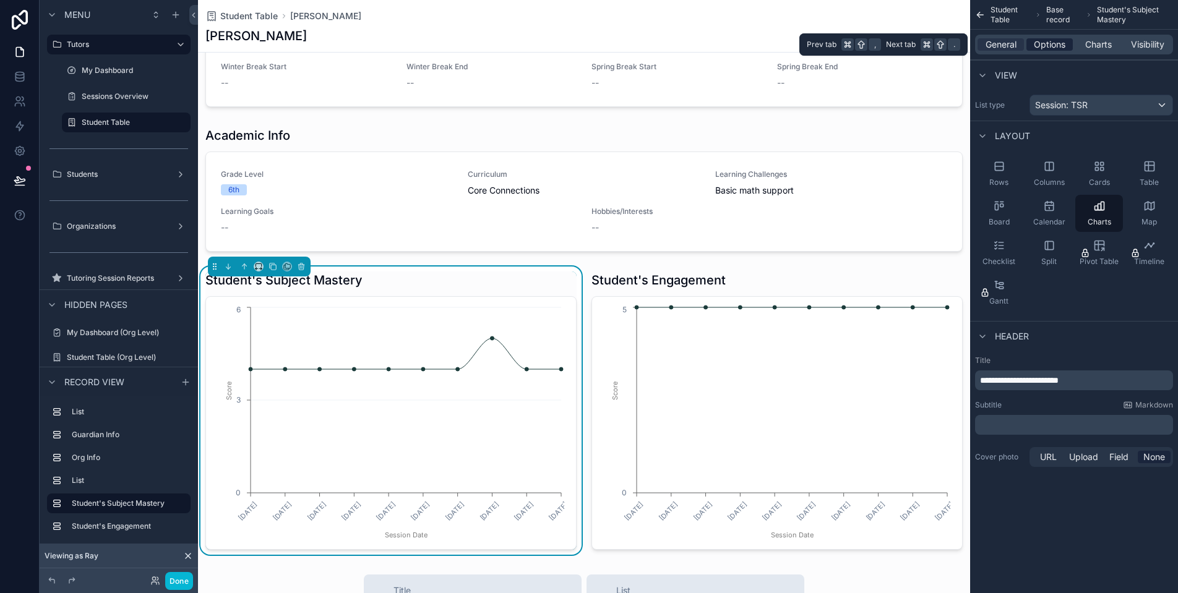
click at [1042, 48] on span "Options" at bounding box center [1050, 44] width 32 height 12
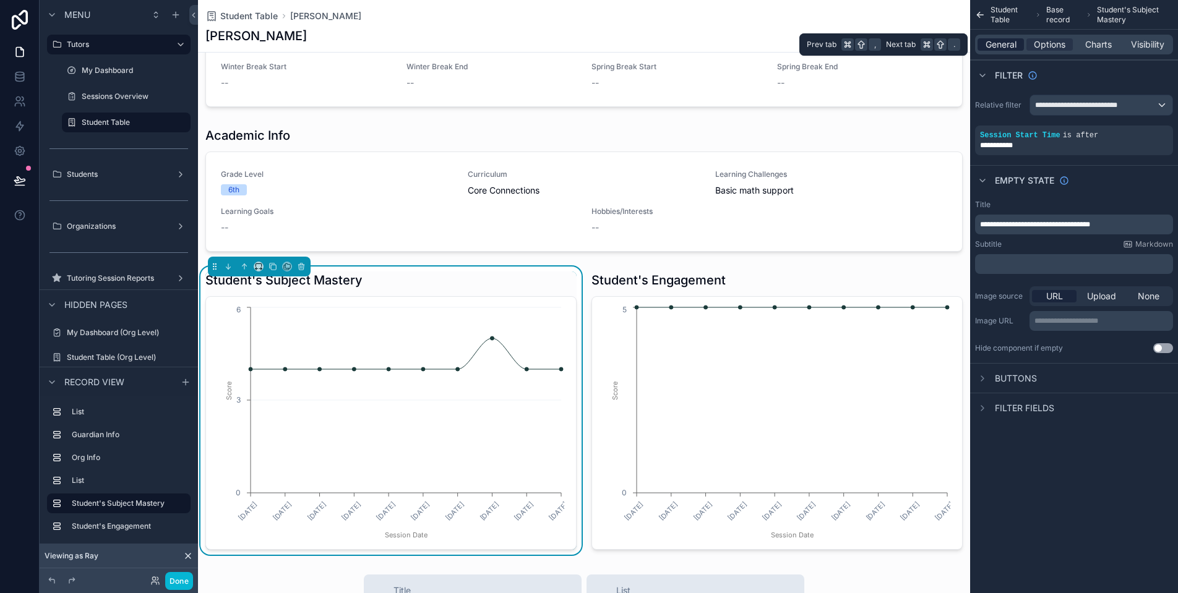
click at [1012, 49] on span "General" at bounding box center [1000, 44] width 31 height 12
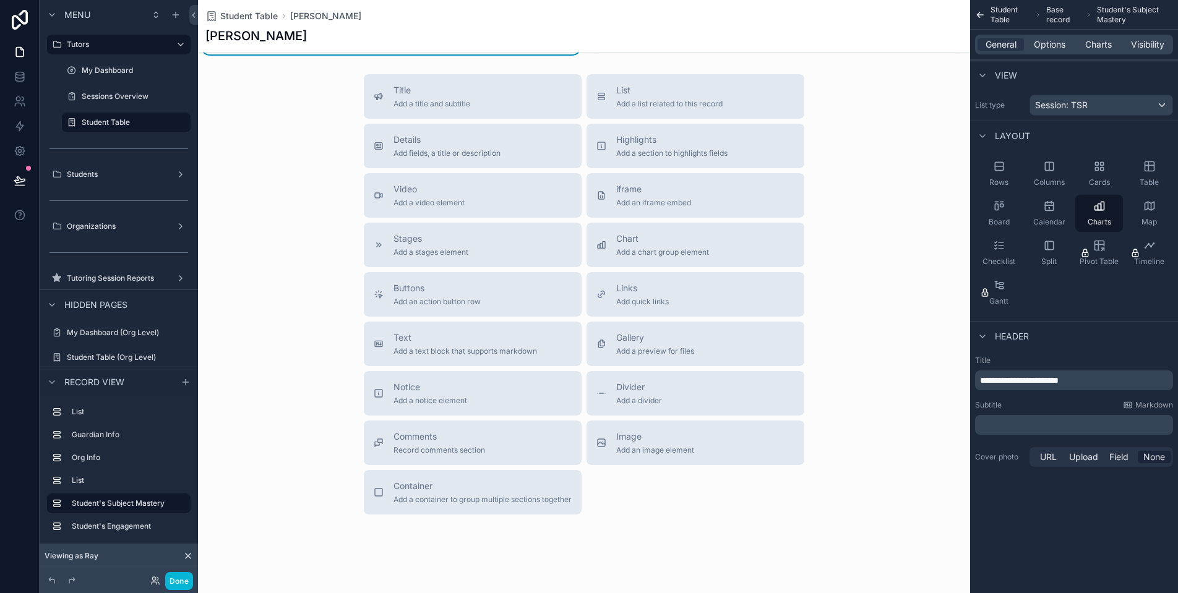
scroll to position [724, 0]
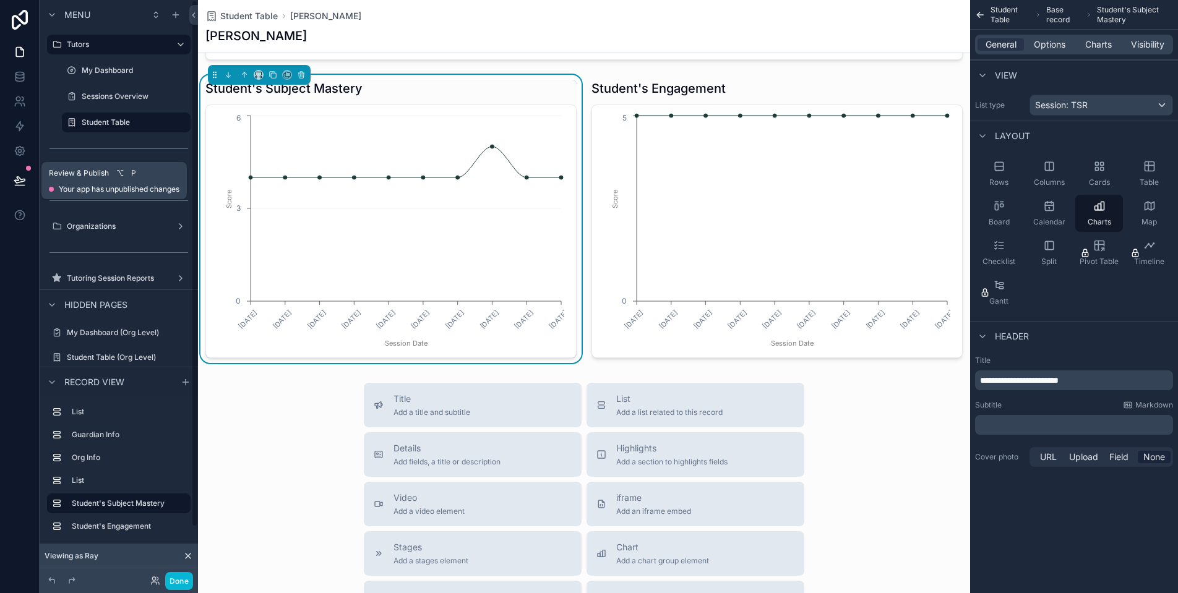
click at [24, 176] on icon at bounding box center [20, 180] width 12 height 12
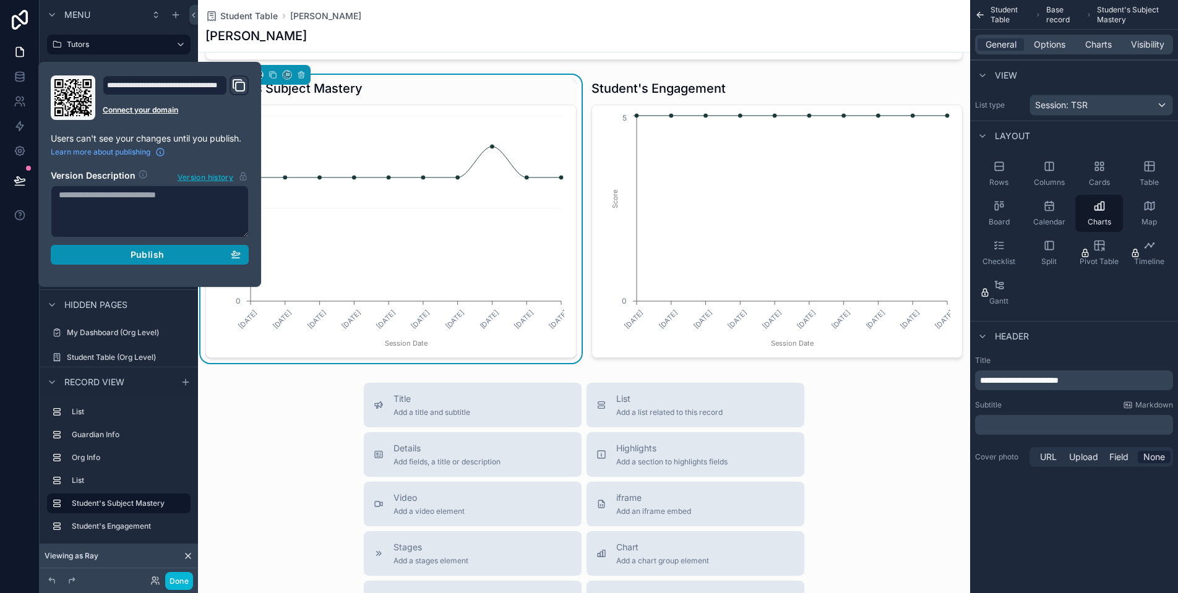
click at [200, 256] on div "Publish" at bounding box center [150, 254] width 182 height 11
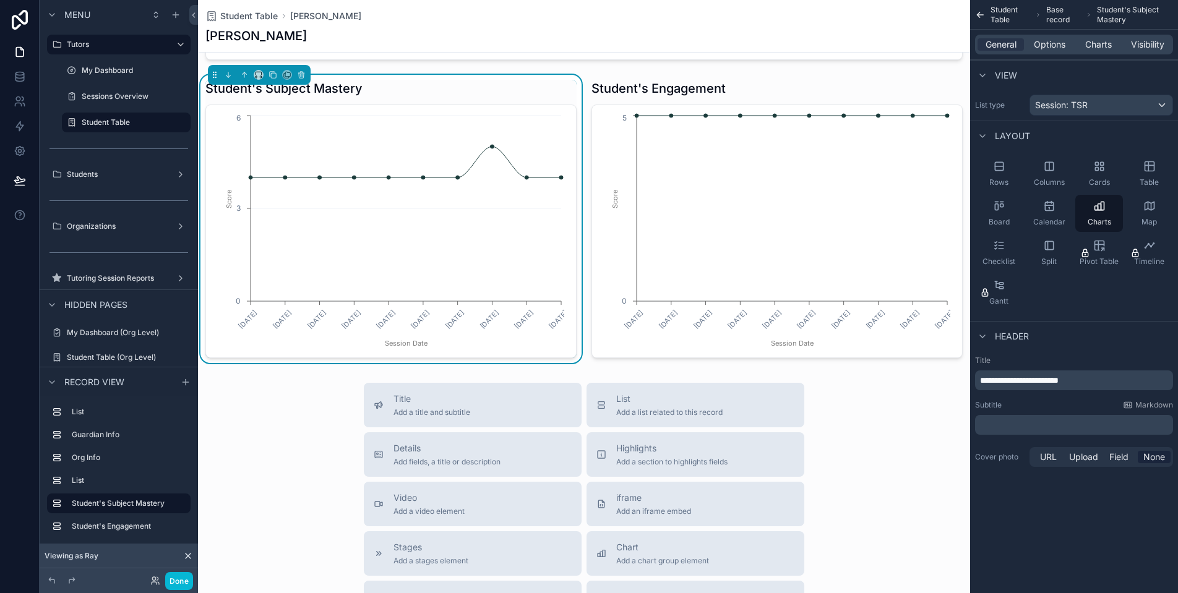
click at [275, 405] on div "Title Add a title and subtitle List Add a list related to this record Details A…" at bounding box center [584, 603] width 772 height 440
click at [419, 194] on icon "6/23/2025 6/25/2025 7/2/2025 7/3/2025 7/7/2025 7/9/2025 7/28/2025 7/30/2025 8/4…" at bounding box center [388, 232] width 351 height 238
click at [1055, 49] on span "Options" at bounding box center [1050, 44] width 32 height 12
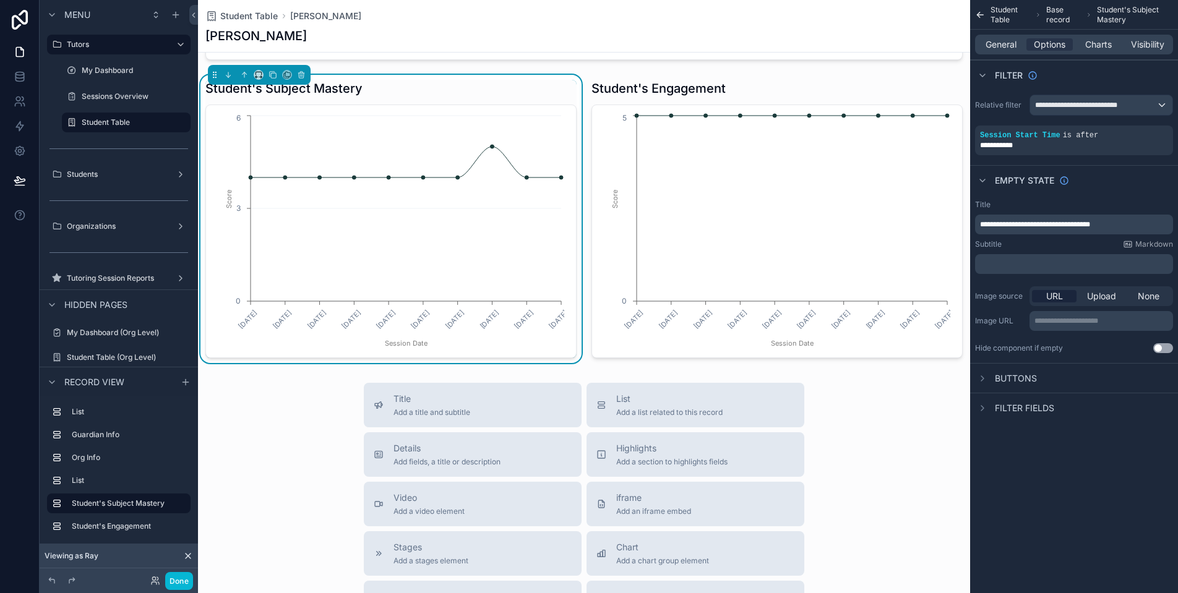
click at [1134, 226] on p "**********" at bounding box center [1075, 225] width 191 height 10
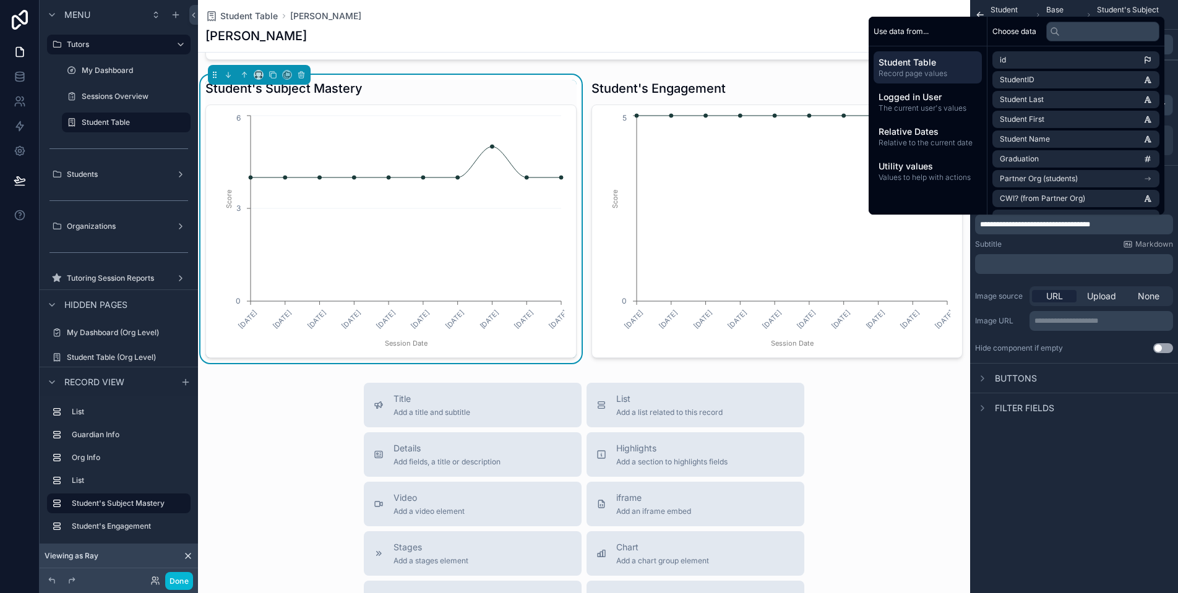
click at [1059, 245] on div "Subtitle Markdown" at bounding box center [1074, 244] width 198 height 10
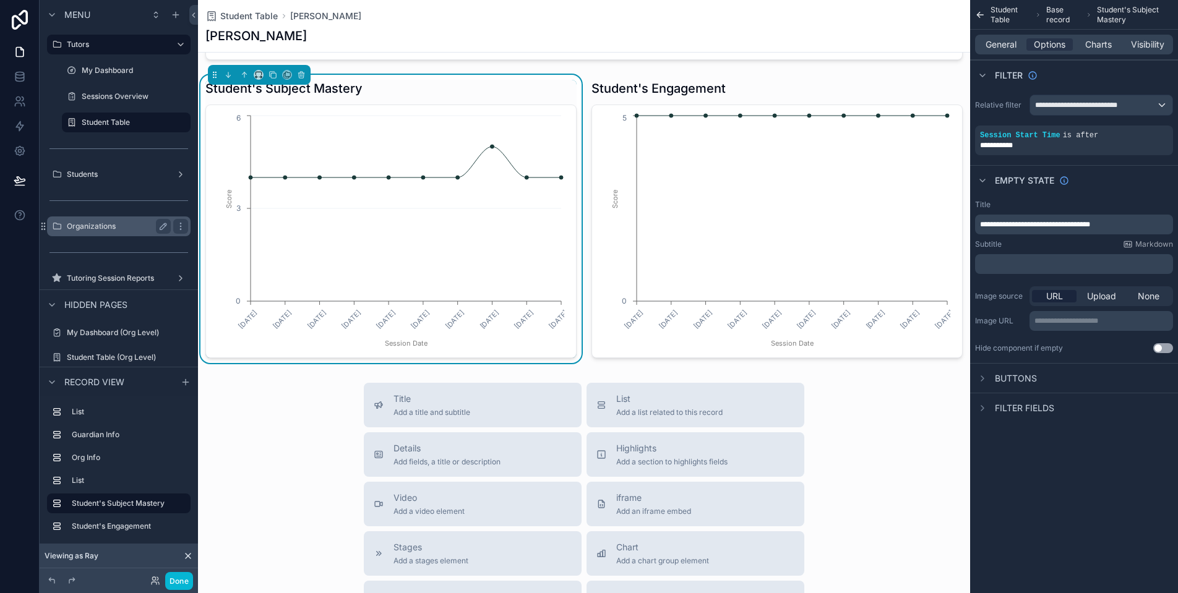
click at [109, 225] on label "Organizations" at bounding box center [116, 226] width 99 height 10
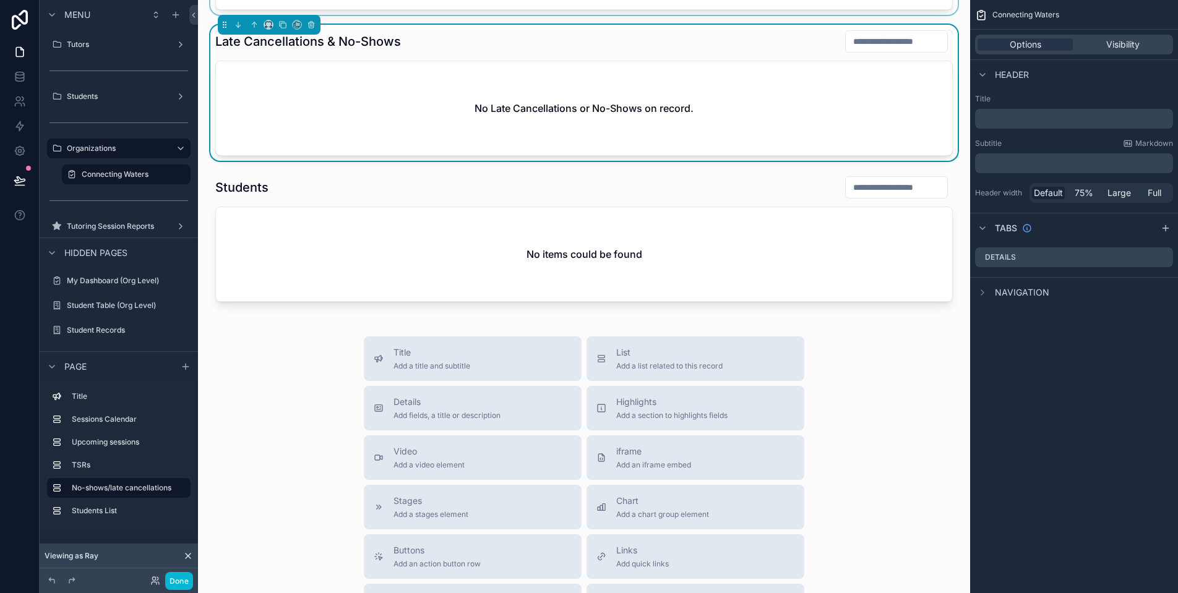
scroll to position [862, 0]
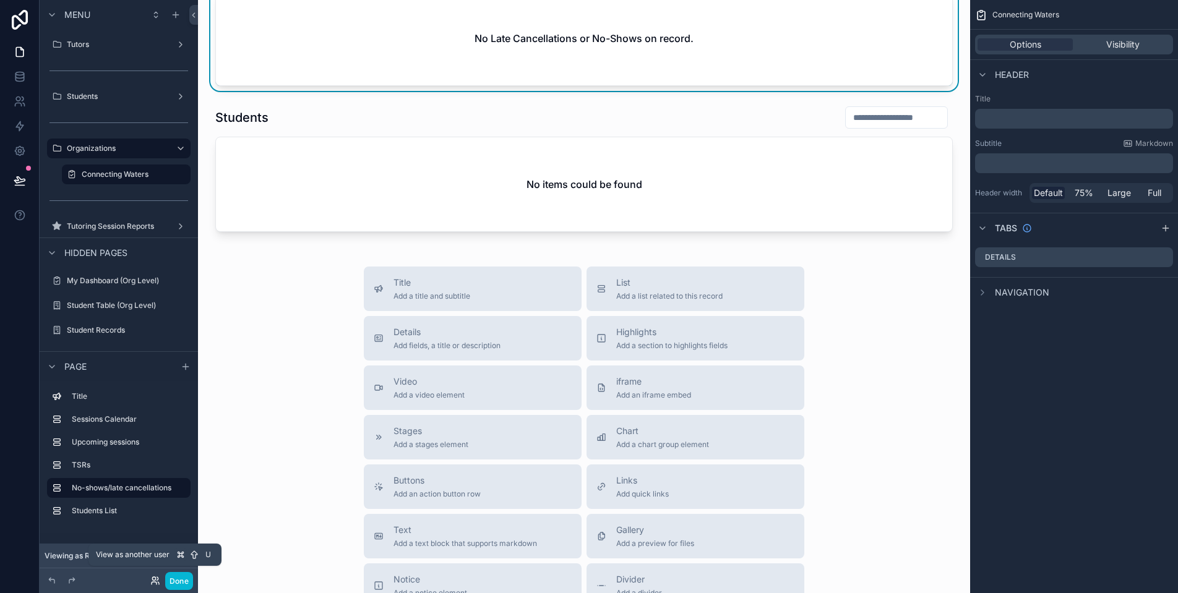
click at [158, 582] on icon at bounding box center [155, 581] width 10 height 10
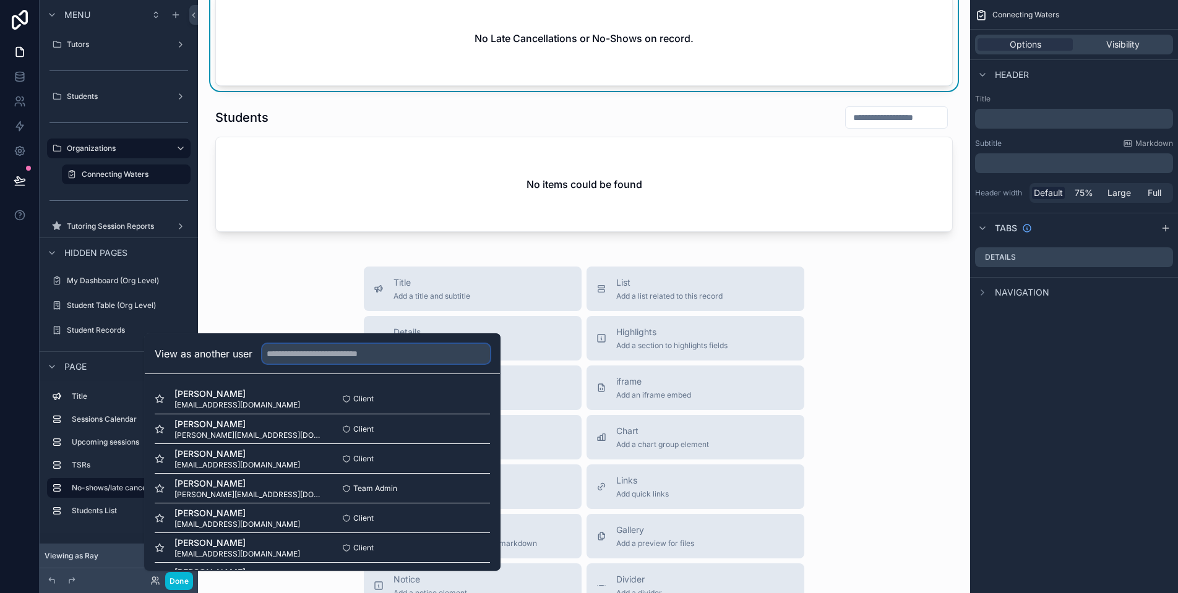
click at [380, 354] on input "text" at bounding box center [376, 354] width 228 height 20
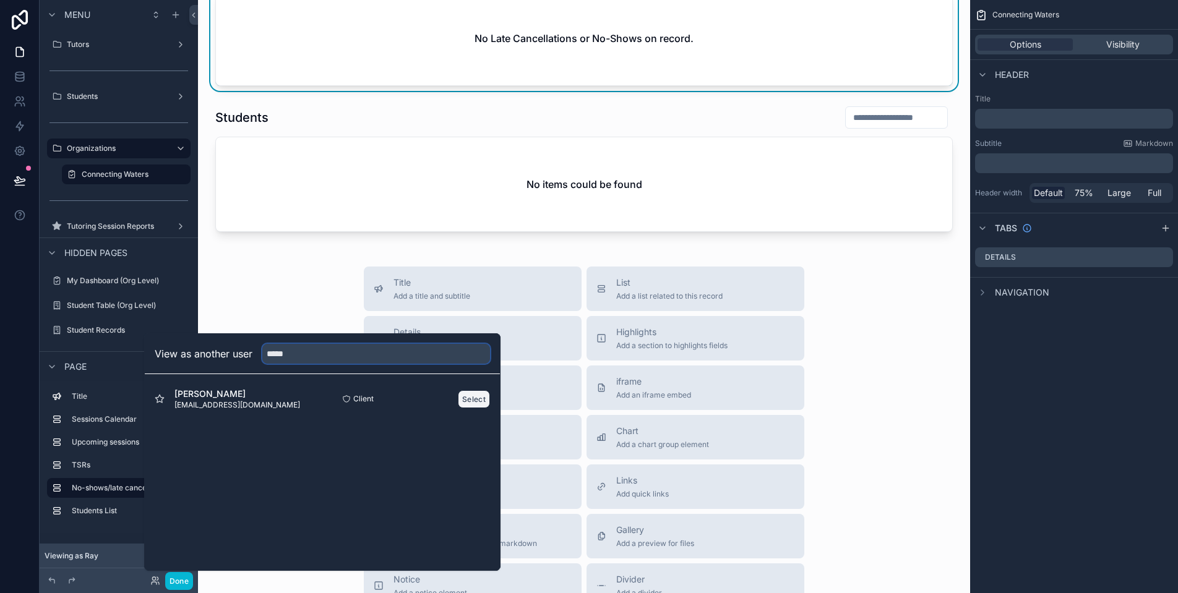
type input "*****"
click at [472, 400] on button "Select" at bounding box center [474, 399] width 32 height 18
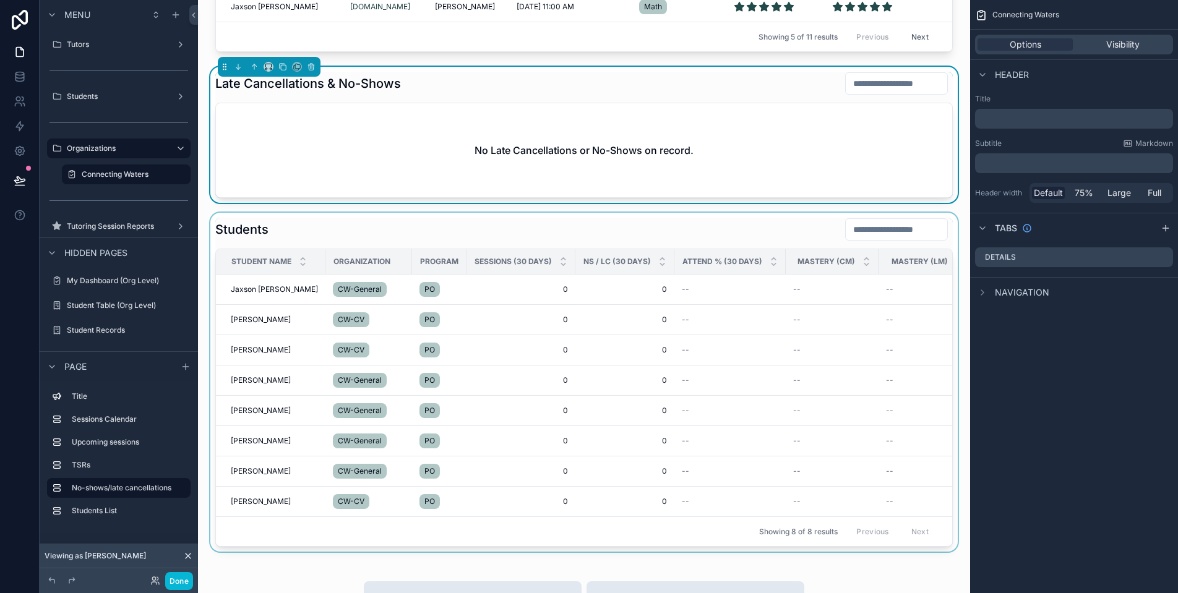
click at [629, 295] on div "scrollable content" at bounding box center [584, 382] width 752 height 339
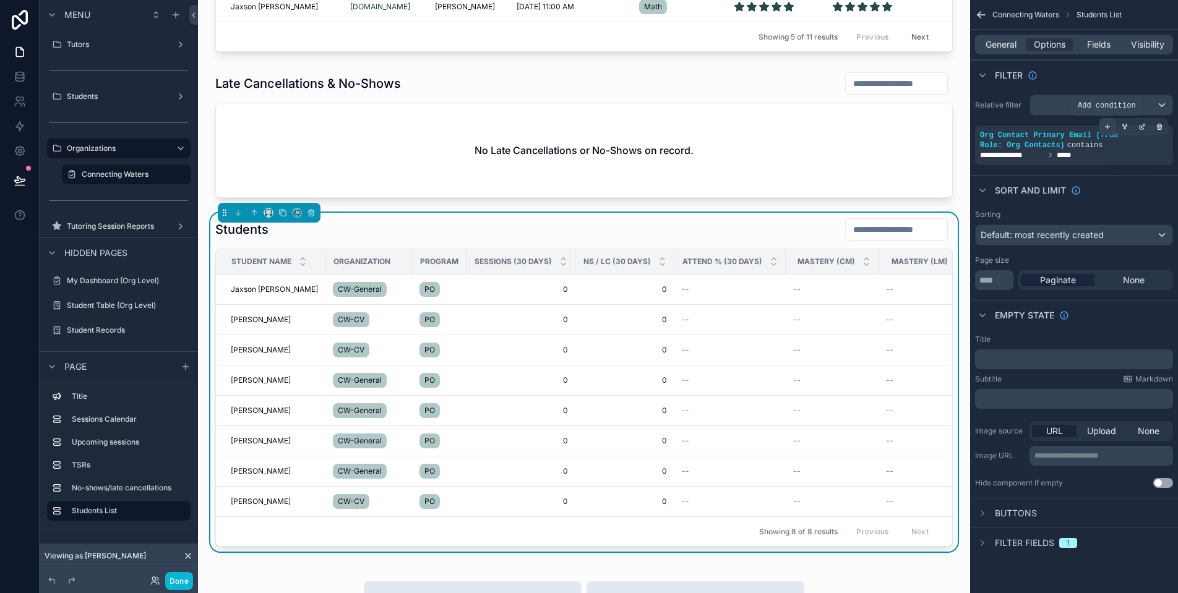
click at [1107, 124] on icon "scrollable content" at bounding box center [1107, 126] width 7 height 7
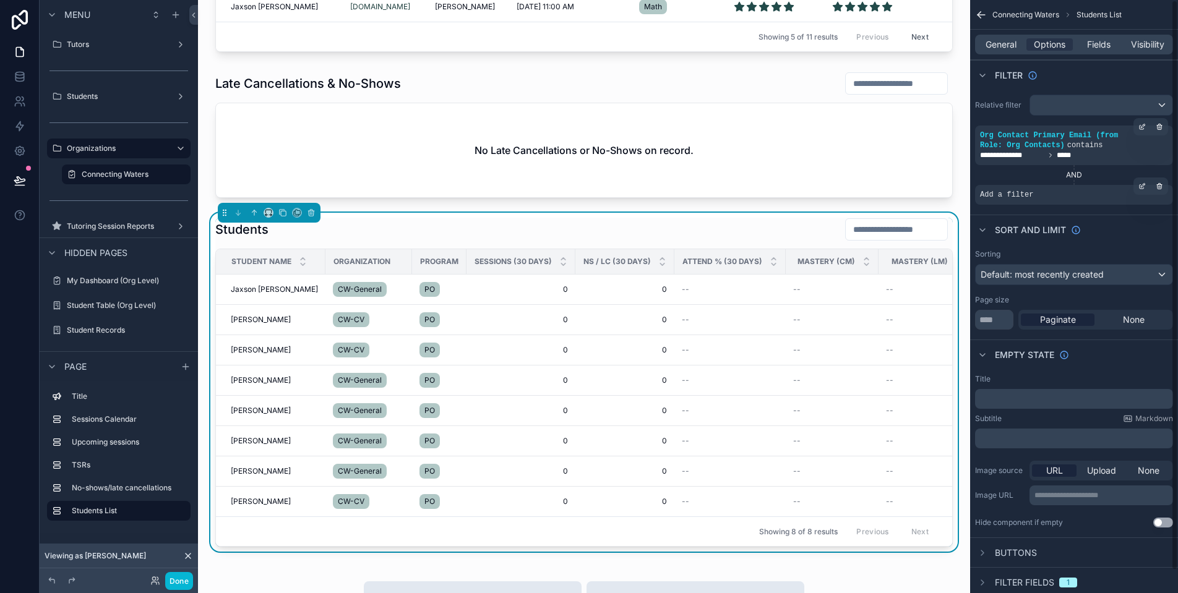
click at [1087, 187] on div "Add a filter" at bounding box center [1074, 195] width 198 height 20
click at [1149, 190] on div "scrollable content" at bounding box center [1141, 186] width 17 height 17
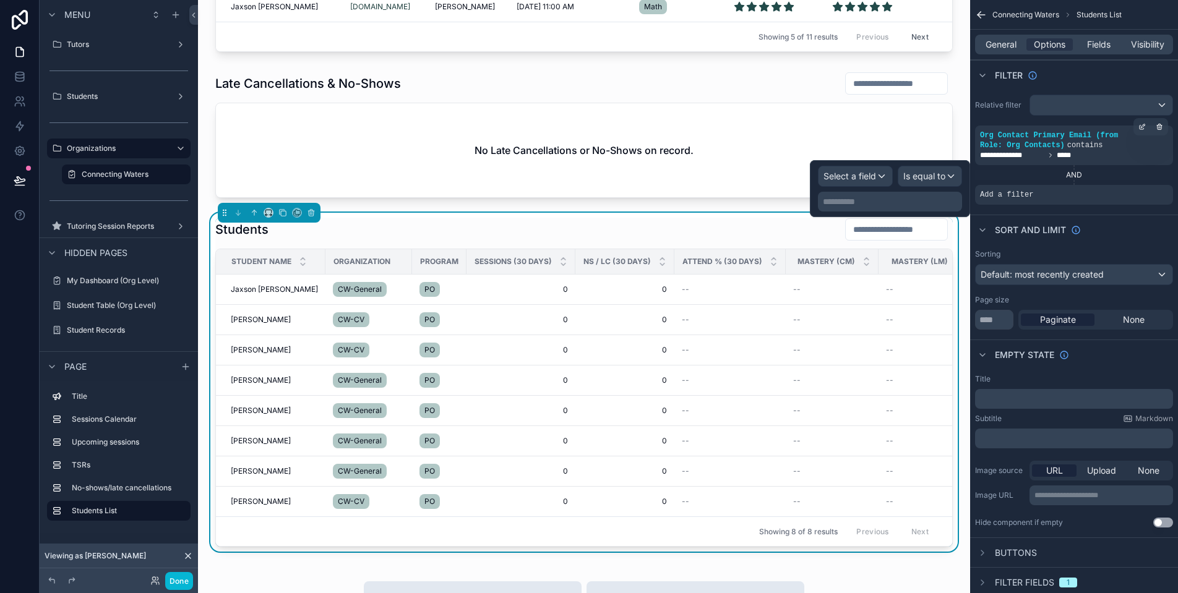
click at [865, 178] on span "Select a field" at bounding box center [849, 176] width 53 height 11
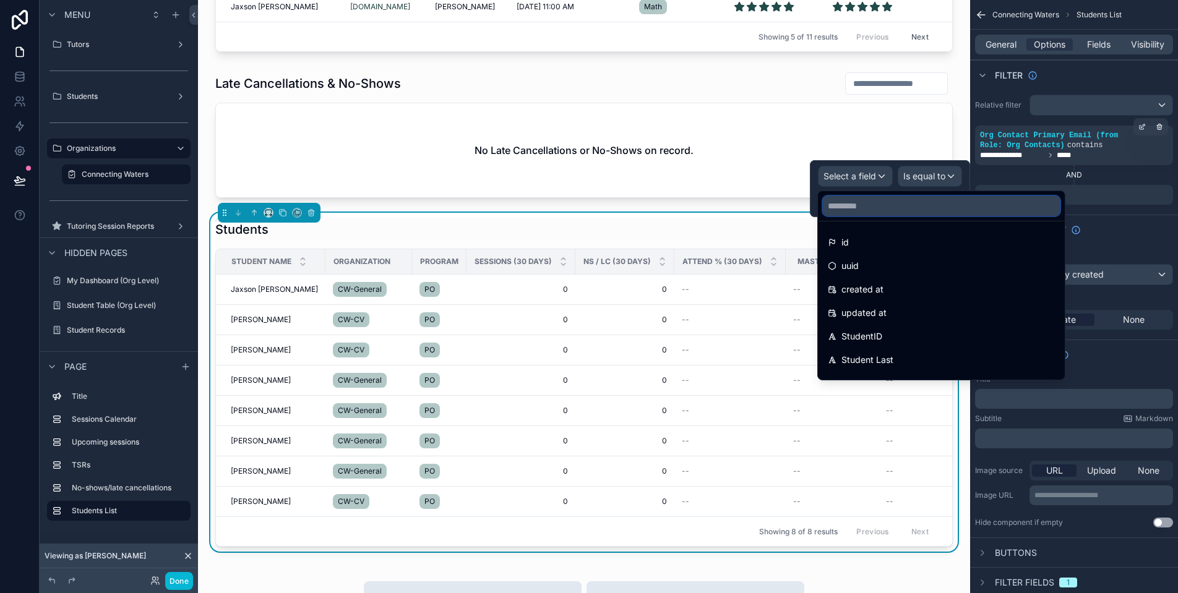
click at [886, 208] on input "text" at bounding box center [941, 206] width 237 height 20
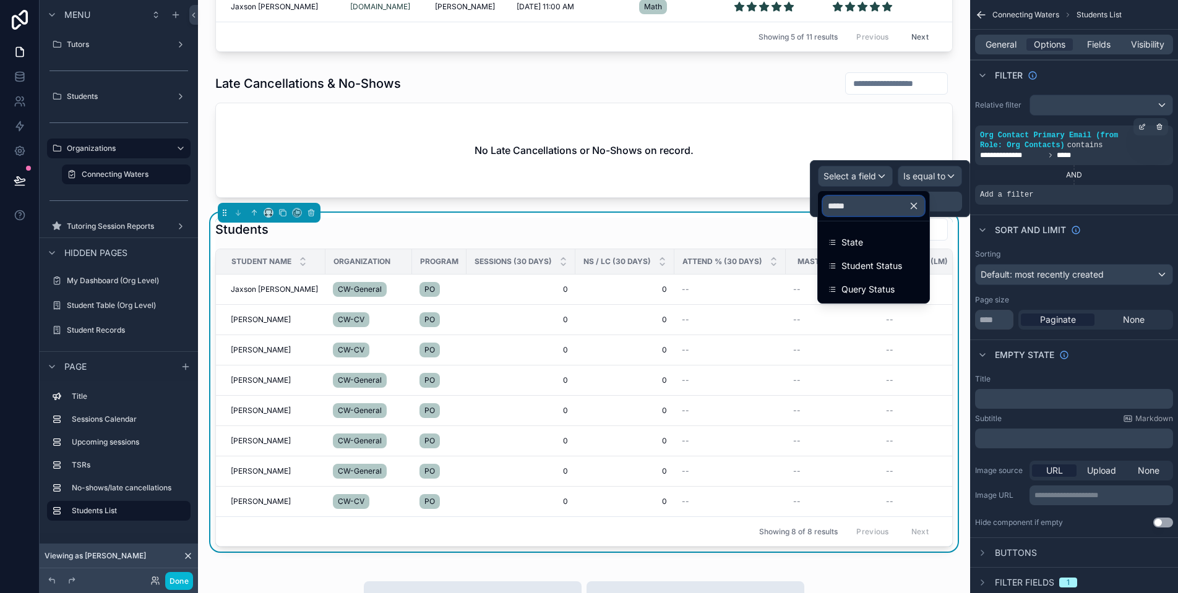
type input "******"
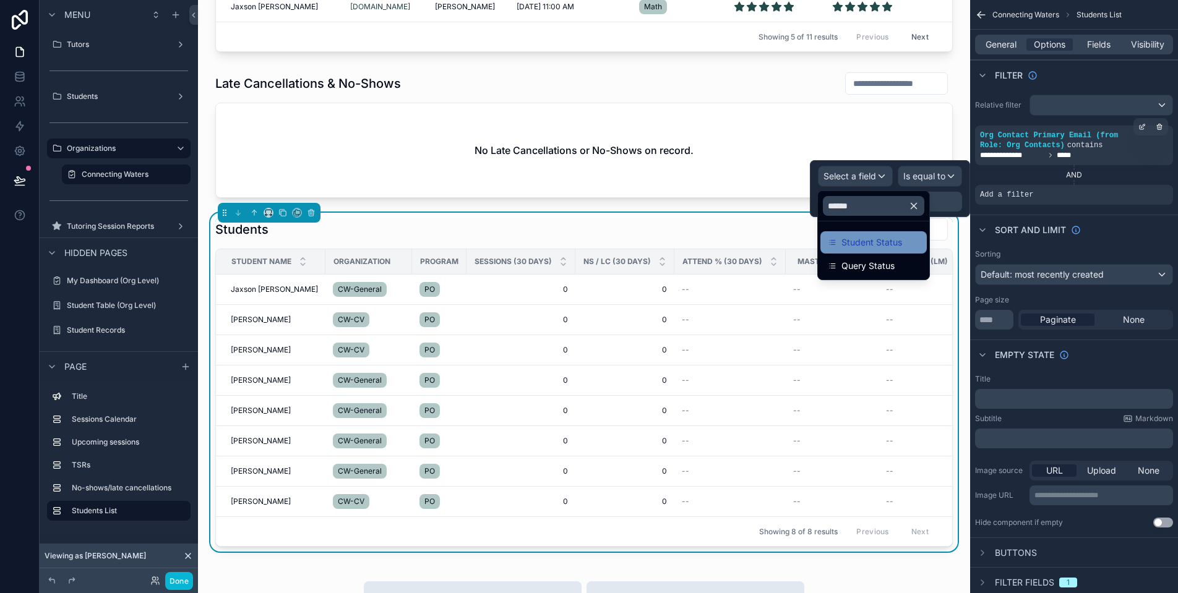
click at [913, 246] on div "Student Status" at bounding box center [874, 242] width 92 height 15
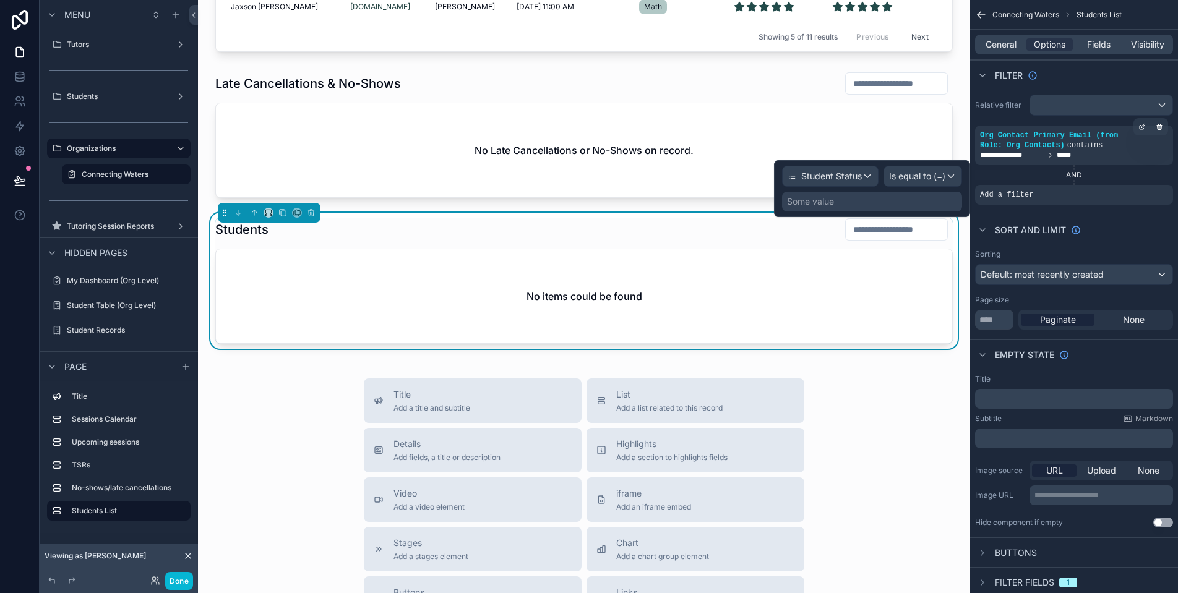
click at [927, 180] on span "Is equal to (=)" at bounding box center [917, 176] width 56 height 12
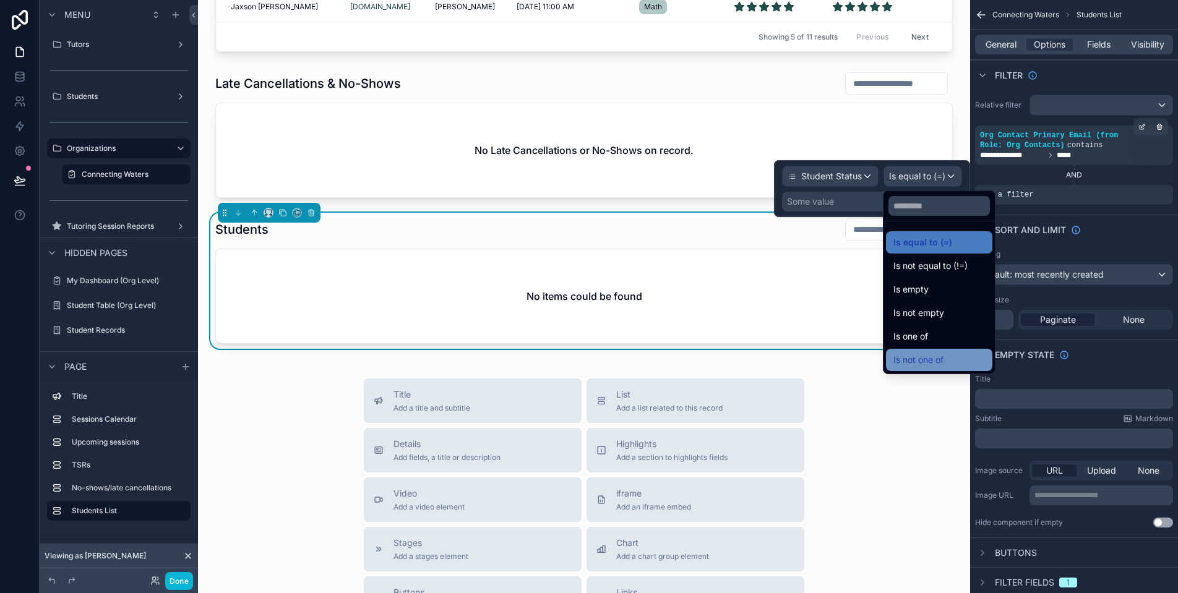
click at [959, 358] on div "Is not one of" at bounding box center [939, 360] width 92 height 15
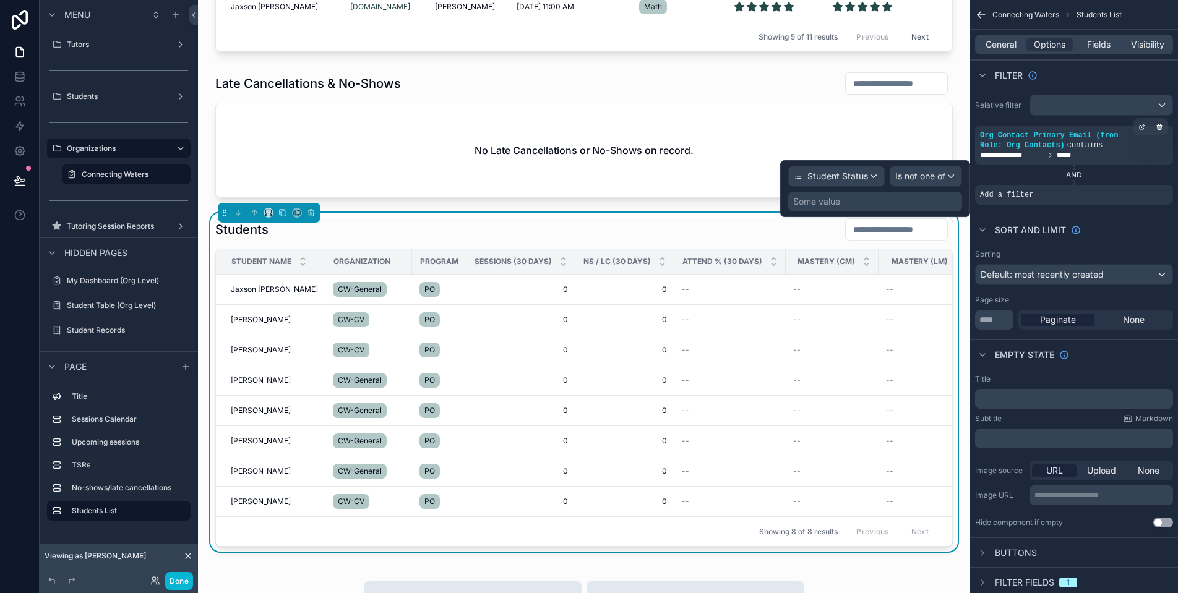
click at [833, 204] on div "Some value" at bounding box center [816, 201] width 47 height 12
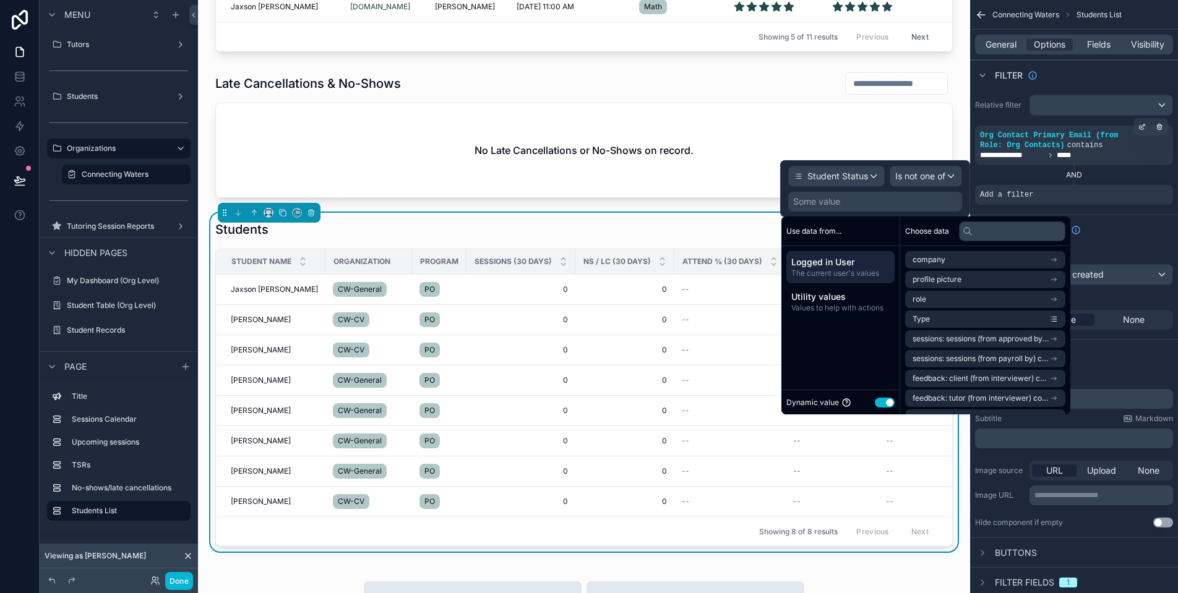
click at [884, 405] on button "Use setting" at bounding box center [885, 403] width 20 height 10
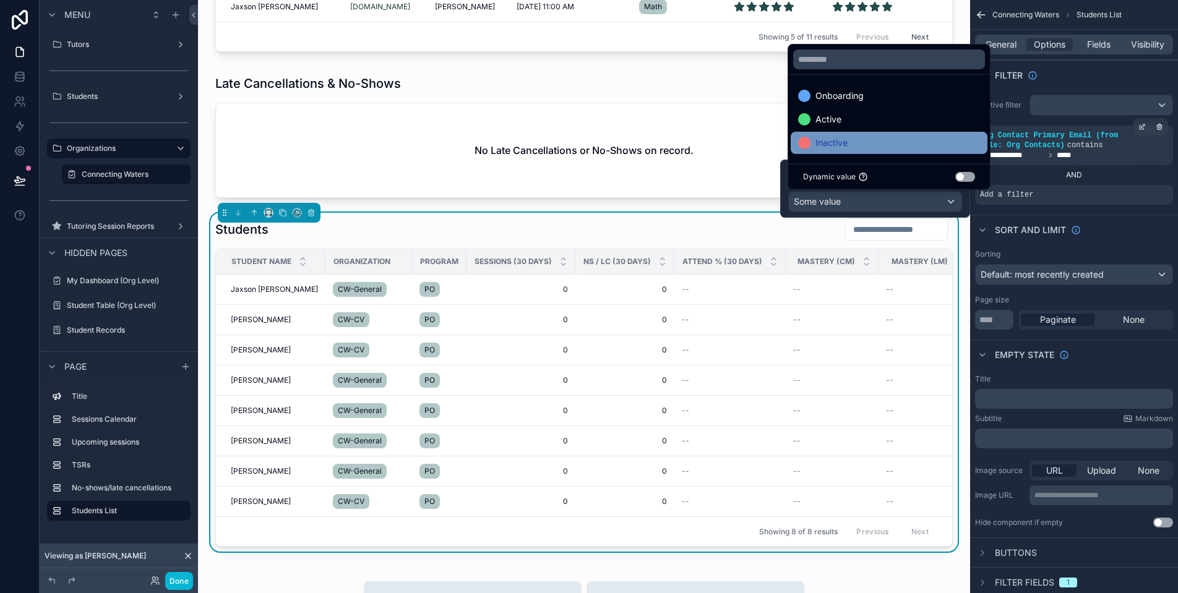
click at [841, 142] on span "Inactive" at bounding box center [831, 142] width 32 height 15
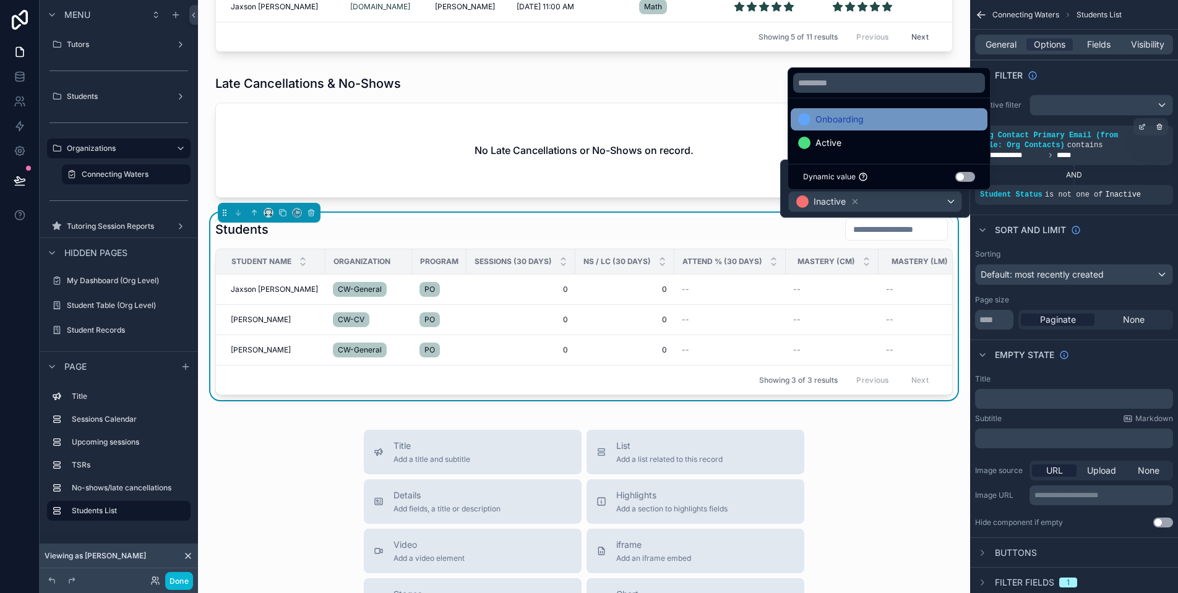
click at [911, 121] on div "Onboarding" at bounding box center [889, 119] width 182 height 15
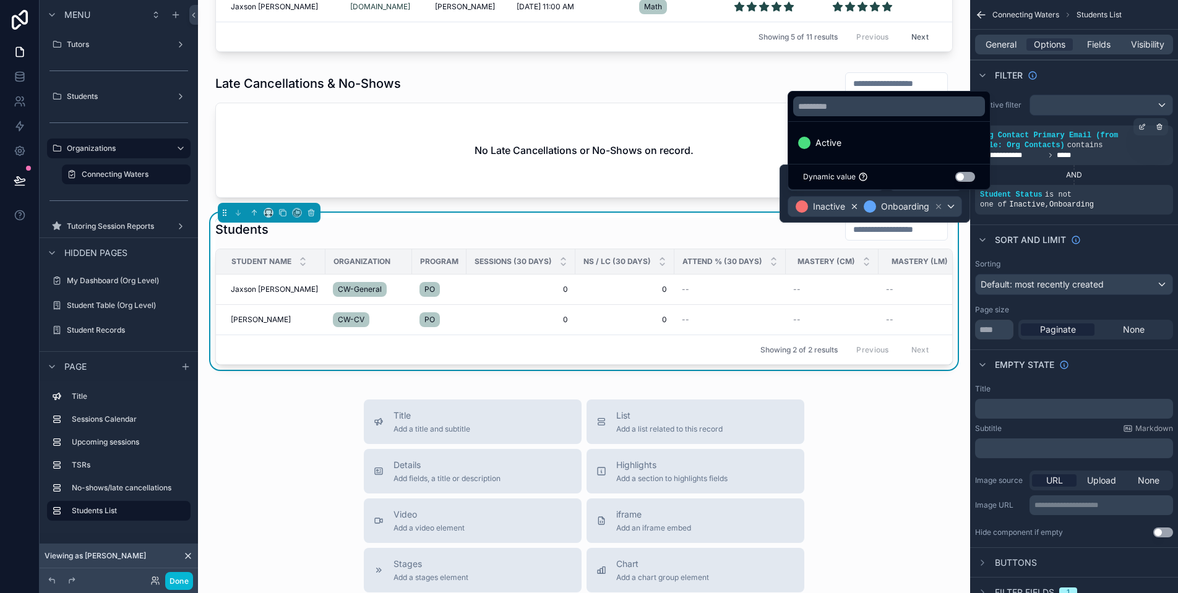
click at [853, 208] on icon at bounding box center [854, 207] width 4 height 4
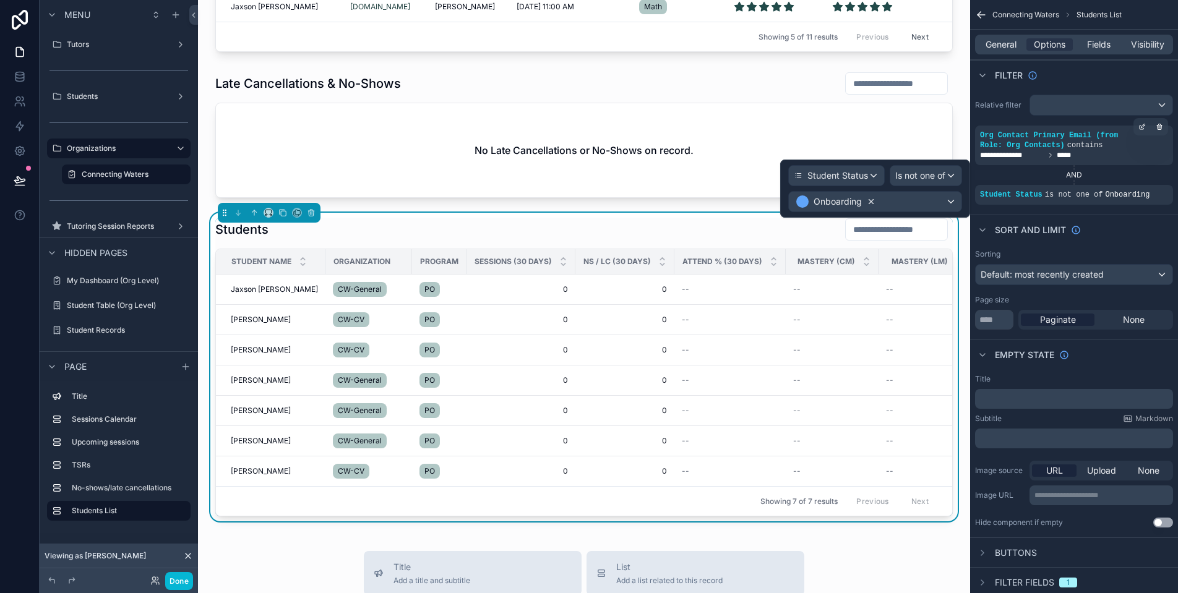
click at [870, 202] on icon at bounding box center [871, 202] width 4 height 4
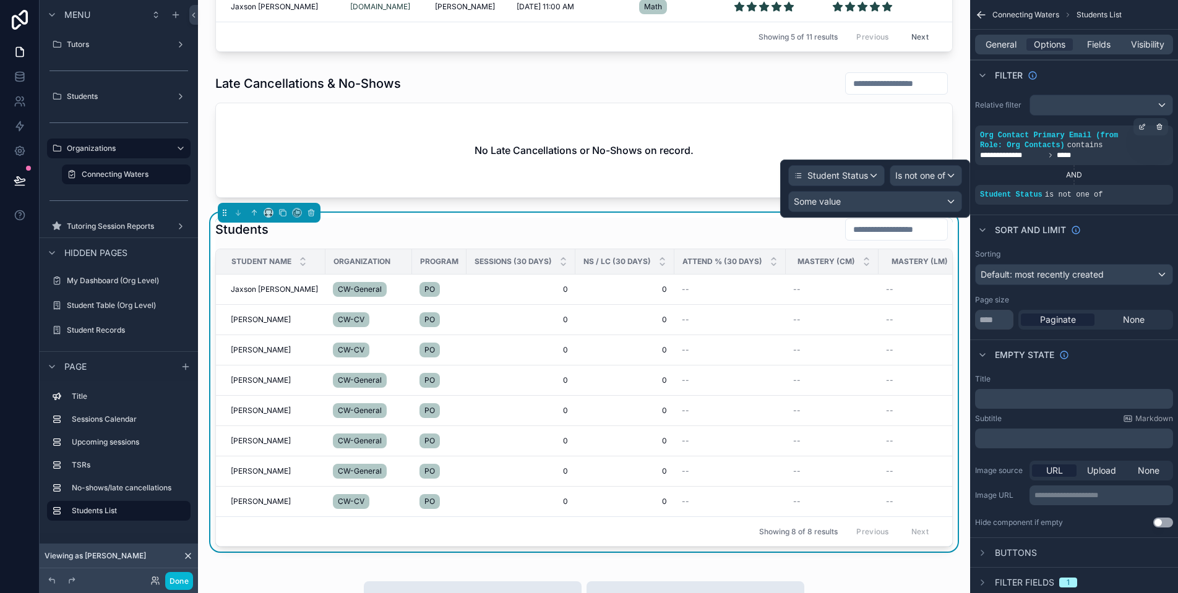
click at [920, 181] on span "Is not one of" at bounding box center [920, 176] width 50 height 12
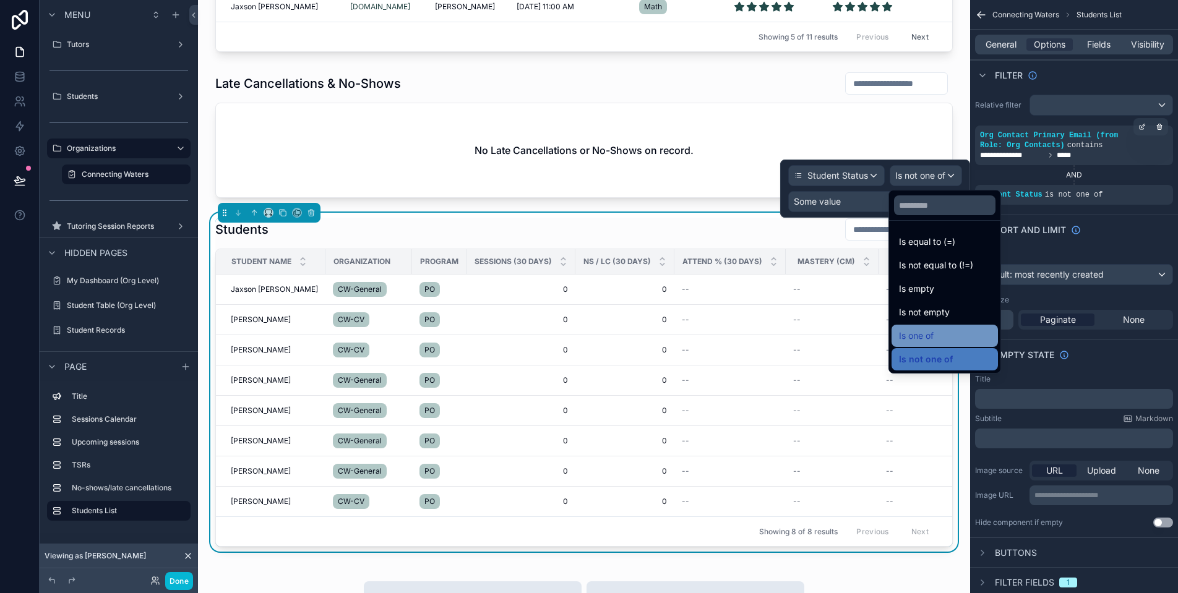
click at [934, 337] on span "Is one of" at bounding box center [916, 335] width 35 height 15
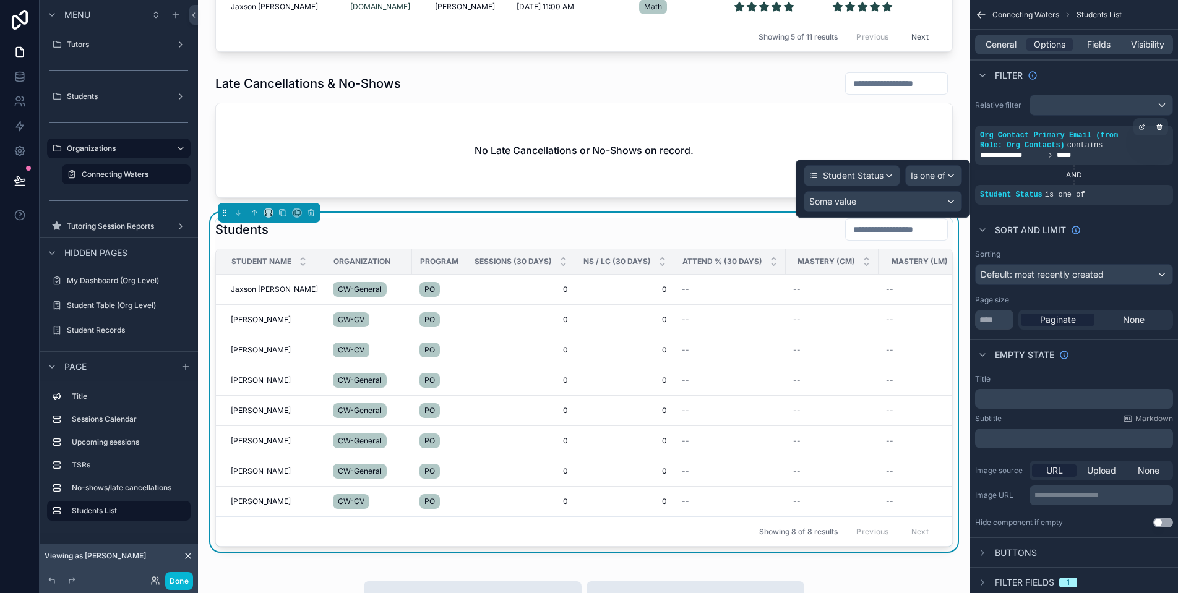
click at [864, 202] on div "Some value" at bounding box center [882, 202] width 157 height 20
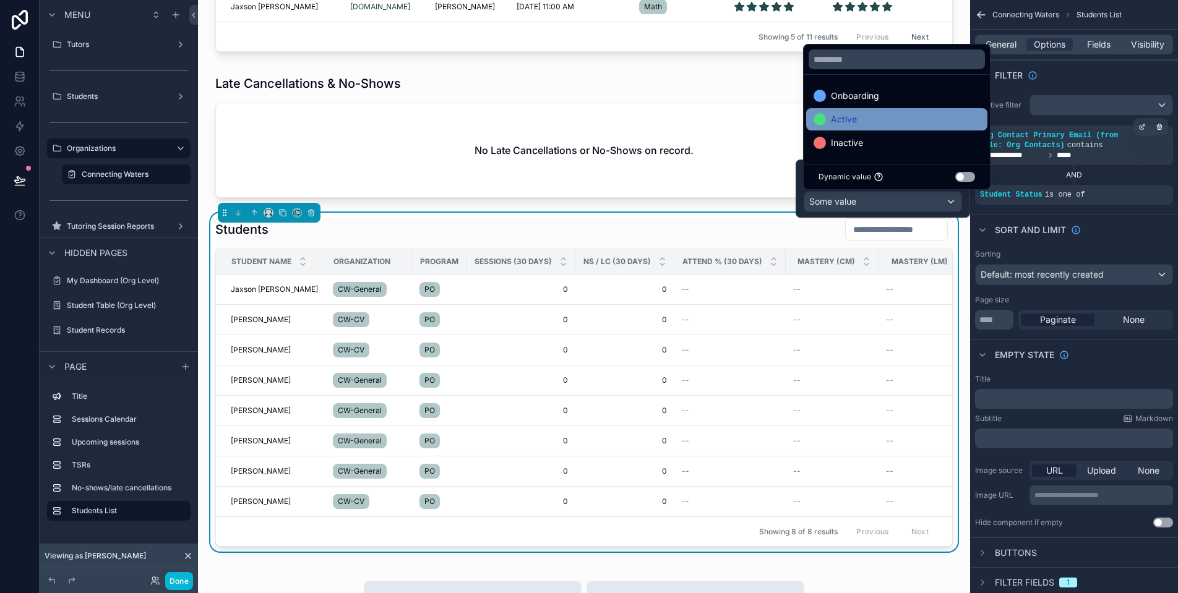
click at [849, 127] on div "Active" at bounding box center [896, 119] width 181 height 22
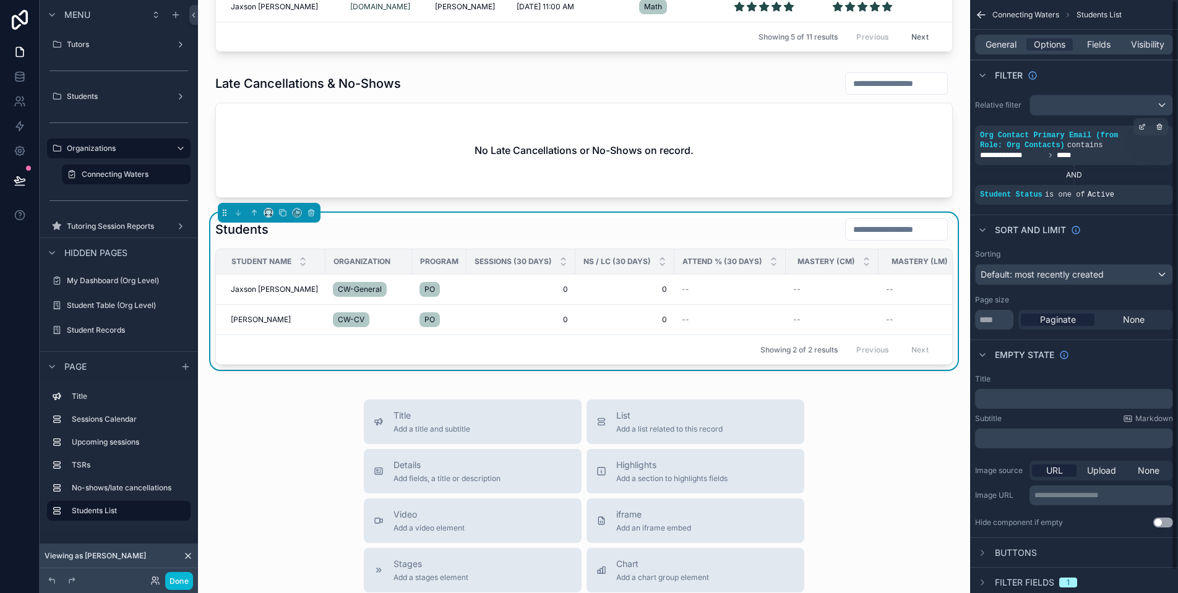
click at [27, 186] on button at bounding box center [19, 180] width 27 height 35
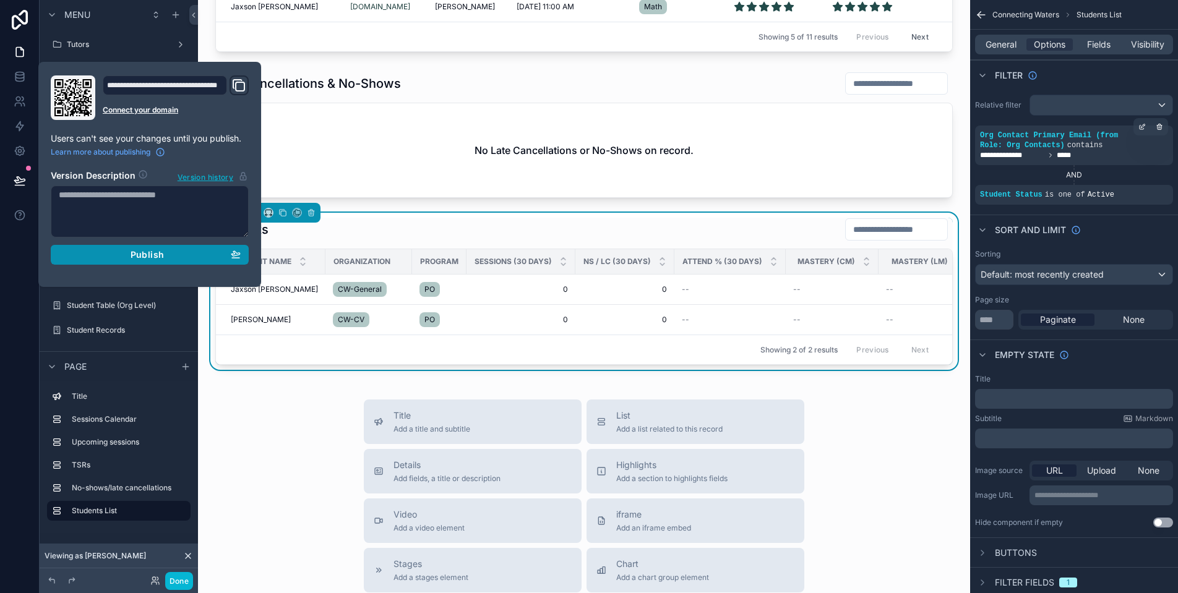
click at [184, 258] on div "Publish" at bounding box center [150, 254] width 182 height 11
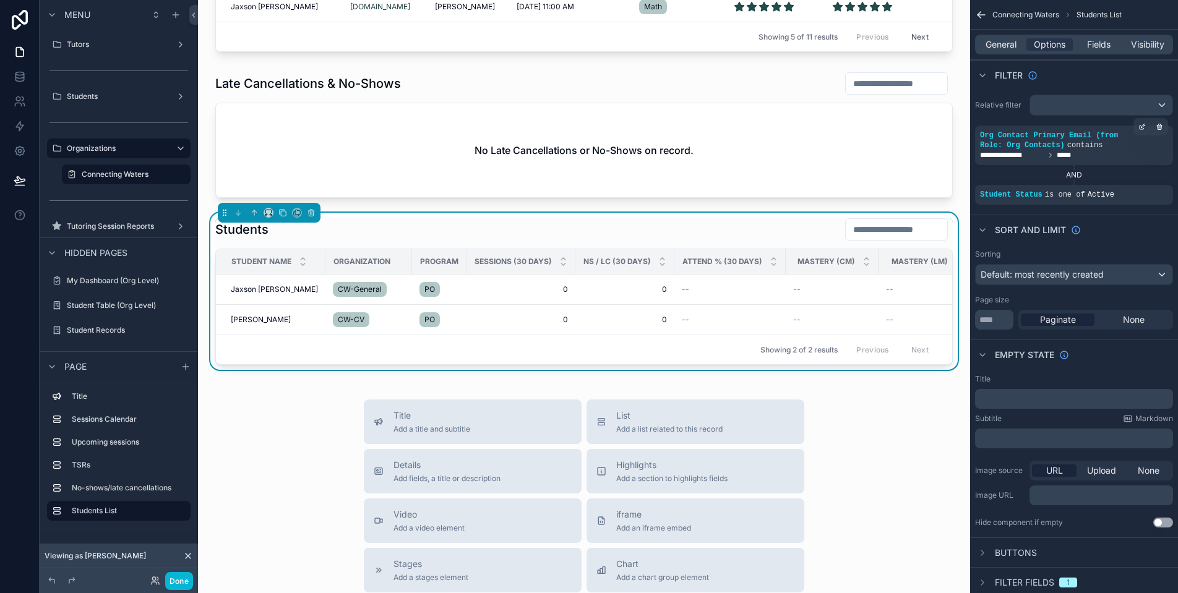
click at [267, 405] on div "Connecting Waters Sessions Calendar August 2025 Today Month Sunday Monday Tuesd…" at bounding box center [584, 38] width 772 height 1801
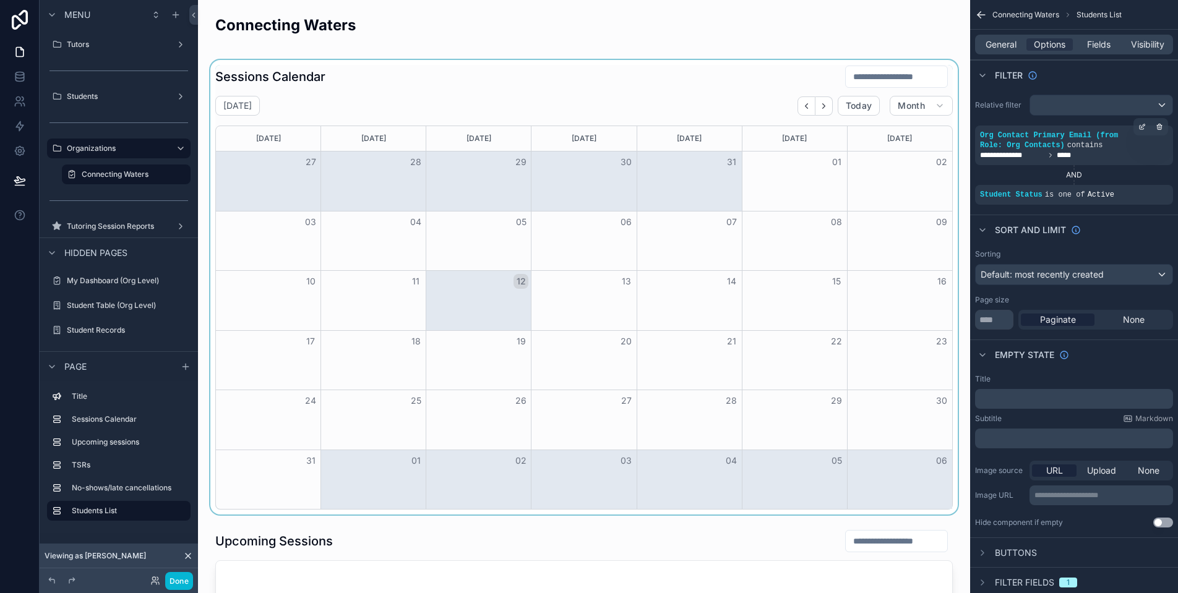
click at [803, 104] on div "scrollable content" at bounding box center [584, 287] width 752 height 455
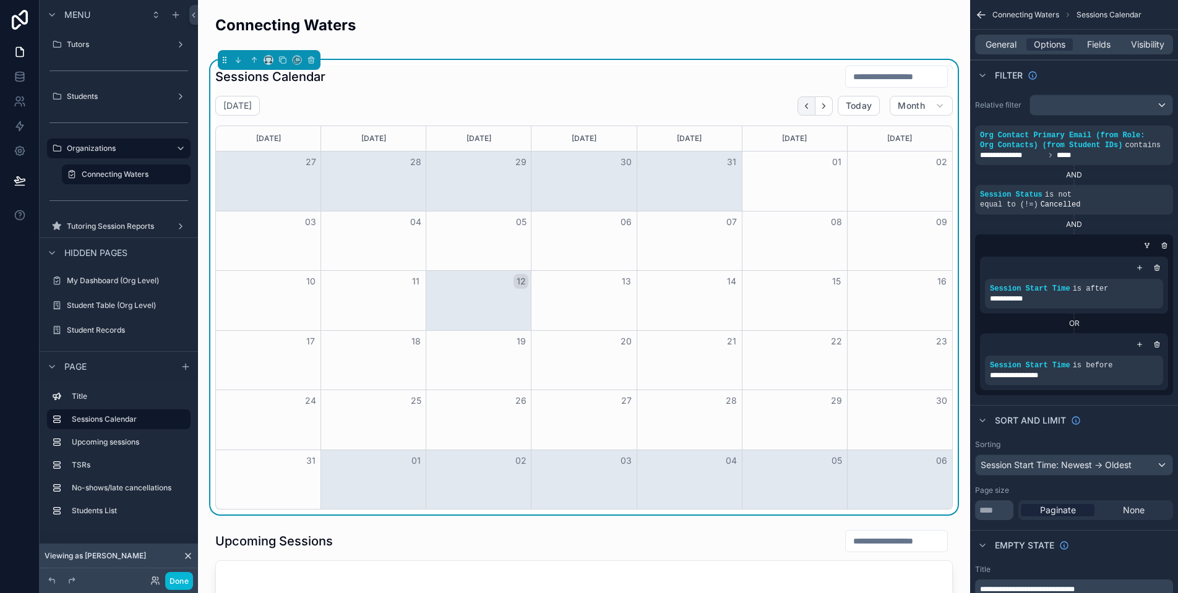
click at [802, 105] on icon "Back" at bounding box center [806, 105] width 9 height 9
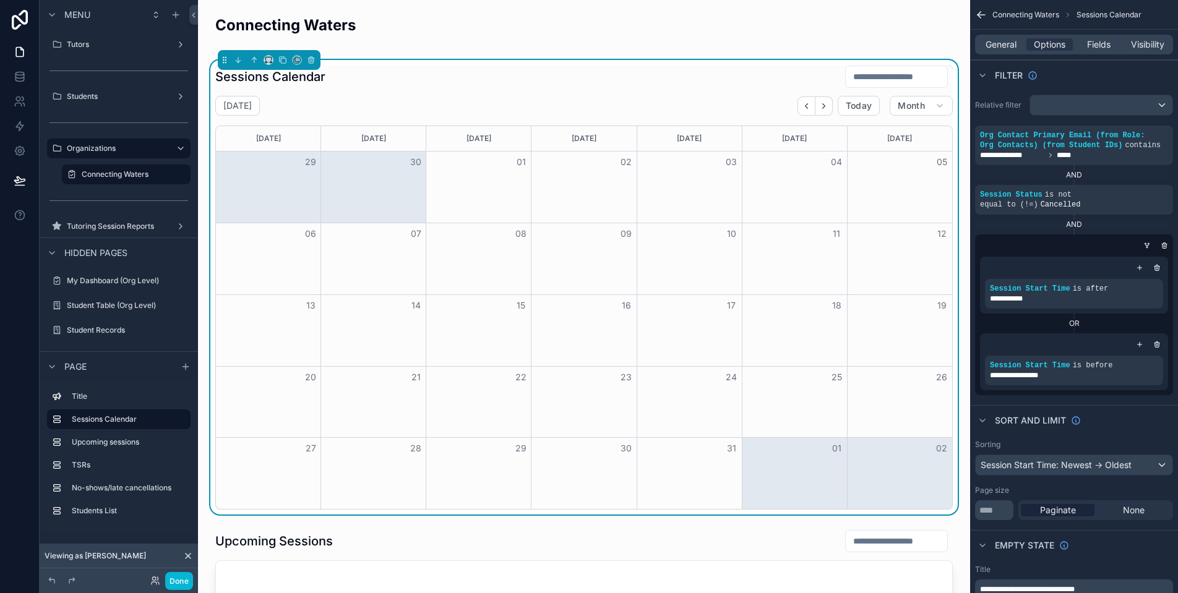
click at [802, 105] on icon "Back" at bounding box center [806, 105] width 9 height 9
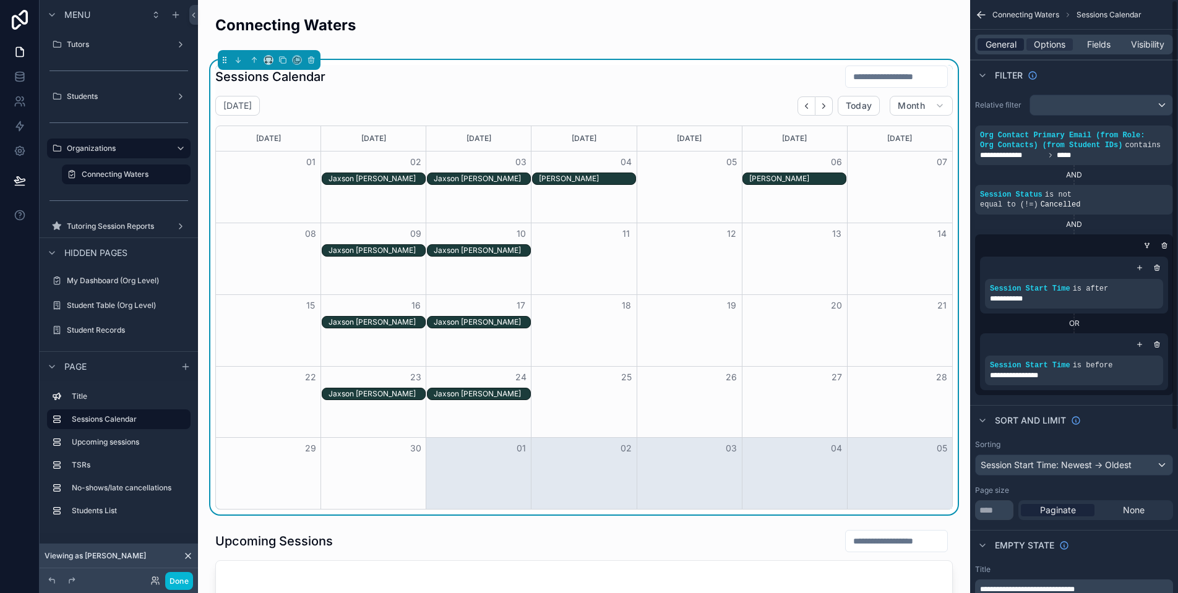
click at [992, 40] on span "General" at bounding box center [1000, 44] width 31 height 12
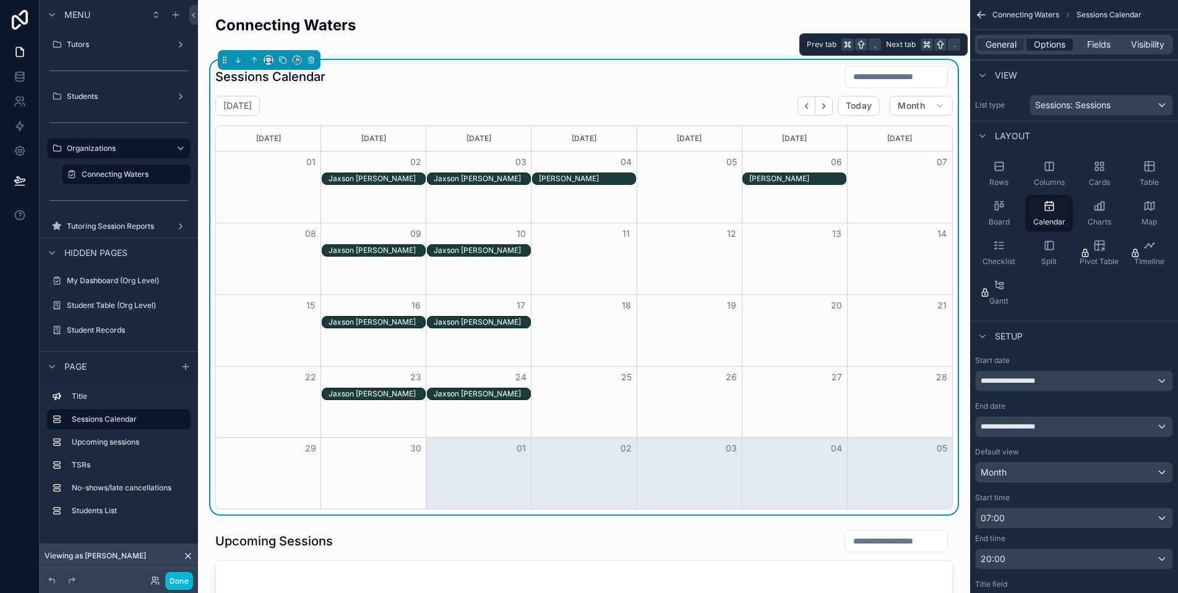
click at [1049, 45] on span "Options" at bounding box center [1050, 44] width 32 height 12
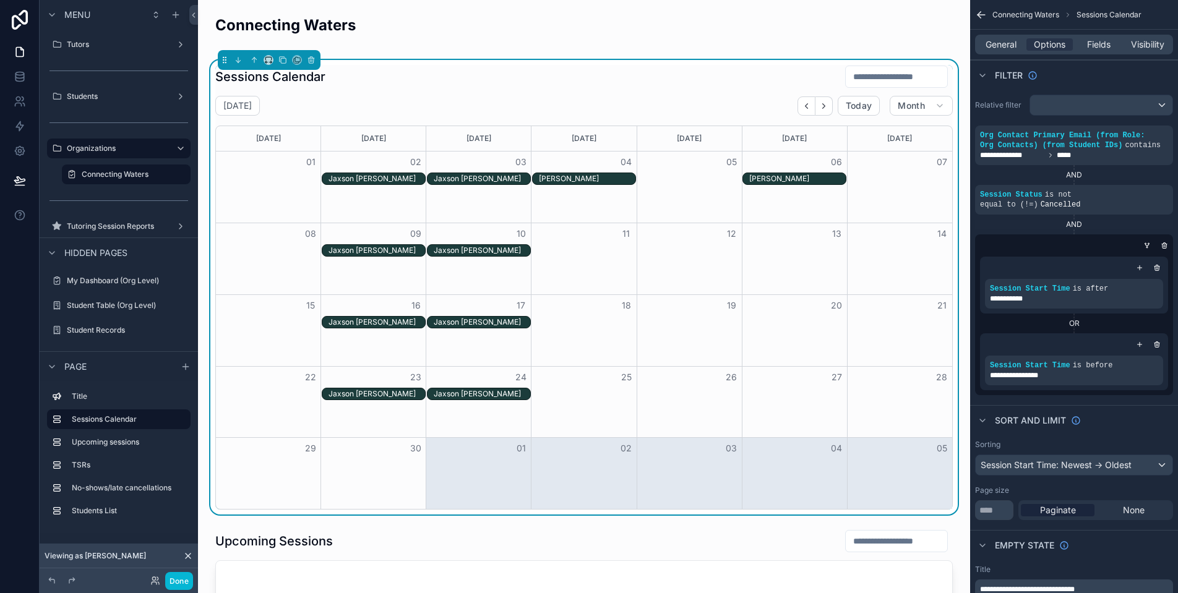
click at [1131, 230] on div "AND" at bounding box center [1074, 225] width 198 height 10
click at [1123, 190] on icon "scrollable content" at bounding box center [1124, 185] width 7 height 7
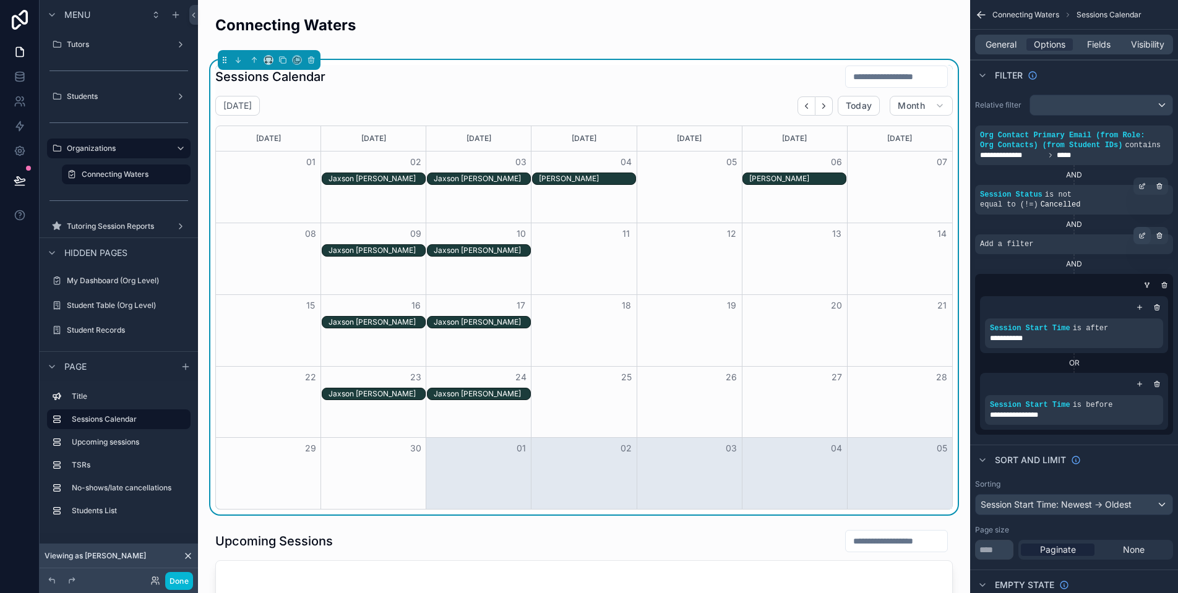
click at [1139, 239] on icon "scrollable content" at bounding box center [1141, 235] width 7 height 7
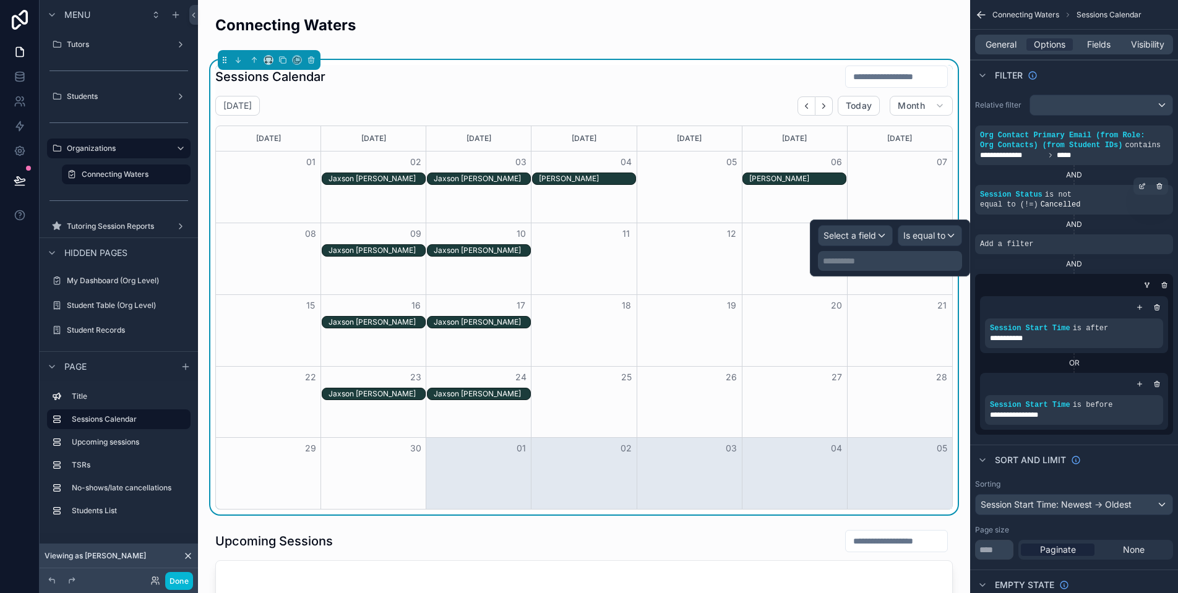
click at [867, 236] on span "Select a field" at bounding box center [849, 235] width 53 height 11
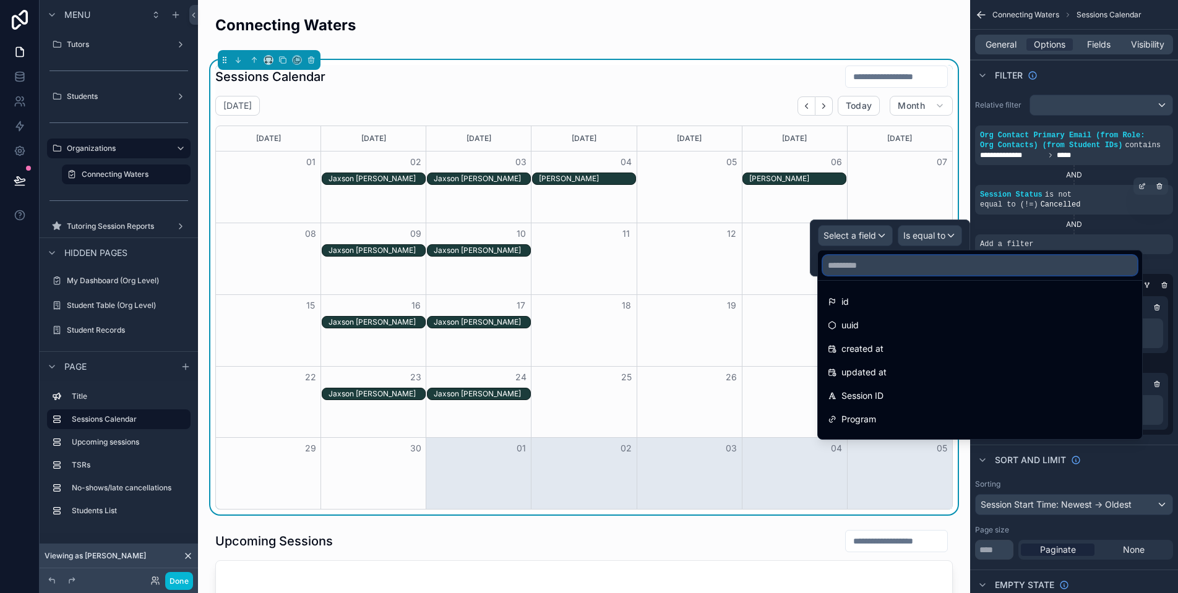
click at [870, 265] on input "text" at bounding box center [980, 265] width 314 height 20
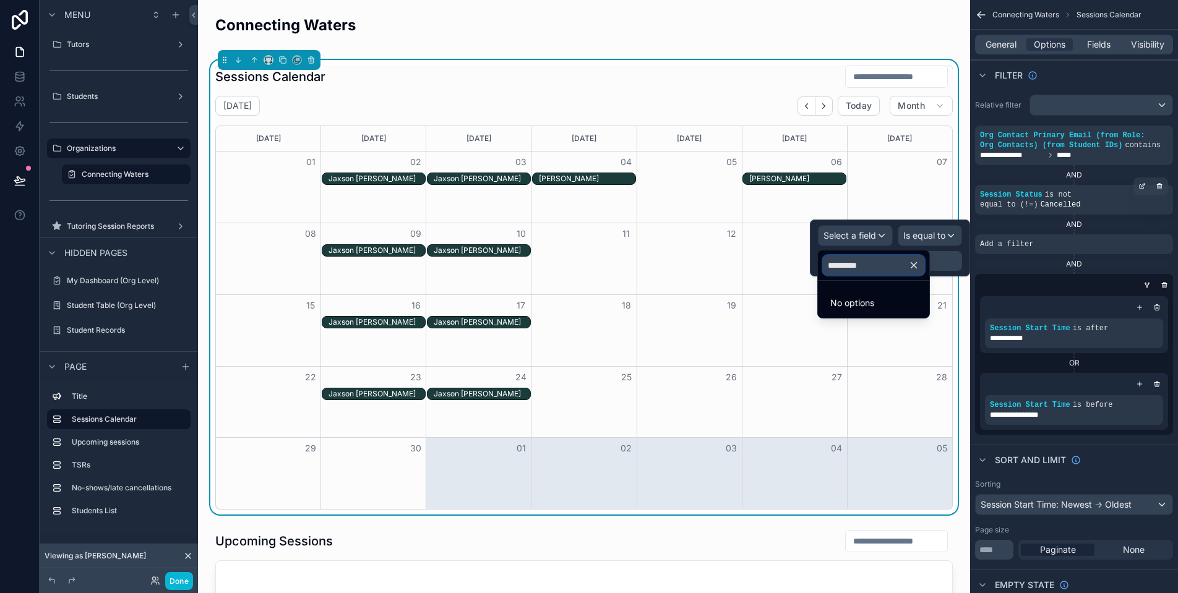
type input "**********"
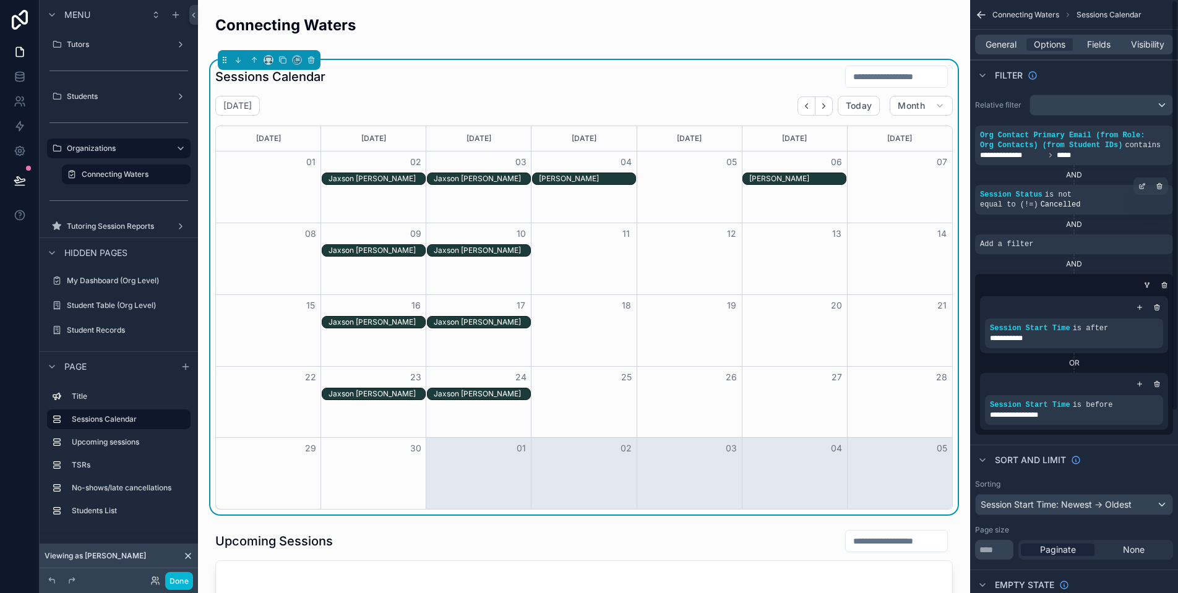
click at [1122, 230] on div "AND" at bounding box center [1074, 225] width 198 height 10
click at [1157, 234] on icon "scrollable content" at bounding box center [1159, 234] width 5 height 0
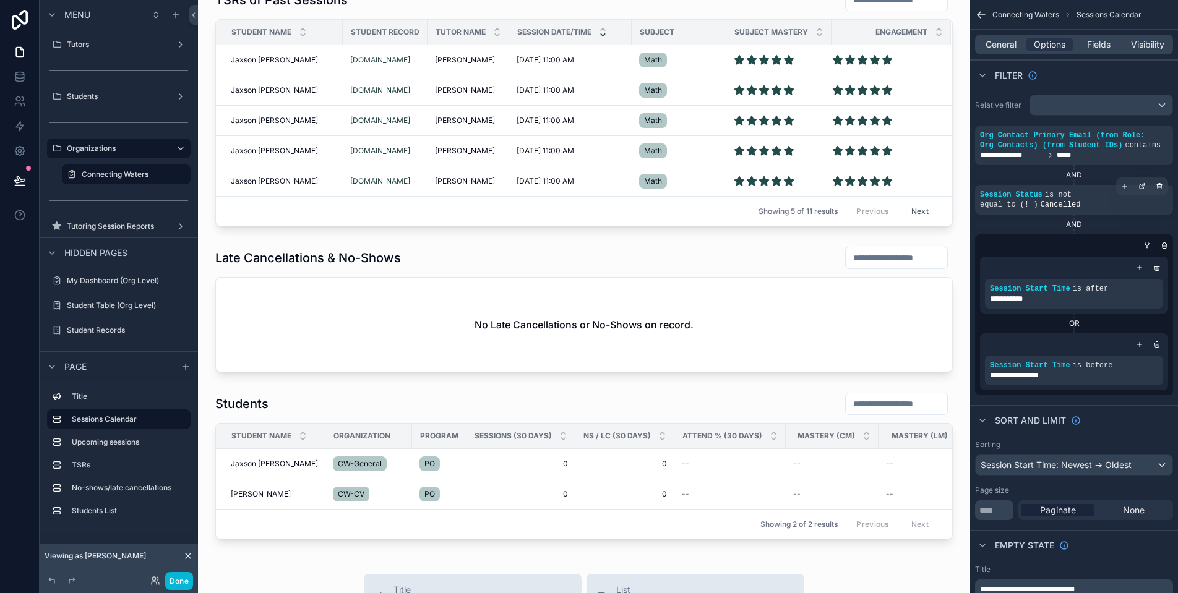
scroll to position [914, 0]
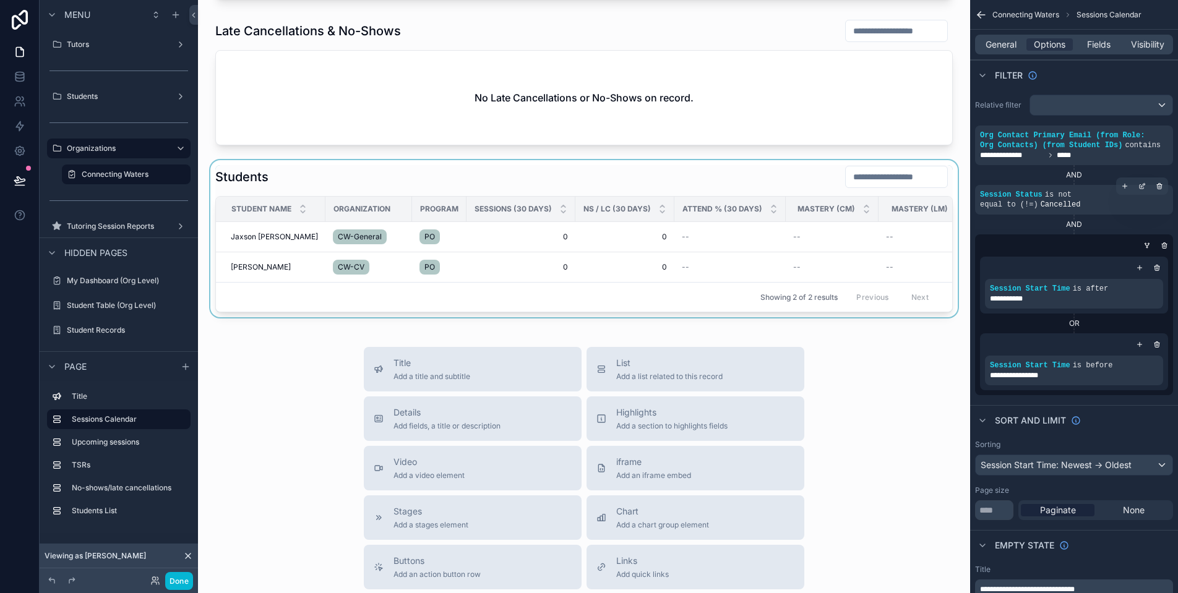
drag, startPoint x: 747, startPoint y: 317, endPoint x: 892, endPoint y: 317, distance: 144.8
click at [892, 317] on div "scrollable content" at bounding box center [584, 238] width 752 height 157
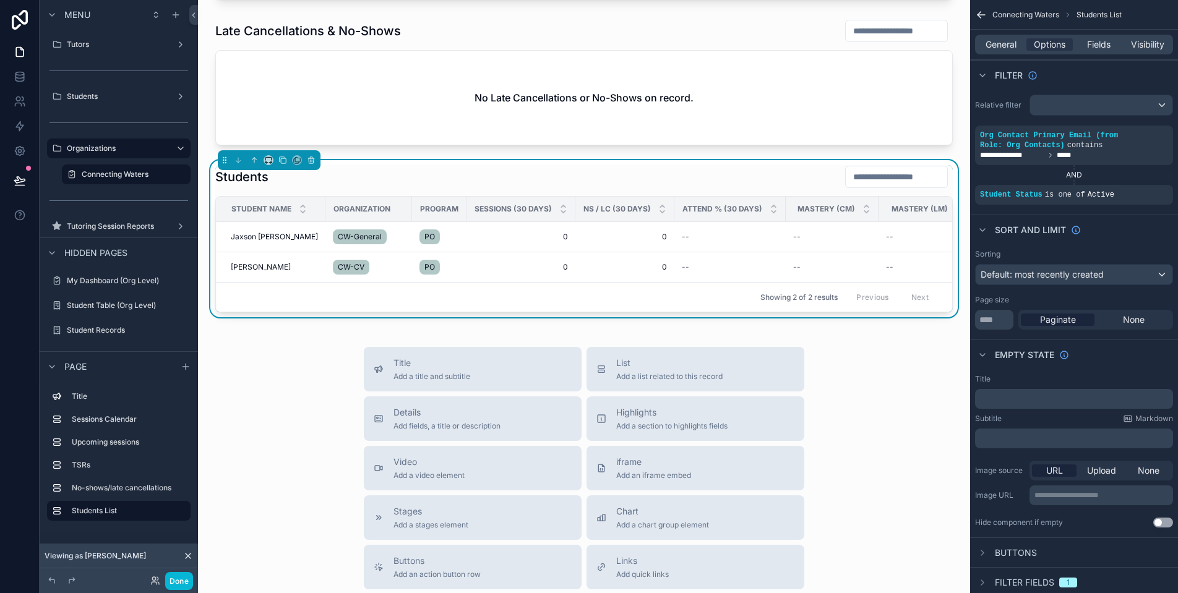
scroll to position [0, 222]
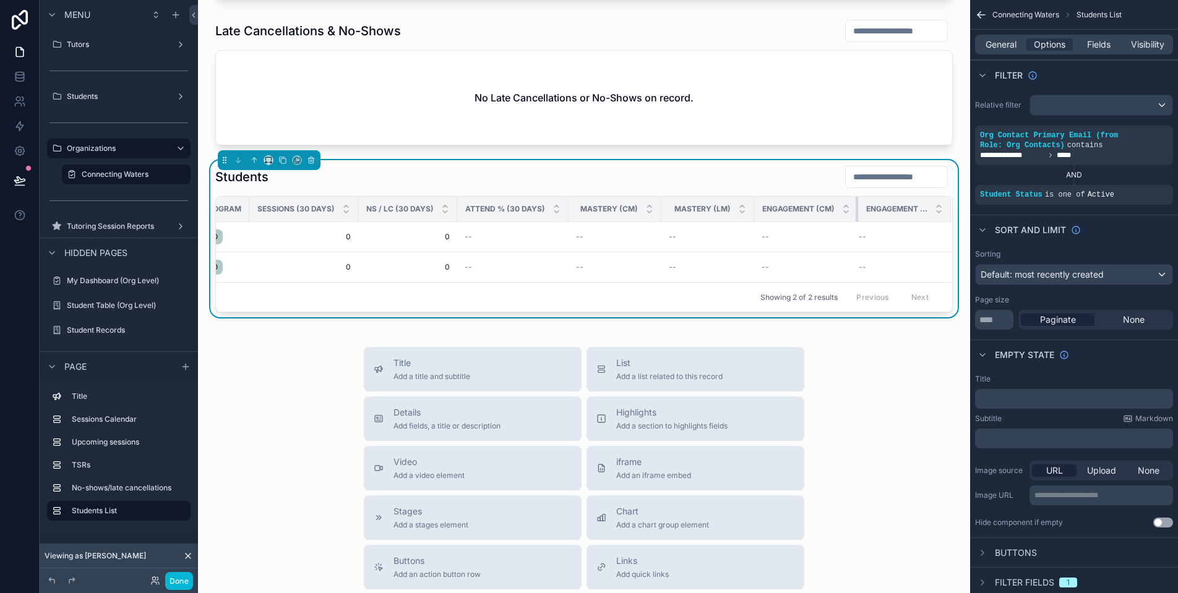
drag, startPoint x: 847, startPoint y: 210, endPoint x: 820, endPoint y: 212, distance: 26.7
click at [820, 212] on th "Engagement (CM)" at bounding box center [806, 209] width 104 height 25
click at [174, 582] on button "Done" at bounding box center [179, 581] width 28 height 18
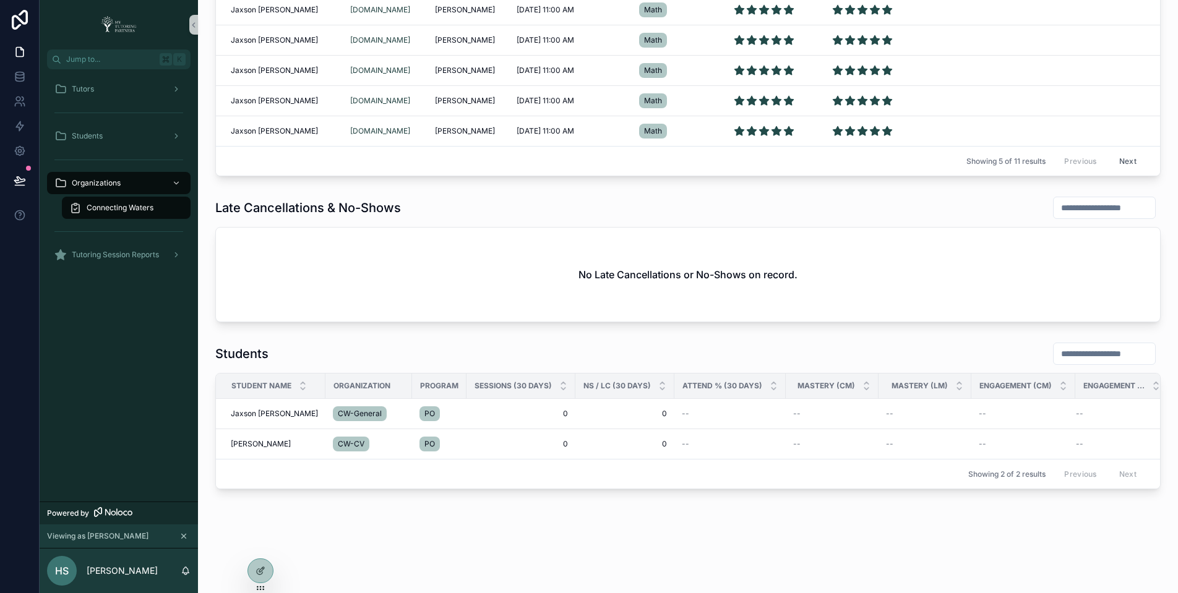
scroll to position [0, 14]
drag, startPoint x: 1055, startPoint y: 384, endPoint x: 1088, endPoint y: 382, distance: 33.4
click at [1088, 382] on tr "Student Name Organization Program Sessions (30 Days) NS / LC (30 Days) Attend %…" at bounding box center [683, 386] width 953 height 25
drag, startPoint x: 557, startPoint y: 383, endPoint x: 513, endPoint y: 390, distance: 43.8
click at [513, 390] on th "Sessions (30 Days)" at bounding box center [511, 386] width 109 height 25
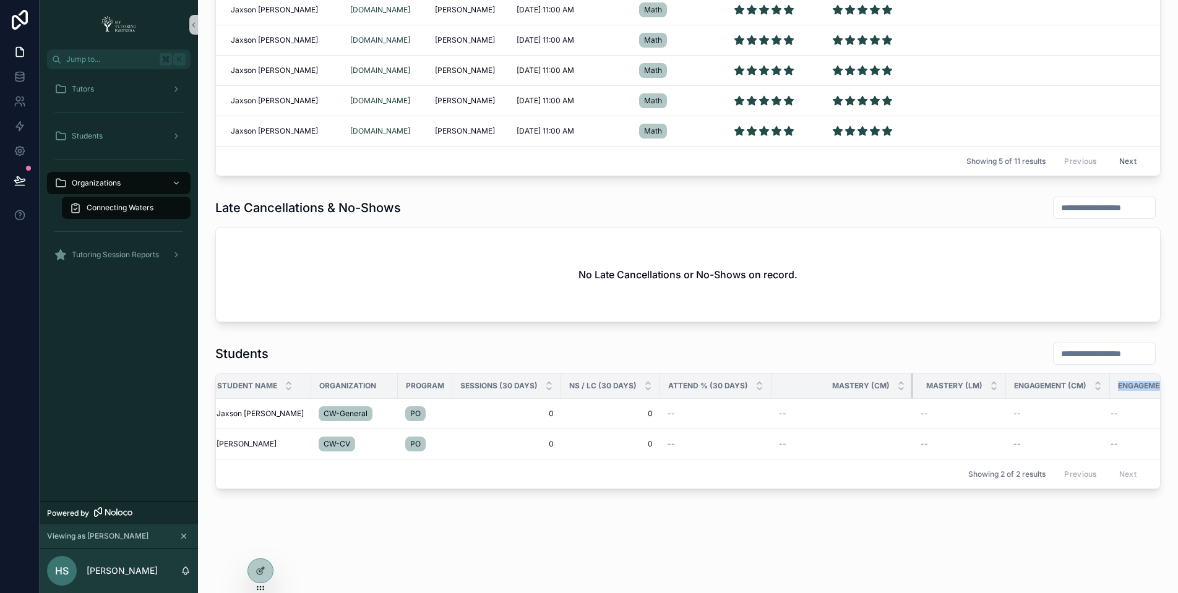
drag, startPoint x: 857, startPoint y: 386, endPoint x: 906, endPoint y: 385, distance: 48.9
click at [911, 385] on div "scrollable content" at bounding box center [913, 386] width 5 height 25
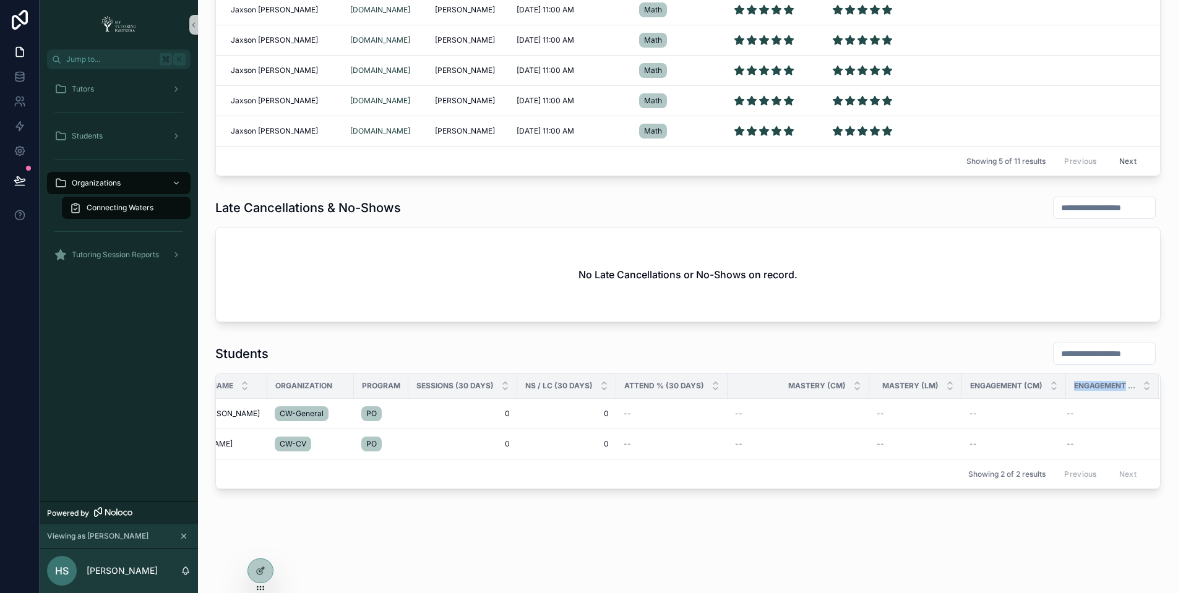
scroll to position [0, 0]
drag, startPoint x: 1055, startPoint y: 386, endPoint x: 1099, endPoint y: 386, distance: 44.5
click at [1099, 386] on tr "Student Name Organization Program Sessions (30 Days) NS / LC (30 Days) Attend %…" at bounding box center [674, 386] width 1042 height 25
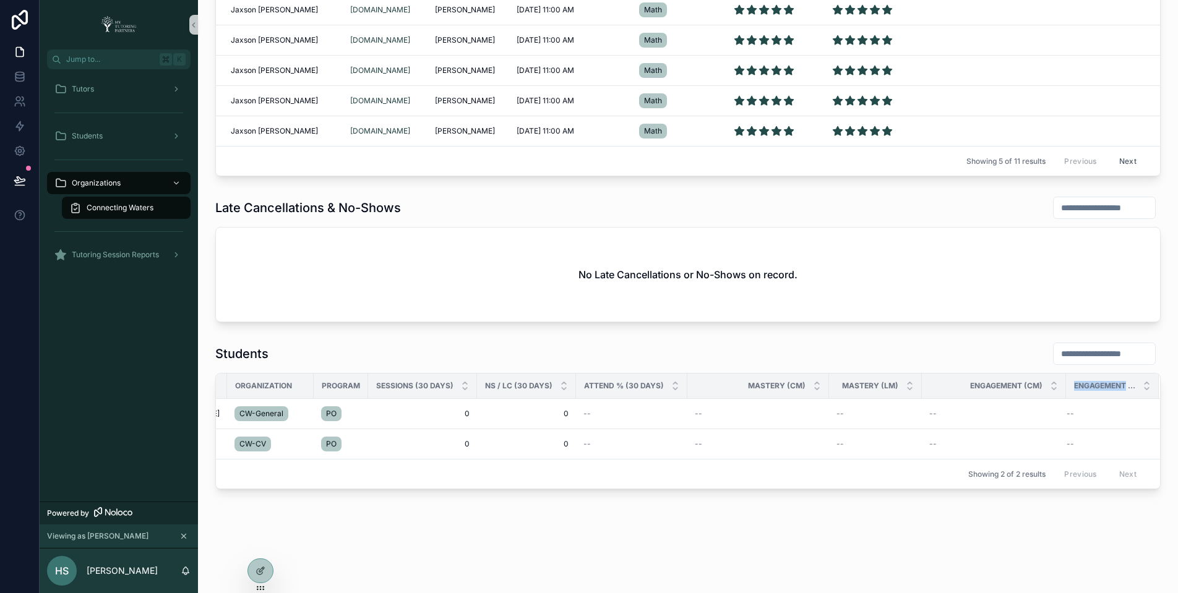
scroll to position [0, 103]
click at [1131, 393] on div "Engagement (LM)" at bounding box center [1113, 386] width 92 height 24
click at [1149, 384] on th "Engagement (LM)" at bounding box center [1112, 386] width 93 height 25
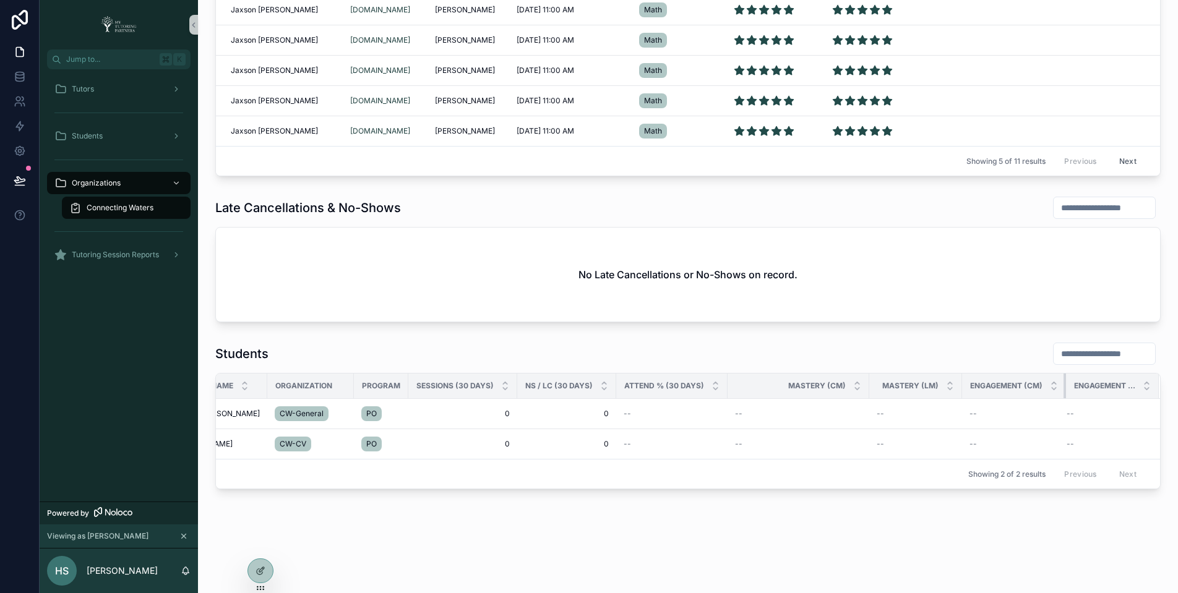
scroll to position [0, 63]
drag, startPoint x: 1055, startPoint y: 387, endPoint x: 945, endPoint y: 384, distance: 110.2
click at [945, 384] on tr "Student Name Organization Program Sessions (30 Days) NS / LC (30 Days) Attend %…" at bounding box center [659, 386] width 1002 height 25
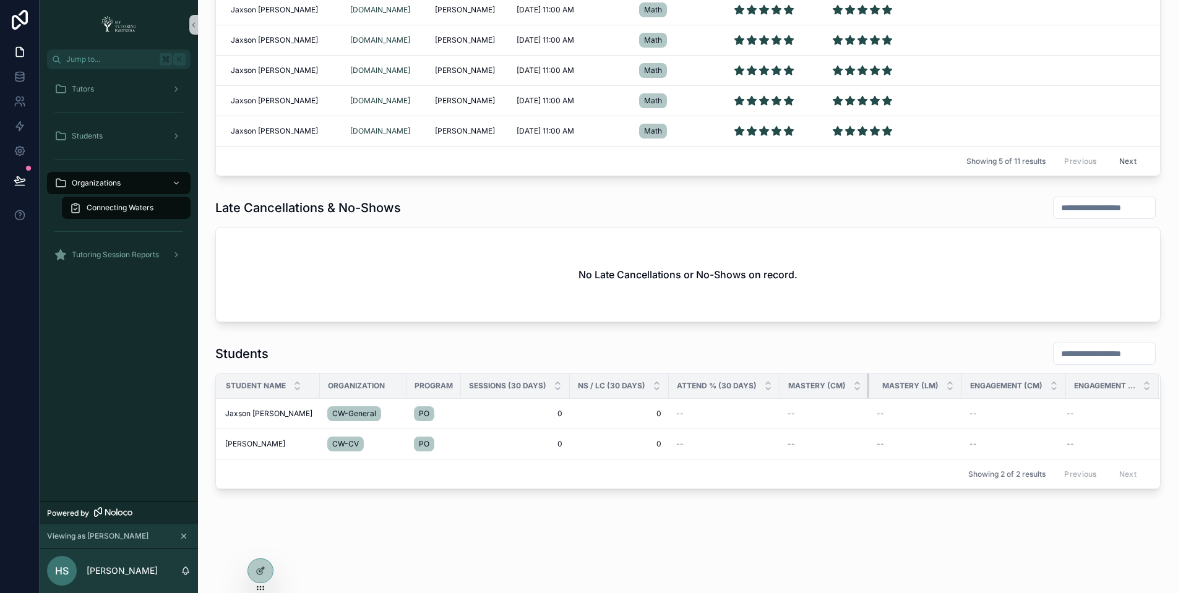
drag, startPoint x: 858, startPoint y: 387, endPoint x: 776, endPoint y: 383, distance: 82.4
click at [780, 383] on th "Mastery (CM)" at bounding box center [824, 386] width 89 height 25
click at [268, 573] on div at bounding box center [260, 571] width 25 height 24
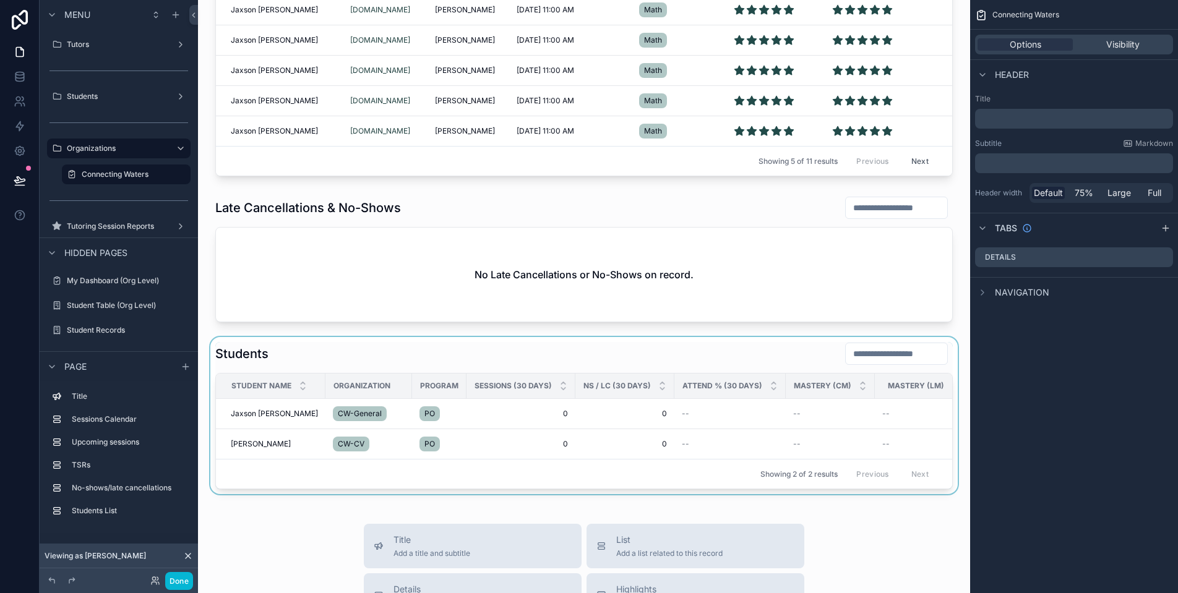
drag, startPoint x: 728, startPoint y: 494, endPoint x: 873, endPoint y: 492, distance: 144.8
click at [873, 492] on div "scrollable content" at bounding box center [584, 415] width 752 height 157
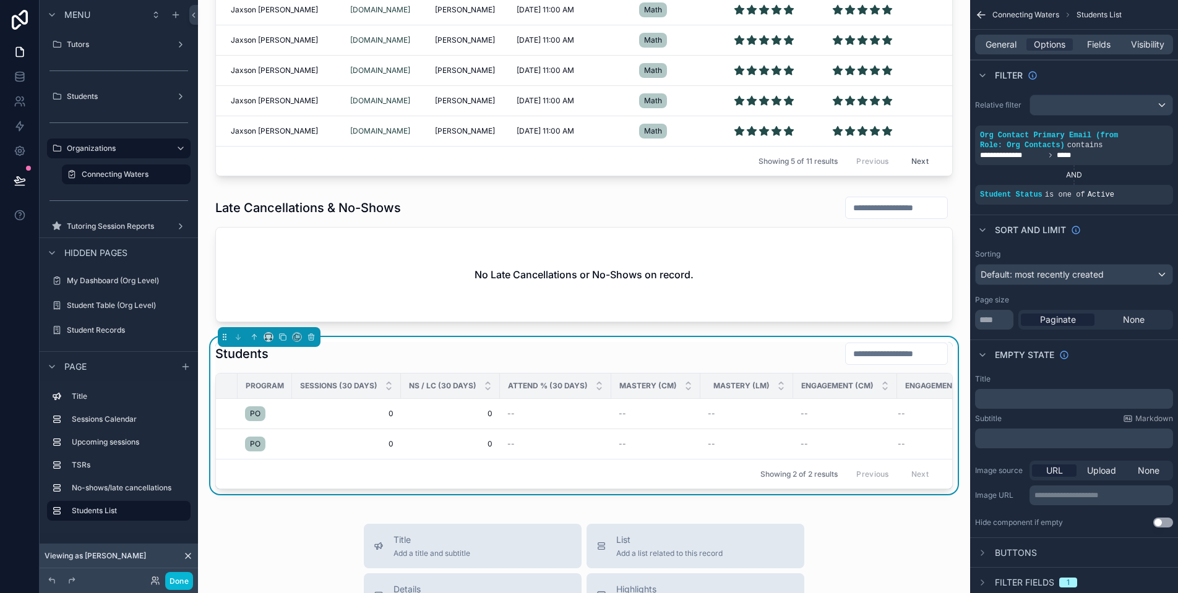
scroll to position [0, 217]
click at [1107, 49] on span "Fields" at bounding box center [1099, 44] width 24 height 12
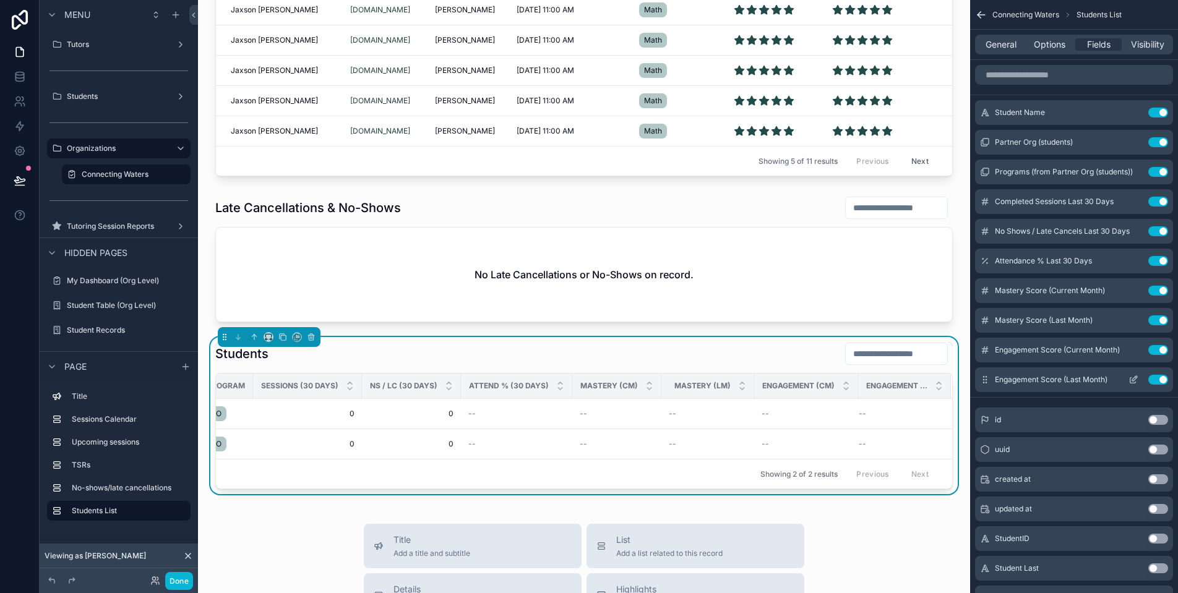
click at [1130, 379] on icon "scrollable content" at bounding box center [1133, 380] width 10 height 10
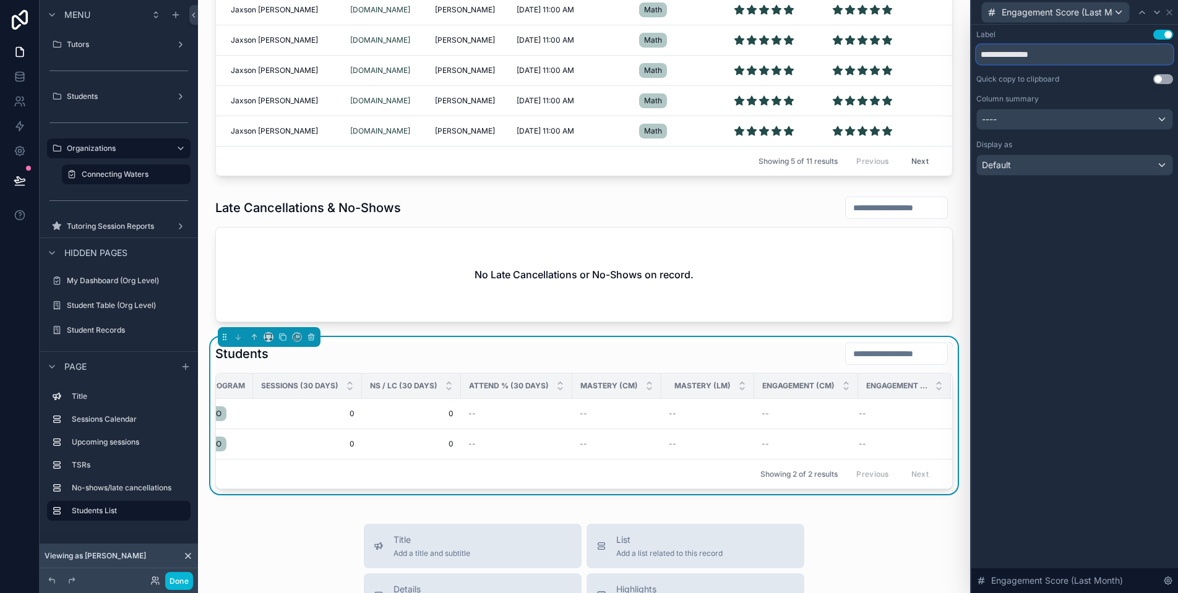
click at [1092, 53] on input "**********" at bounding box center [1074, 55] width 197 height 20
click at [1071, 55] on input "**********" at bounding box center [1074, 55] width 197 height 20
click at [1102, 55] on input "**********" at bounding box center [1074, 55] width 197 height 20
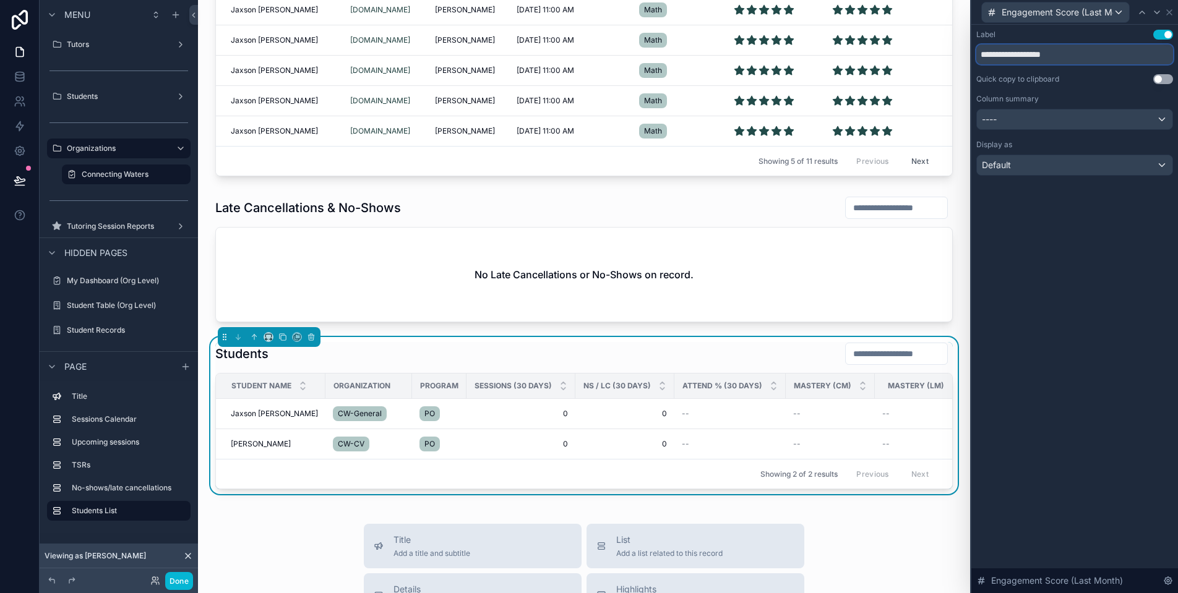
type input "**********"
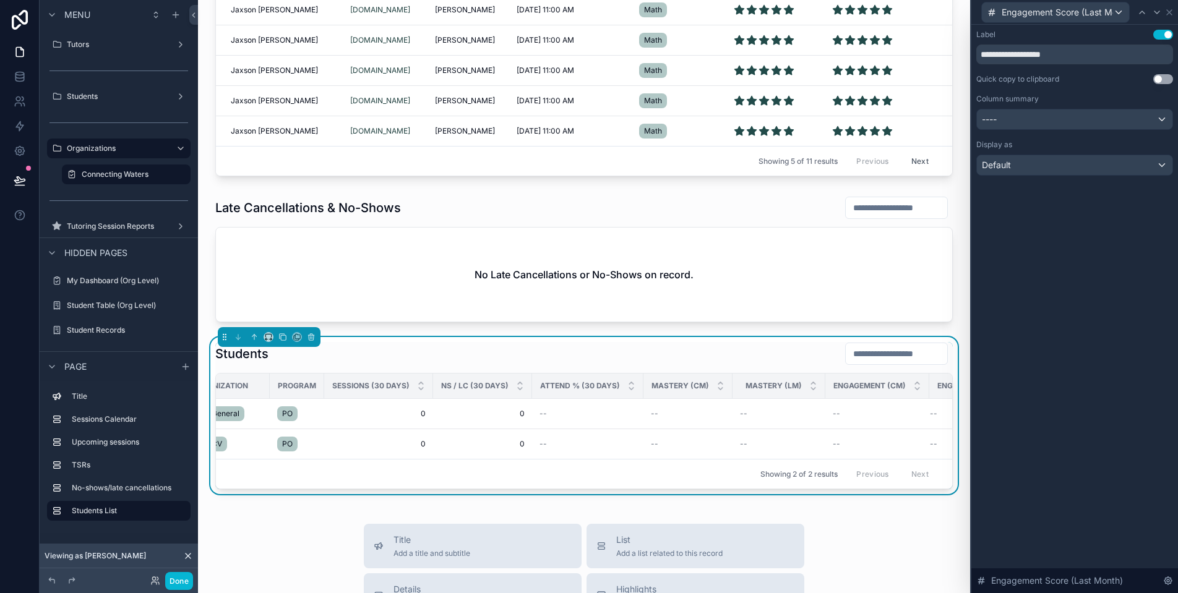
scroll to position [0, 217]
click at [938, 383] on div "Engagement (LM)" at bounding box center [905, 386] width 92 height 24
click at [940, 384] on div "Engagement (LM)" at bounding box center [905, 386] width 92 height 24
click at [1171, 15] on icon at bounding box center [1169, 12] width 10 height 10
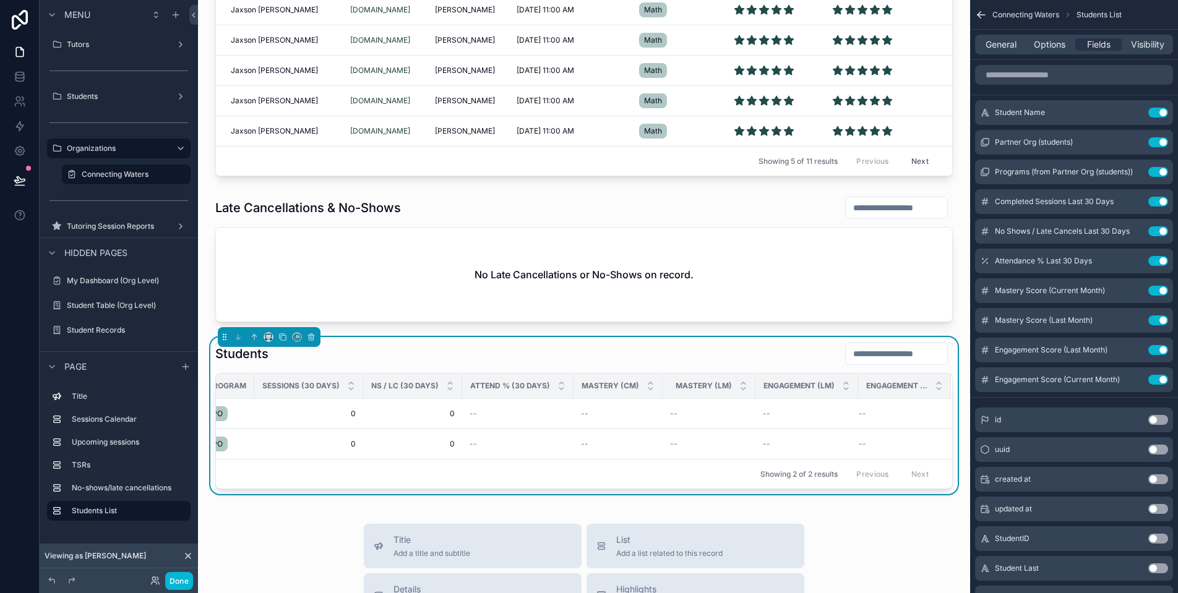
scroll to position [0, 0]
drag, startPoint x: 847, startPoint y: 384, endPoint x: 865, endPoint y: 385, distance: 18.6
click at [865, 385] on tr "Student Name Organization Program Sessions (30 Days) NS / LC (30 Days) Attend %…" at bounding box center [478, 386] width 948 height 25
drag, startPoint x: 847, startPoint y: 385, endPoint x: 746, endPoint y: 380, distance: 101.0
click at [755, 380] on th "Engagement (LM)" at bounding box center [806, 386] width 103 height 25
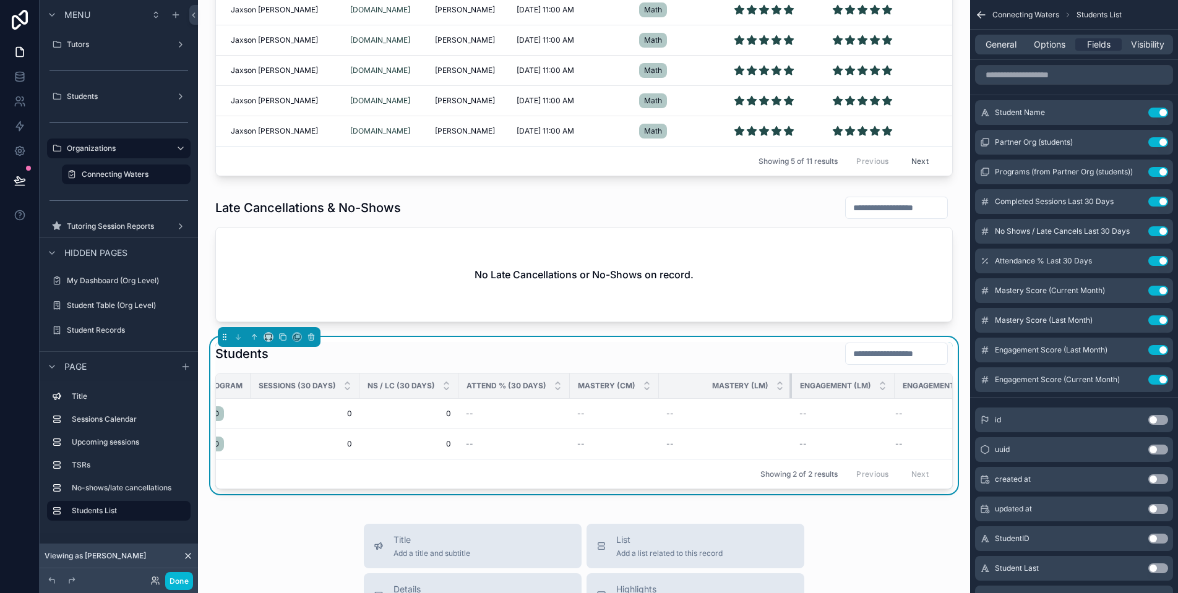
drag, startPoint x: 745, startPoint y: 384, endPoint x: 785, endPoint y: 384, distance: 40.2
click at [789, 384] on div "scrollable content" at bounding box center [791, 386] width 5 height 25
drag, startPoint x: 887, startPoint y: 385, endPoint x: 934, endPoint y: 385, distance: 46.4
click at [934, 385] on tr "Student Name Organization Program Sessions (30 Days) NS / LC (30 Days) Attend %…" at bounding box center [494, 386] width 989 height 25
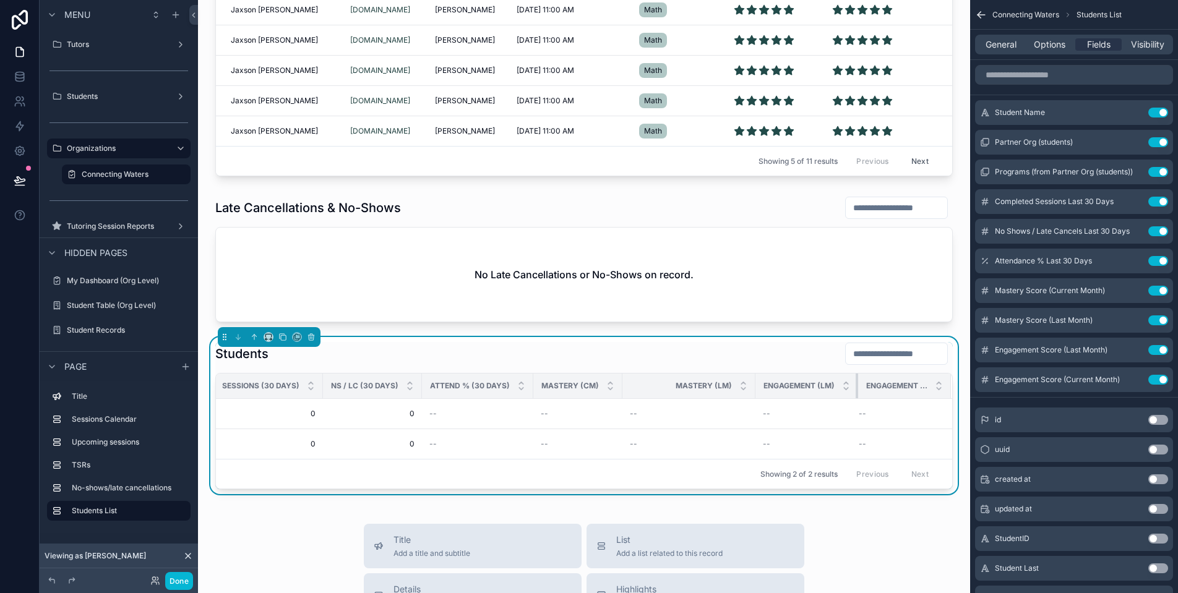
drag, startPoint x: 848, startPoint y: 382, endPoint x: 873, endPoint y: 385, distance: 25.6
click at [873, 385] on tr "Student Name Organization Program Sessions (30 Days) NS / LC (30 Days) Attend %…" at bounding box center [458, 386] width 989 height 25
click at [984, 351] on icon "scrollable content" at bounding box center [985, 350] width 10 height 10
drag, startPoint x: 744, startPoint y: 384, endPoint x: 622, endPoint y: 384, distance: 121.3
click at [622, 384] on tr "Student Name Organization Program Sessions (30 Days) NS / LC (30 Days) Attend %…" at bounding box center [463, 386] width 977 height 25
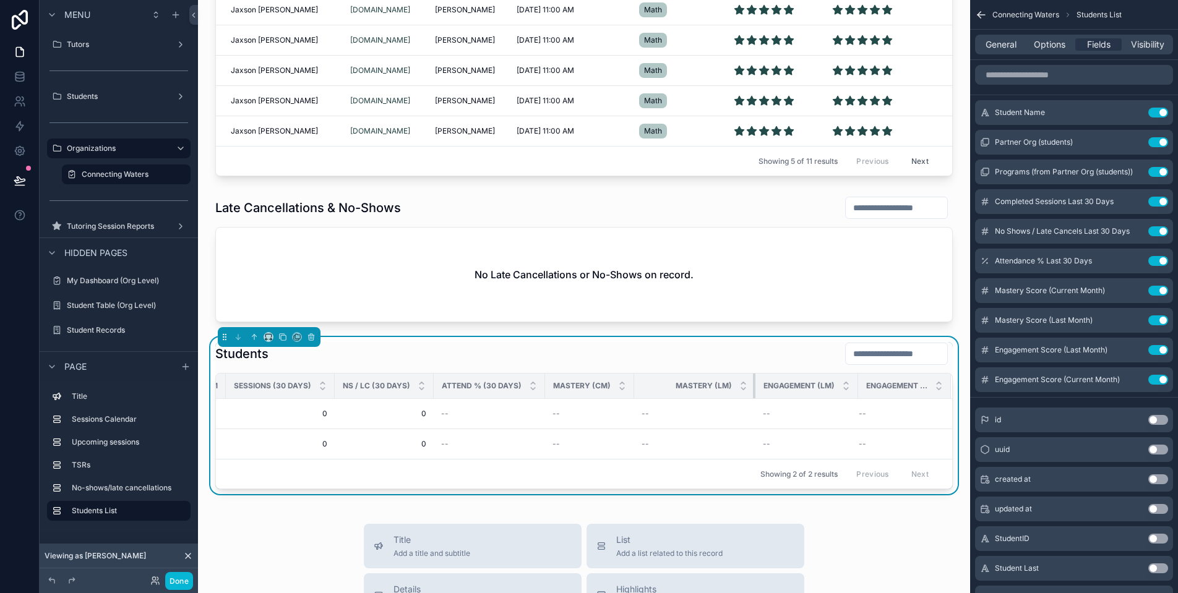
scroll to position [0, 244]
click at [755, 385] on th "Engagement (LM)" at bounding box center [806, 386] width 103 height 25
drag, startPoint x: 744, startPoint y: 384, endPoint x: 656, endPoint y: 382, distance: 87.2
click at [656, 382] on tr "Student Name Organization Program Sessions (30 Days) NS / LC (30 Days) Attend %…" at bounding box center [480, 386] width 943 height 25
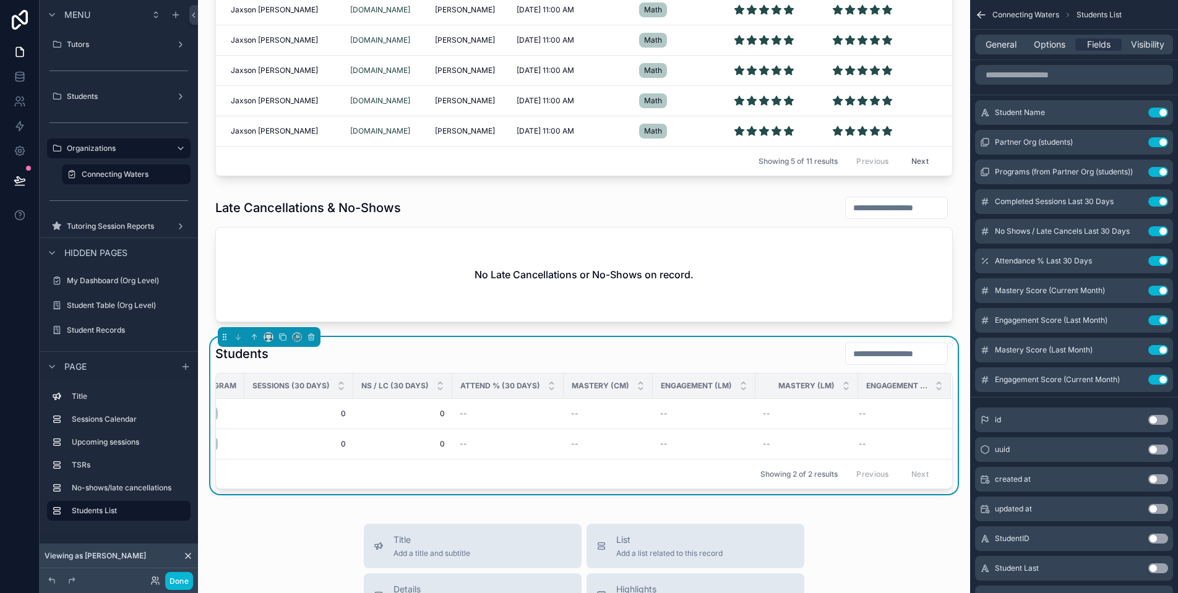
scroll to position [0, 226]
drag, startPoint x: 745, startPoint y: 385, endPoint x: 765, endPoint y: 385, distance: 20.4
click at [765, 385] on tr "Student Name Organization Program Sessions (30 Days) NS / LC (30 Days) Attend %…" at bounding box center [473, 386] width 958 height 25
click at [755, 385] on th "Mastery (LM)" at bounding box center [806, 386] width 103 height 25
drag, startPoint x: 744, startPoint y: 385, endPoint x: 763, endPoint y: 384, distance: 19.8
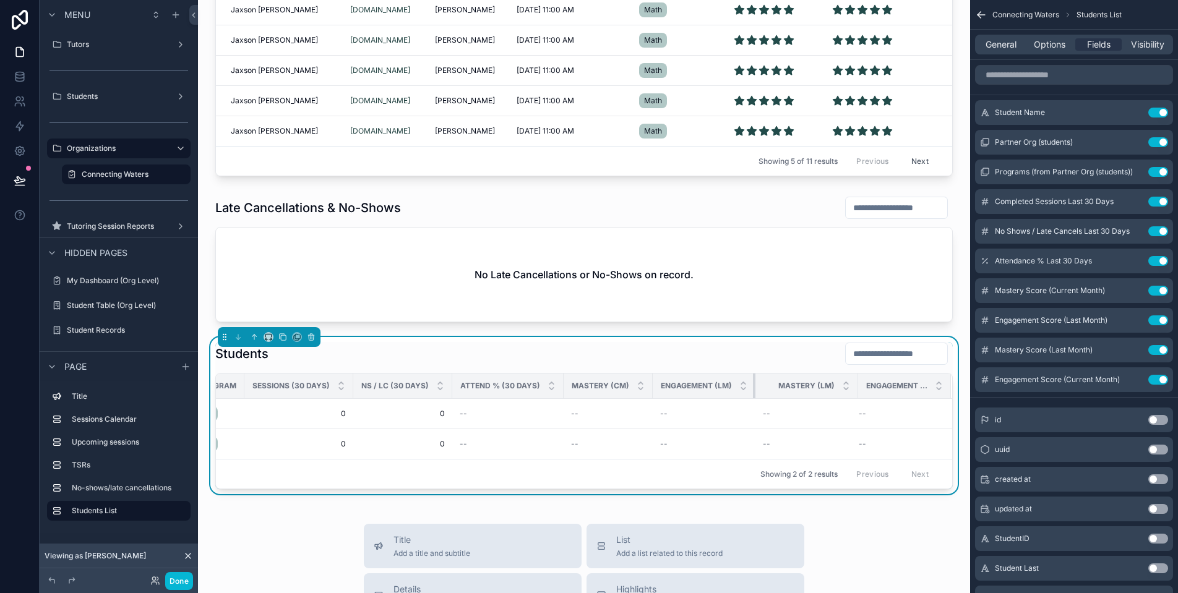
click at [763, 384] on tr "Student Name Organization Program Sessions (30 Days) NS / LC (30 Days) Attend %…" at bounding box center [473, 386] width 958 height 25
drag, startPoint x: 745, startPoint y: 384, endPoint x: 781, endPoint y: 388, distance: 36.2
click at [781, 388] on tr "Student Name Organization Program Sessions (30 Days) NS / LC (30 Days) Attend %…" at bounding box center [485, 386] width 990 height 25
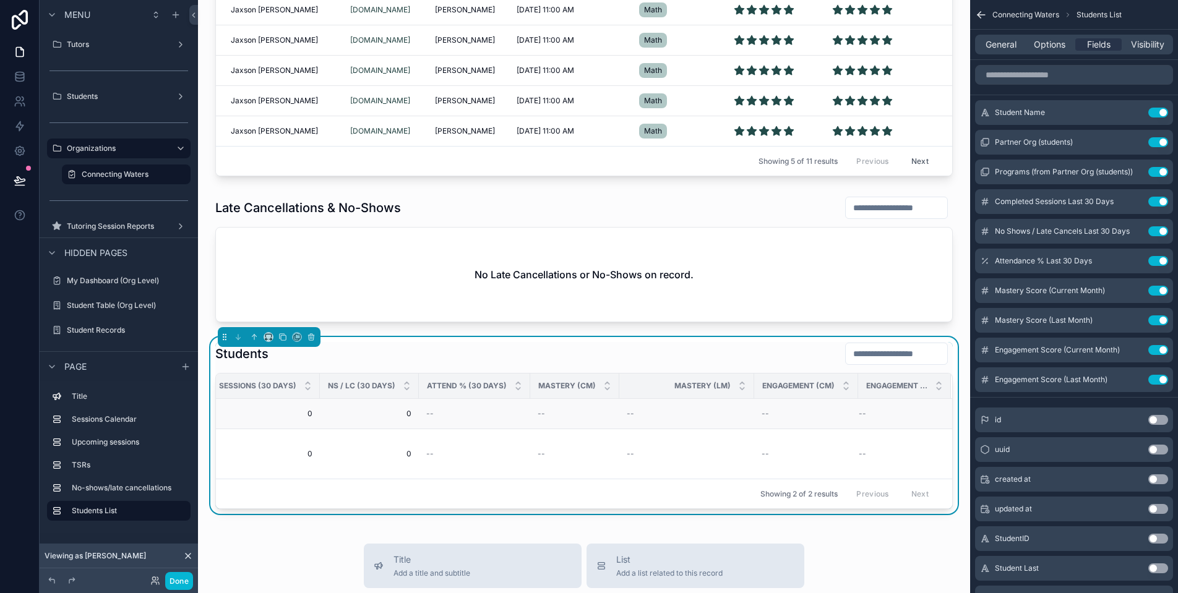
scroll to position [0, 0]
drag, startPoint x: 743, startPoint y: 383, endPoint x: 661, endPoint y: 387, distance: 81.8
click at [666, 387] on th "Mastery (LM)" at bounding box center [710, 386] width 88 height 25
click at [891, 383] on div "Engagement (LM)" at bounding box center [905, 386] width 92 height 24
click at [895, 384] on div "Student Name Organization Program Sessions (30 Days) NS / LC (30 Days) Attend %…" at bounding box center [584, 441] width 736 height 135
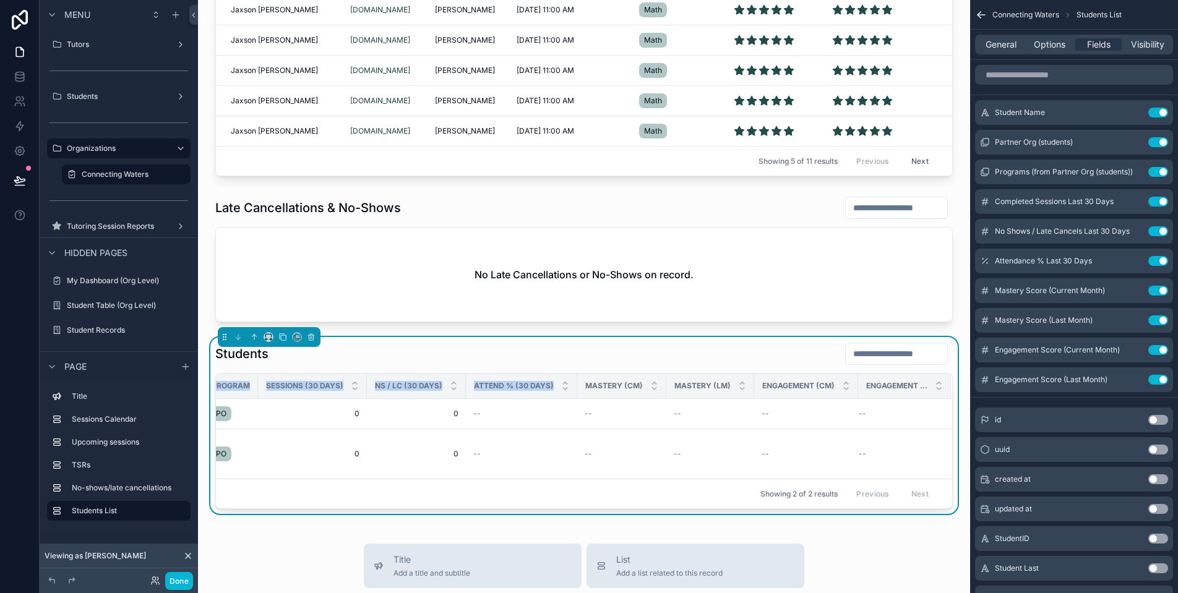
click at [892, 384] on div "Engagement (LM)" at bounding box center [905, 386] width 92 height 24
drag, startPoint x: 890, startPoint y: 382, endPoint x: 898, endPoint y: 384, distance: 8.3
click at [898, 384] on div "Engagement (LM)" at bounding box center [905, 386] width 92 height 24
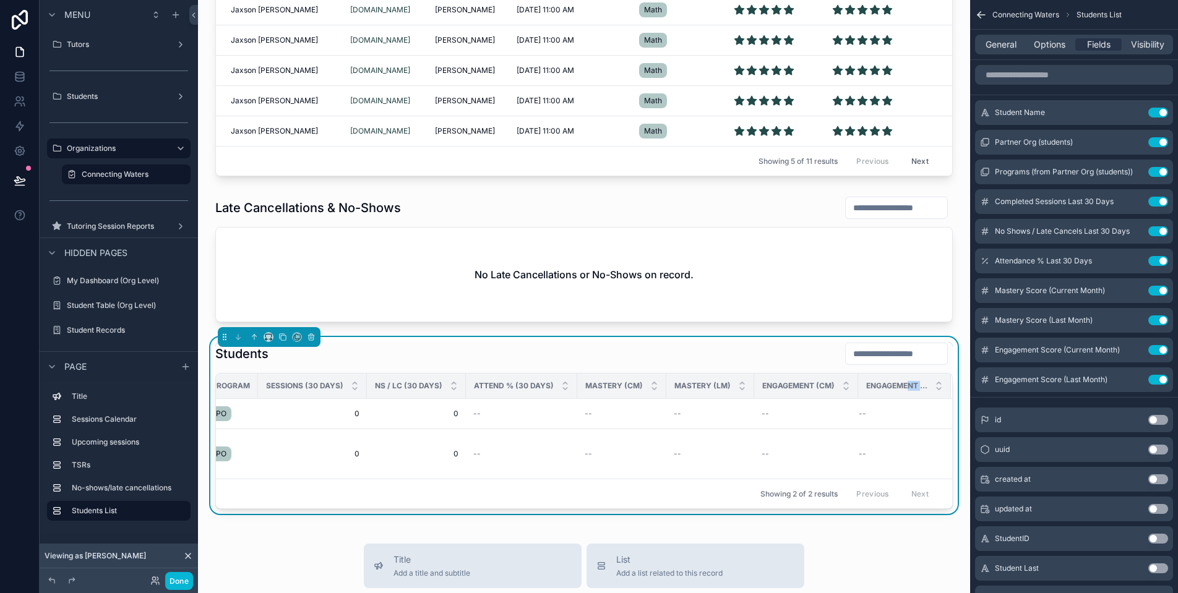
click at [935, 387] on div "Engagement (LM)" at bounding box center [905, 386] width 92 height 24
click at [945, 388] on div "Students Student Name Organization Program Sessions (30 Days) NS / LC (30 Days)…" at bounding box center [584, 425] width 752 height 177
click at [934, 388] on div "Engagement (LM)" at bounding box center [905, 386] width 92 height 24
click at [1136, 378] on icon "scrollable content" at bounding box center [1135, 377] width 1 height 1
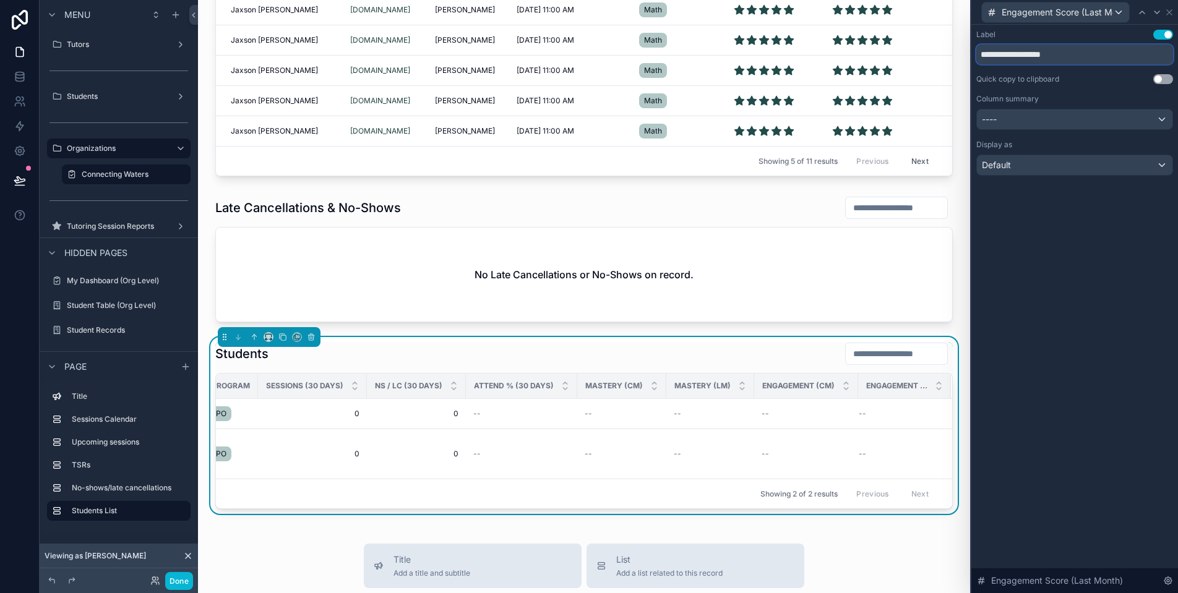
click at [1103, 56] on input "**********" at bounding box center [1074, 55] width 197 height 20
click at [977, 54] on input "**********" at bounding box center [1074, 55] width 197 height 20
click at [1136, 54] on input "**********" at bounding box center [1074, 55] width 197 height 20
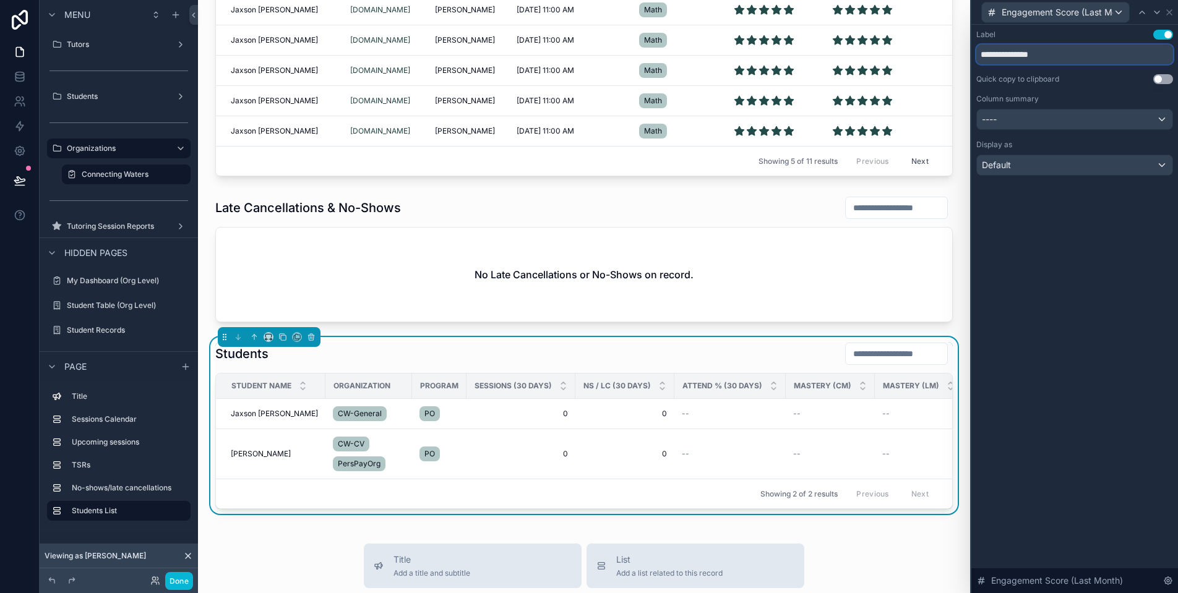
click at [981, 55] on input "**********" at bounding box center [1074, 55] width 197 height 20
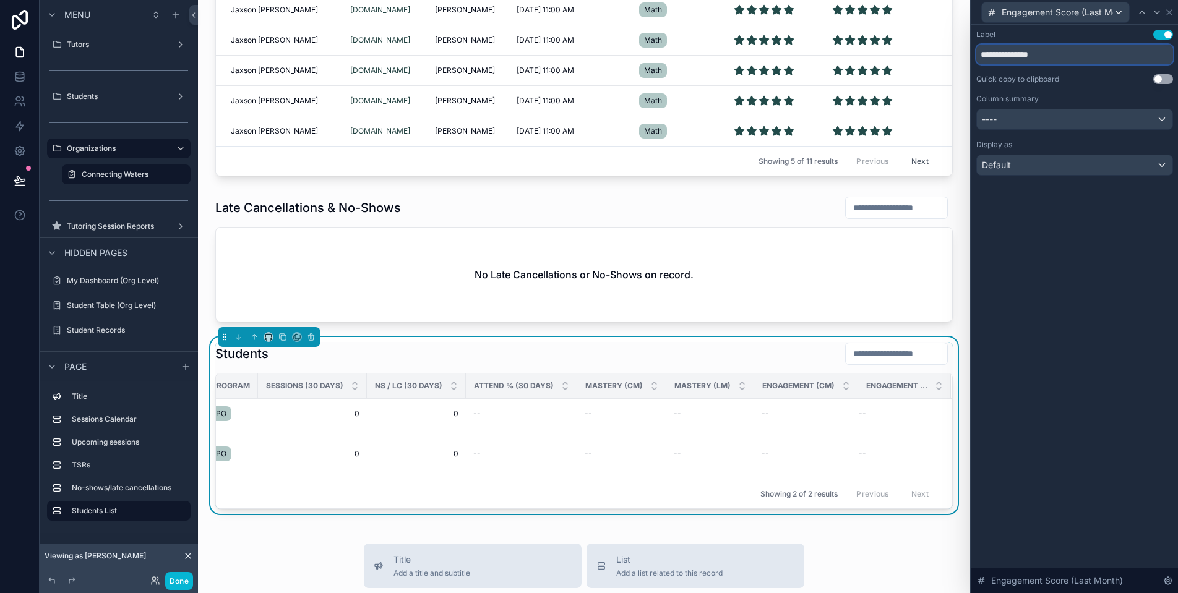
scroll to position [0, 211]
type input "**********"
click at [951, 327] on div "Connecting Waters Sessions Calendar June 2025 Today Month Sunday Monday Tuesday…" at bounding box center [584, 173] width 772 height 1821
click at [875, 549] on div "Connecting Waters Sessions Calendar June 2025 Today Month Sunday Monday Tuesday…" at bounding box center [584, 173] width 772 height 1821
click at [1115, 125] on div "----" at bounding box center [1074, 119] width 195 height 20
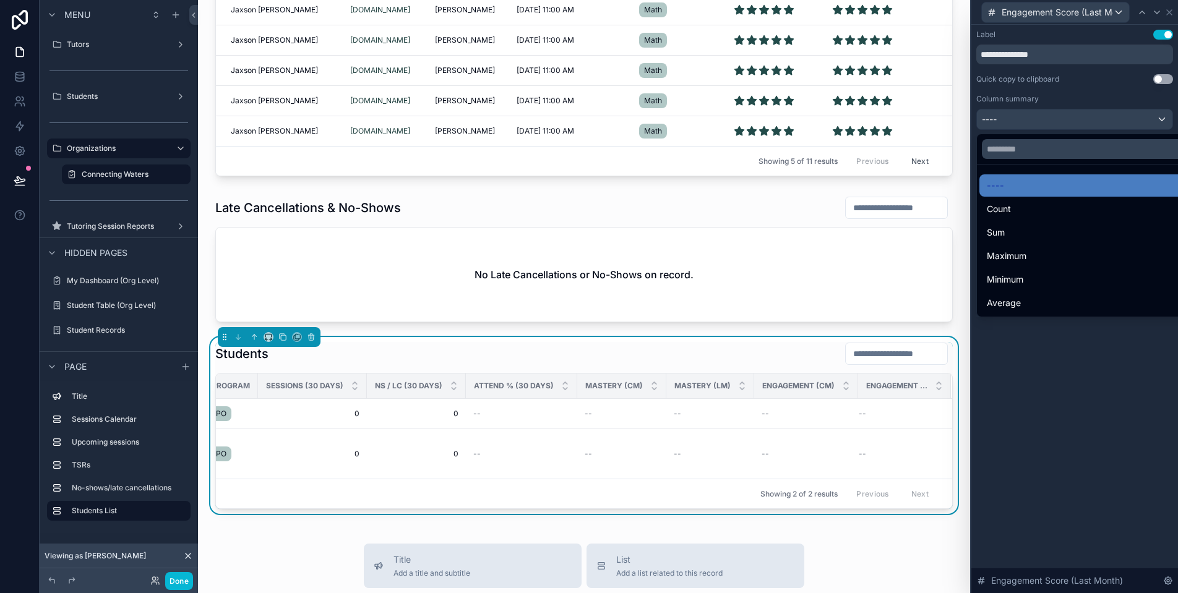
click at [1116, 123] on div at bounding box center [1074, 296] width 207 height 593
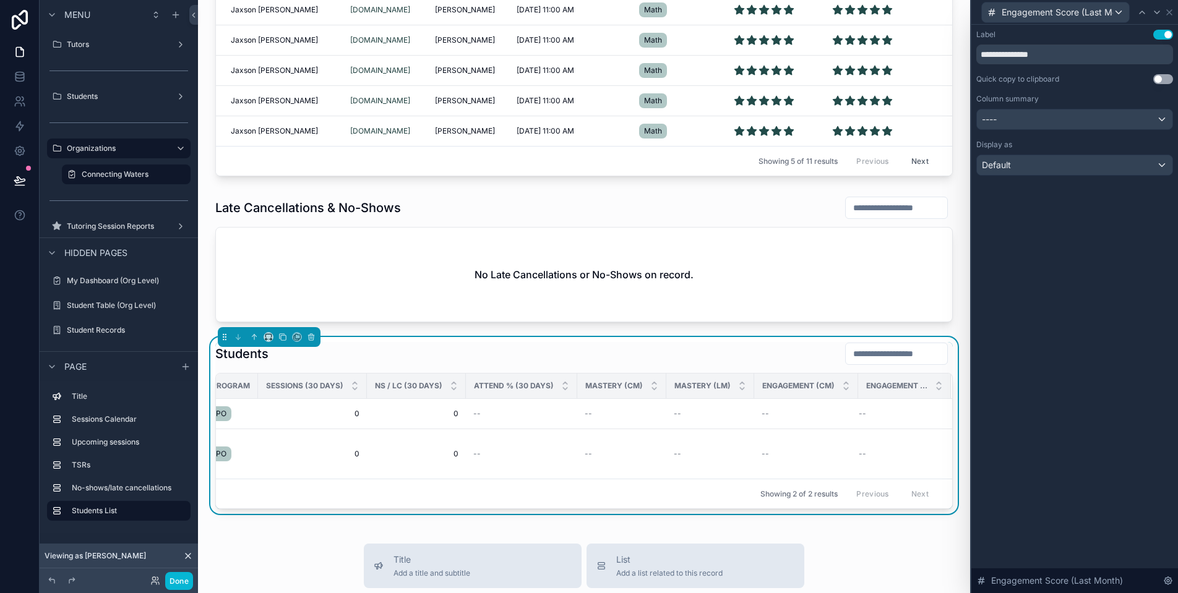
click at [1117, 164] on div "Default" at bounding box center [1074, 165] width 195 height 20
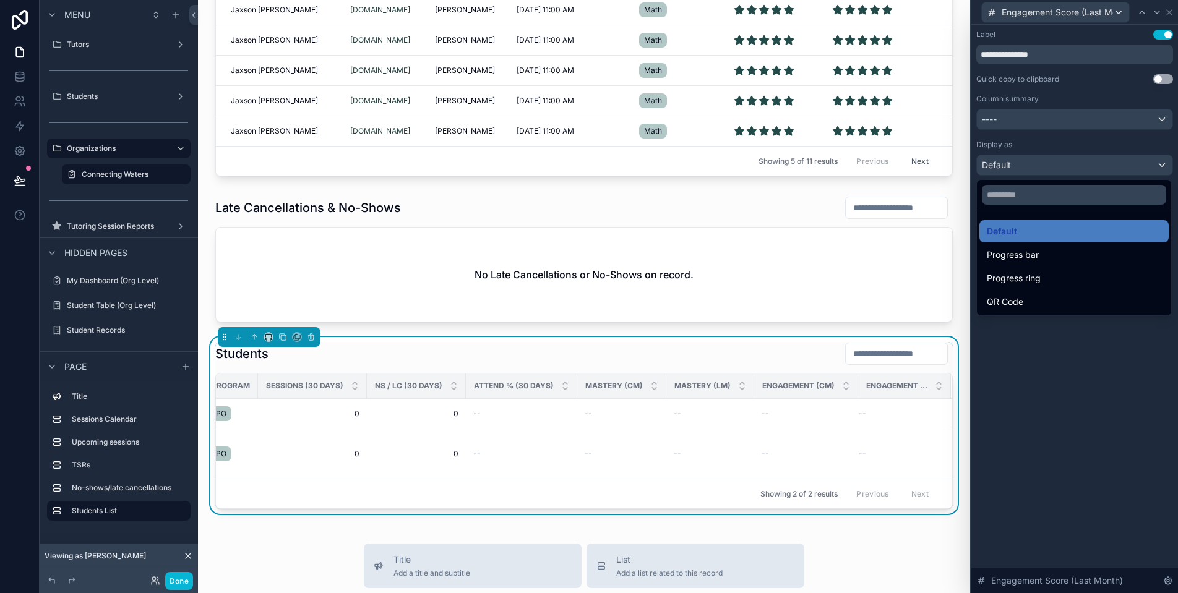
click at [1117, 164] on div at bounding box center [1074, 296] width 207 height 593
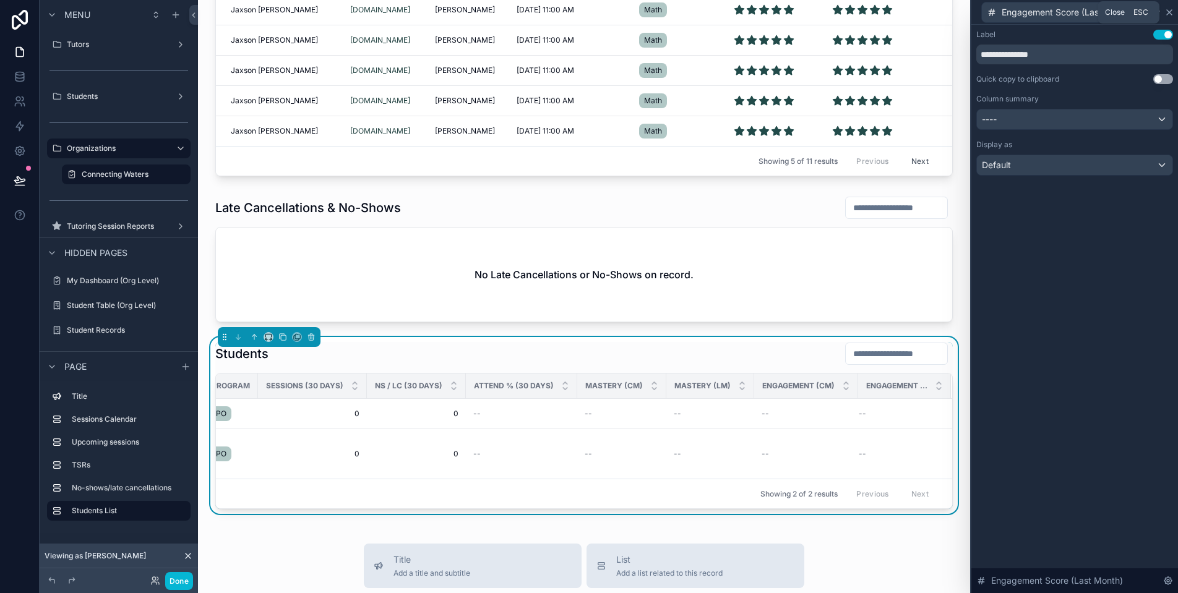
click at [1170, 10] on icon at bounding box center [1169, 12] width 10 height 10
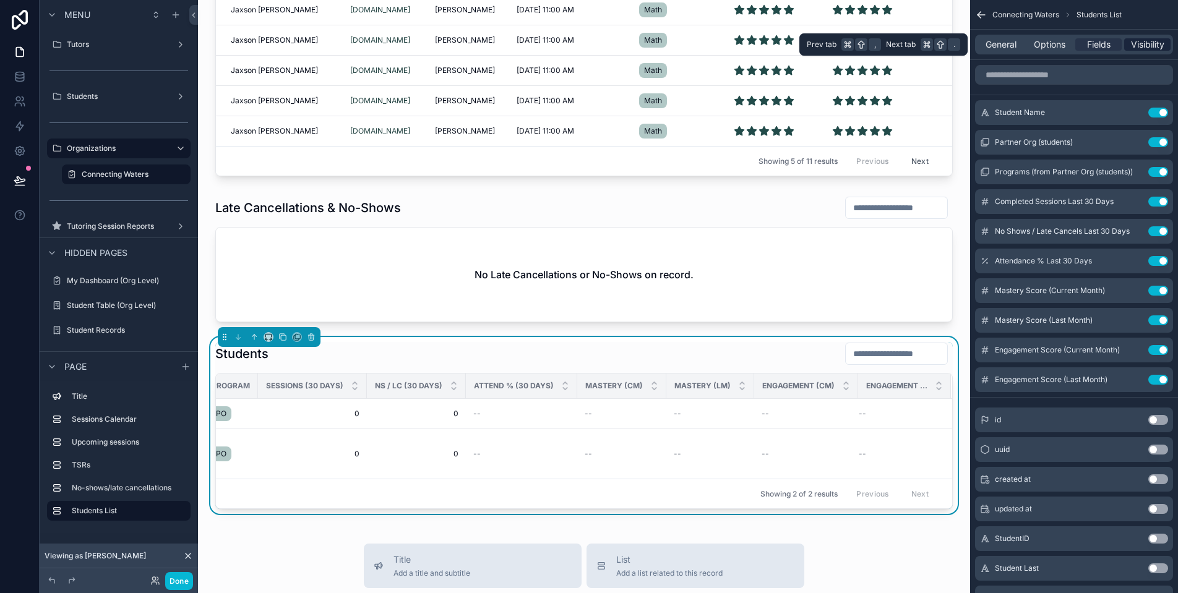
click at [1140, 48] on span "Visibility" at bounding box center [1147, 44] width 33 height 12
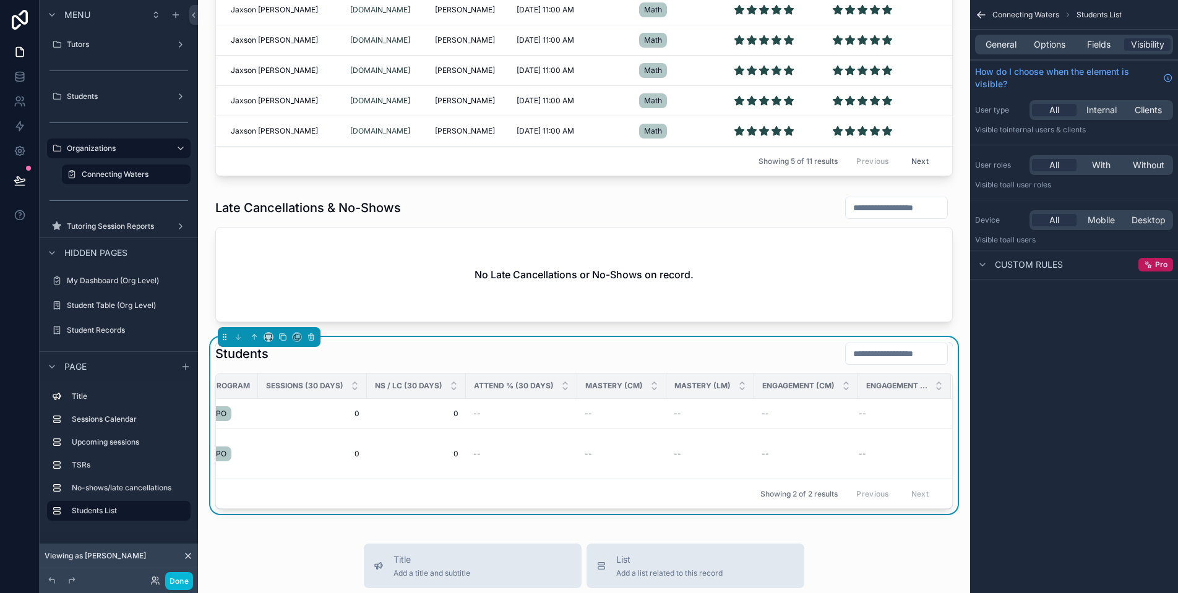
click at [985, 19] on icon "scrollable content" at bounding box center [981, 15] width 12 height 12
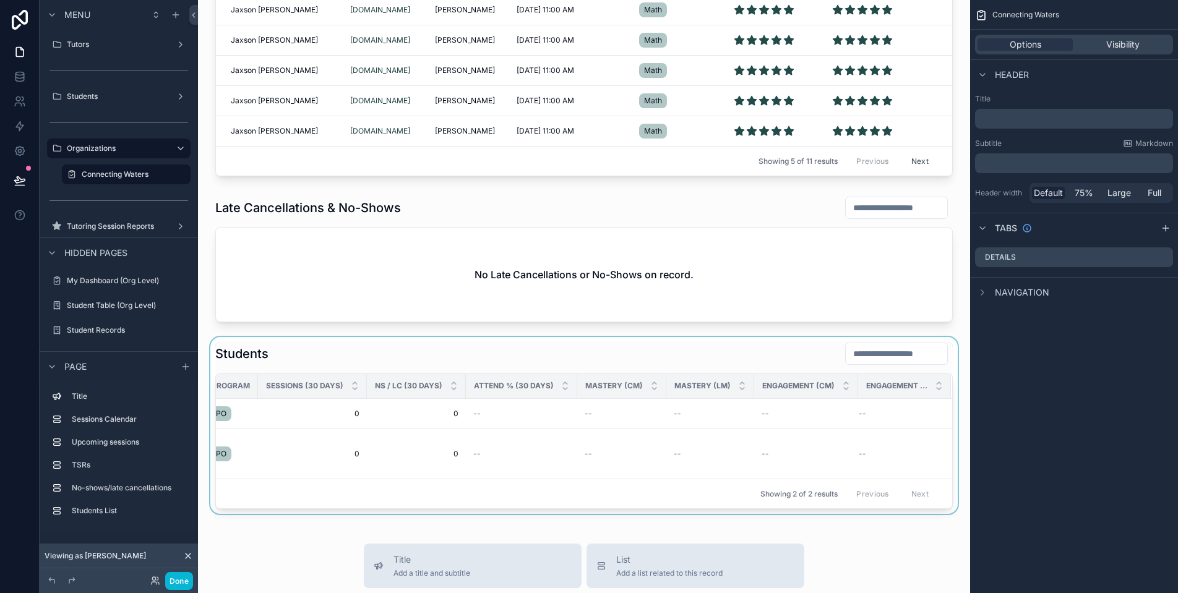
click at [373, 340] on div "scrollable content" at bounding box center [584, 425] width 752 height 177
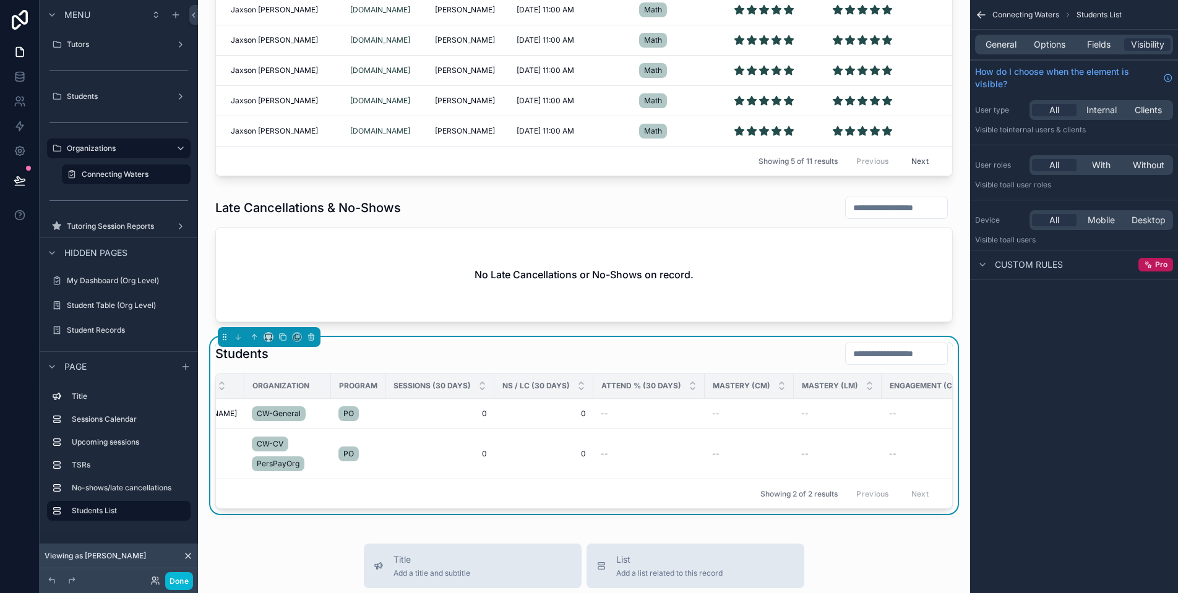
scroll to position [0, 67]
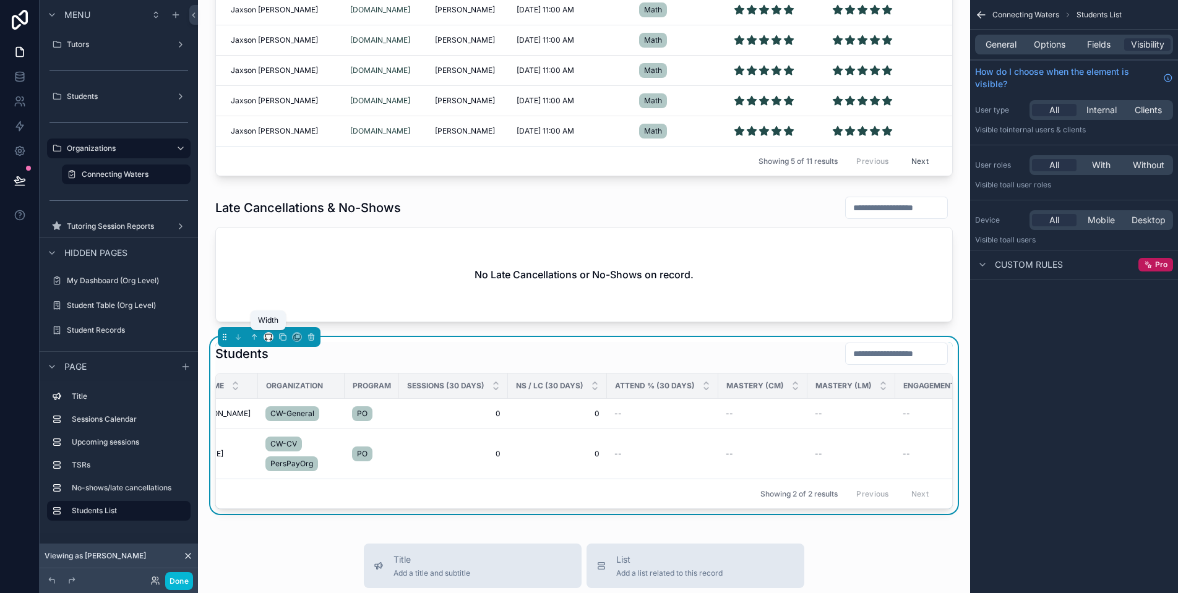
click at [268, 337] on icon "scrollable content" at bounding box center [268, 337] width 9 height 9
click at [306, 479] on div "75%" at bounding box center [295, 477] width 57 height 22
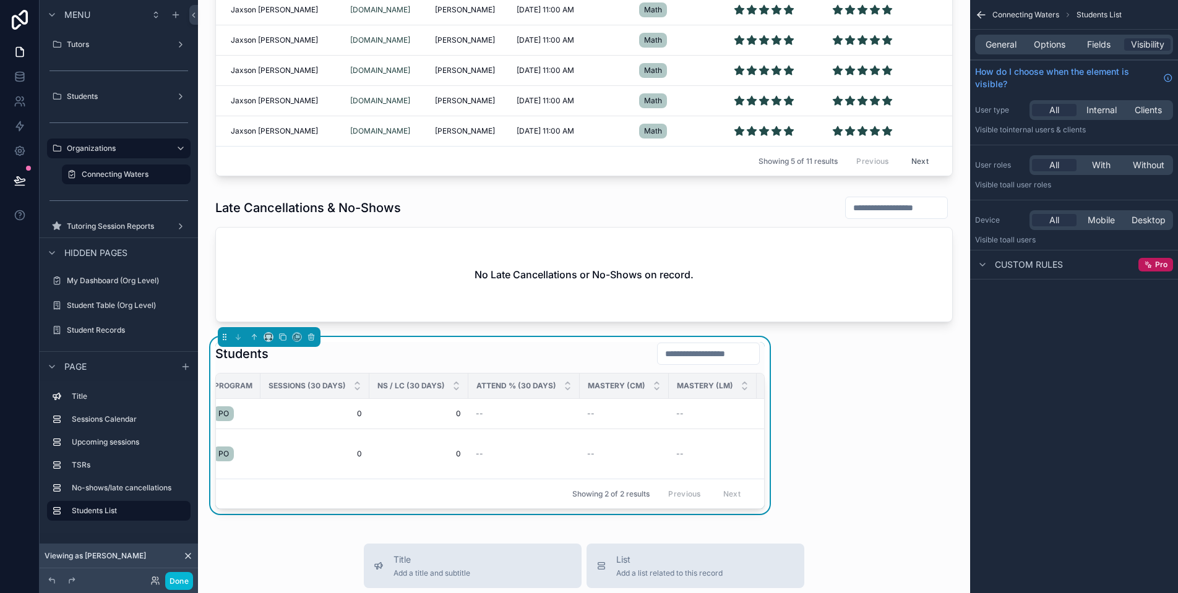
scroll to position [0, 397]
click at [757, 382] on table "Student Name Organization Program Sessions (30 Days) NS / LC (30 Days) Attend %…" at bounding box center [291, 426] width 945 height 105
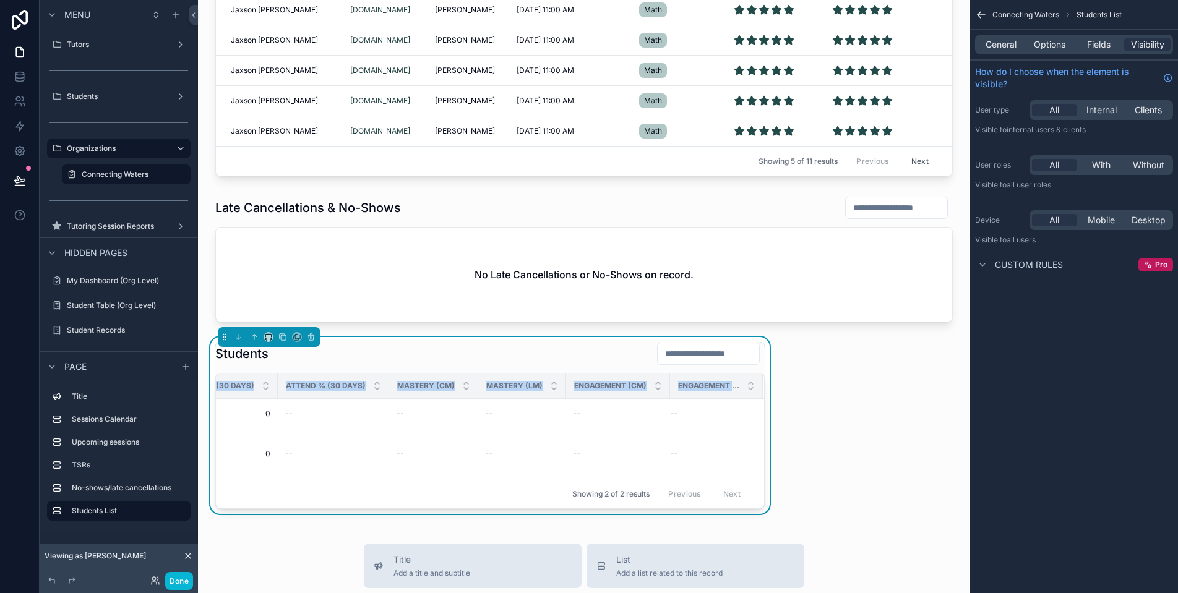
click at [758, 384] on div "Students Student Name Organization Program Sessions (30 Days) NS / LC (30 Days)…" at bounding box center [490, 425] width 564 height 177
click at [753, 384] on th "Engagement (LM)" at bounding box center [716, 386] width 93 height 25
click at [757, 384] on div "Student Name Organization Program Sessions (30 Days) NS / LC (30 Days) Attend %…" at bounding box center [489, 441] width 549 height 136
click at [753, 385] on table "Student Name Organization Program Sessions (30 Days) NS / LC (30 Days) Attend %…" at bounding box center [291, 426] width 945 height 105
drag, startPoint x: 753, startPoint y: 385, endPoint x: 672, endPoint y: 382, distance: 81.1
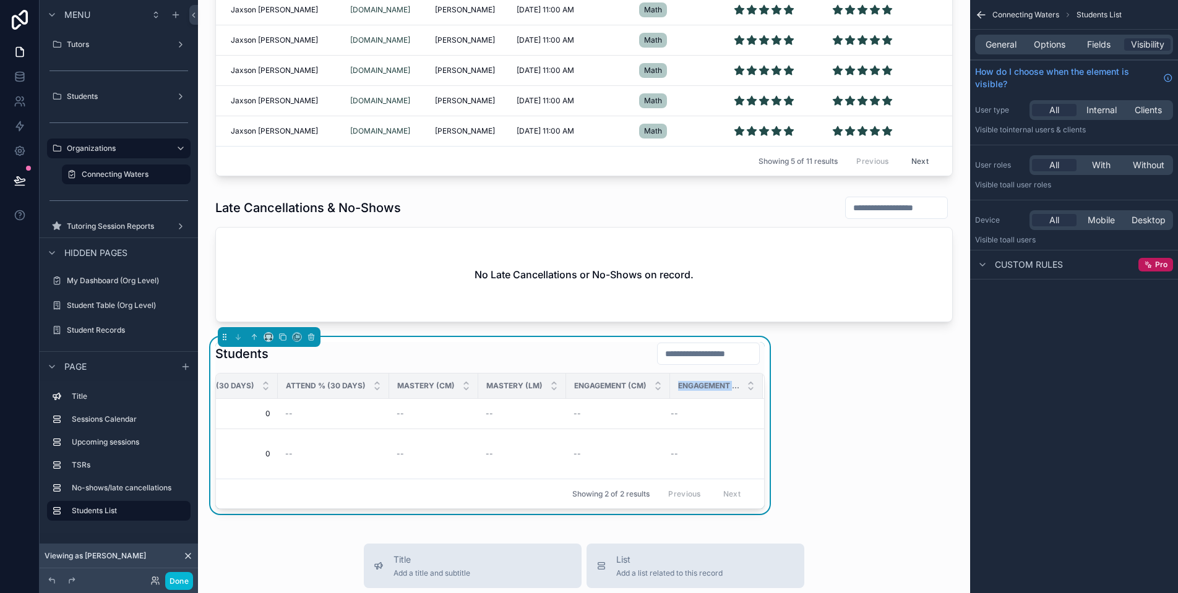
click at [672, 382] on div "Engagement (LM)" at bounding box center [717, 386] width 92 height 24
drag, startPoint x: 661, startPoint y: 387, endPoint x: 635, endPoint y: 386, distance: 26.0
click at [635, 386] on th "Engagement (CM)" at bounding box center [618, 386] width 104 height 25
click at [763, 387] on div "Students Student Name Organization Program Sessions (30 Days) NS / LC (30 Days)…" at bounding box center [490, 425] width 564 height 177
click at [755, 387] on div "Engagement (LM)" at bounding box center [717, 386] width 92 height 24
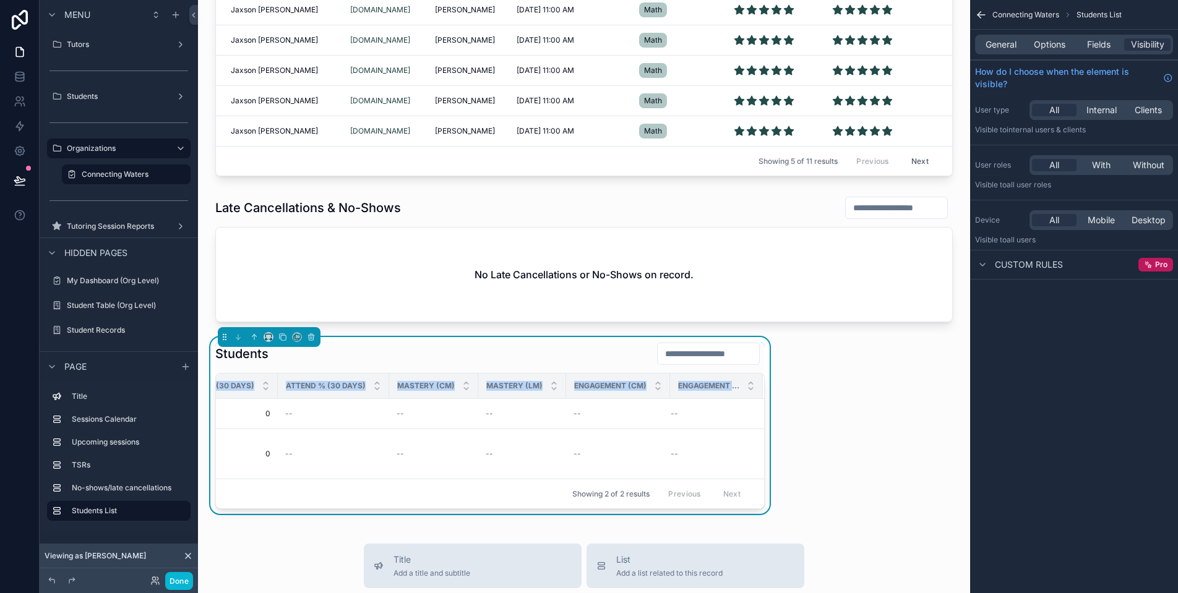
click at [760, 387] on div "Students Student Name Organization Program Sessions (30 Days) NS / LC (30 Days)…" at bounding box center [490, 425] width 564 height 177
click at [757, 385] on table "Student Name Organization Program Sessions (30 Days) NS / LC (30 Days) Attend %…" at bounding box center [291, 426] width 945 height 105
click at [760, 386] on div "Students Student Name Organization Program Sessions (30 Days) NS / LC (30 Days)…" at bounding box center [490, 425] width 564 height 177
click at [272, 338] on icon "scrollable content" at bounding box center [268, 337] width 9 height 9
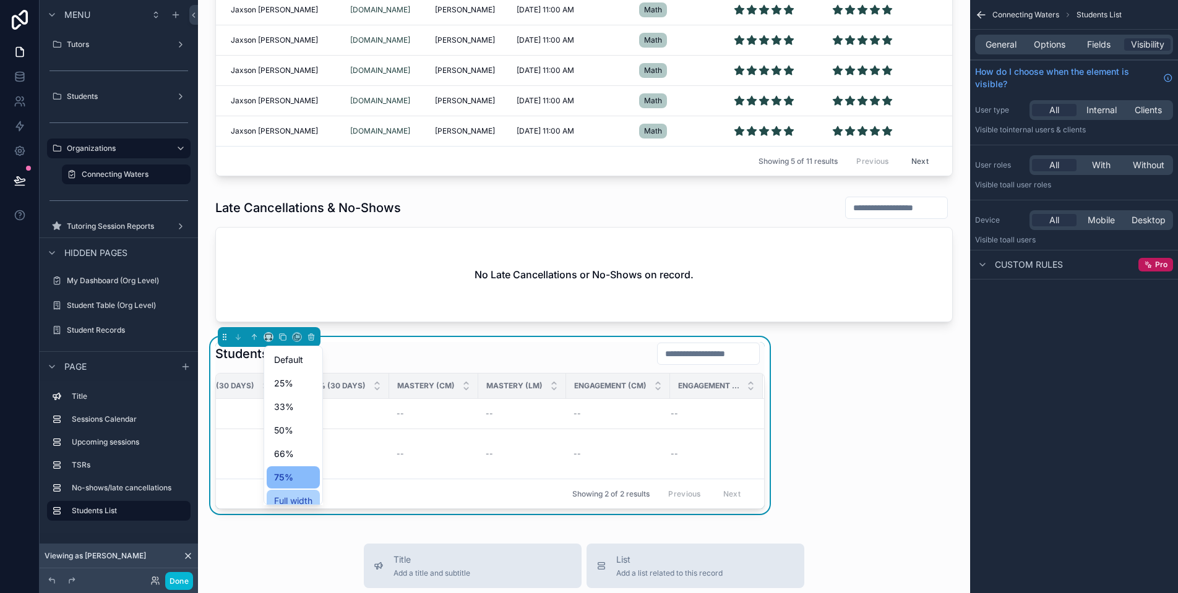
click at [296, 498] on span "Full width" at bounding box center [293, 501] width 38 height 15
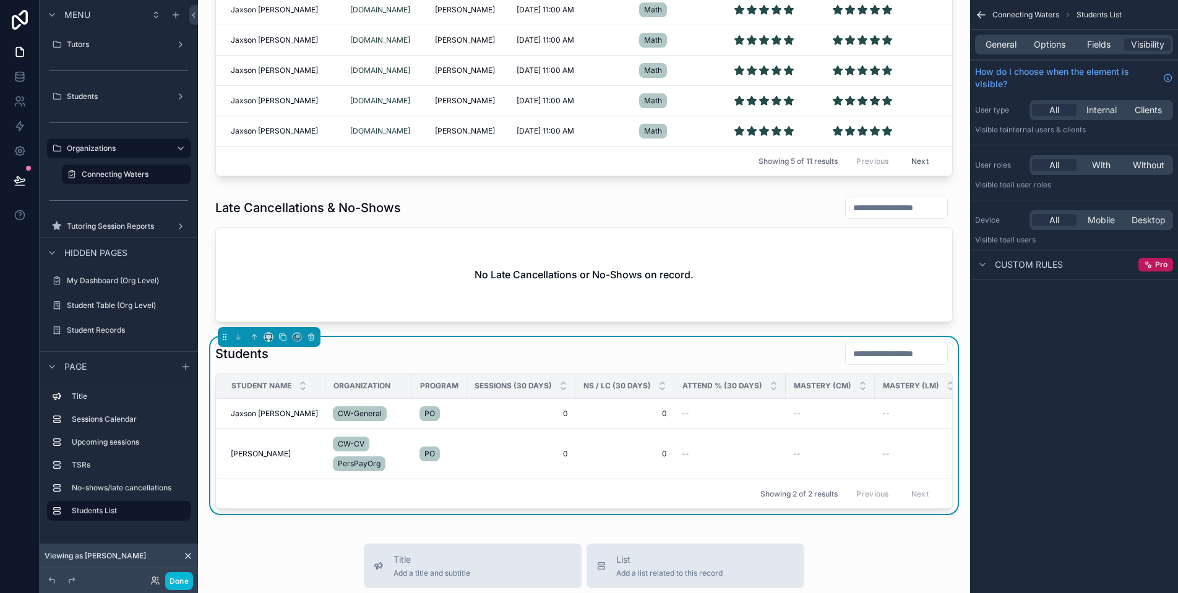
click at [880, 552] on div "Connecting Waters Sessions Calendar June 2025 Today Month Sunday Monday Tuesday…" at bounding box center [584, 173] width 772 height 1821
click at [285, 548] on div "Connecting Waters Sessions Calendar June 2025 Today Month Sunday Monday Tuesday…" at bounding box center [584, 173] width 772 height 1821
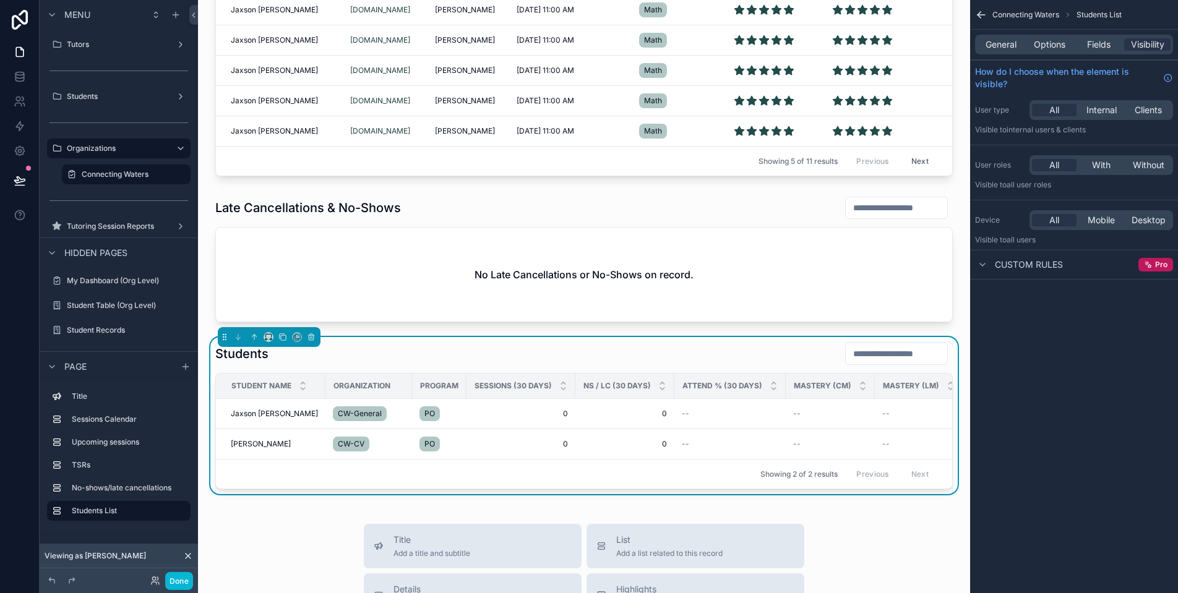
scroll to position [686, 0]
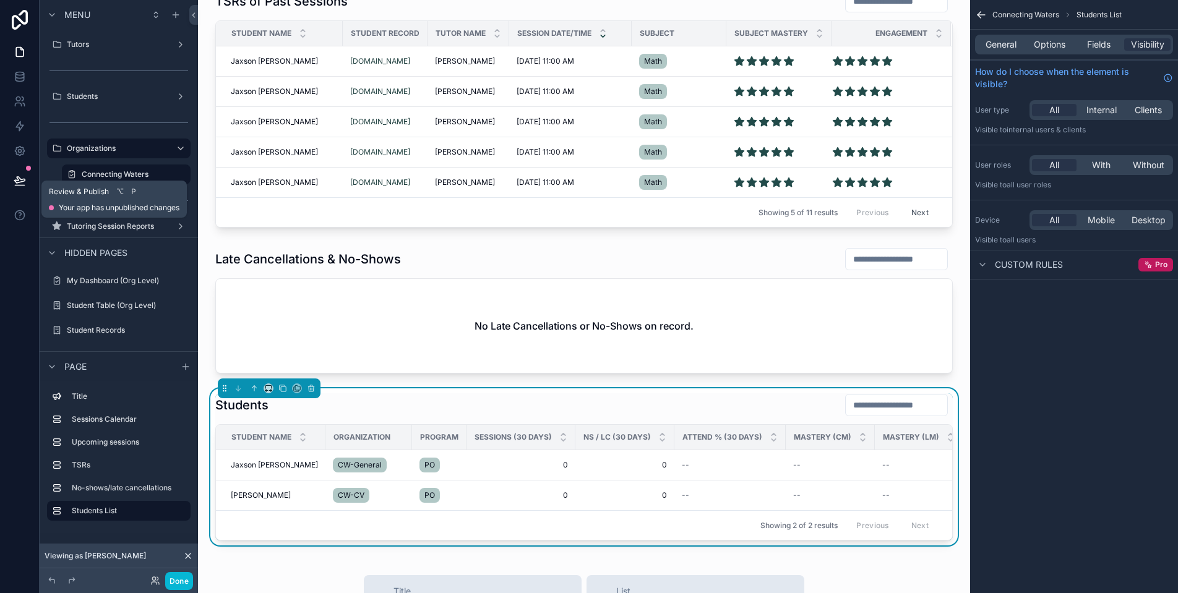
click at [22, 179] on icon at bounding box center [20, 180] width 12 height 12
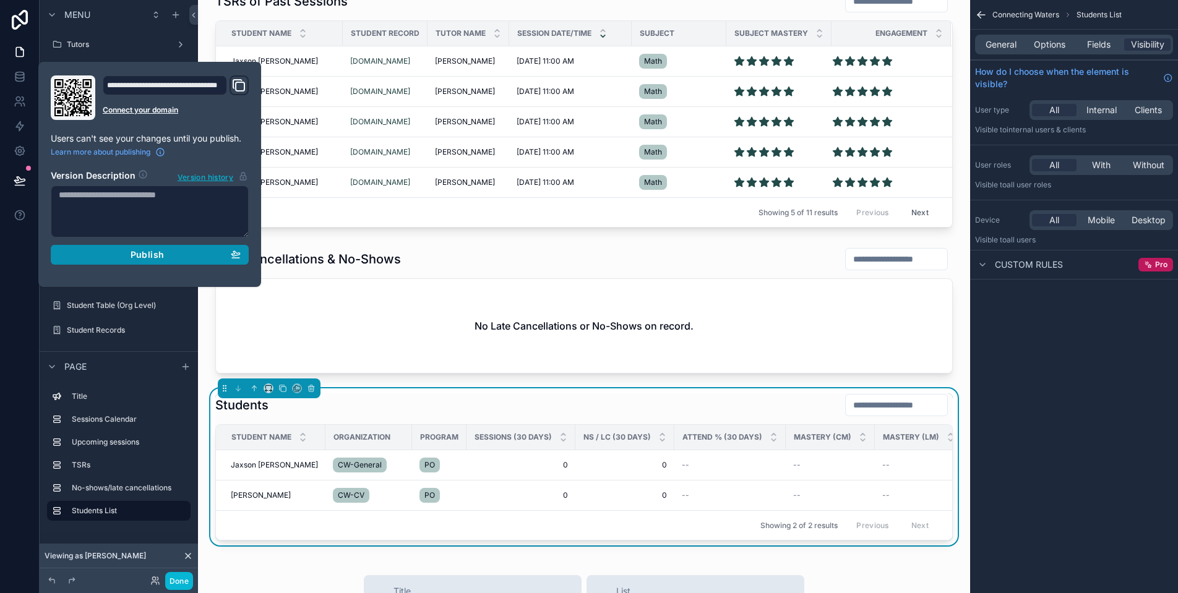
click at [207, 254] on div "Publish" at bounding box center [150, 254] width 182 height 11
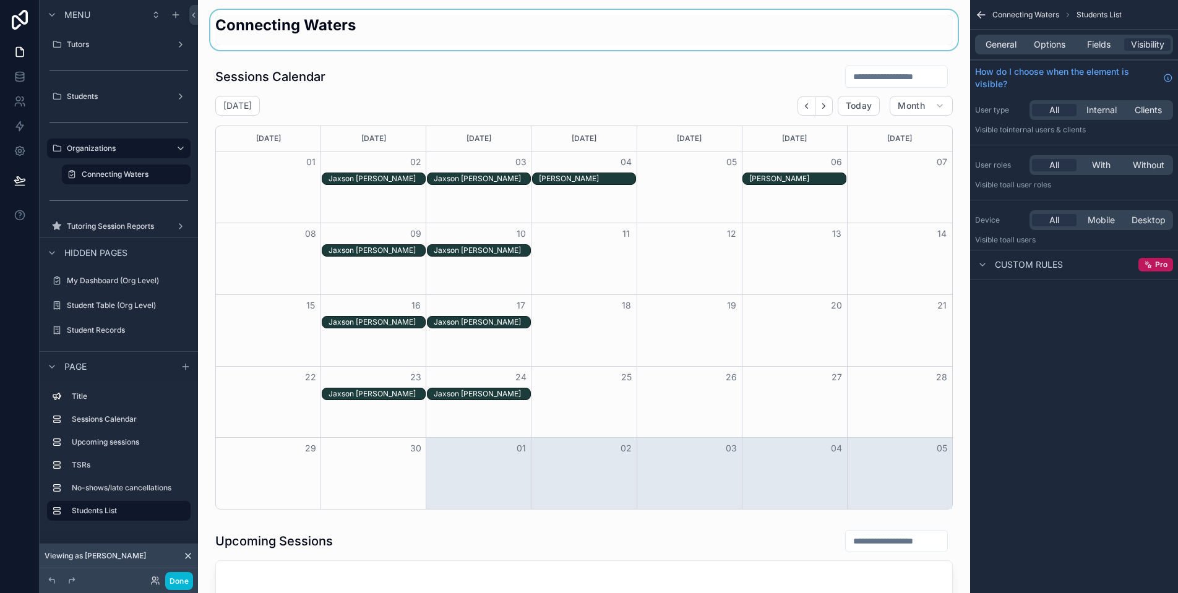
click at [296, 49] on div "scrollable content" at bounding box center [584, 30] width 752 height 40
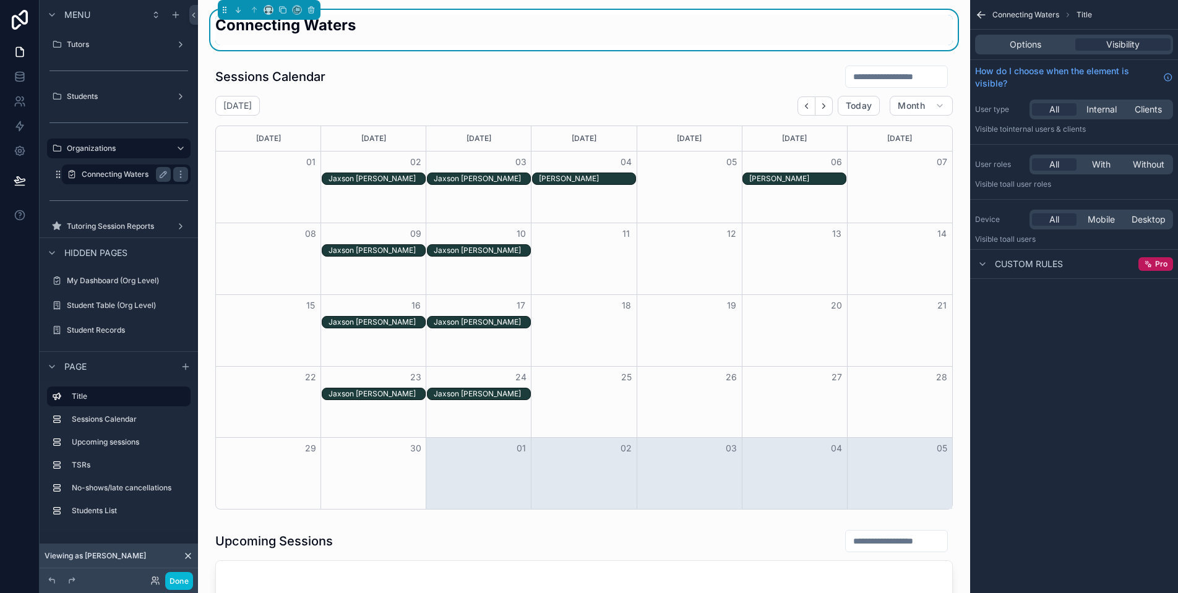
click at [131, 181] on div "Connecting Waters" at bounding box center [126, 174] width 89 height 15
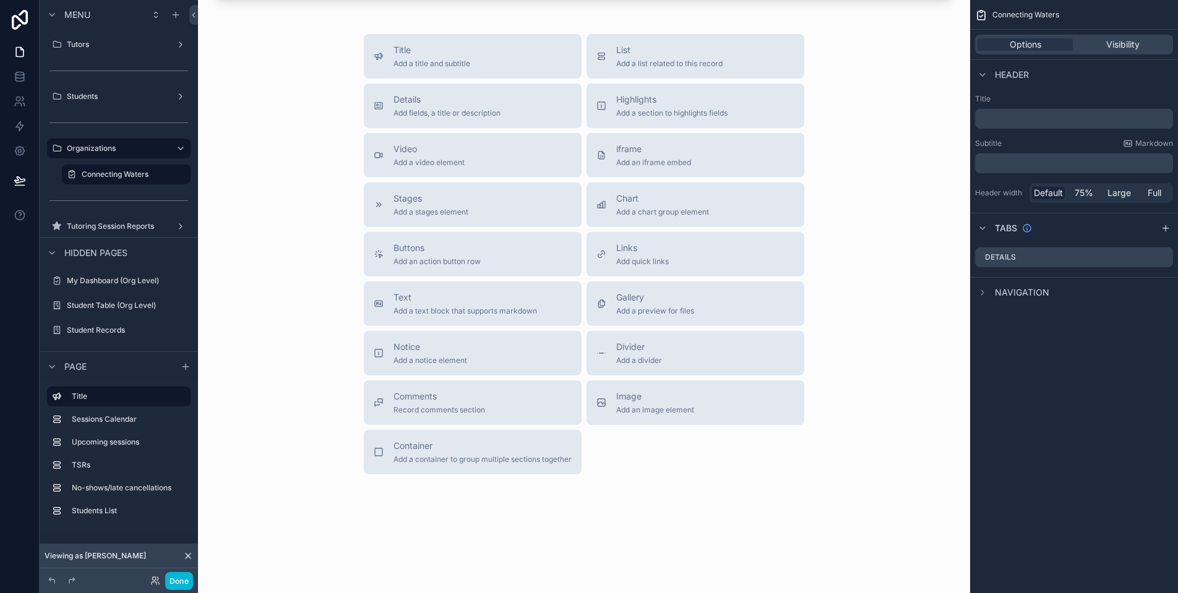
scroll to position [1012, 0]
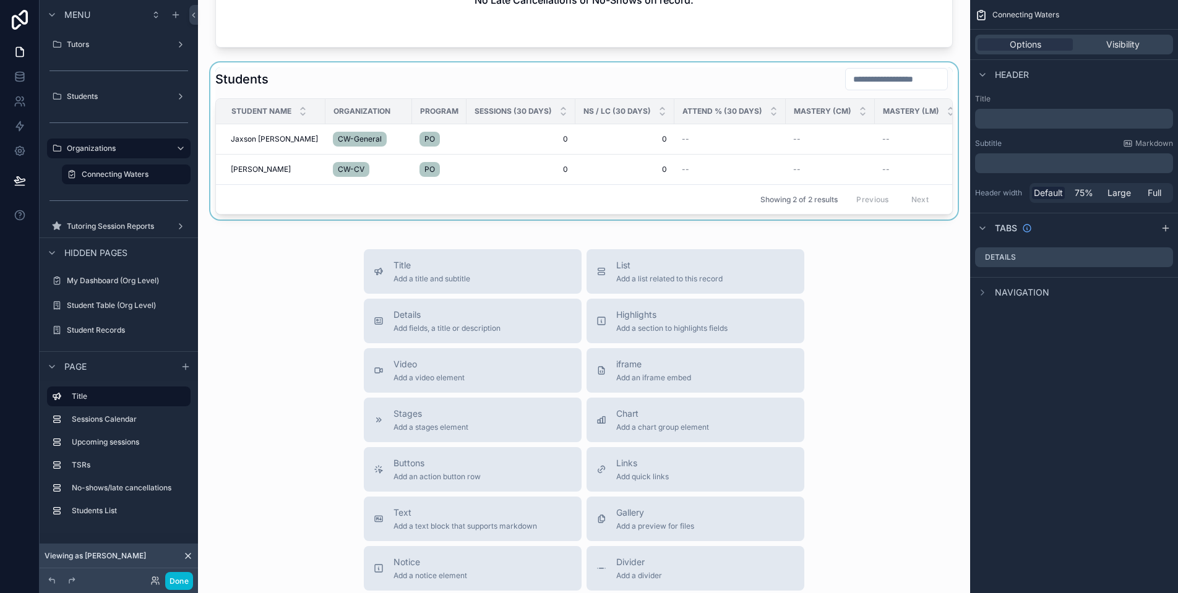
click at [259, 141] on div "scrollable content" at bounding box center [584, 140] width 752 height 157
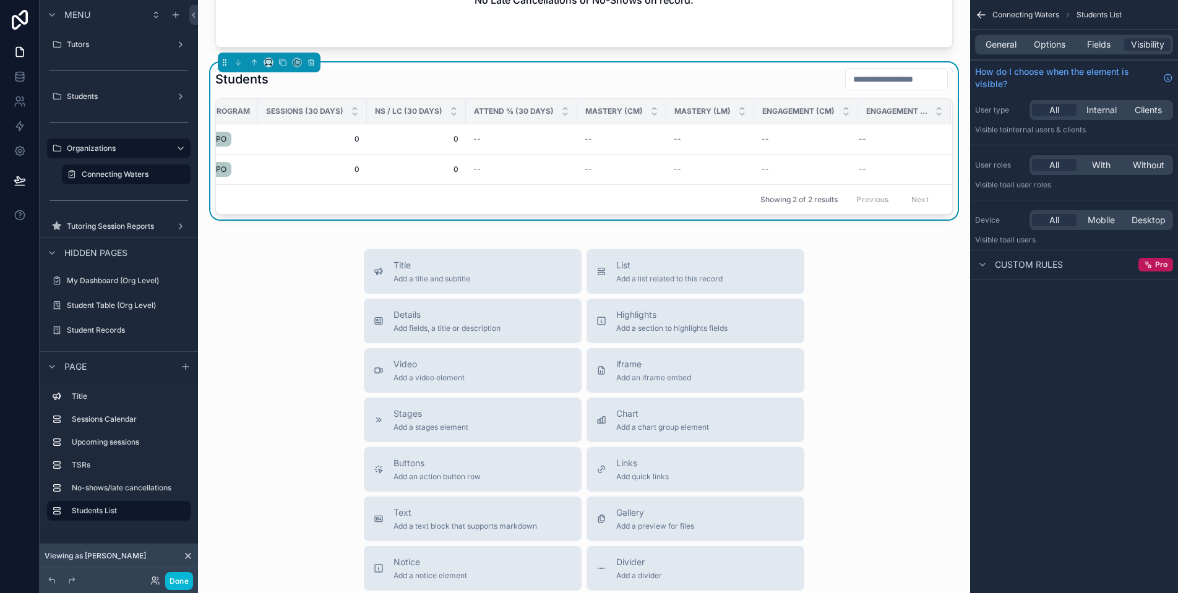
scroll to position [0, 211]
click at [687, 87] on div "Students" at bounding box center [583, 79] width 737 height 24
click at [1112, 48] on div "Fields" at bounding box center [1098, 44] width 46 height 12
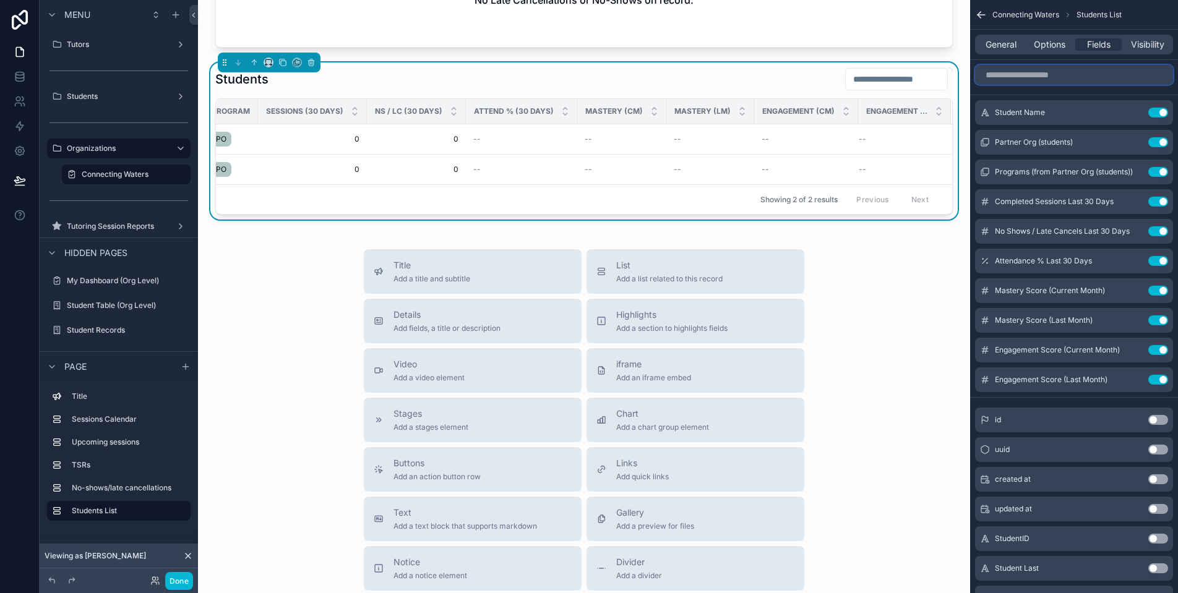
click at [1048, 78] on input "scrollable content" at bounding box center [1074, 75] width 198 height 20
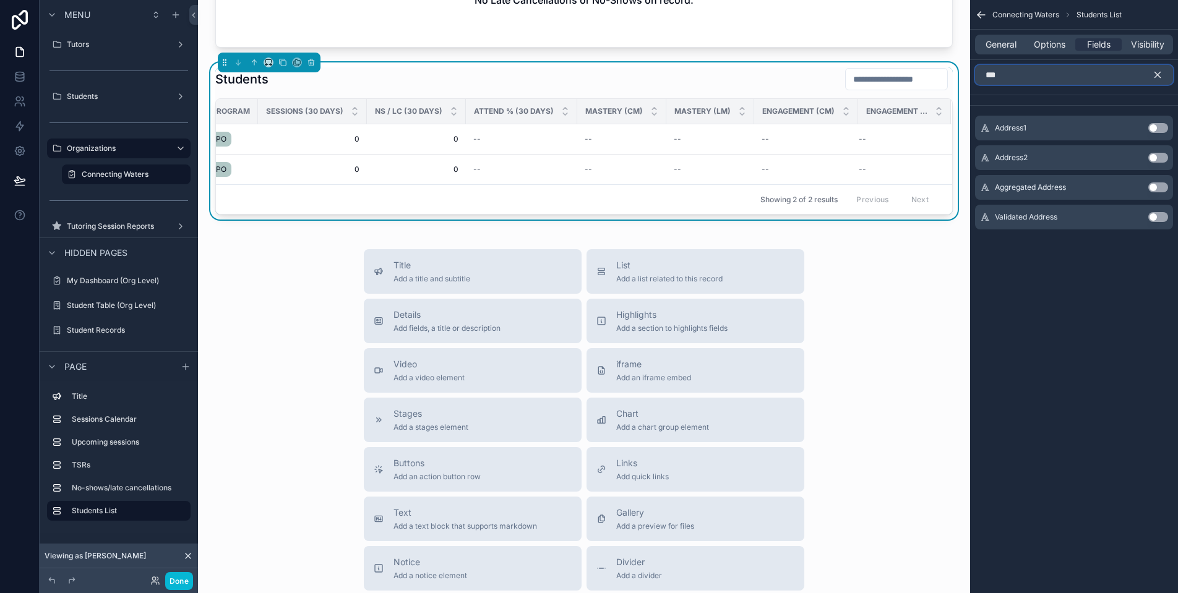
click at [1047, 77] on input "***" at bounding box center [1074, 75] width 198 height 20
type input "*"
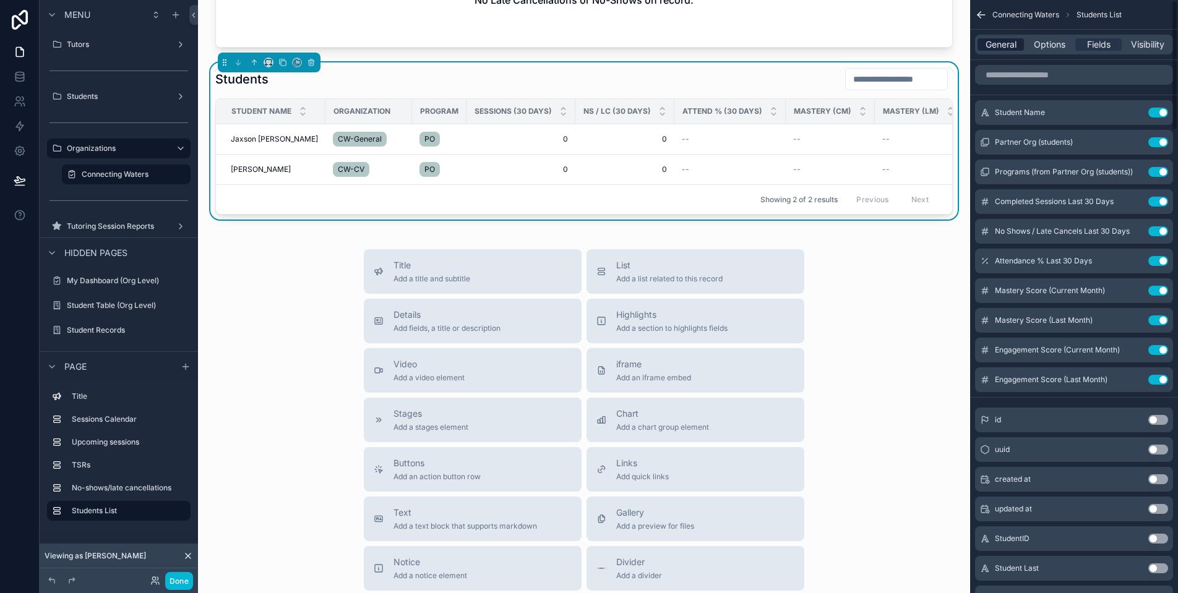
click at [1012, 46] on span "General" at bounding box center [1000, 44] width 31 height 12
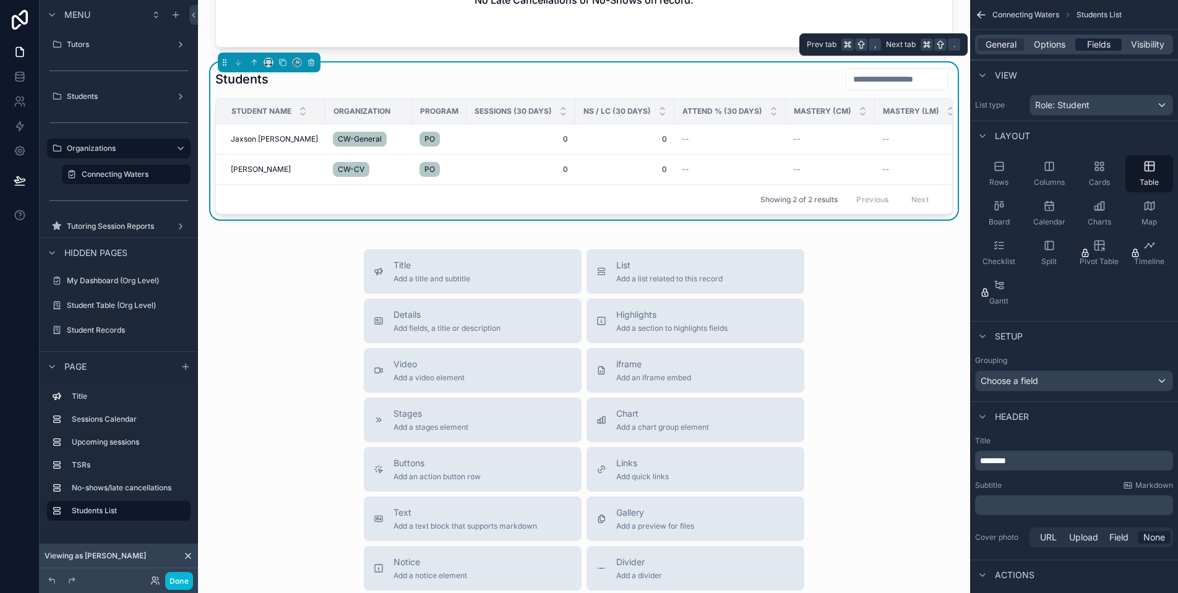
click at [1089, 42] on span "Fields" at bounding box center [1099, 44] width 24 height 12
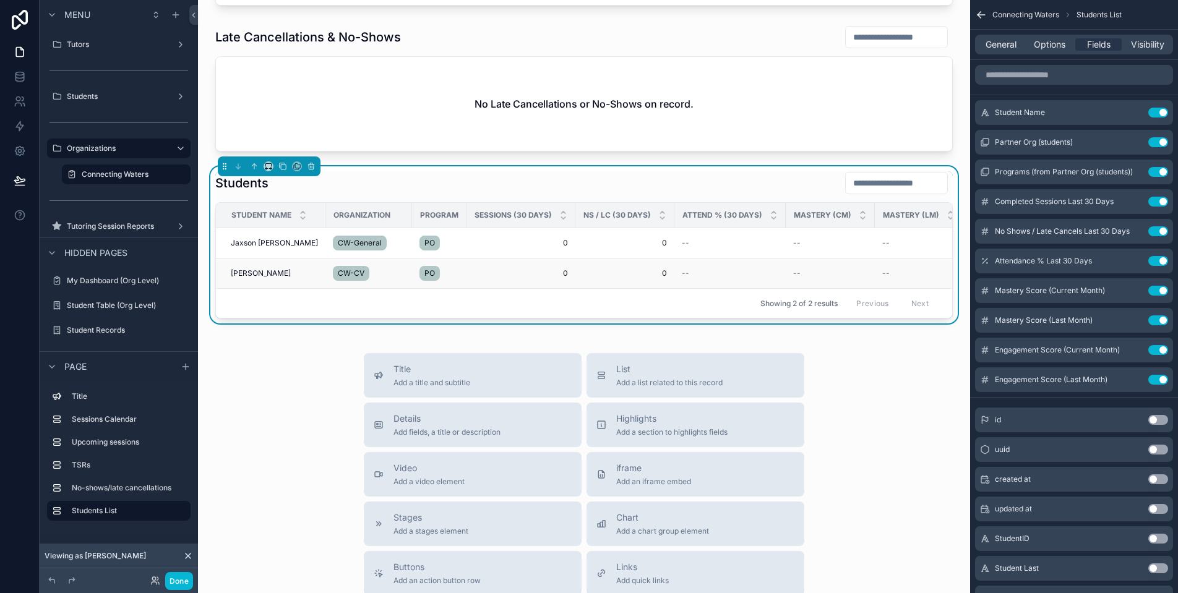
scroll to position [900, 0]
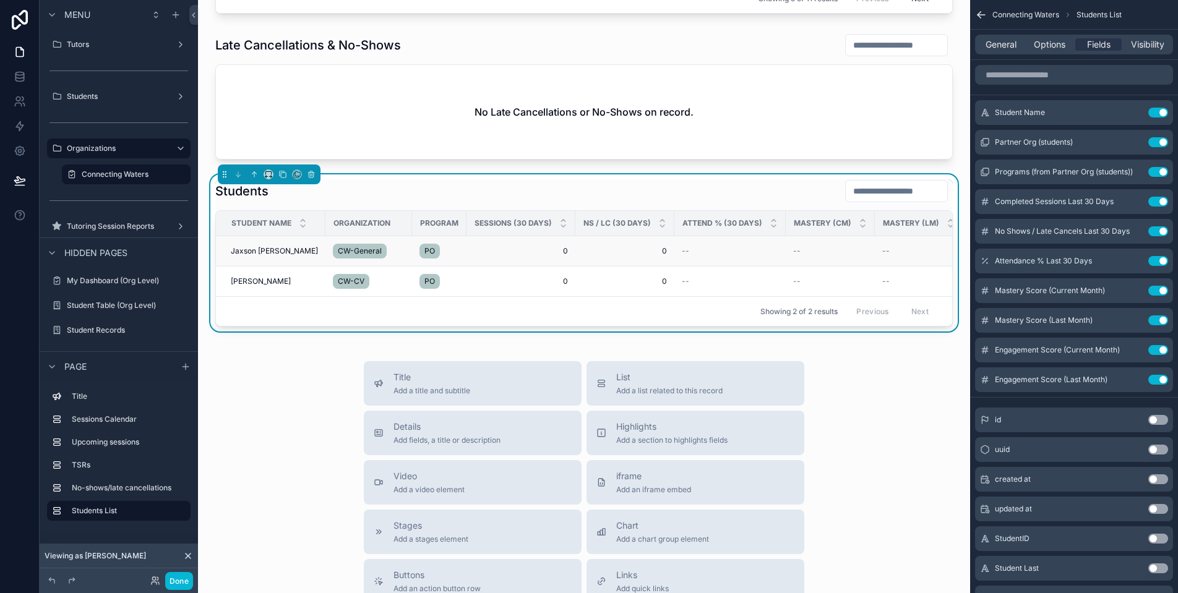
click at [258, 243] on td "Jaxson Pascoal Jaxson Pascoal" at bounding box center [270, 251] width 109 height 30
click at [260, 249] on span "Jaxson [PERSON_NAME]" at bounding box center [274, 251] width 87 height 10
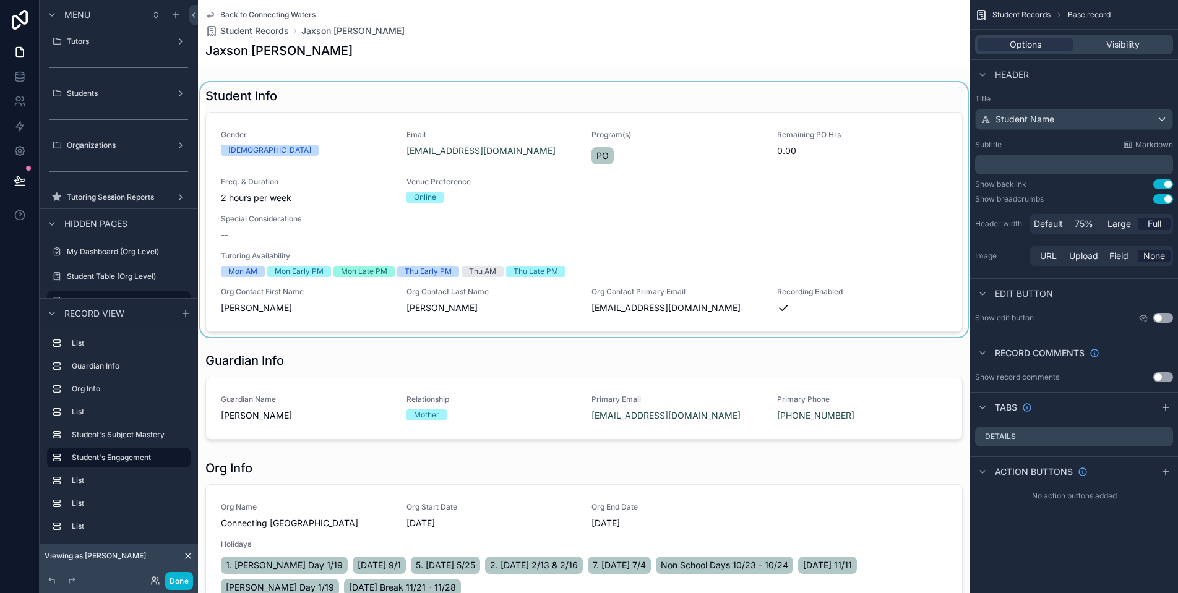
click at [829, 142] on div "scrollable content" at bounding box center [584, 209] width 772 height 255
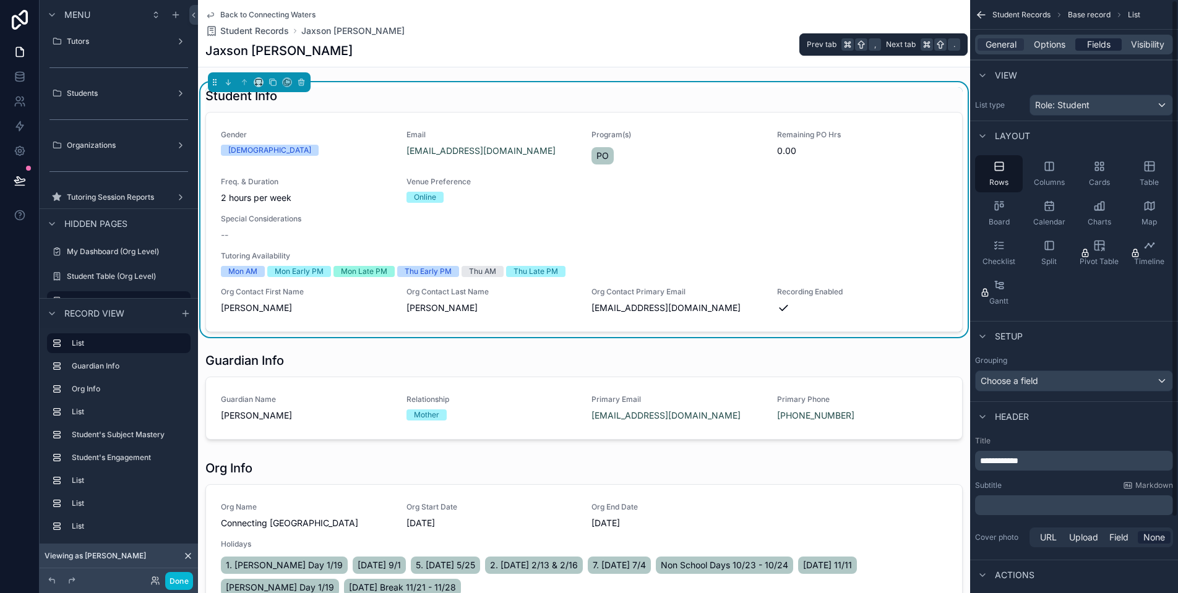
click at [1109, 47] on span "Fields" at bounding box center [1099, 44] width 24 height 12
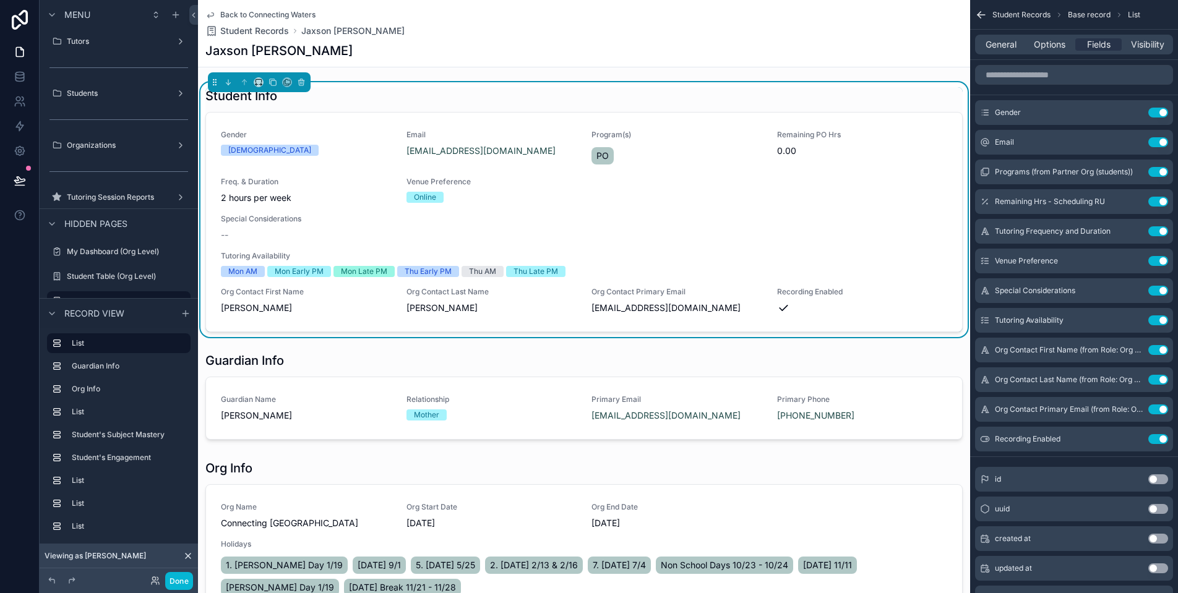
click at [273, 16] on span "Back to Connecting Waters" at bounding box center [267, 15] width 95 height 10
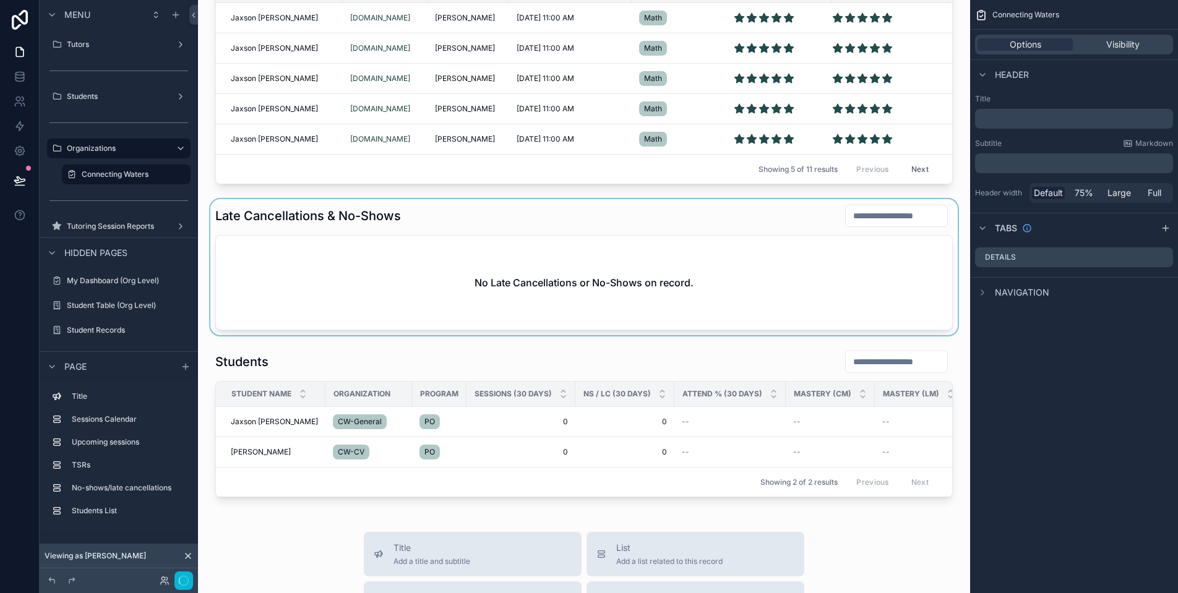
scroll to position [659, 0]
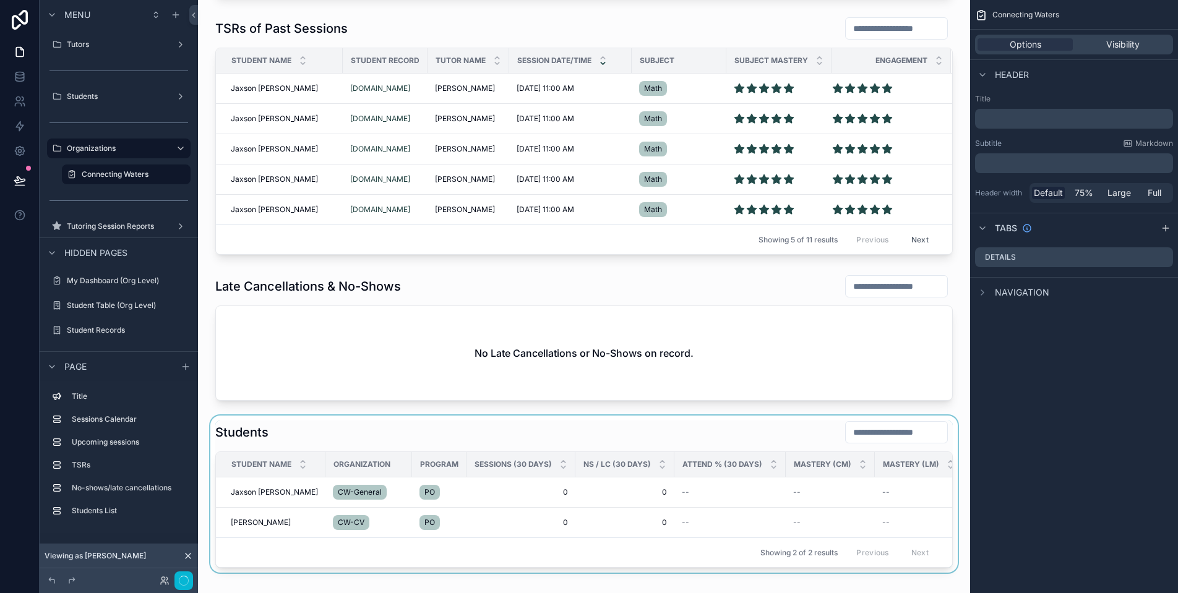
click at [533, 431] on div "scrollable content" at bounding box center [584, 494] width 752 height 157
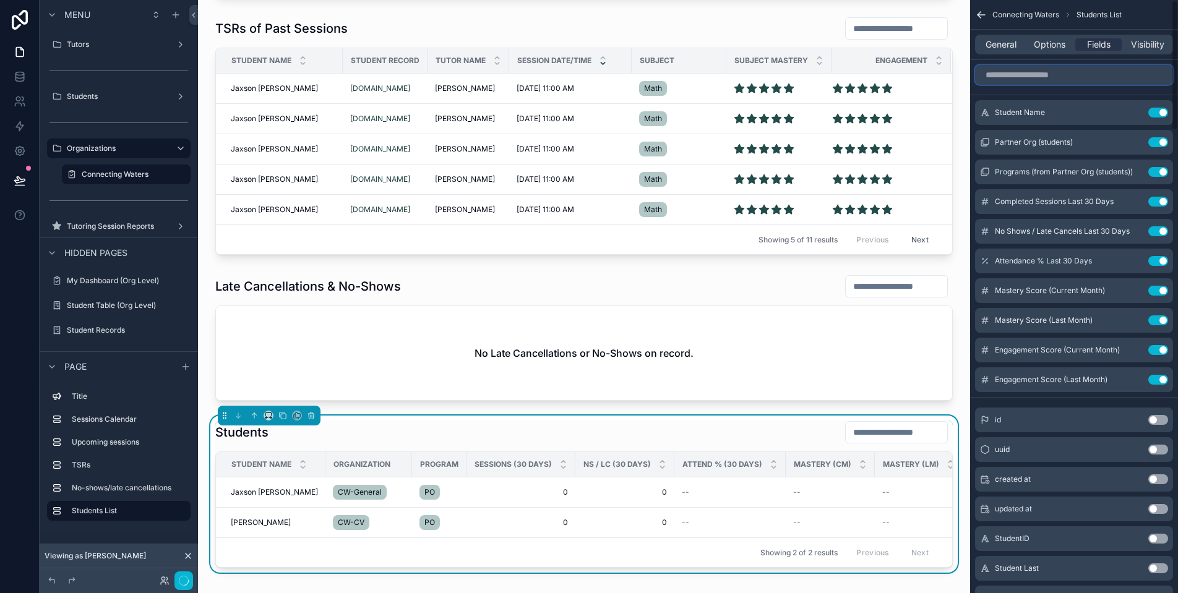
click at [1108, 75] on input "scrollable content" at bounding box center [1074, 75] width 198 height 20
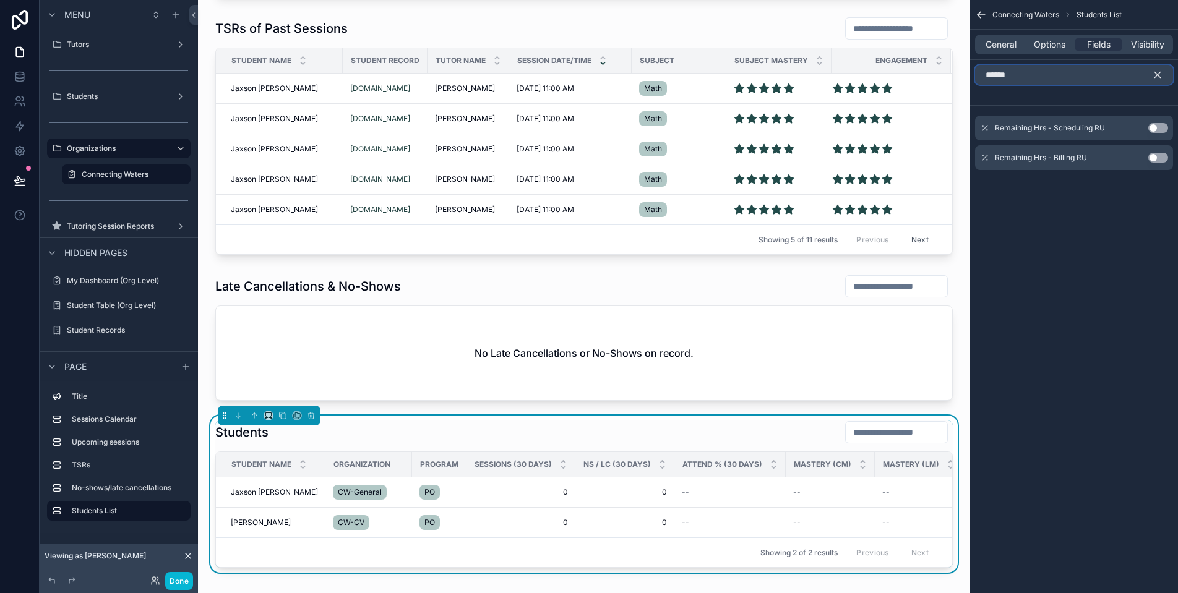
type input "******"
click at [1154, 129] on button "Use setting" at bounding box center [1158, 128] width 20 height 10
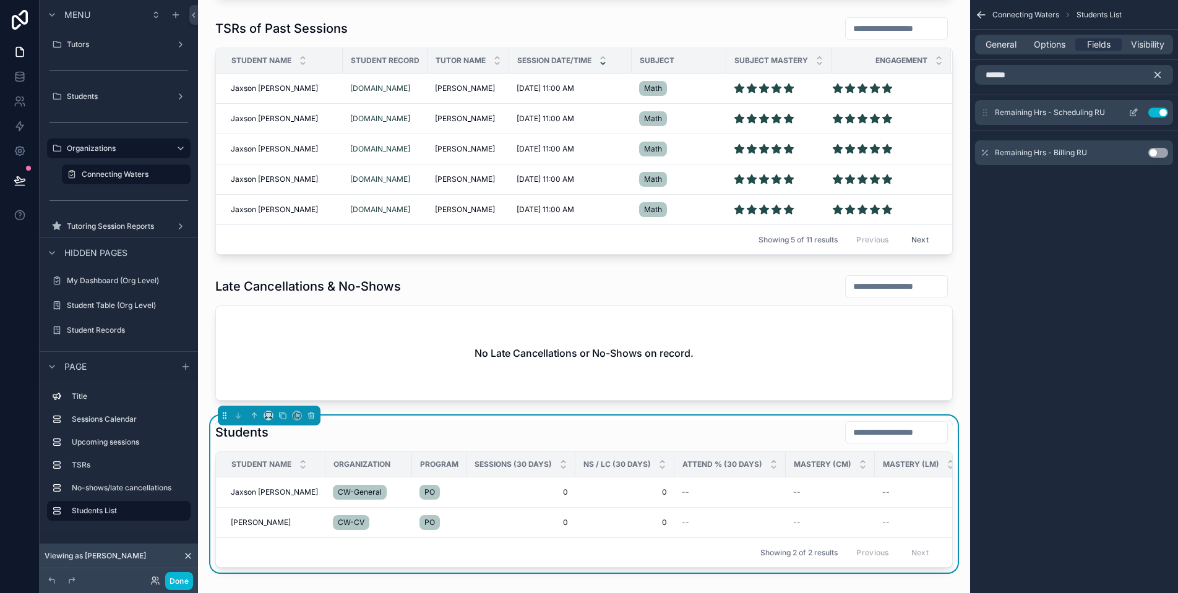
click at [1128, 111] on button "scrollable content" at bounding box center [1133, 113] width 20 height 10
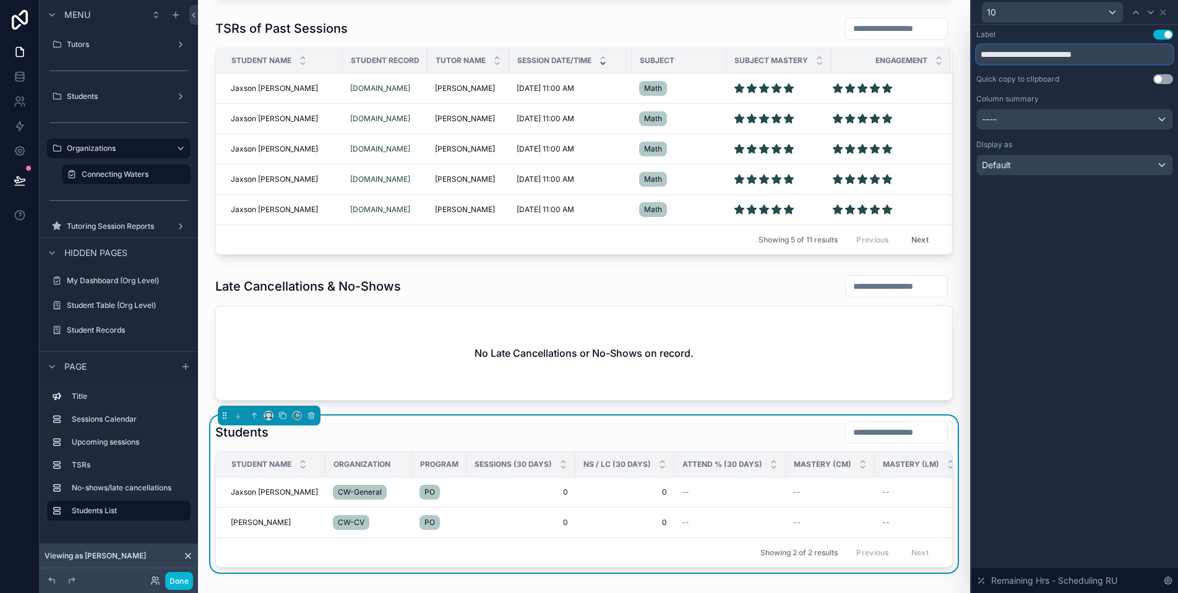
click at [1085, 53] on input "**********" at bounding box center [1074, 55] width 197 height 20
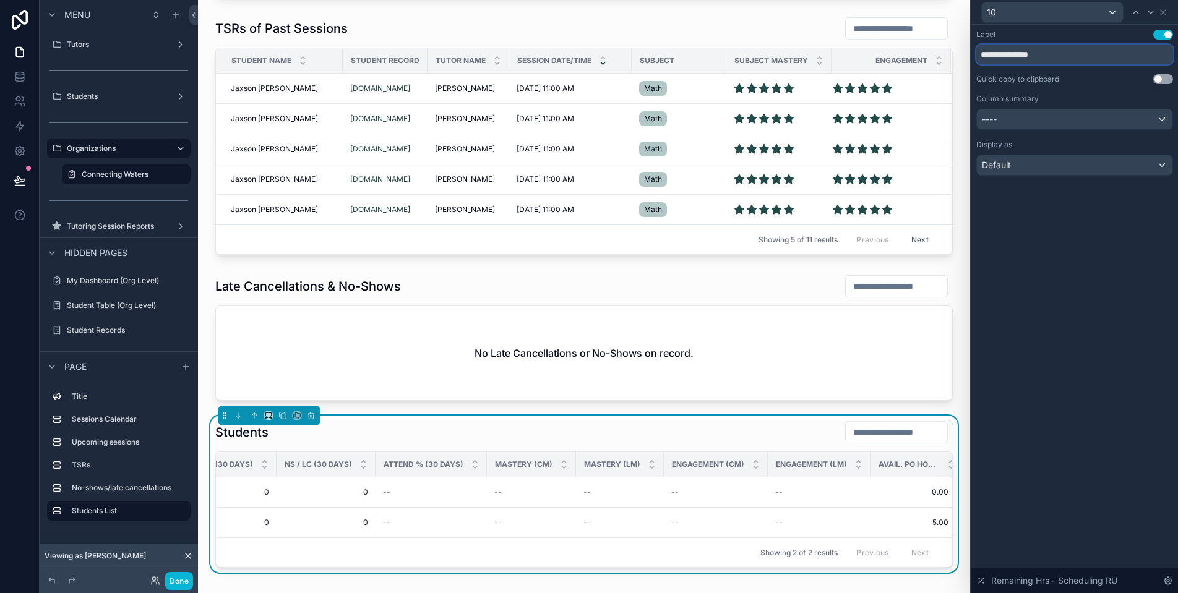
scroll to position [0, 296]
type input "**********"
click at [181, 576] on button "Done" at bounding box center [179, 581] width 28 height 18
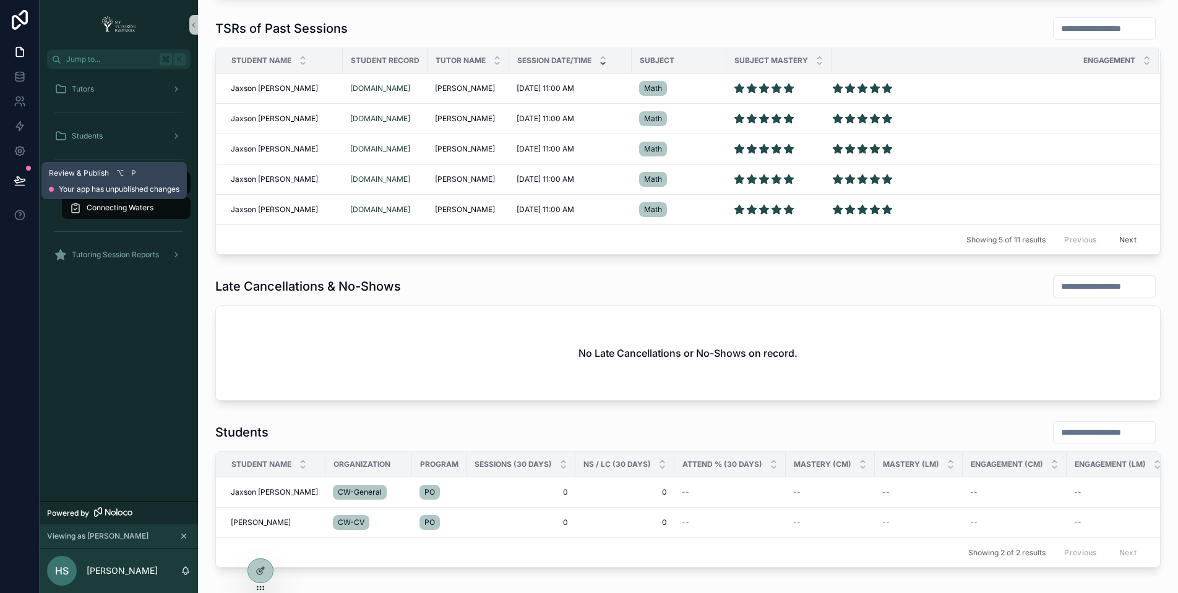
click at [25, 181] on icon at bounding box center [20, 180] width 12 height 12
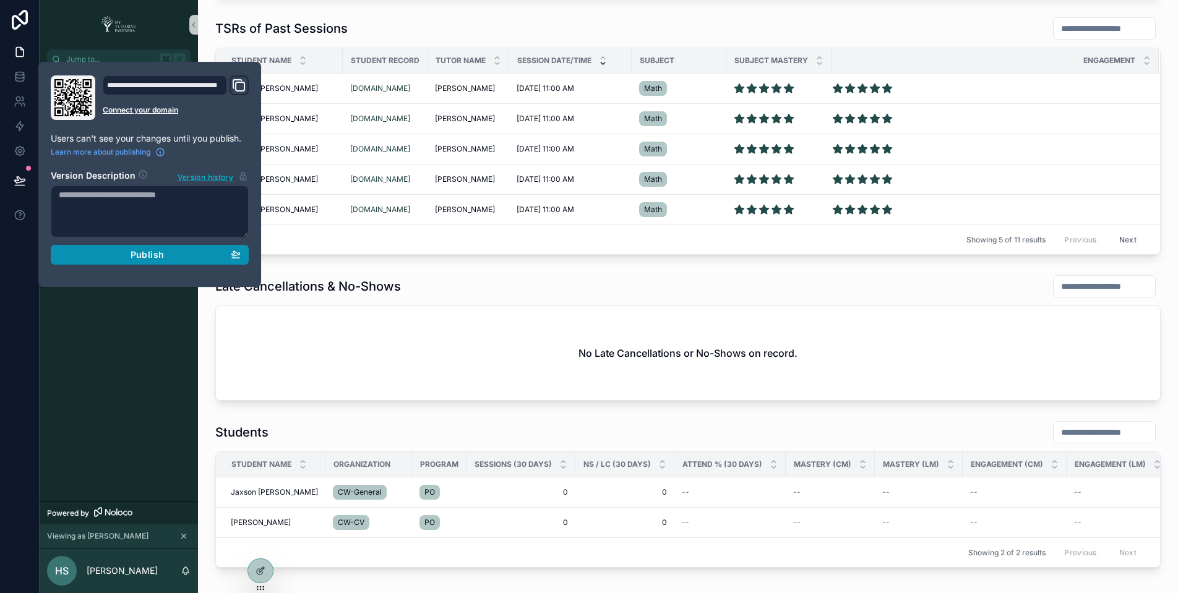
click at [164, 252] on div "Publish" at bounding box center [150, 254] width 182 height 11
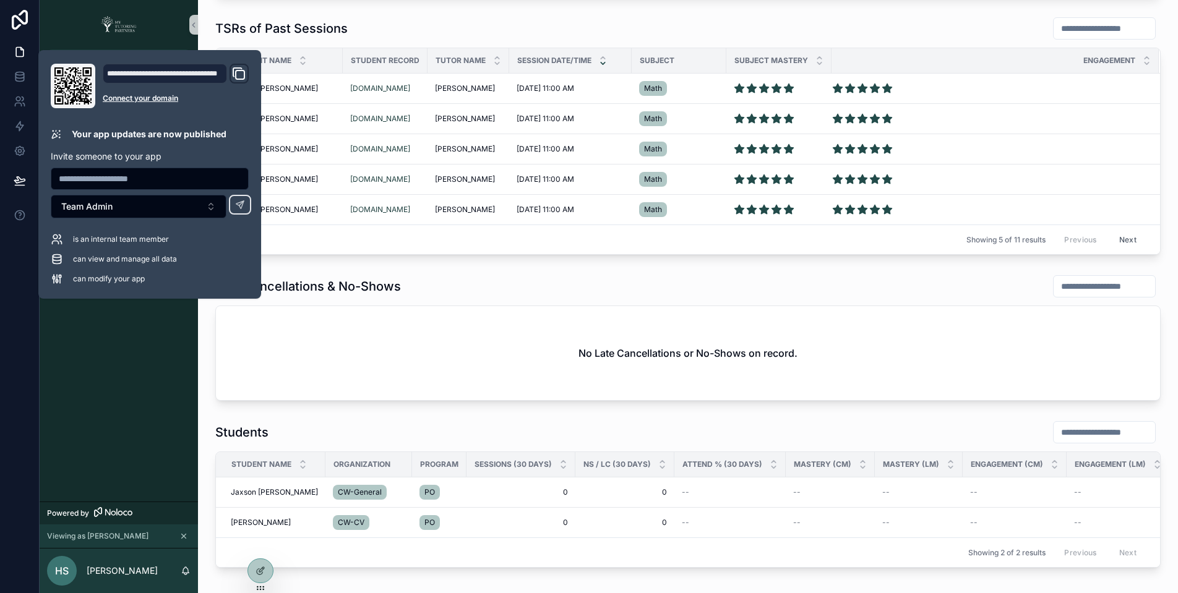
scroll to position [0, 15]
